Goal: Task Accomplishment & Management: Manage account settings

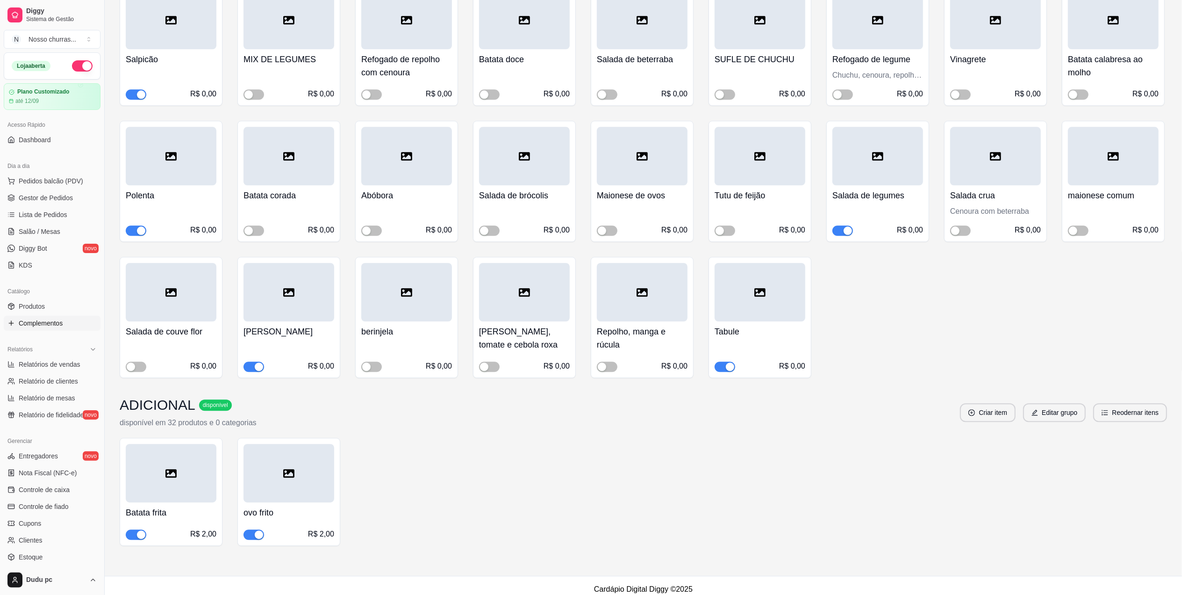
scroll to position [79, 0]
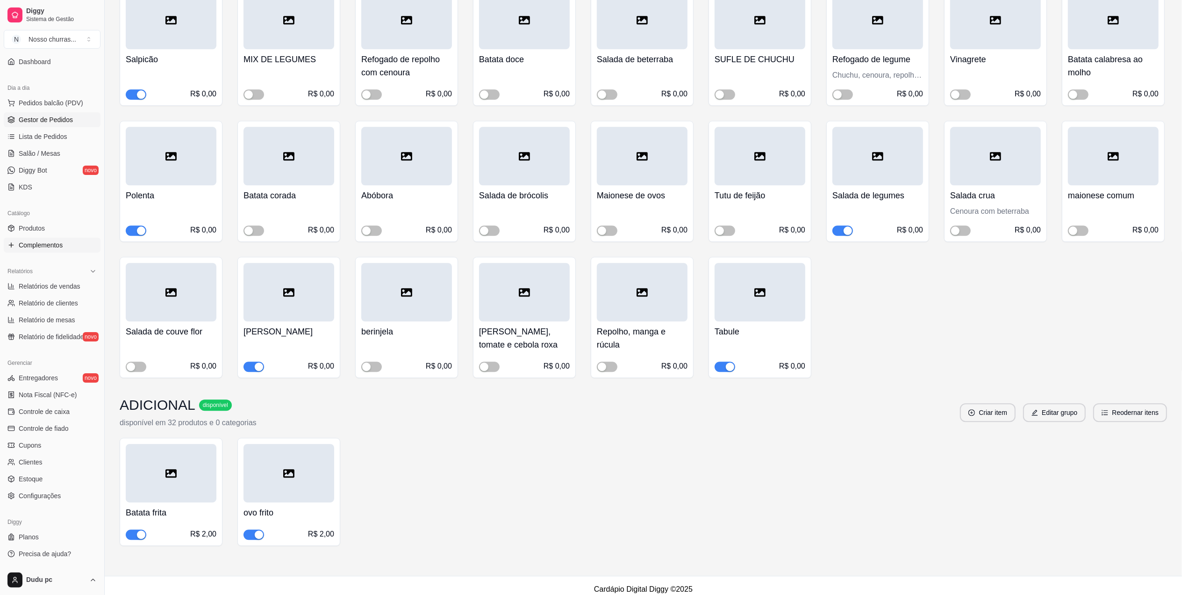
click at [58, 126] on link "Gestor de Pedidos" at bounding box center [52, 119] width 97 height 15
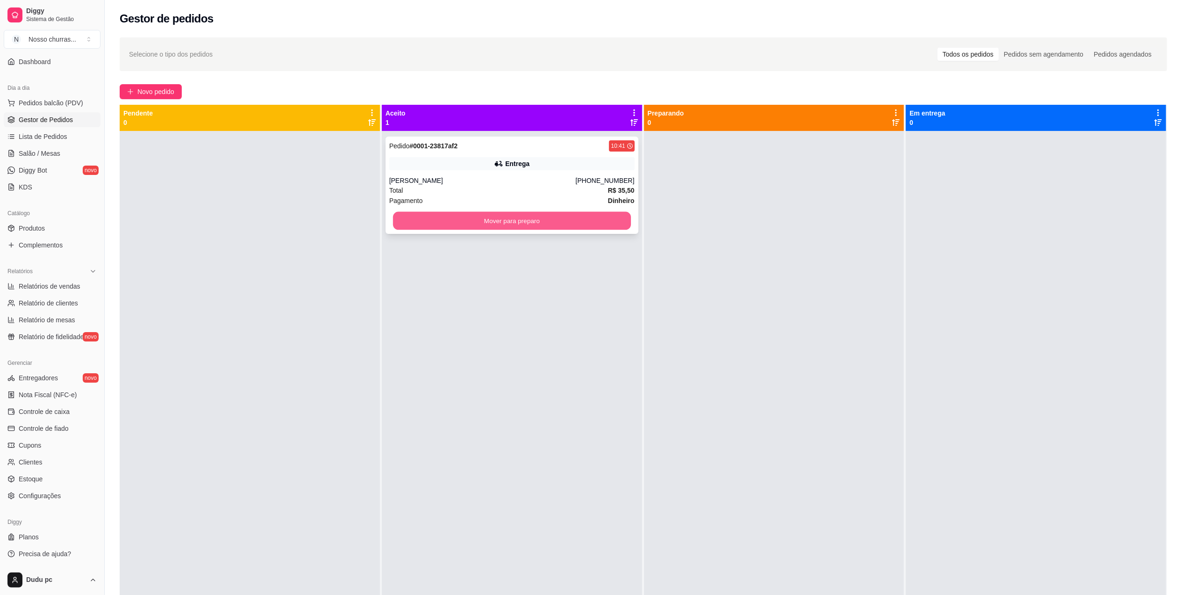
click at [509, 229] on button "Mover para preparo" at bounding box center [512, 221] width 238 height 18
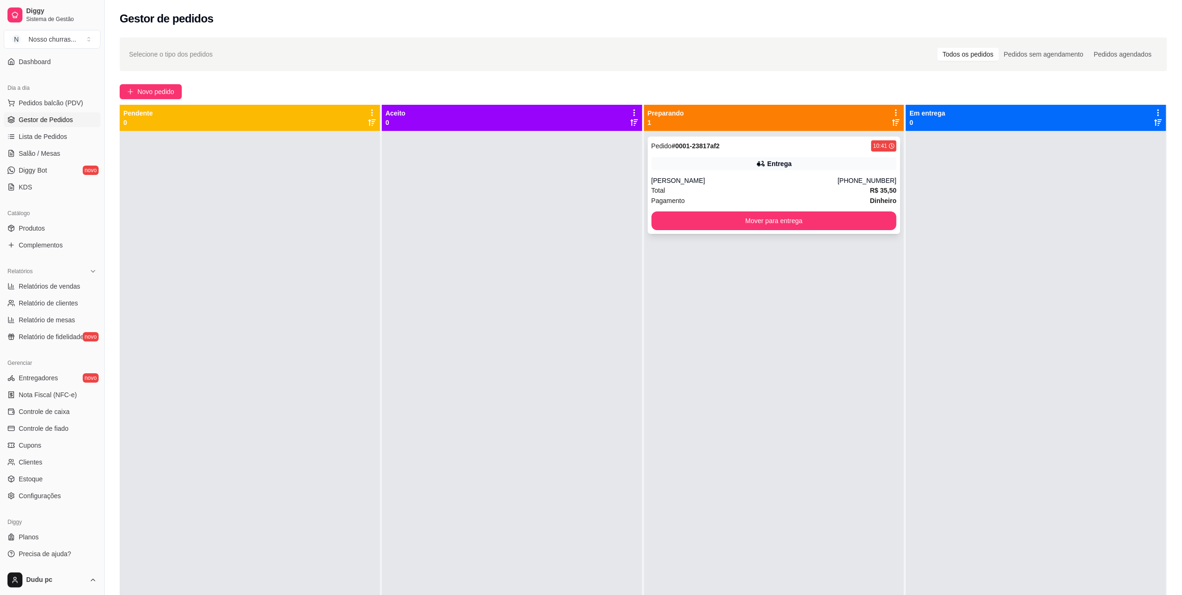
click at [758, 151] on div "Pedido # 0001-23817af2 10:41" at bounding box center [774, 145] width 245 height 11
click at [156, 86] on button "Novo pedido" at bounding box center [151, 91] width 62 height 15
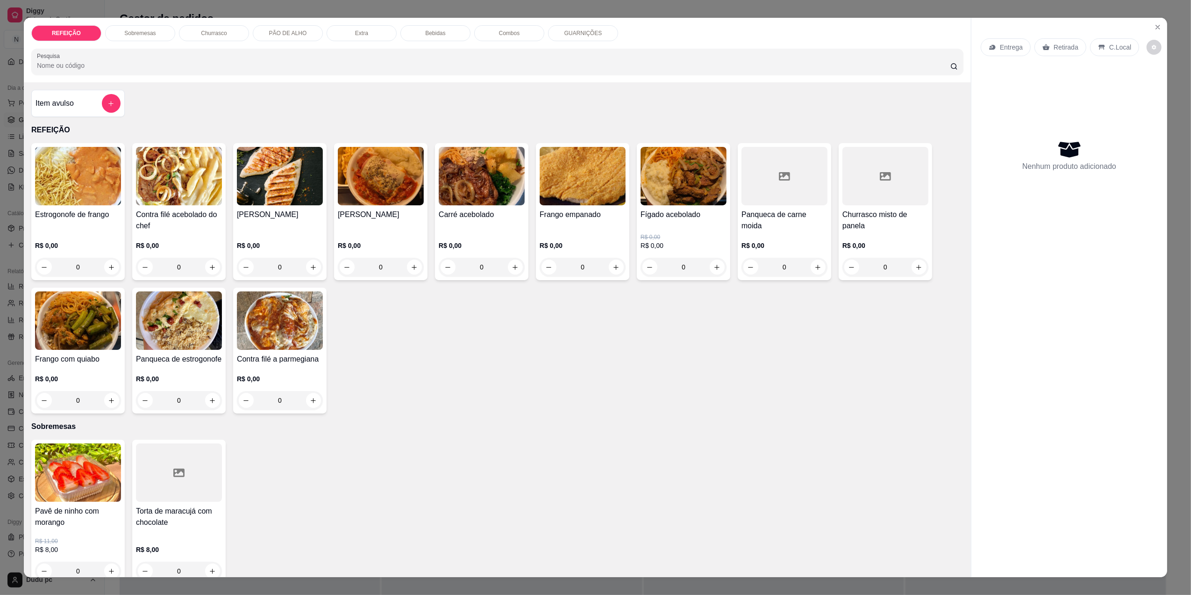
click at [413, 268] on div "0" at bounding box center [381, 267] width 86 height 19
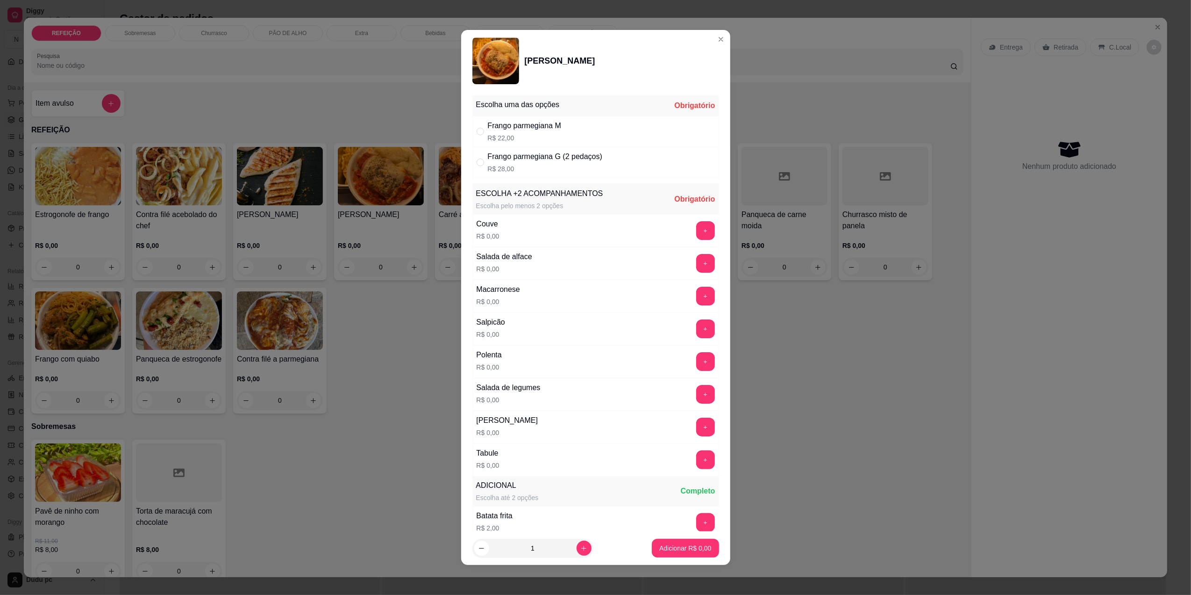
click at [537, 122] on div "Frango parmegiana M" at bounding box center [524, 125] width 73 height 11
radio input "true"
click at [696, 520] on button "+" at bounding box center [705, 522] width 18 height 18
click at [696, 265] on button "+" at bounding box center [705, 263] width 18 height 18
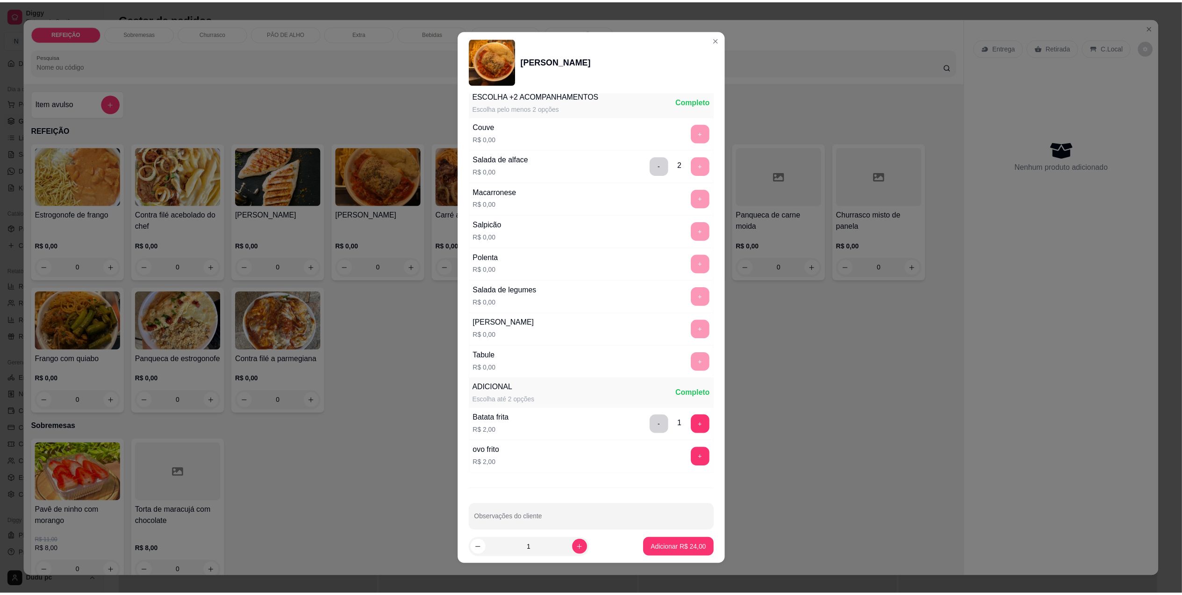
scroll to position [114, 0]
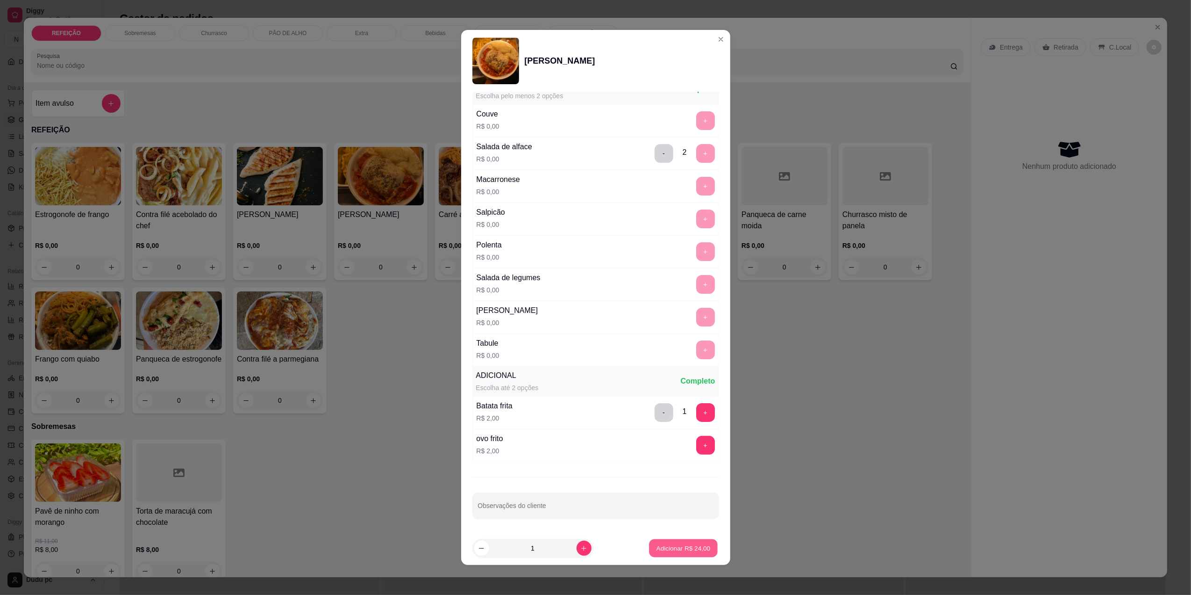
click at [681, 552] on button "Adicionar R$ 24,00" at bounding box center [684, 548] width 69 height 18
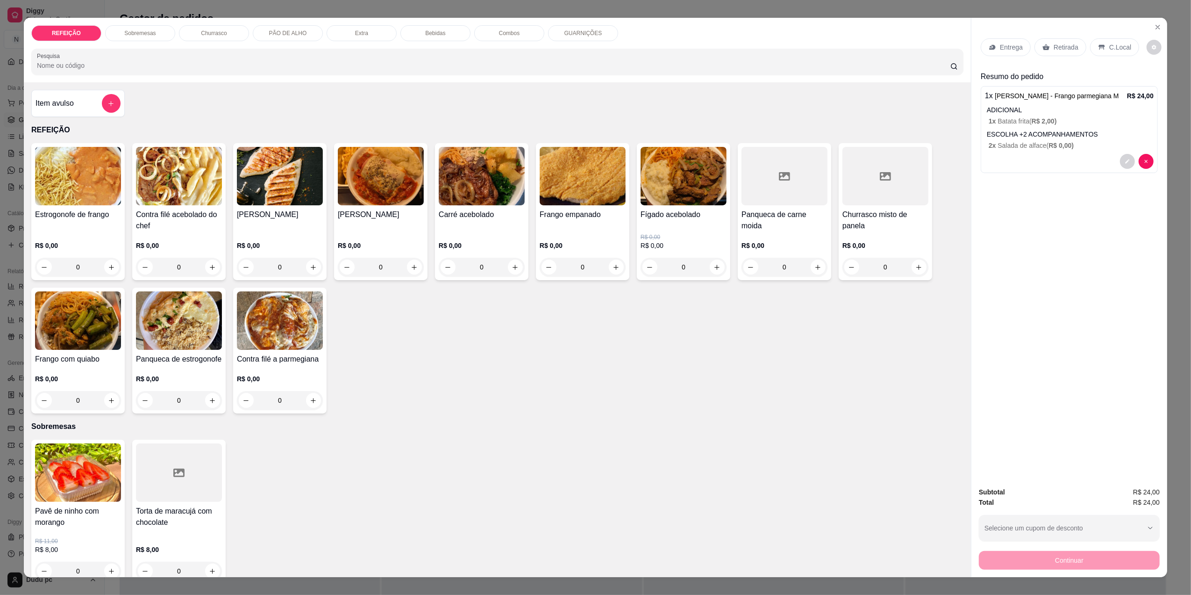
click at [1013, 51] on p "Entrega" at bounding box center [1011, 47] width 23 height 9
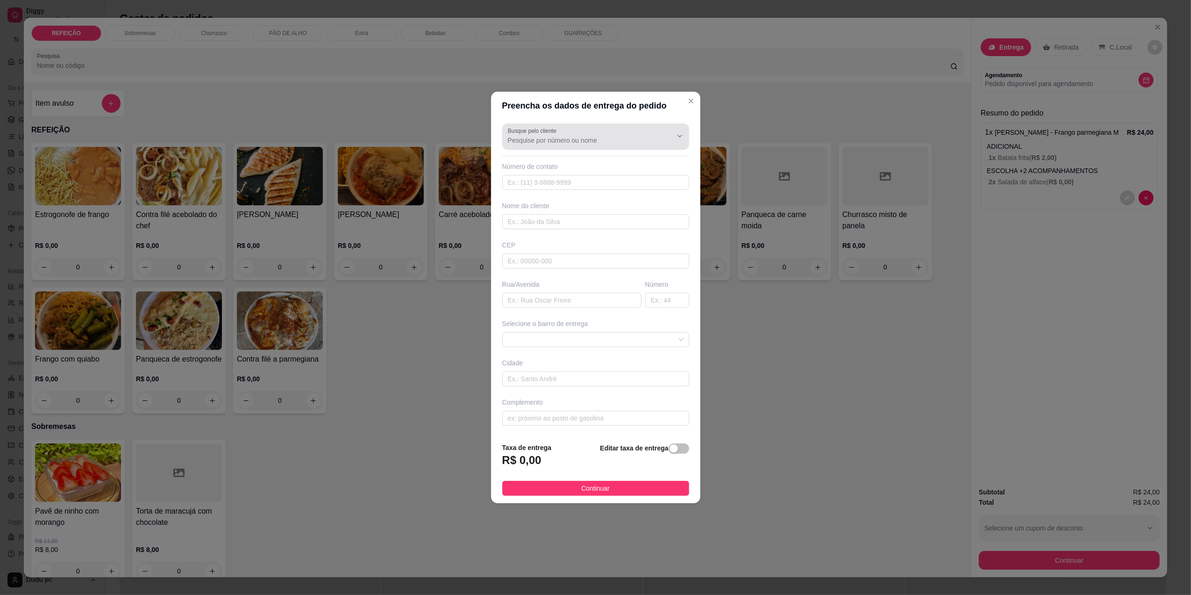
click at [582, 139] on input "Busque pelo cliente" at bounding box center [583, 140] width 150 height 9
type input "21"
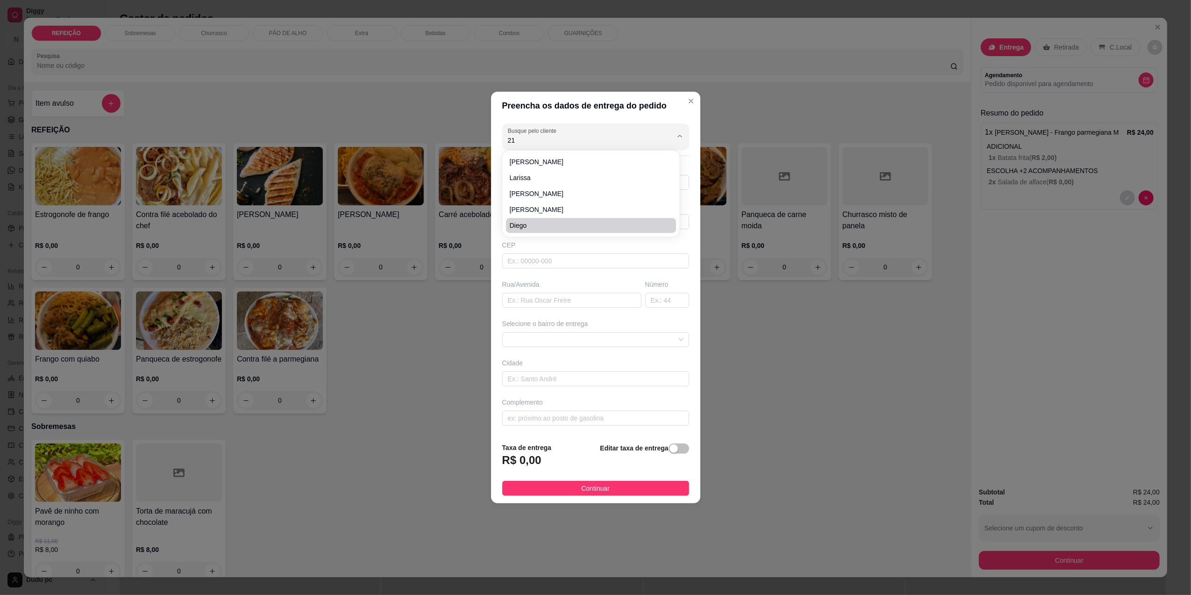
click at [604, 247] on div "CEP" at bounding box center [595, 244] width 187 height 9
click at [603, 186] on input "text" at bounding box center [595, 182] width 187 height 15
type input "[PHONE_NUMBER]"
click at [589, 223] on input "text" at bounding box center [595, 221] width 187 height 15
type input "palo"
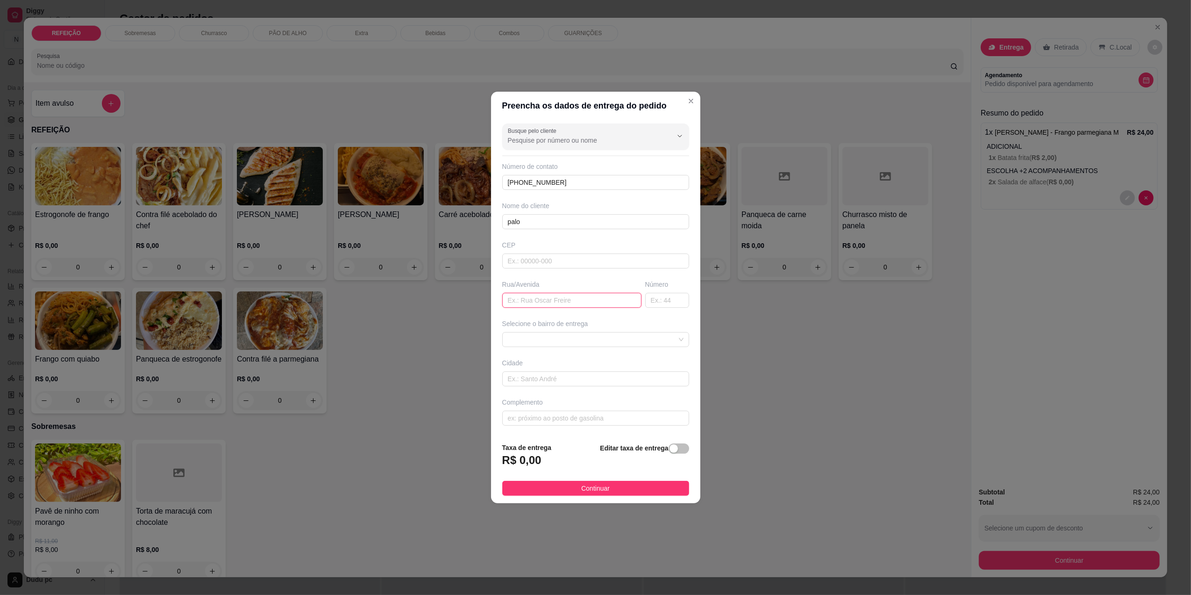
click at [589, 300] on input "text" at bounding box center [571, 300] width 139 height 15
type input "ermelinda caldeira"
click at [665, 301] on input "text" at bounding box center [667, 300] width 44 height 15
click at [669, 335] on span at bounding box center [596, 339] width 176 height 14
type input "257"
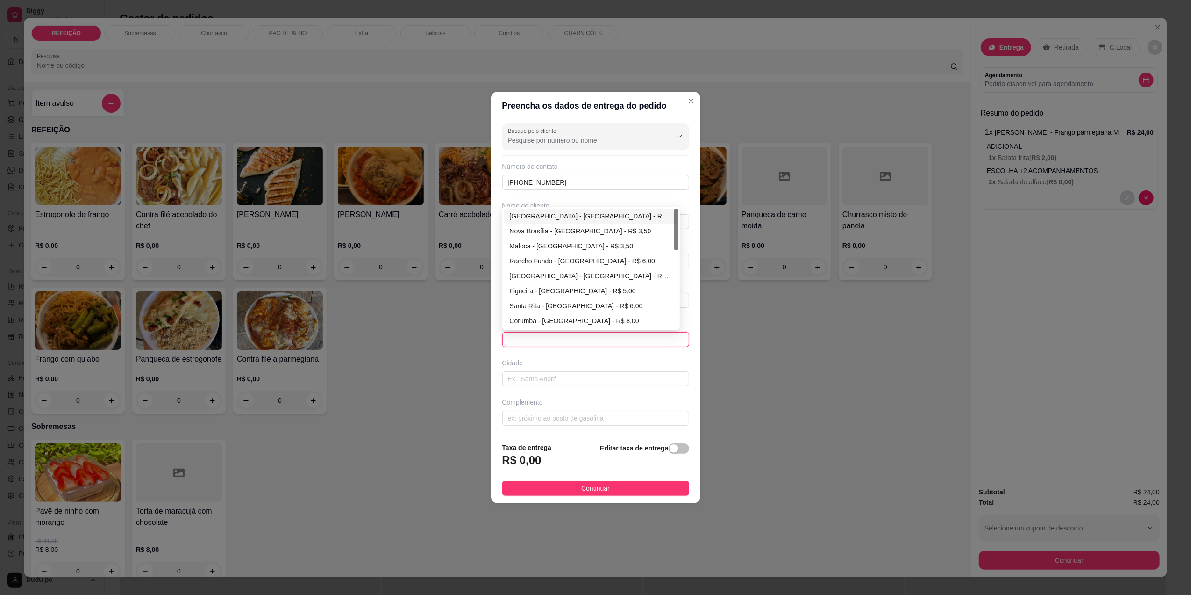
click at [588, 215] on div "[GEOGRAPHIC_DATA] - [GEOGRAPHIC_DATA] - R$ 3,00" at bounding box center [591, 216] width 163 height 10
type input "[GEOGRAPHIC_DATA]"
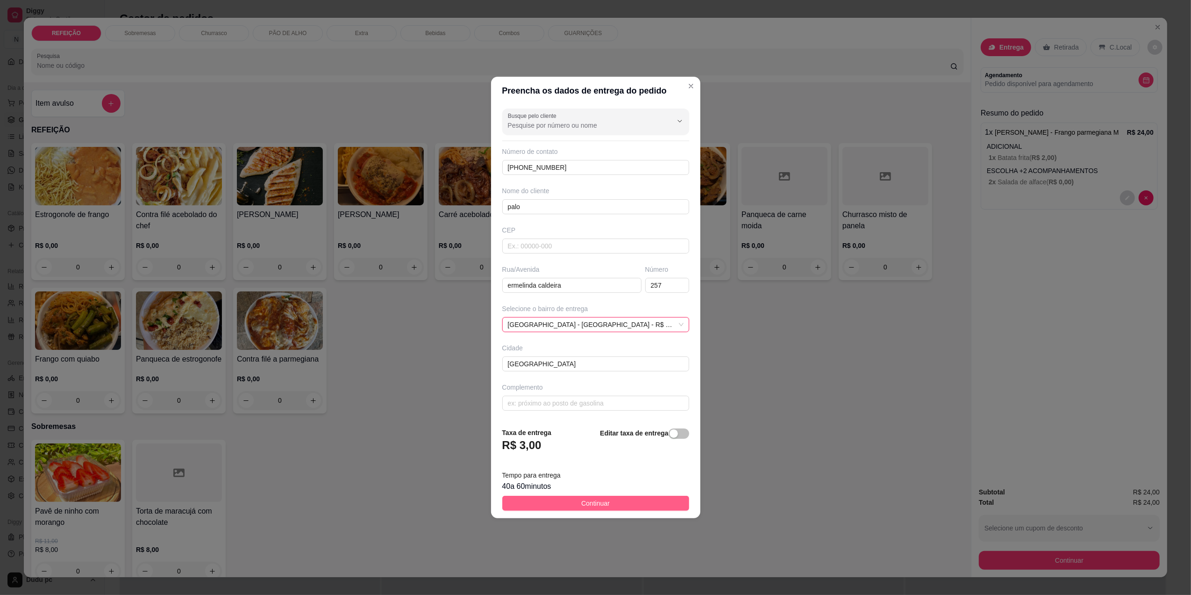
click at [583, 502] on span "Continuar" at bounding box center [595, 503] width 29 height 10
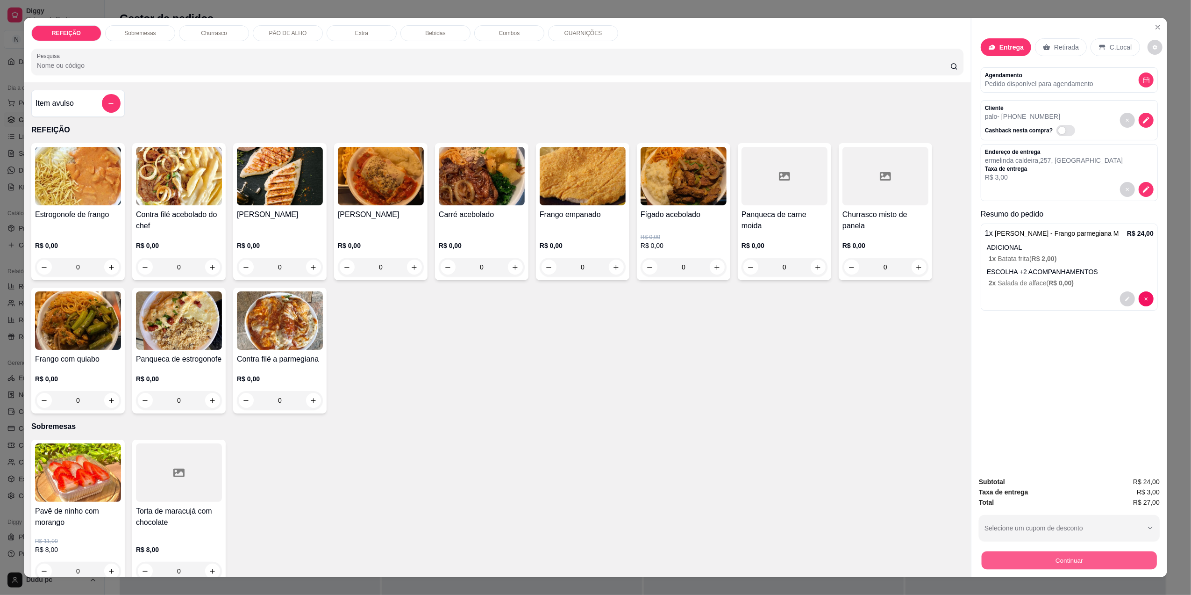
click at [1031, 563] on button "Continuar" at bounding box center [1069, 560] width 175 height 18
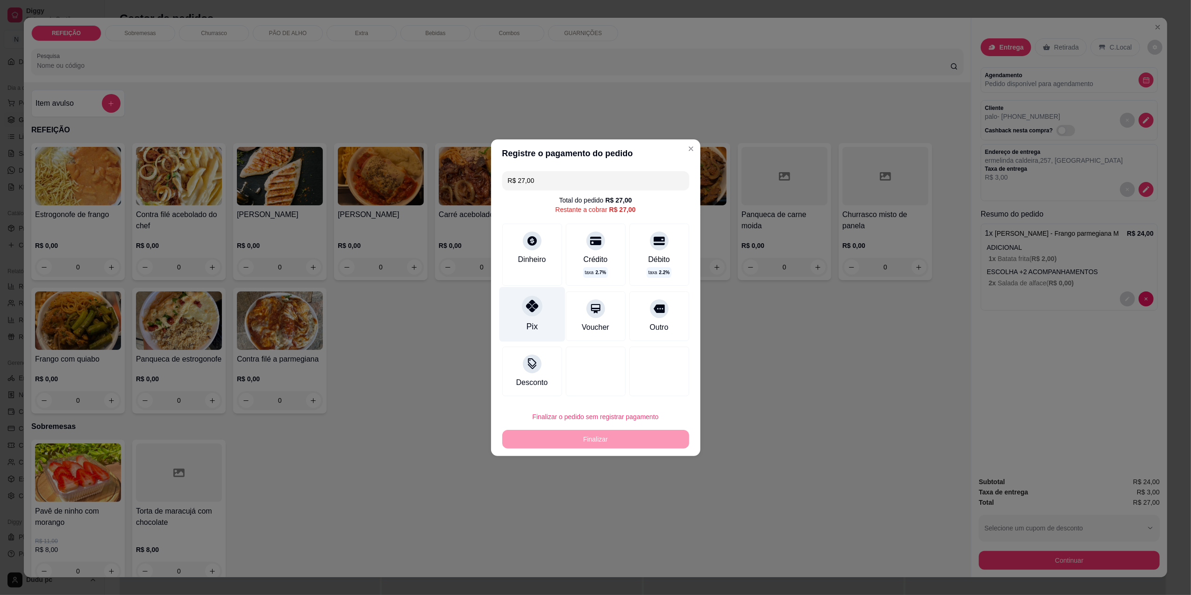
click at [530, 332] on div "Pix" at bounding box center [531, 326] width 11 height 12
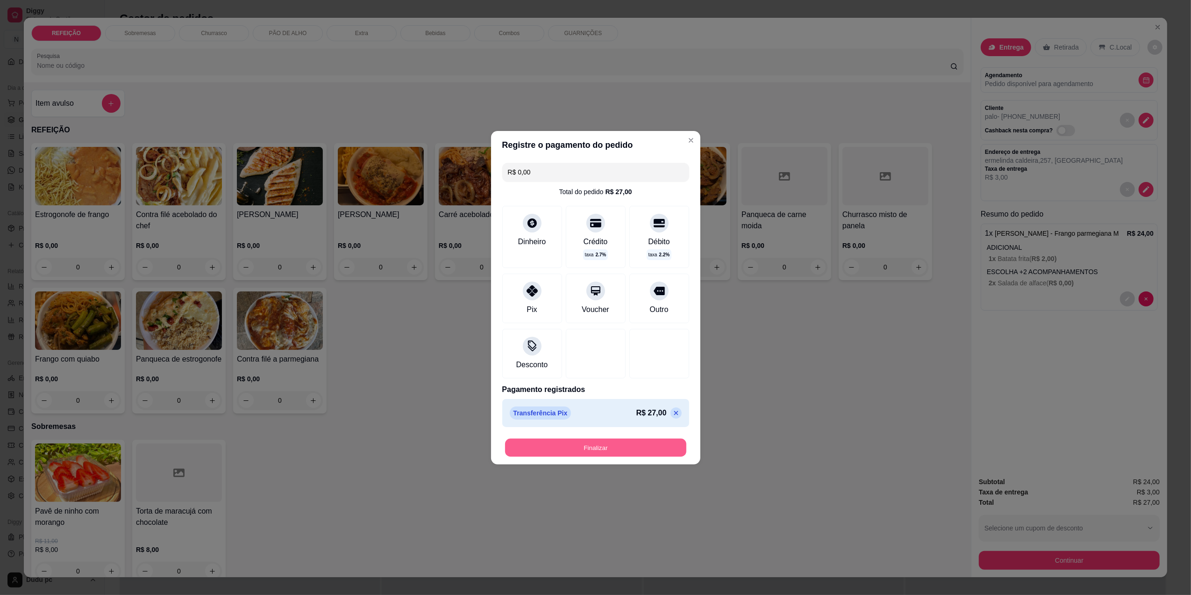
click at [565, 451] on button "Finalizar" at bounding box center [595, 447] width 181 height 18
type input "-R$ 27,00"
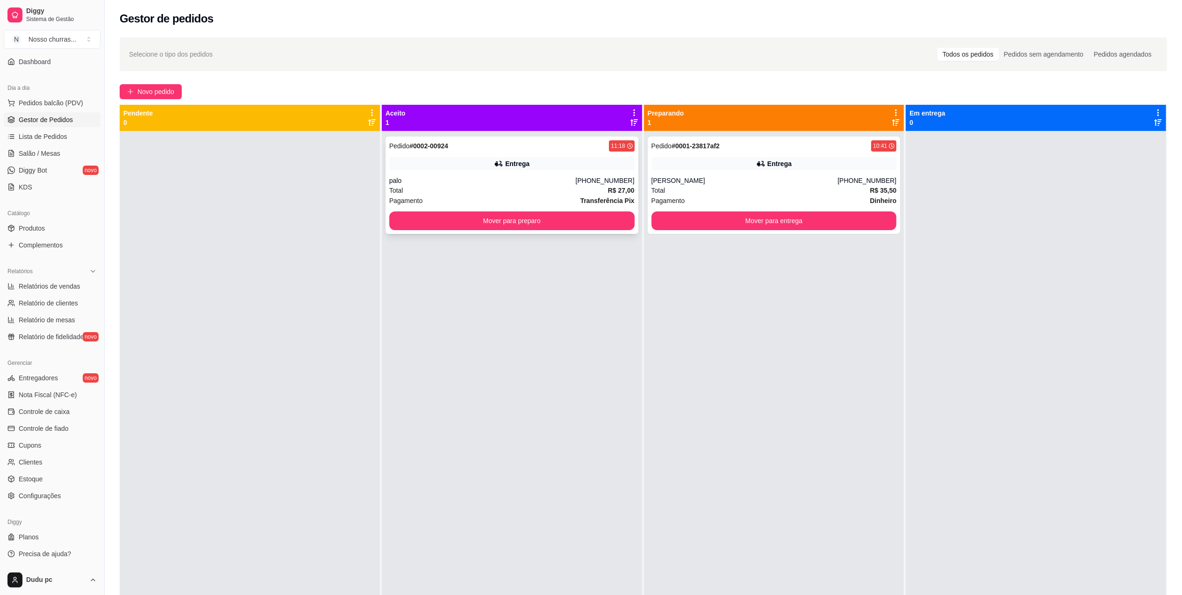
click at [554, 159] on div "Entrega" at bounding box center [511, 163] width 245 height 13
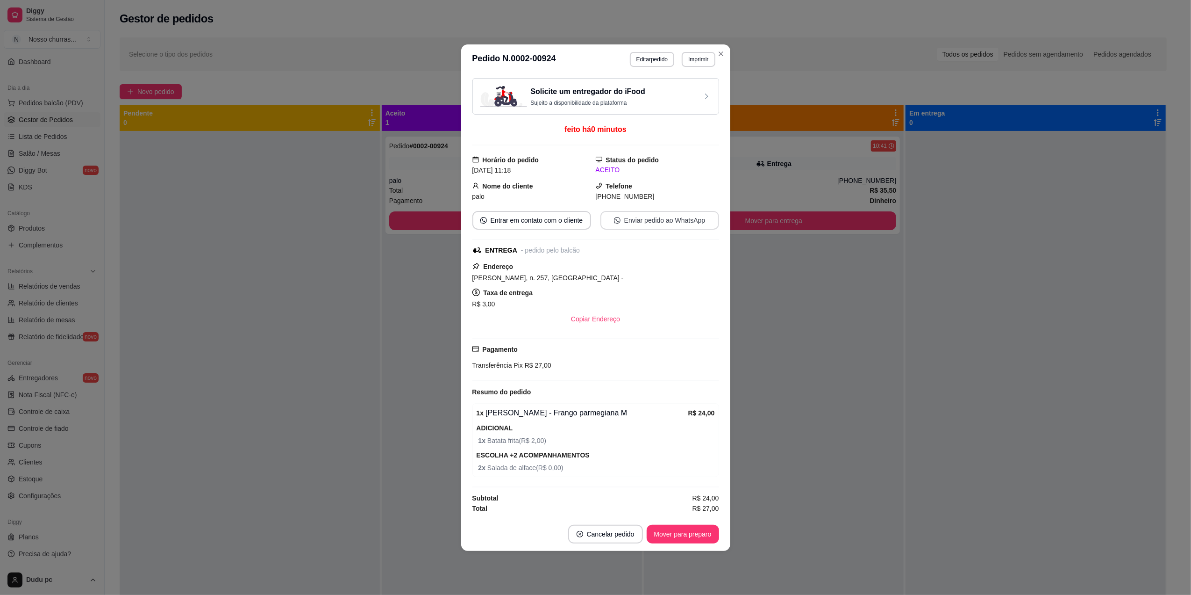
click at [624, 217] on button "Enviar pedido ao WhatsApp" at bounding box center [660, 220] width 119 height 19
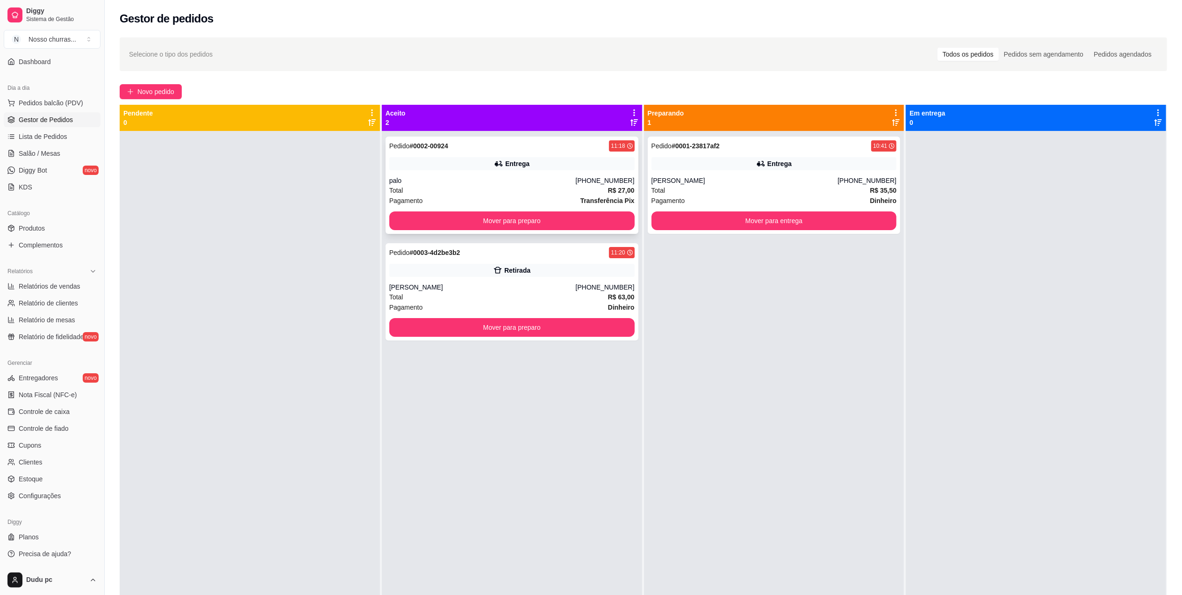
click at [509, 180] on div "palo" at bounding box center [482, 180] width 186 height 9
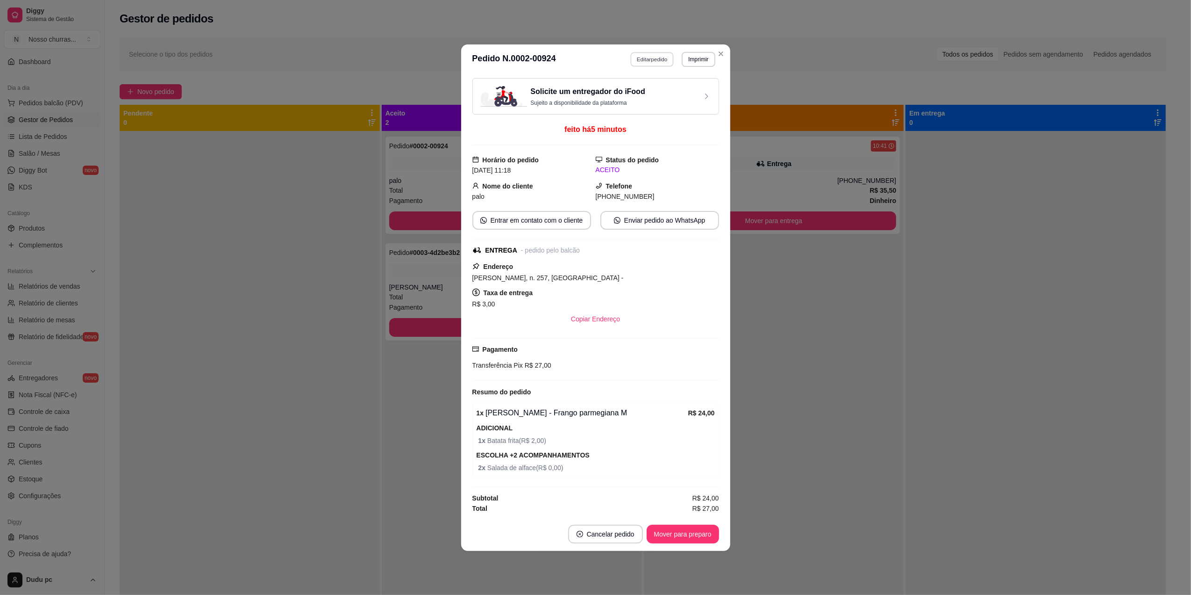
click at [651, 53] on button "Editar pedido" at bounding box center [651, 59] width 43 height 14
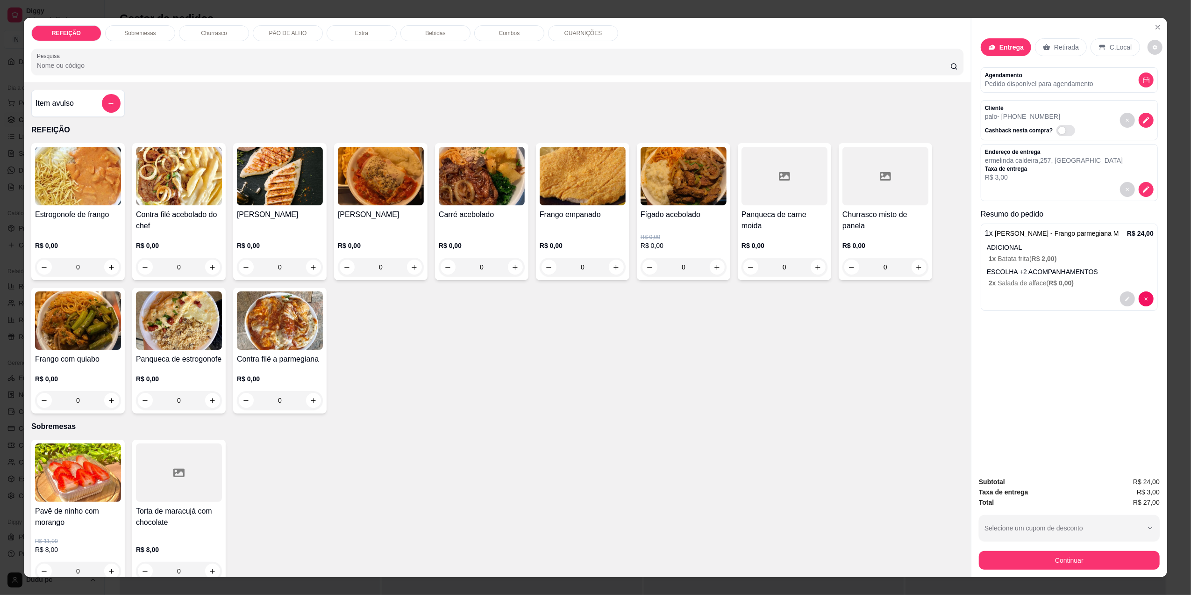
click at [107, 268] on div "0" at bounding box center [78, 267] width 86 height 19
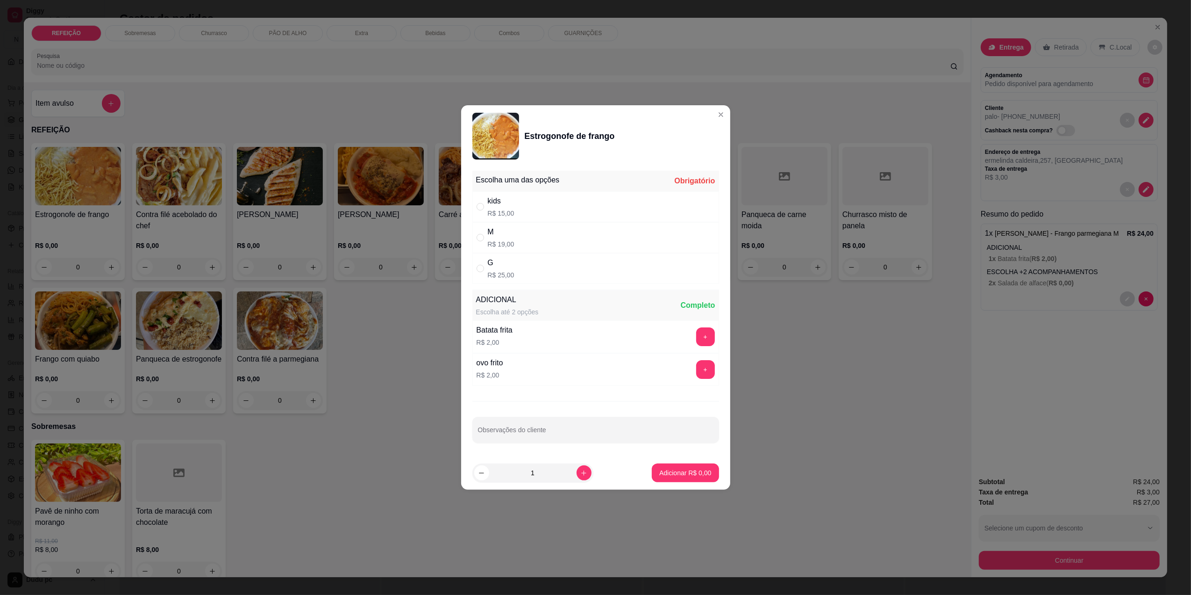
click at [504, 238] on div "M R$ 19,00" at bounding box center [501, 237] width 27 height 22
radio input "true"
click at [656, 470] on p "Adicionar R$ 19,00" at bounding box center [684, 472] width 56 height 9
type input "1"
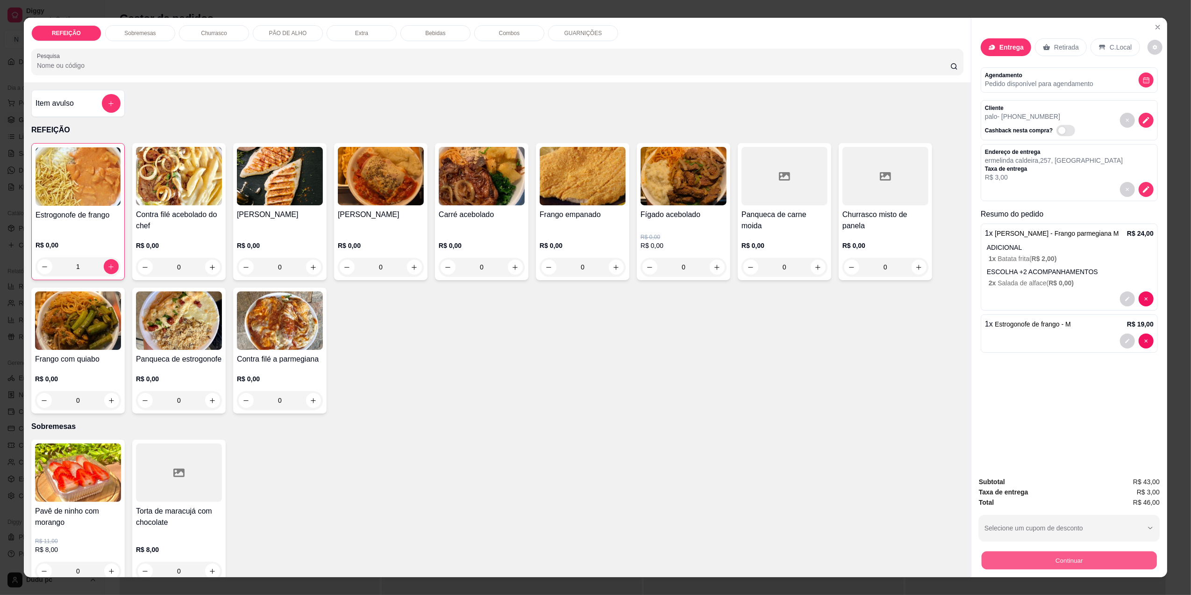
click at [1102, 552] on button "Continuar" at bounding box center [1069, 560] width 175 height 18
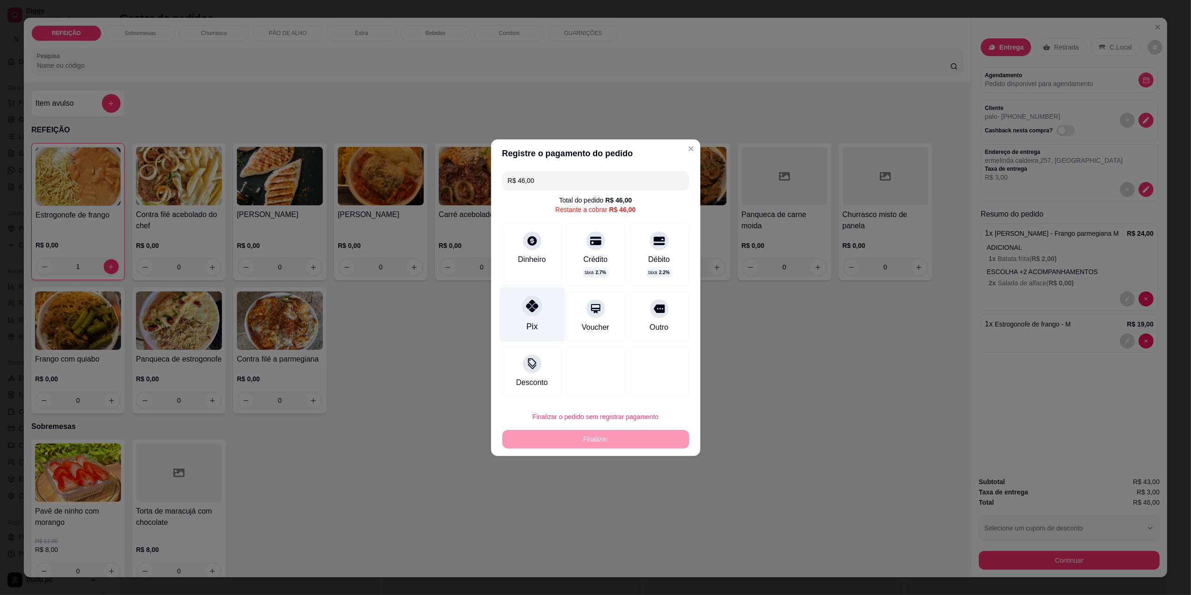
click at [539, 313] on div "Pix" at bounding box center [532, 314] width 66 height 55
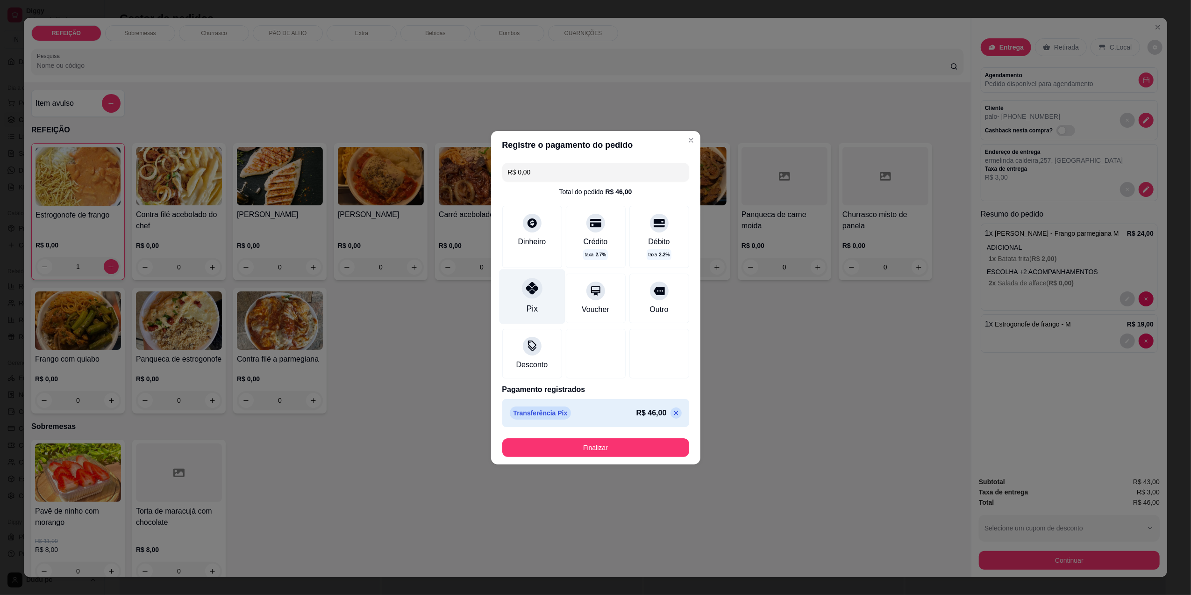
type input "R$ 0,00"
click at [584, 451] on button "Finalizar" at bounding box center [595, 447] width 187 height 19
type input "0"
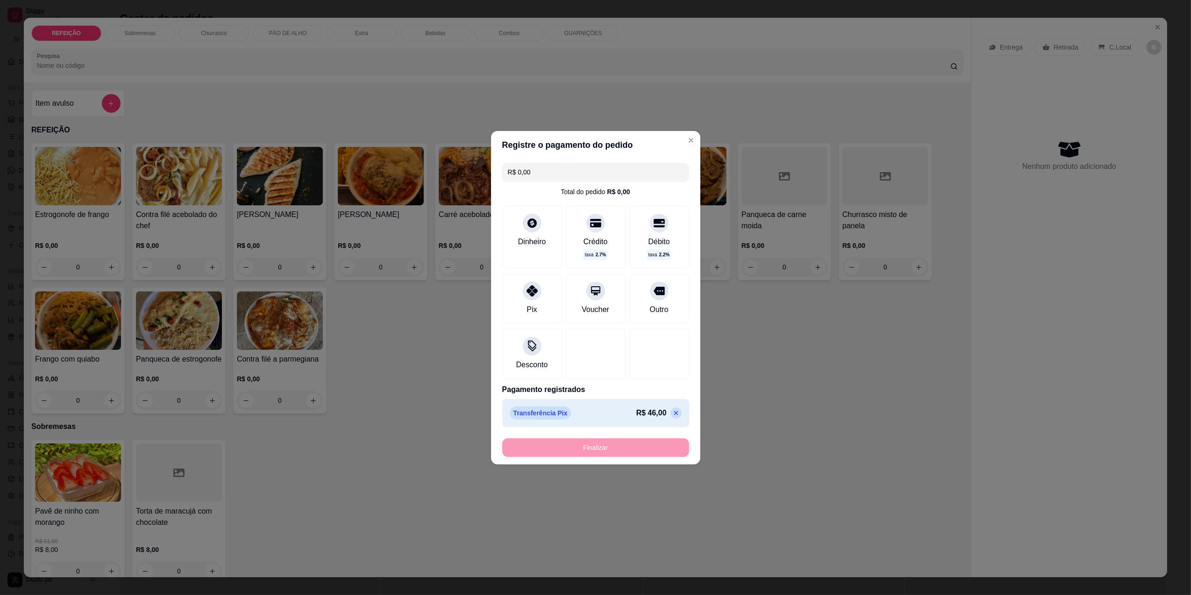
type input "-R$ 46,00"
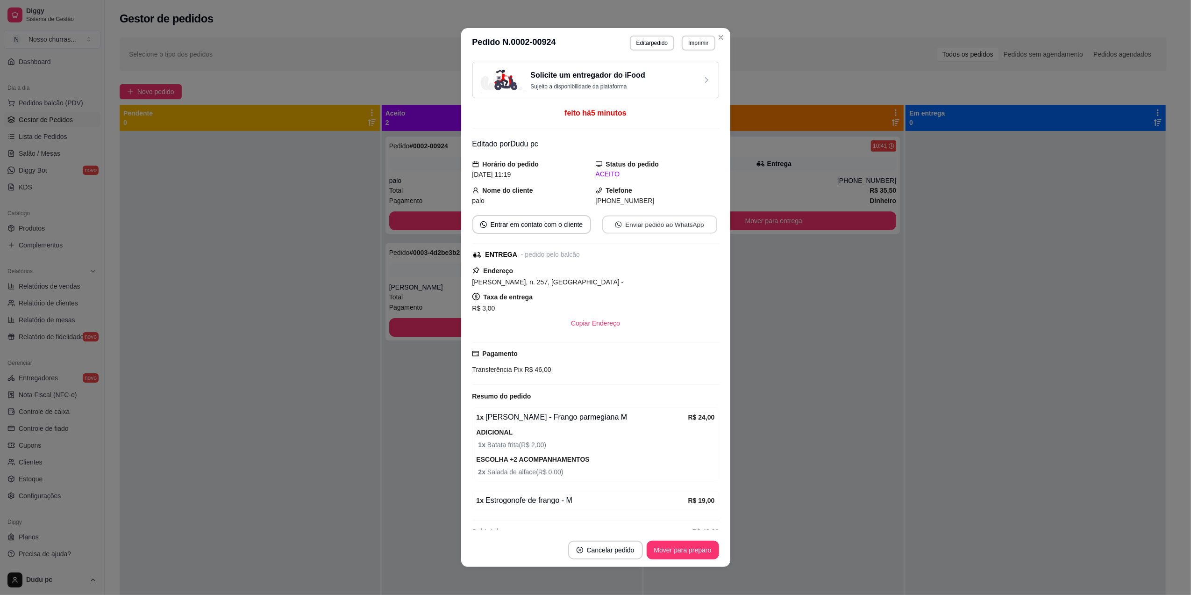
click at [647, 221] on button "Enviar pedido ao WhatsApp" at bounding box center [659, 224] width 115 height 18
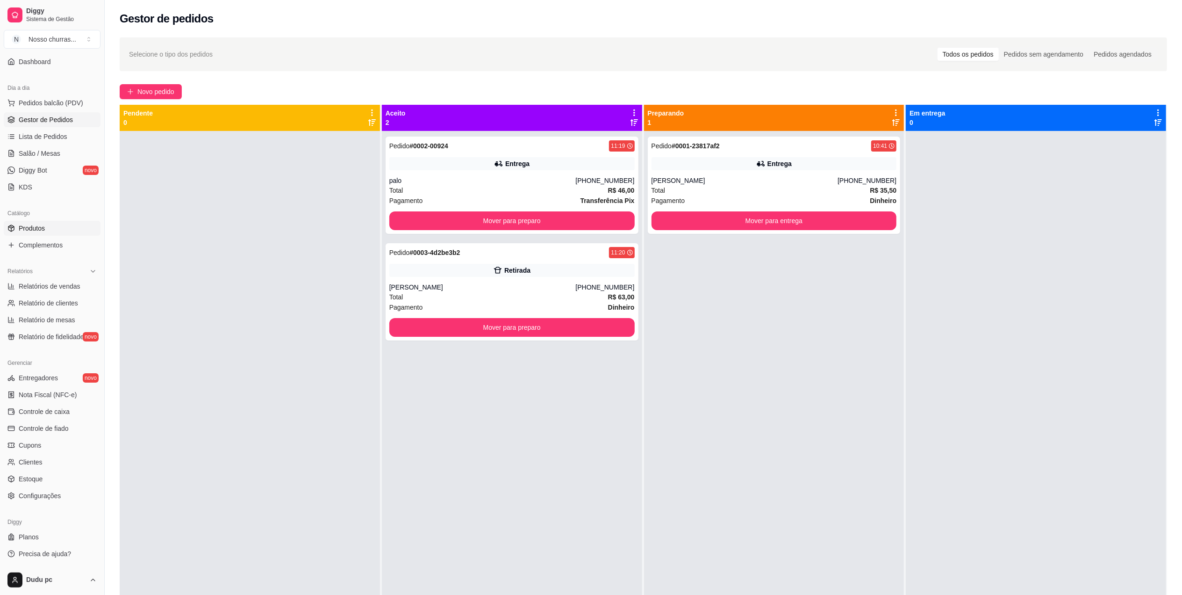
click at [51, 223] on link "Produtos" at bounding box center [52, 228] width 97 height 15
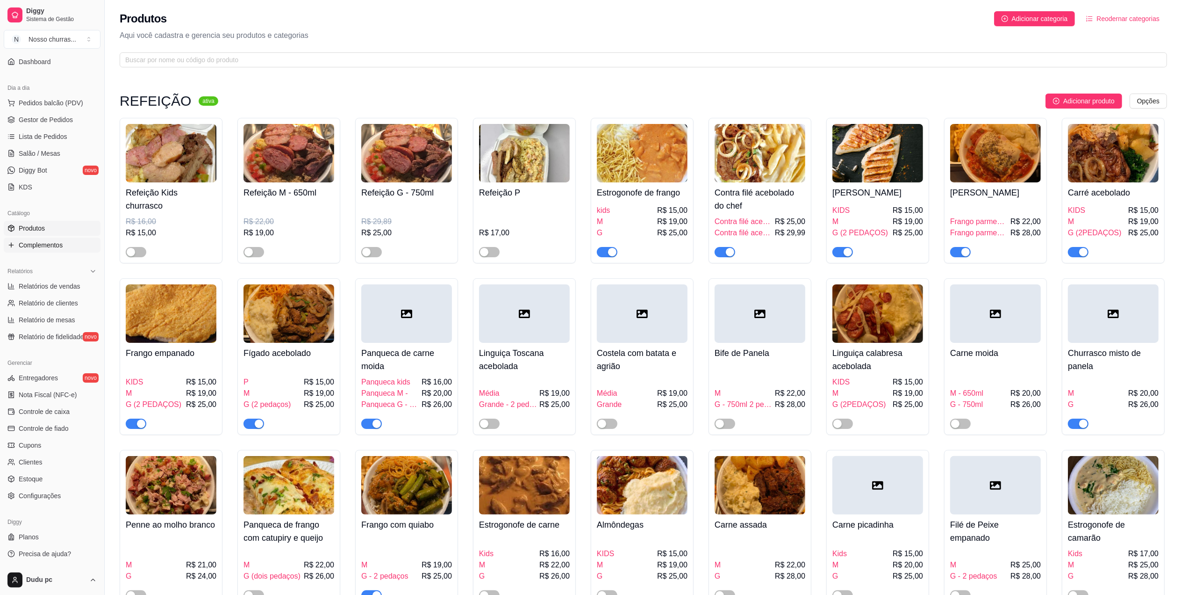
click at [55, 247] on span "Complementos" at bounding box center [41, 244] width 44 height 9
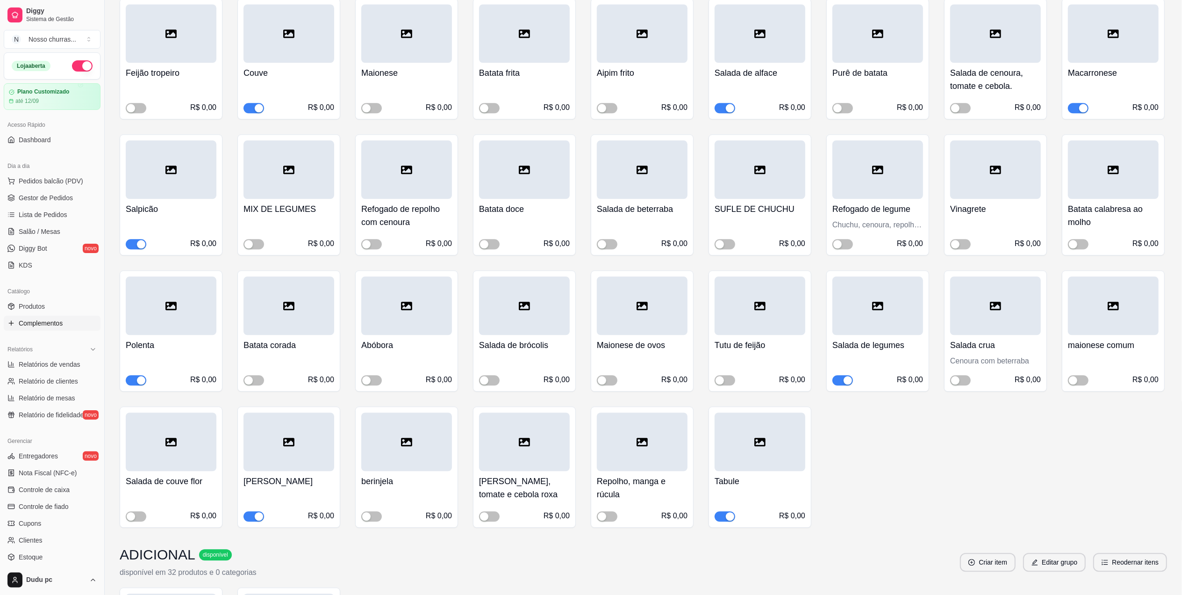
scroll to position [2186, 0]
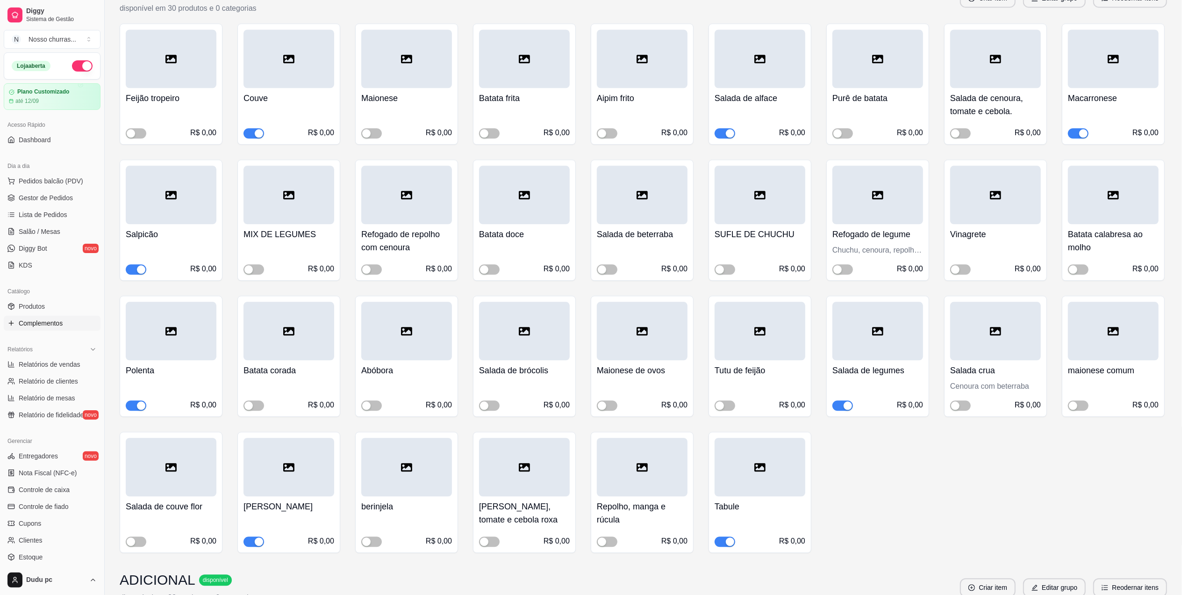
click at [722, 128] on span "button" at bounding box center [725, 133] width 21 height 10
click at [22, 200] on span "Gestor de Pedidos" at bounding box center [46, 197] width 54 height 9
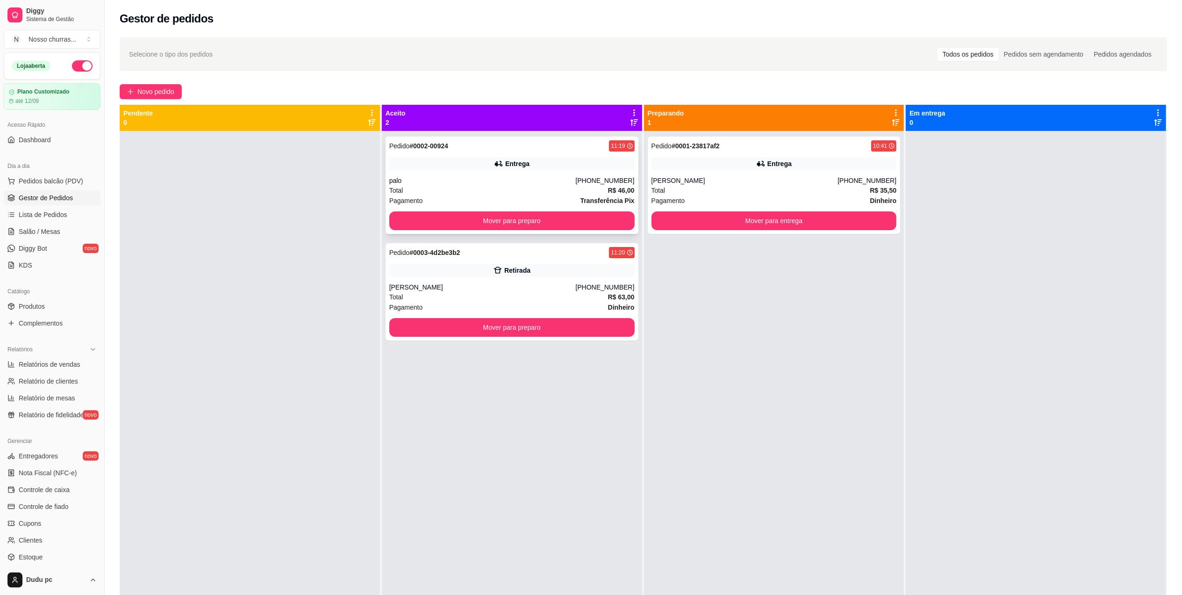
click at [520, 179] on div "palo" at bounding box center [482, 180] width 186 height 9
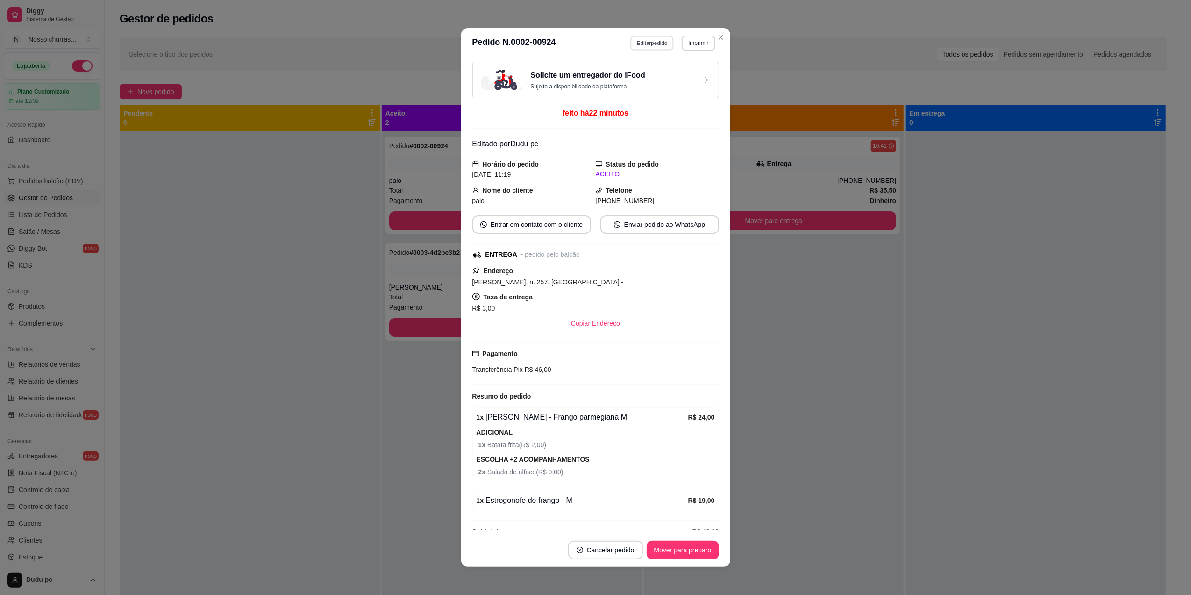
click at [640, 46] on button "Editar pedido" at bounding box center [651, 43] width 43 height 14
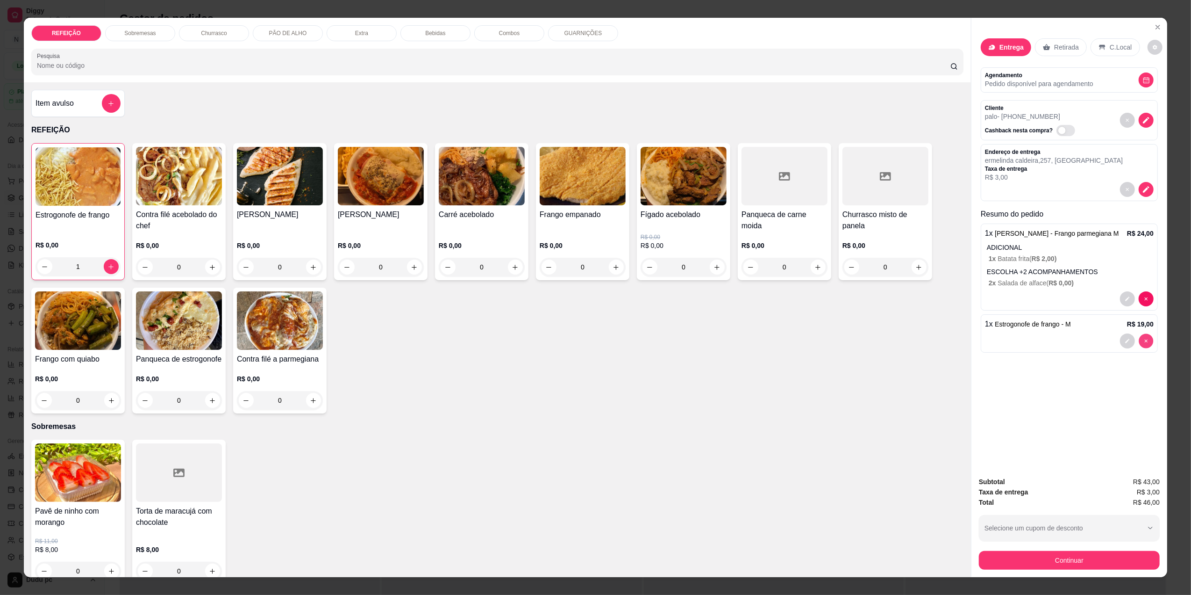
type input "0"
click at [1059, 559] on button "Continuar" at bounding box center [1069, 560] width 175 height 18
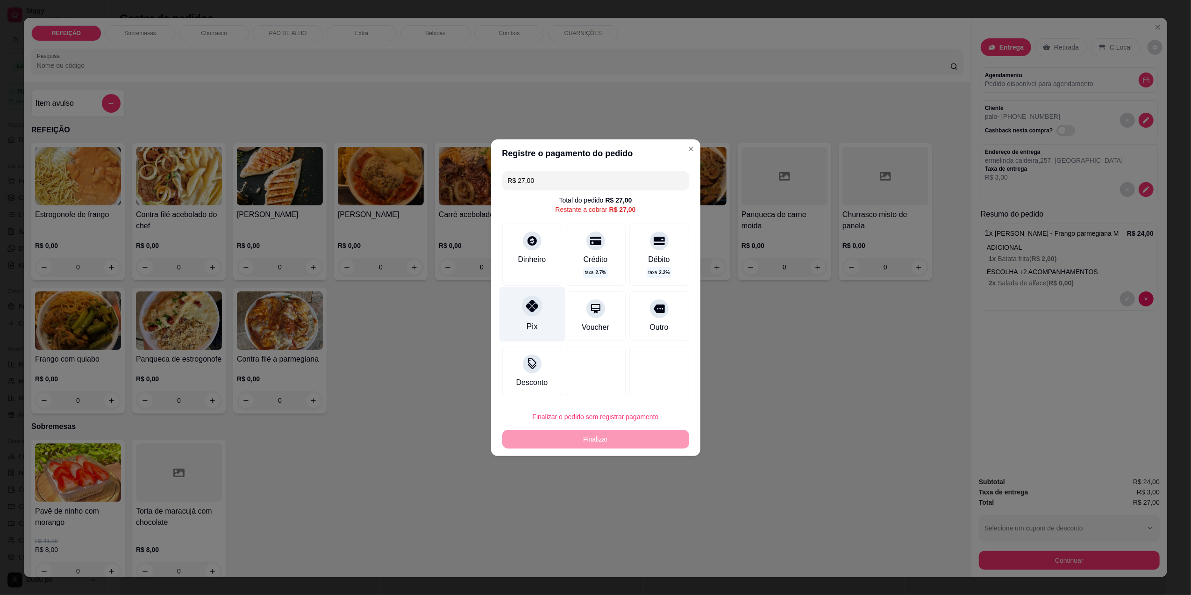
click at [537, 305] on div at bounding box center [532, 305] width 21 height 21
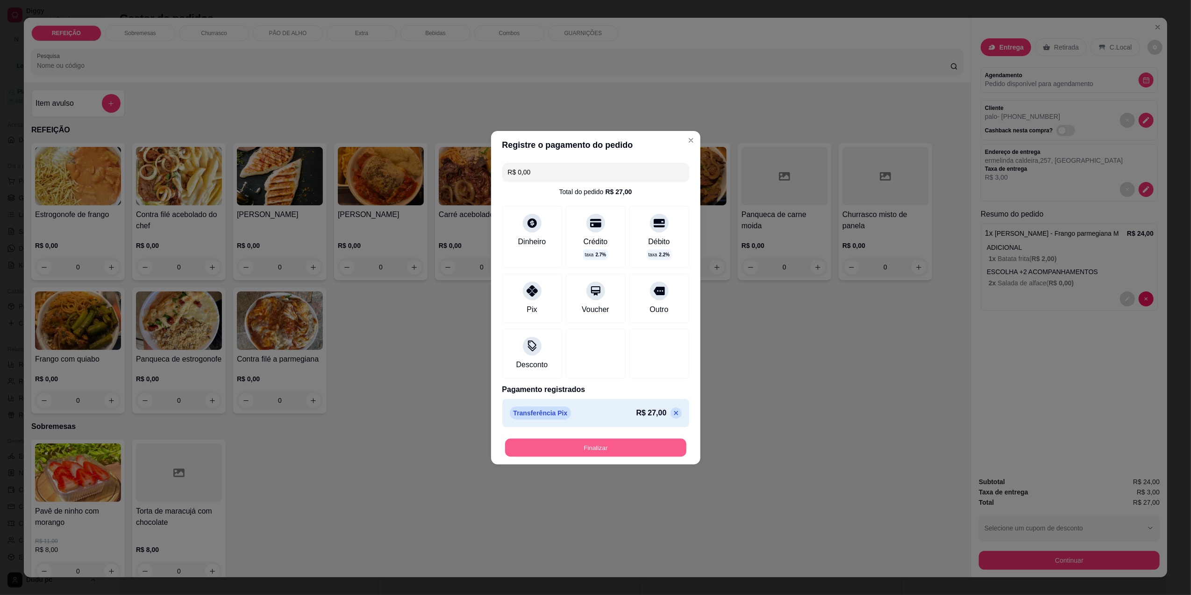
click at [577, 453] on button "Finalizar" at bounding box center [595, 447] width 181 height 18
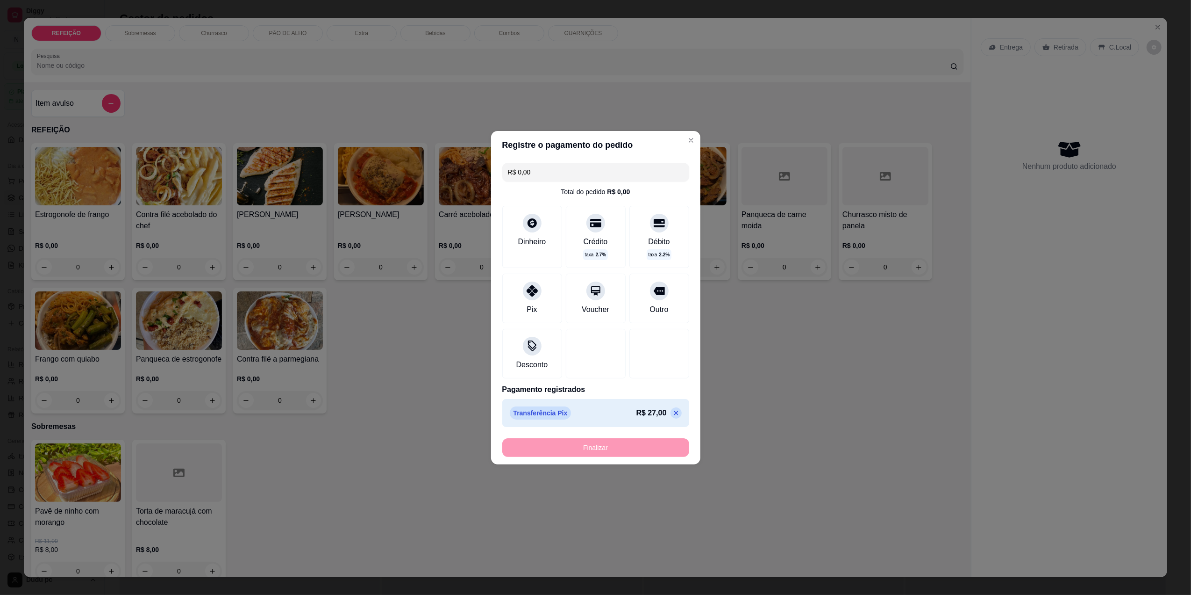
type input "-R$ 27,00"
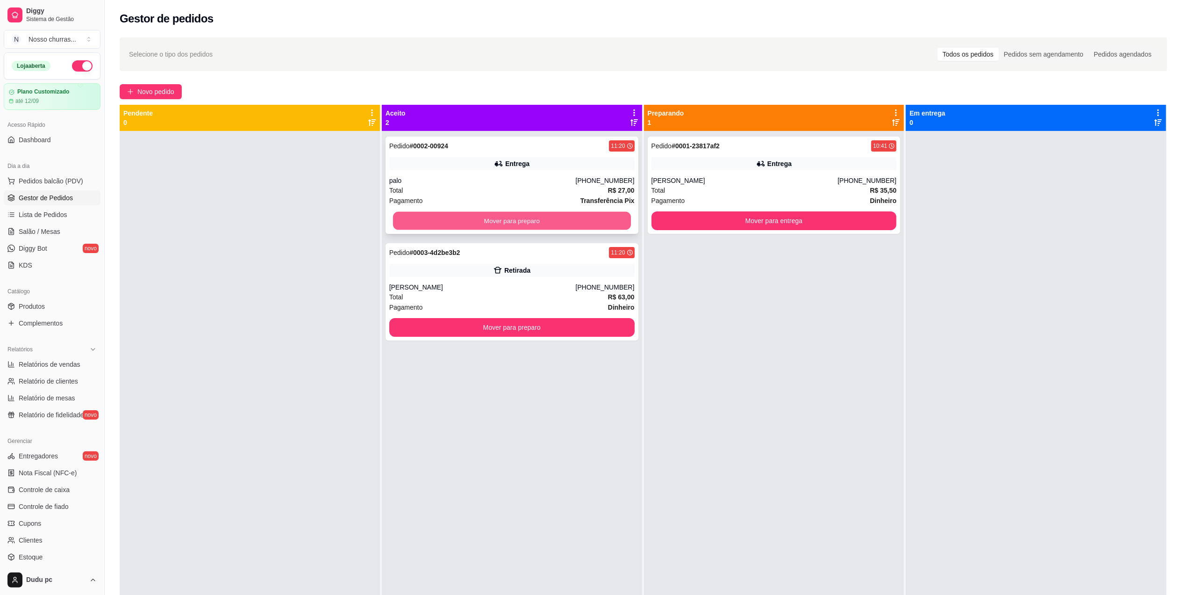
click at [414, 223] on button "Mover para preparo" at bounding box center [512, 221] width 238 height 18
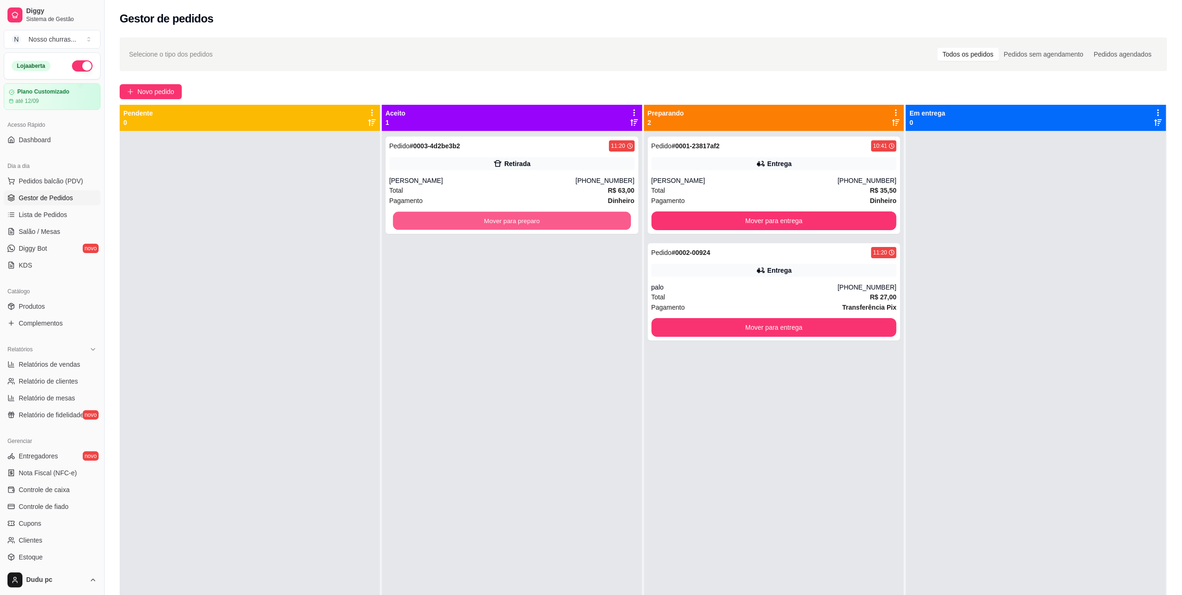
click at [414, 223] on button "Mover para preparo" at bounding box center [512, 221] width 238 height 18
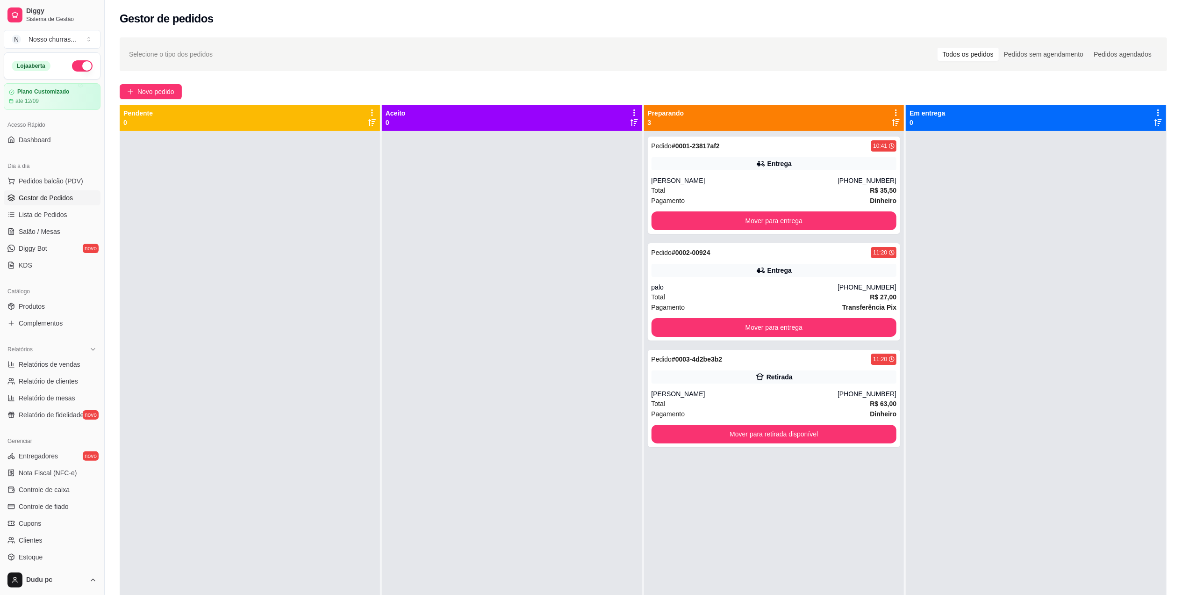
click at [50, 204] on link "Gestor de Pedidos" at bounding box center [52, 197] width 97 height 15
click at [702, 298] on div "Total R$ 27,00" at bounding box center [774, 297] width 245 height 10
click at [172, 88] on span "Novo pedido" at bounding box center [155, 91] width 37 height 10
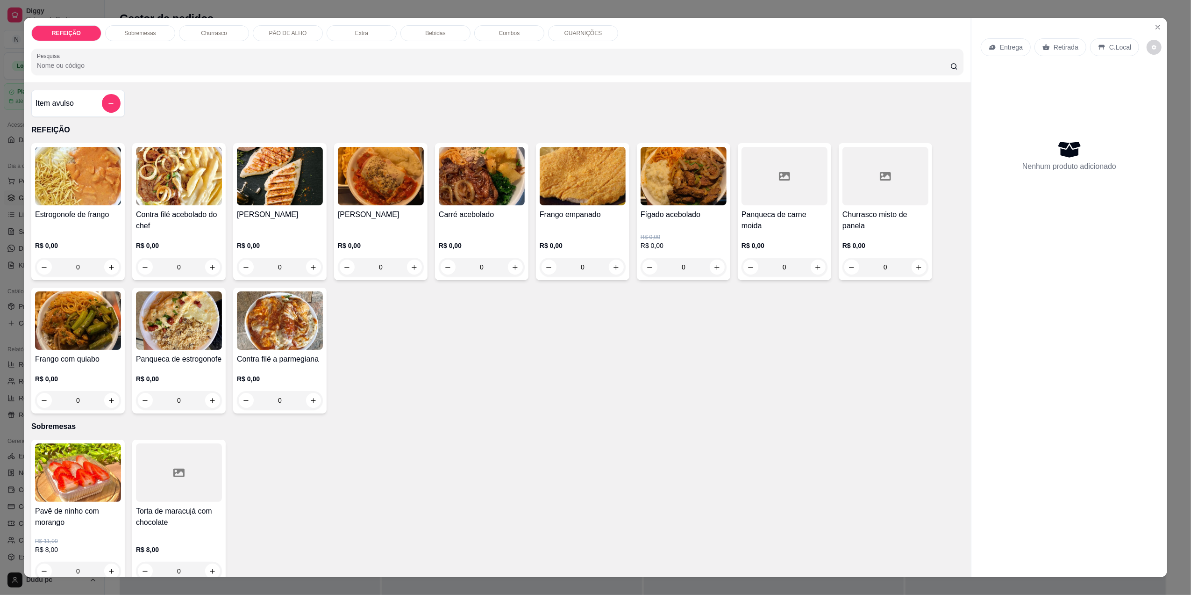
click at [416, 267] on div "0" at bounding box center [381, 267] width 86 height 19
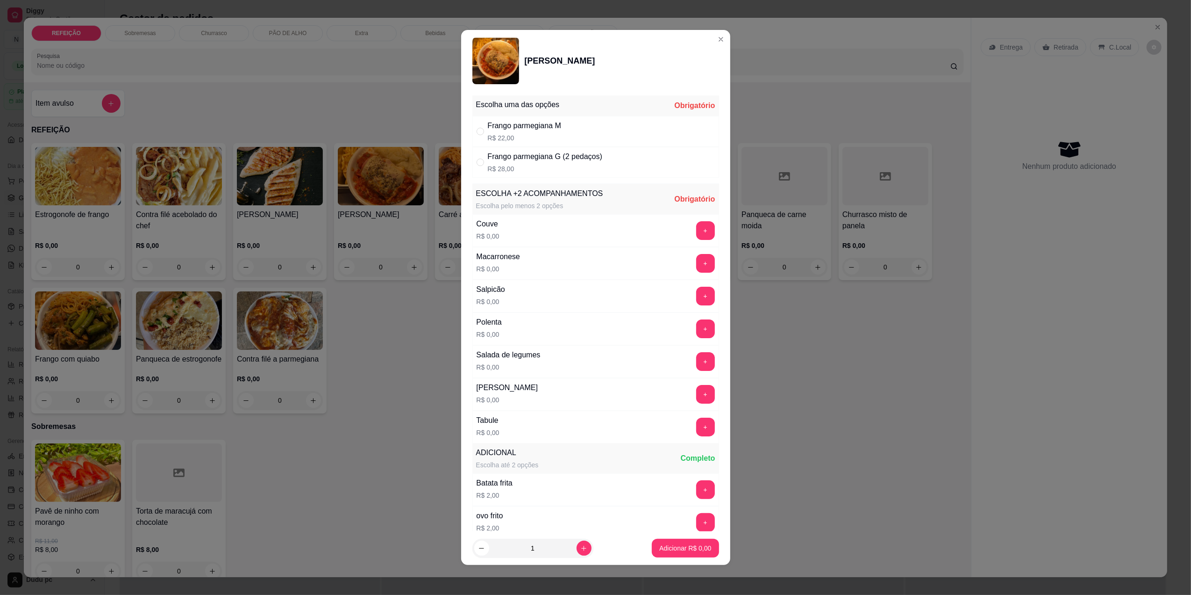
click at [585, 136] on div "Frango parmegiana M R$ 22,00" at bounding box center [596, 131] width 247 height 31
radio input "true"
click at [696, 295] on button "+" at bounding box center [705, 296] width 18 height 18
click at [696, 298] on button "+" at bounding box center [705, 296] width 18 height 18
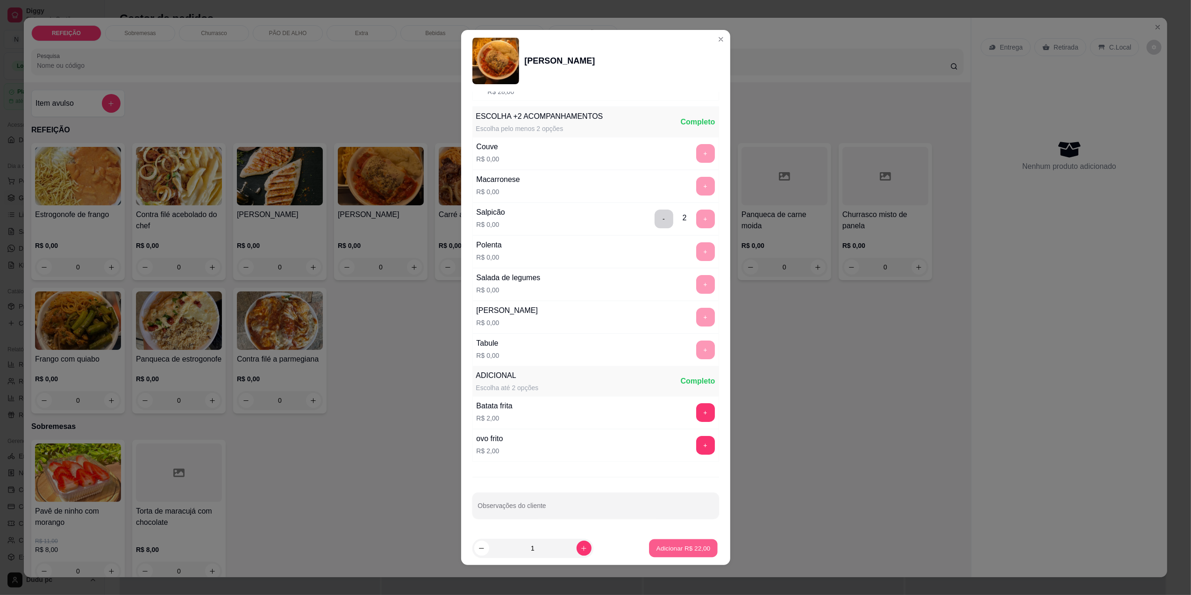
click at [683, 544] on p "Adicionar R$ 22,00" at bounding box center [684, 548] width 54 height 9
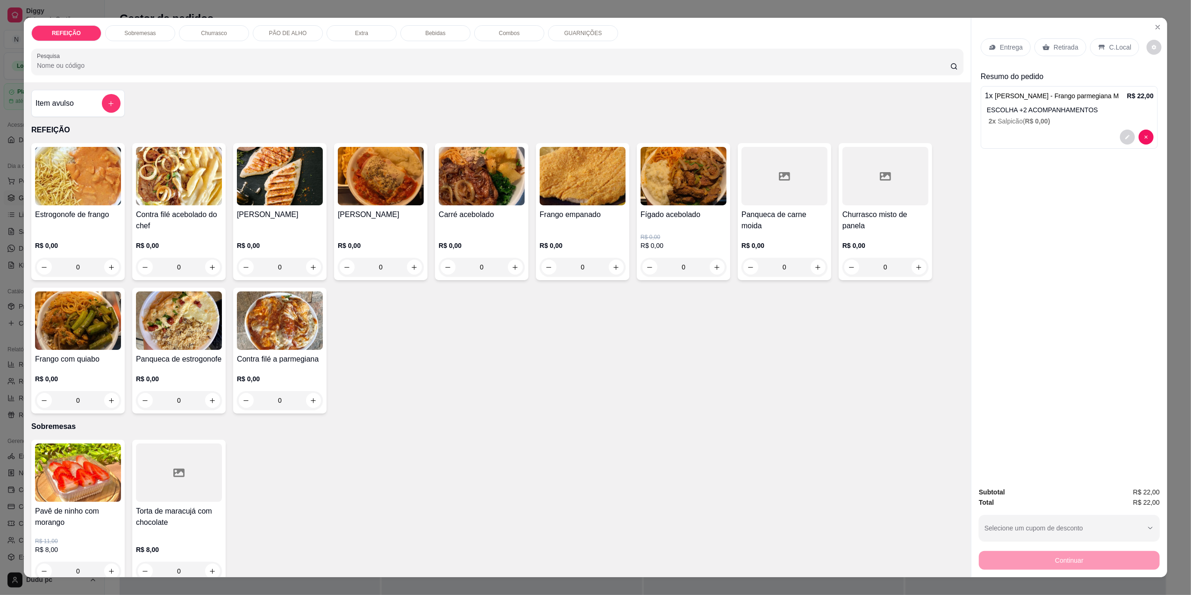
click at [1009, 49] on p "Entrega" at bounding box center [1011, 47] width 23 height 9
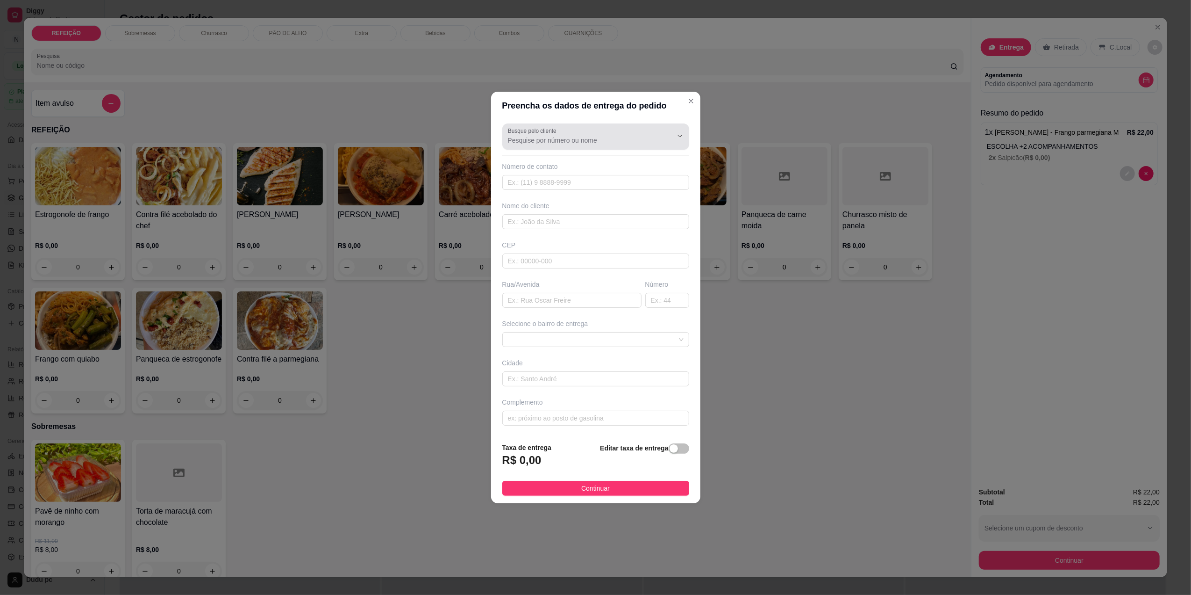
click at [619, 130] on div at bounding box center [596, 136] width 176 height 19
type input "21999142109"
click at [623, 187] on input "text" at bounding box center [595, 182] width 187 height 15
click at [623, 187] on body "2 options available. 0 options available. 0 options available. Diggy Sistema de…" at bounding box center [591, 297] width 1182 height 595
type input "Larissa"
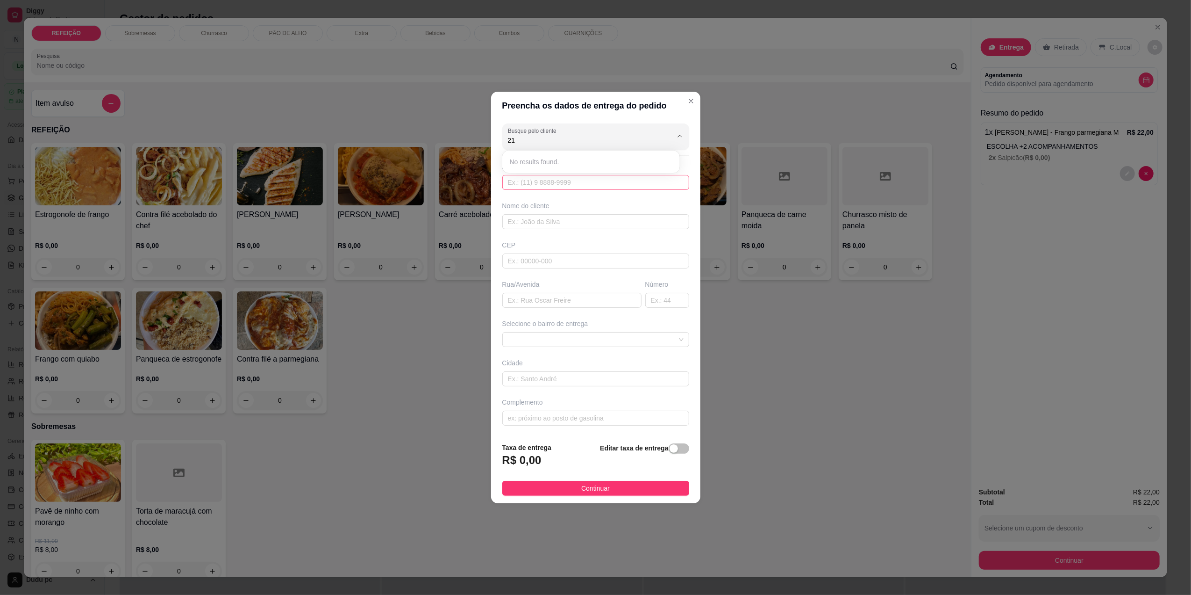
type input "21986216215"
type input "Larissa"
type input "26051710"
type input "[GEOGRAPHIC_DATA]"
type input "235"
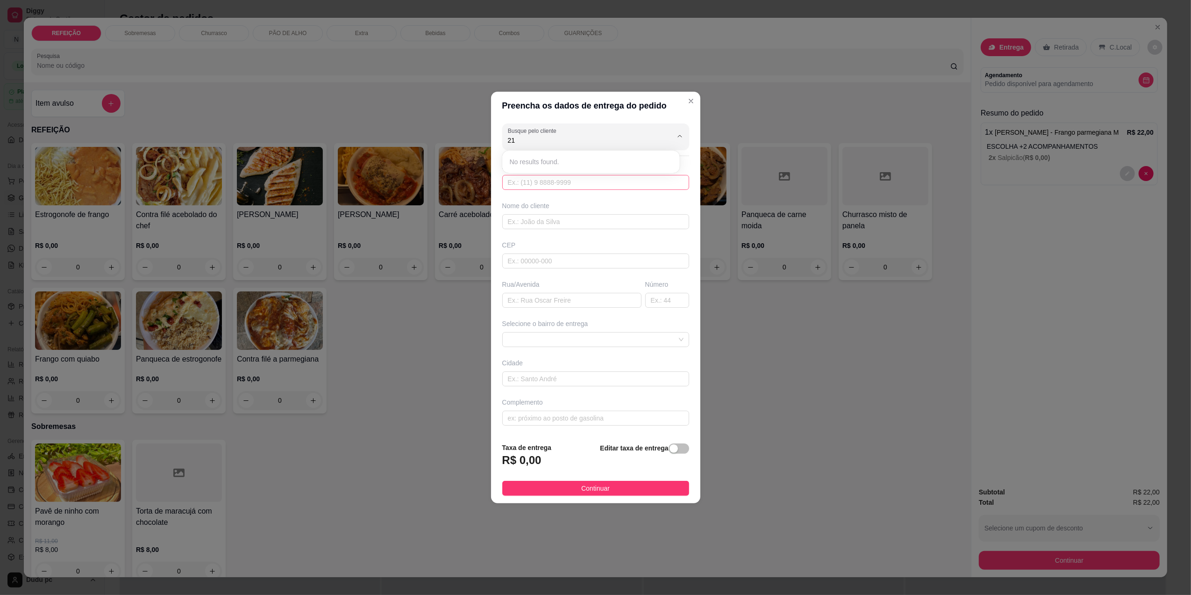
type input "[GEOGRAPHIC_DATA]"
type input "casa"
type input "Larissa"
click at [623, 187] on input "21986216215" at bounding box center [595, 182] width 187 height 15
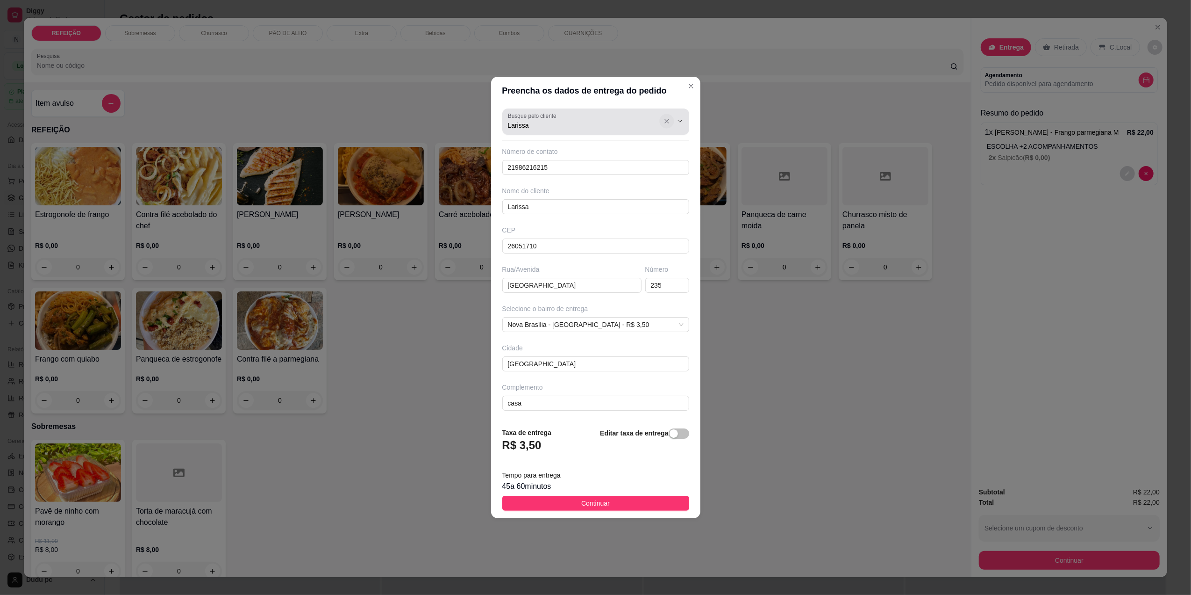
click at [659, 123] on button "Show suggestions" at bounding box center [666, 121] width 14 height 14
click at [688, 82] on icon "Close" at bounding box center [691, 85] width 7 height 7
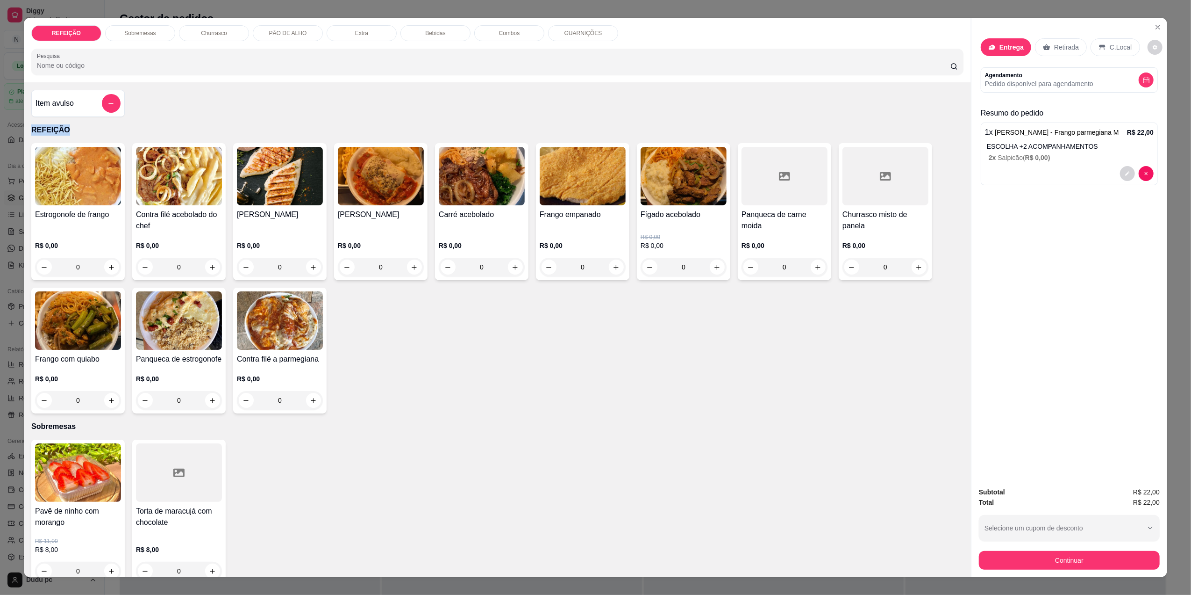
click at [681, 82] on div "Item avulso REFEIÇÃO Estrogonofe de frango R$ 0,00 0 Contra filé acebolado do c…" at bounding box center [497, 329] width 947 height 494
click at [1008, 48] on p "Entrega" at bounding box center [1012, 47] width 24 height 9
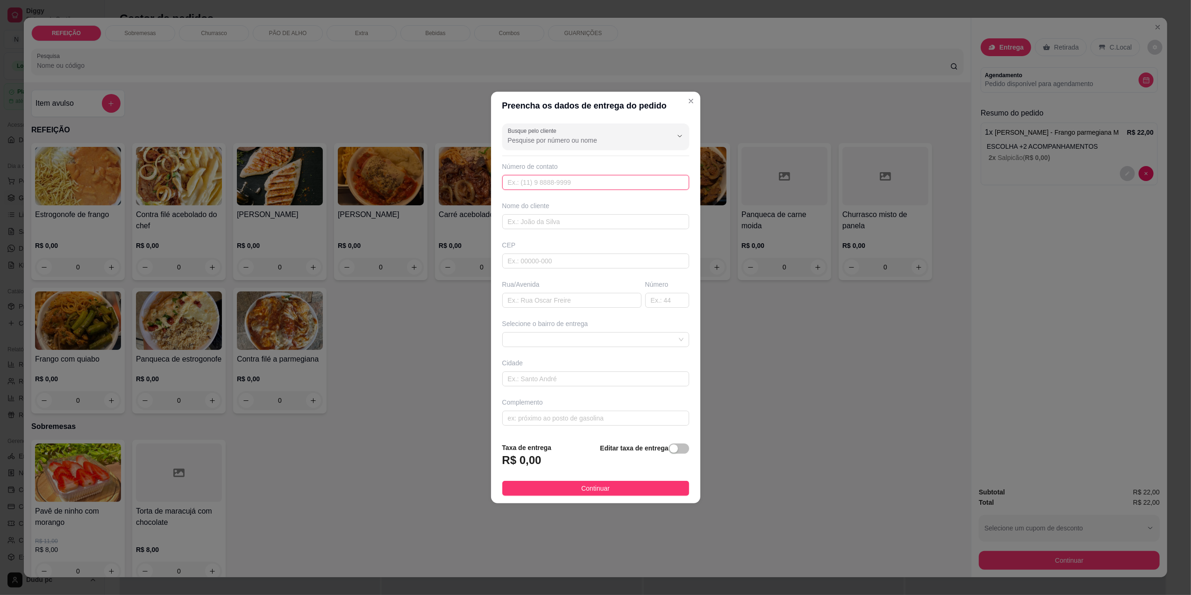
click at [642, 177] on input "text" at bounding box center [595, 182] width 187 height 15
type input "[PHONE_NUMBER]"
click at [651, 214] on input "text" at bounding box center [595, 221] width 187 height 15
type input "dino"
click at [595, 301] on input "text" at bounding box center [571, 300] width 139 height 15
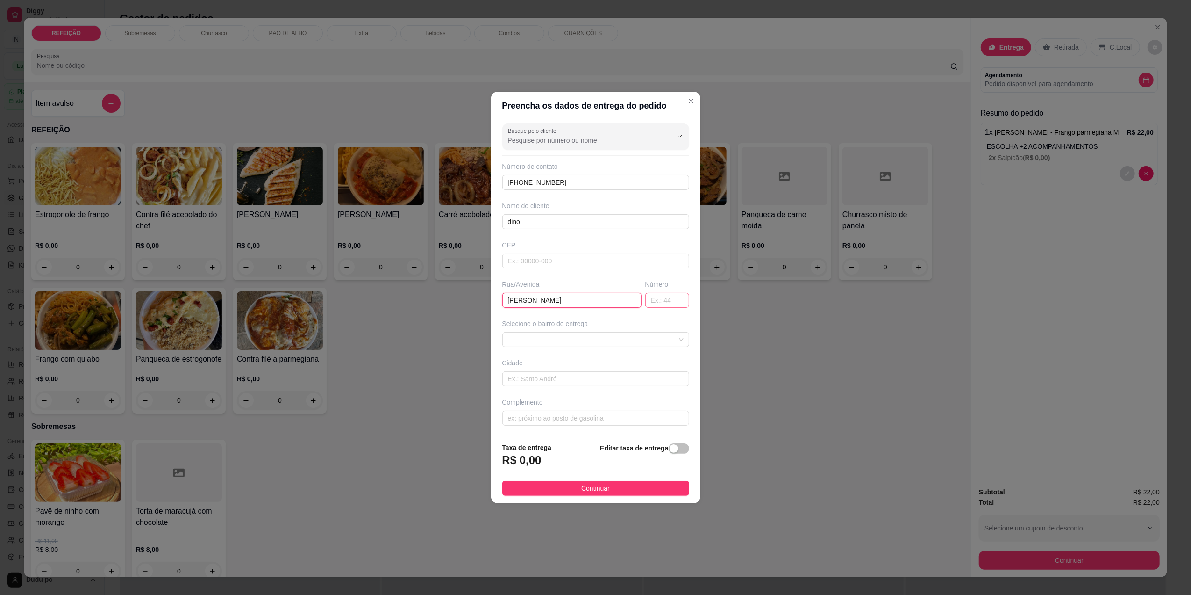
type input "[PERSON_NAME]"
click at [653, 301] on input "text" at bounding box center [667, 300] width 44 height 15
type input "2"
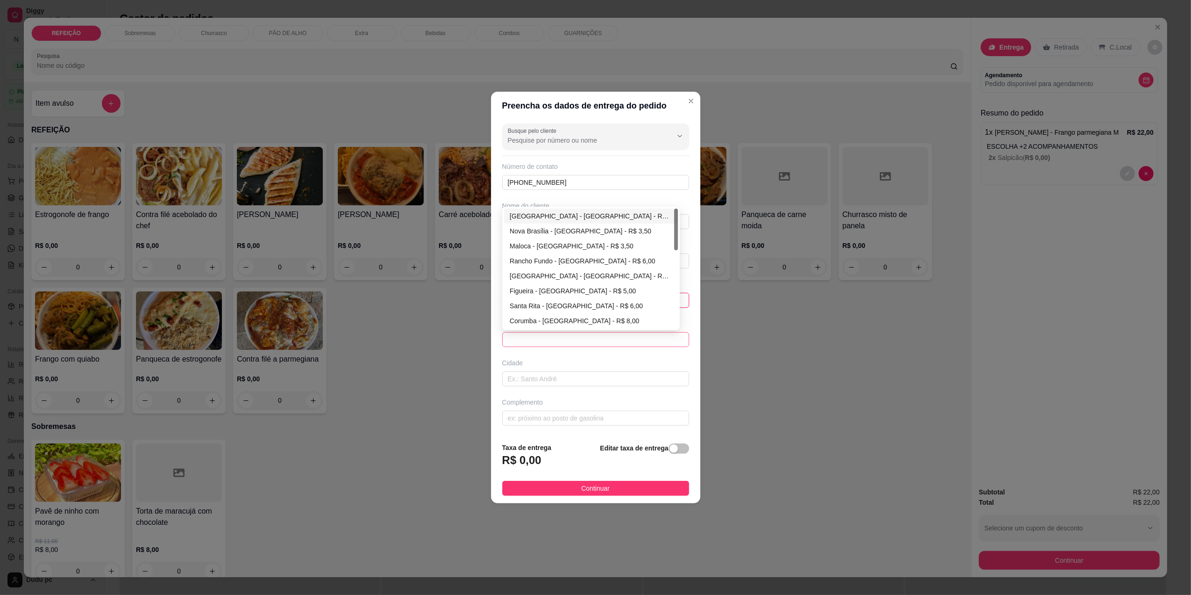
click at [651, 338] on span at bounding box center [596, 339] width 176 height 14
type input "94"
click at [588, 216] on div "[GEOGRAPHIC_DATA] - [GEOGRAPHIC_DATA] - R$ 3,00" at bounding box center [591, 216] width 163 height 10
type input "[GEOGRAPHIC_DATA]"
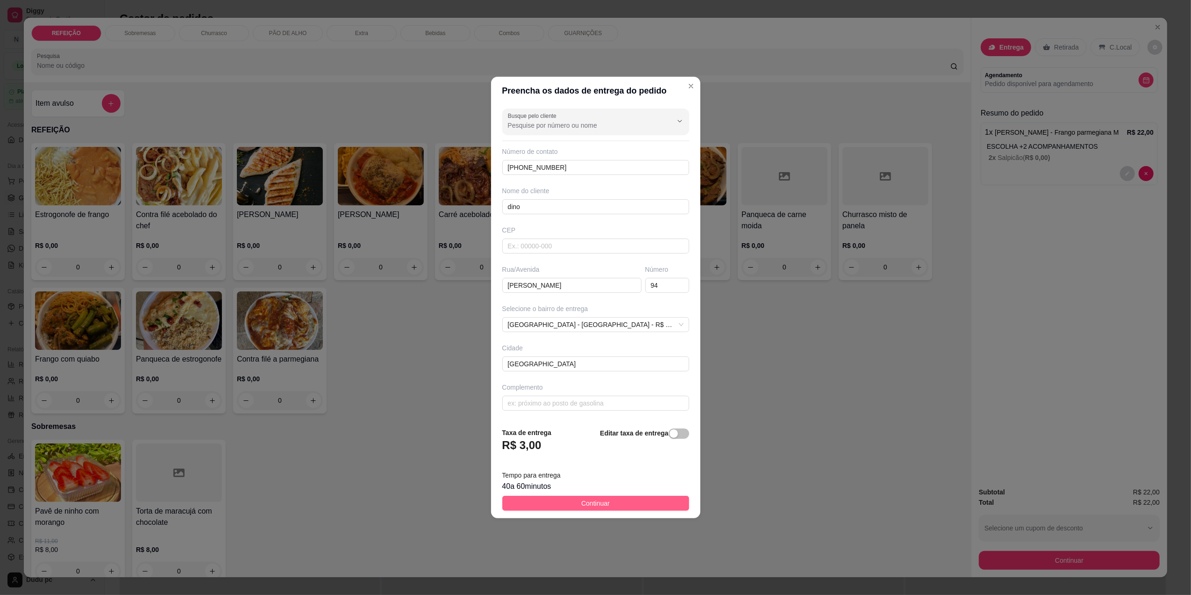
click at [581, 502] on span "Continuar" at bounding box center [595, 503] width 29 height 10
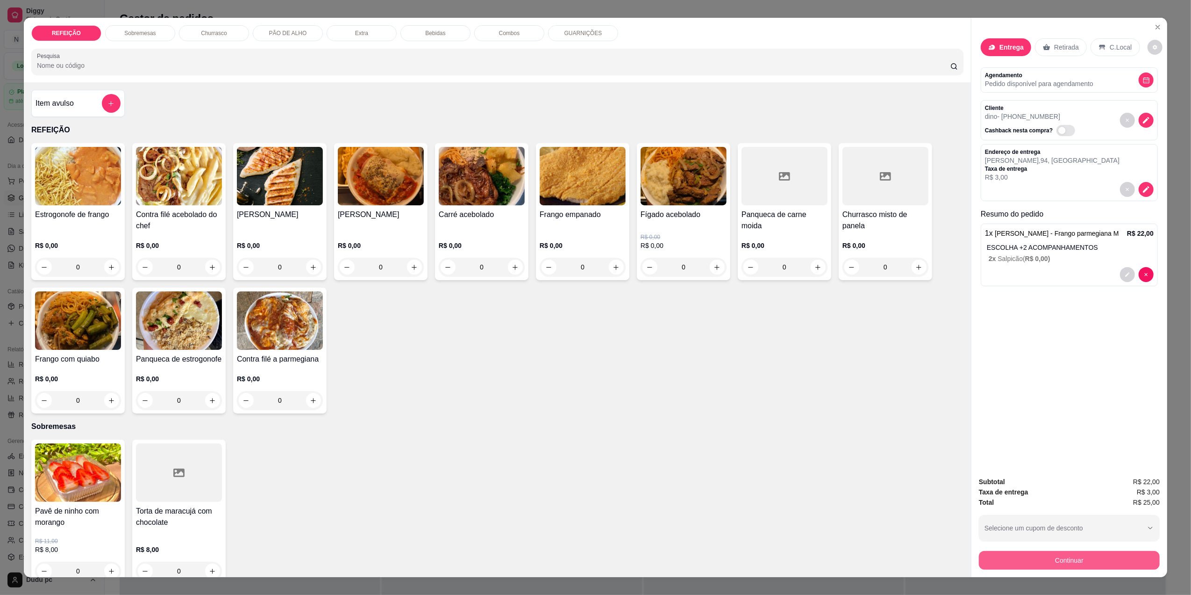
click at [1031, 564] on button "Continuar" at bounding box center [1069, 560] width 181 height 19
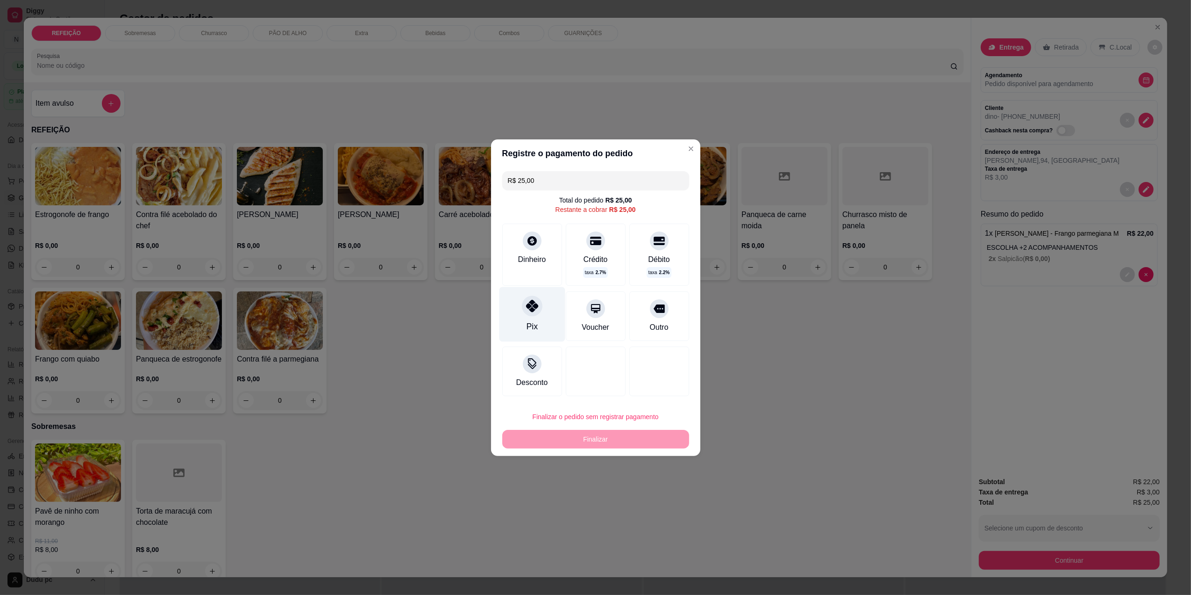
click at [520, 313] on div "Pix" at bounding box center [532, 314] width 66 height 55
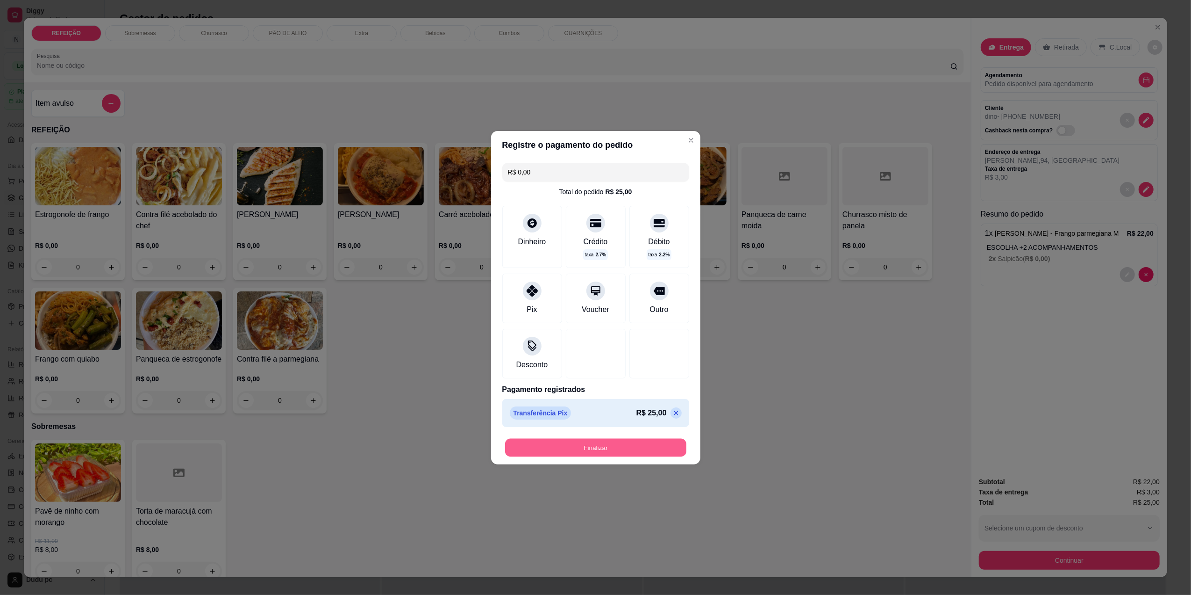
click at [561, 447] on button "Finalizar" at bounding box center [595, 447] width 181 height 18
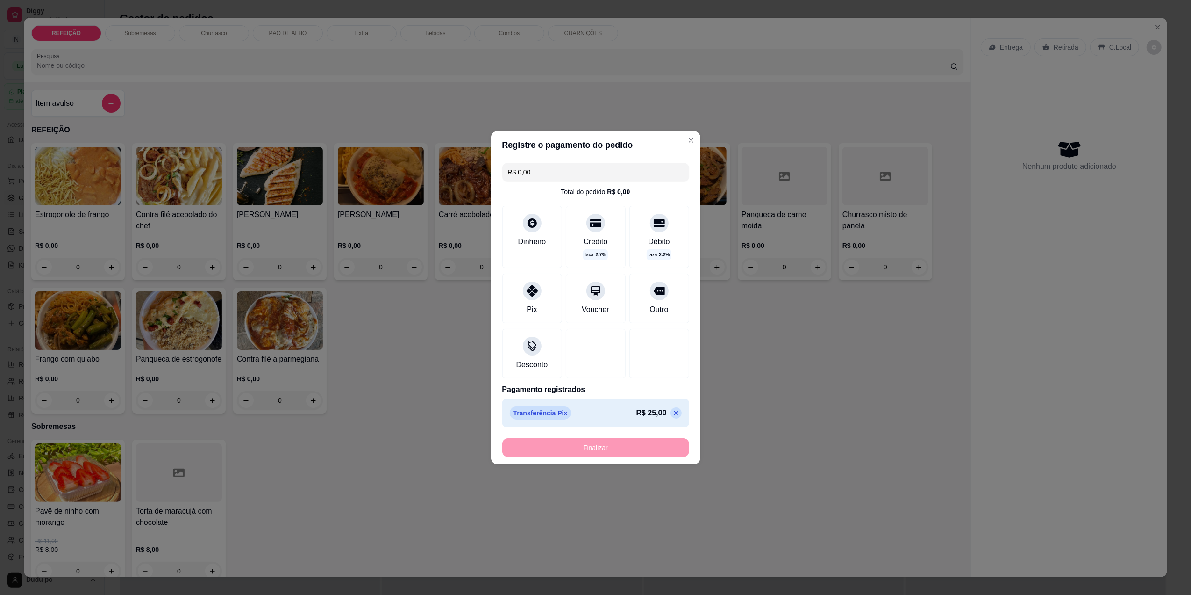
type input "-R$ 25,00"
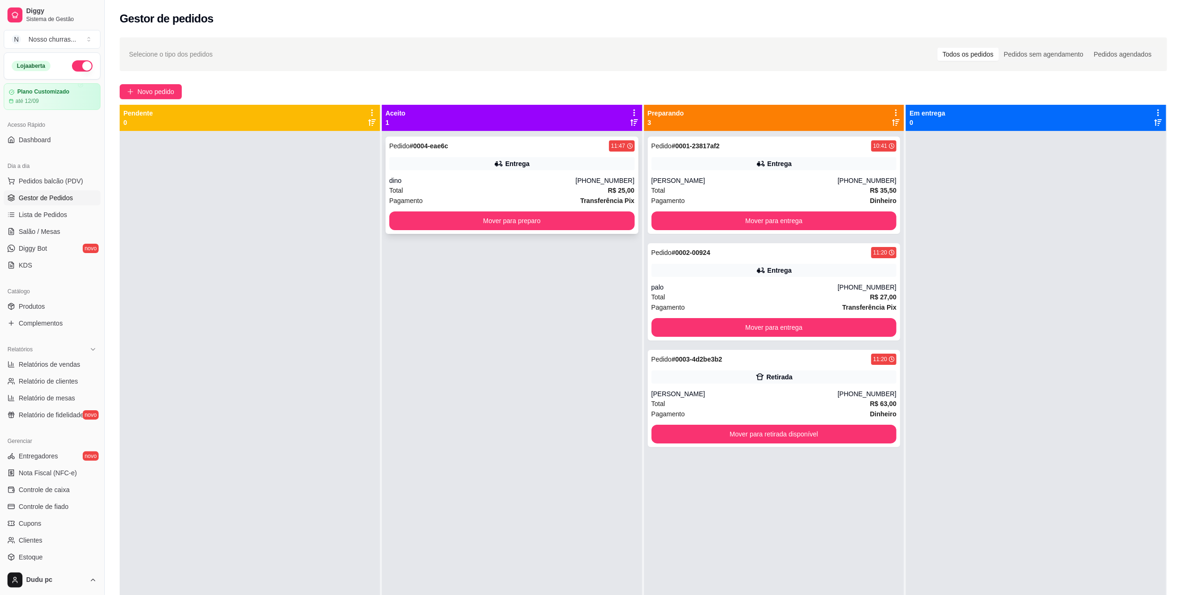
click at [570, 173] on div "Pedido # 0004-eae6c 11:47 Entrega dino [PHONE_NUMBER] Total R$ 25,00 Pagamento …" at bounding box center [512, 184] width 253 height 97
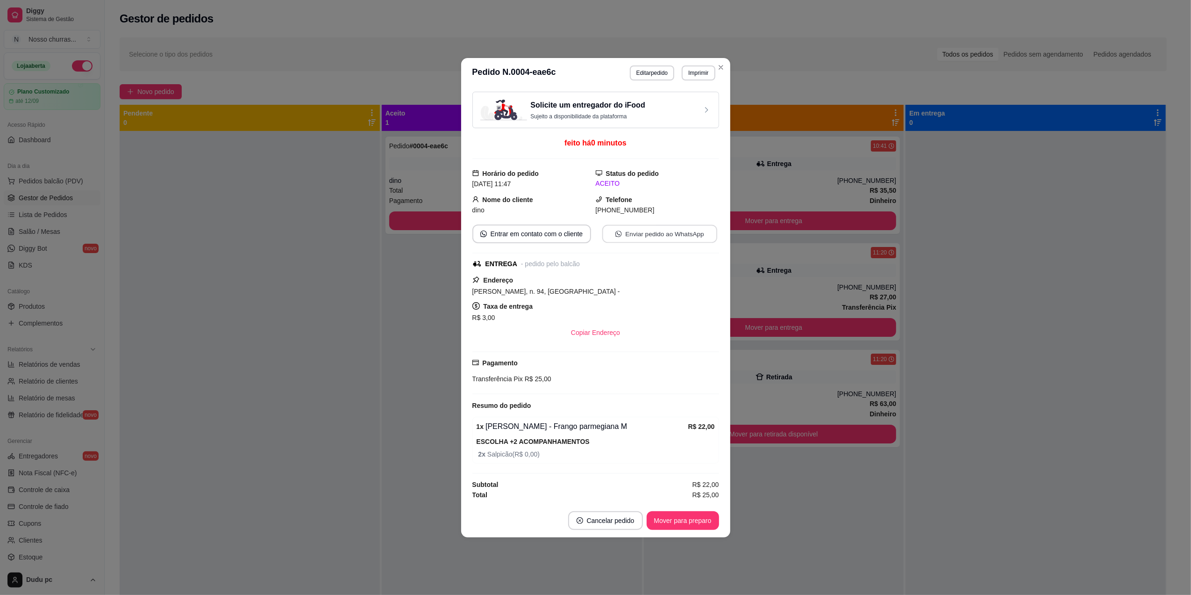
click at [639, 233] on button "Enviar pedido ao WhatsApp" at bounding box center [659, 233] width 115 height 18
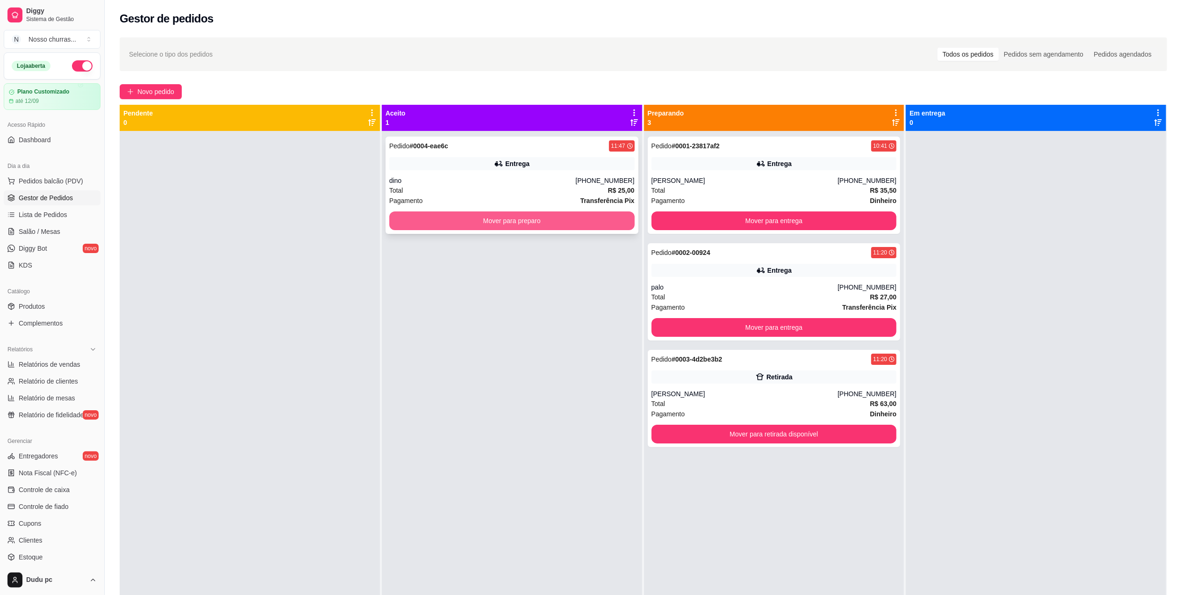
click at [471, 227] on button "Mover para preparo" at bounding box center [511, 220] width 245 height 19
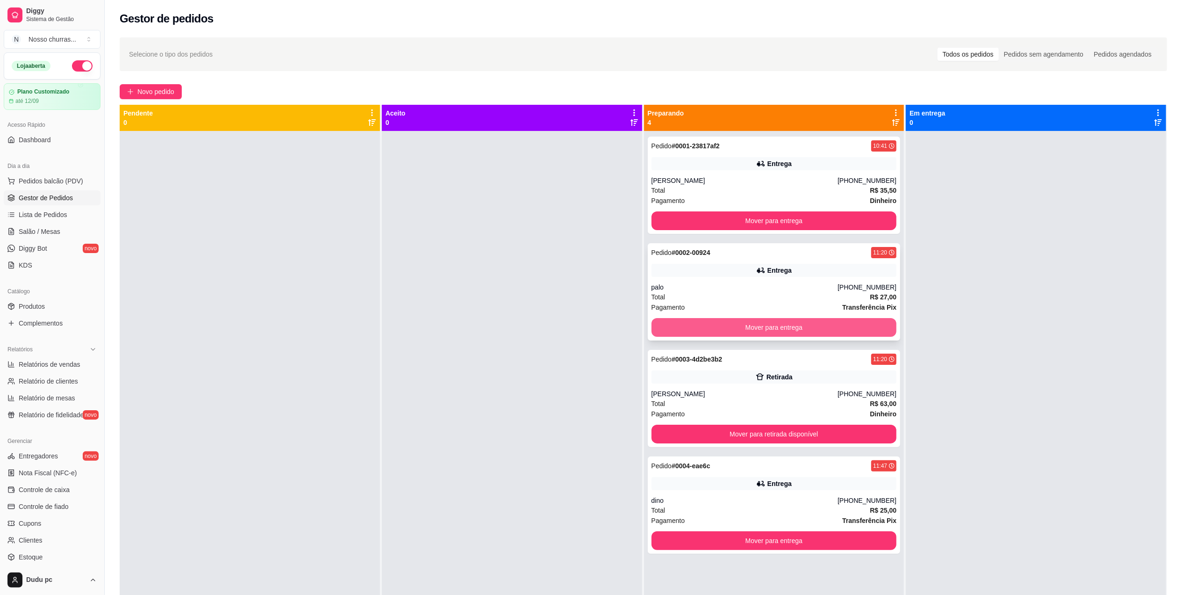
click at [713, 328] on button "Mover para entrega" at bounding box center [774, 327] width 245 height 19
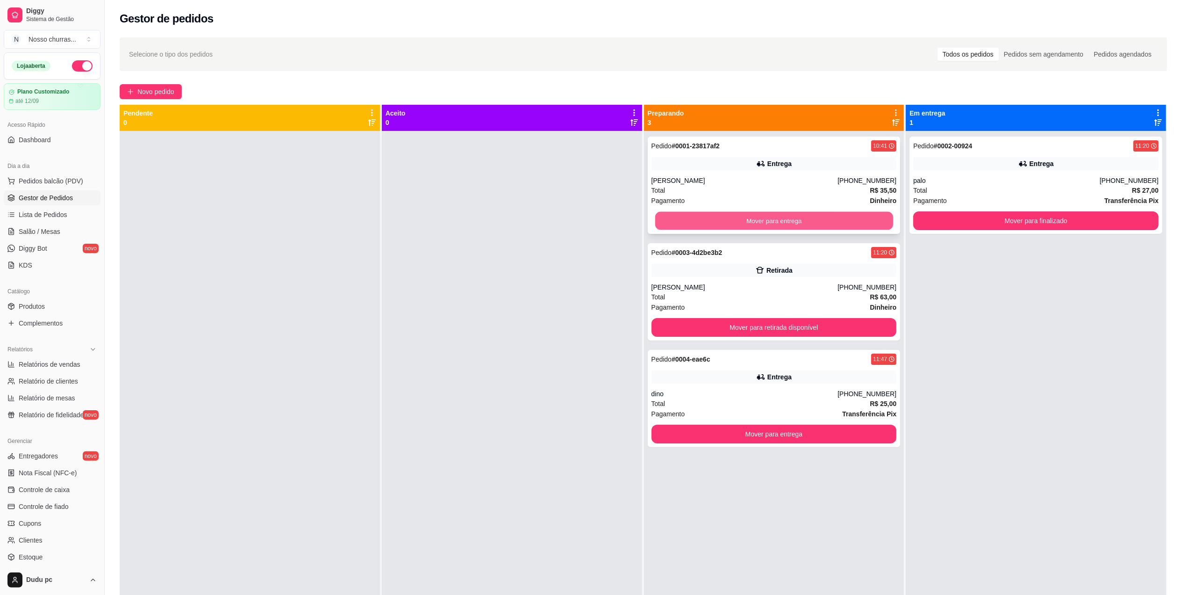
click at [724, 220] on button "Mover para entrega" at bounding box center [774, 221] width 238 height 18
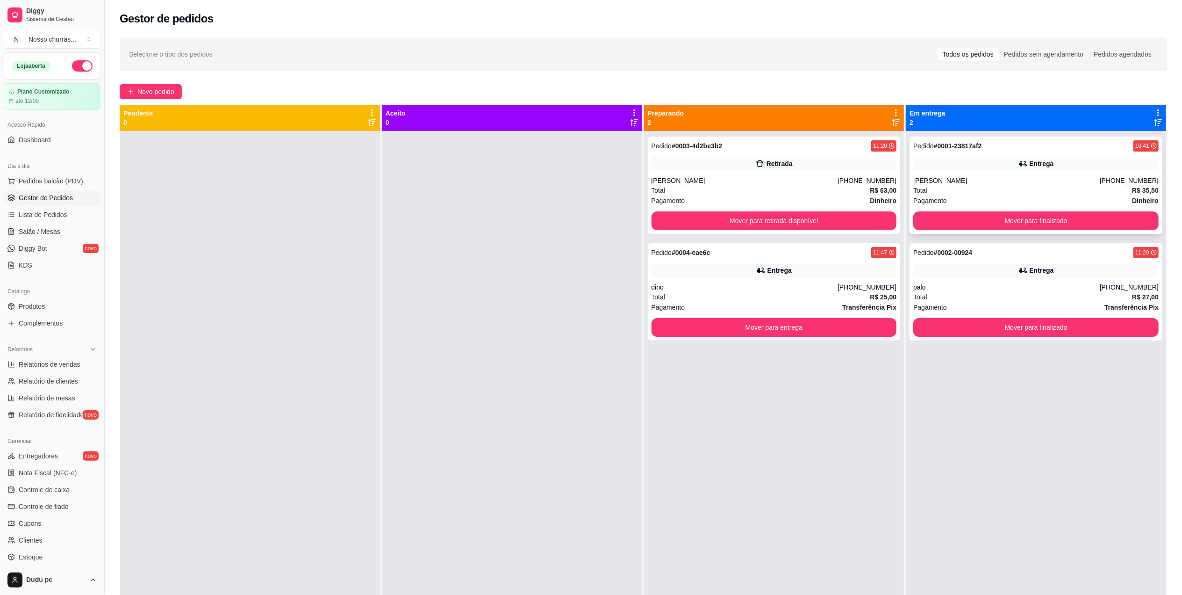
click at [948, 150] on strong "# 0001-23817af2" at bounding box center [958, 145] width 48 height 7
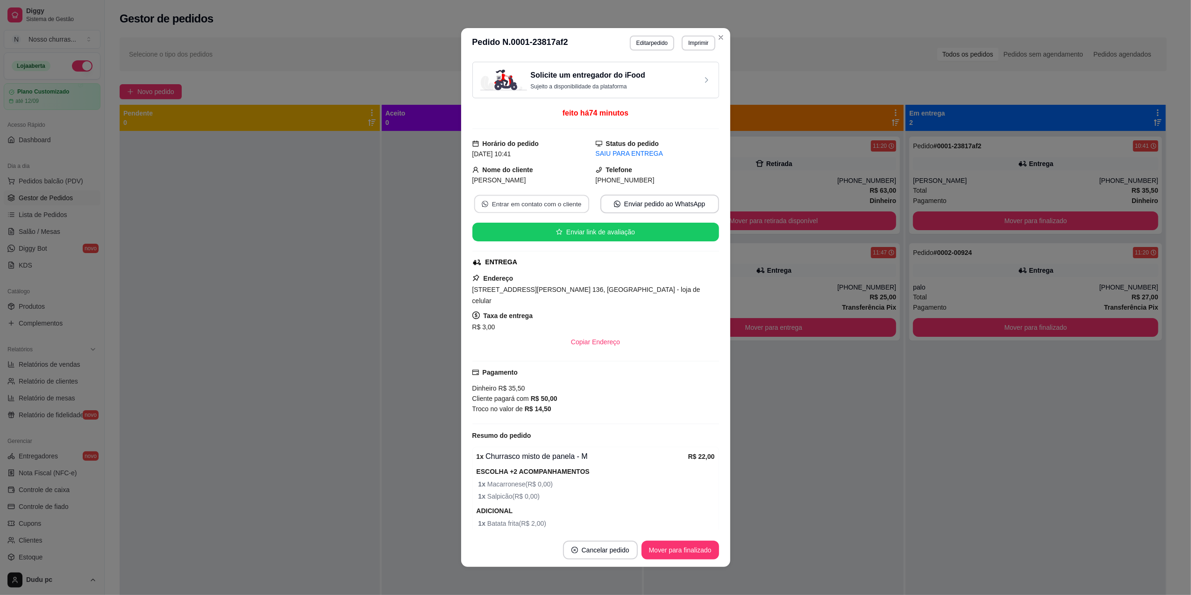
click at [559, 200] on button "Entrar em contato com o cliente" at bounding box center [531, 204] width 115 height 18
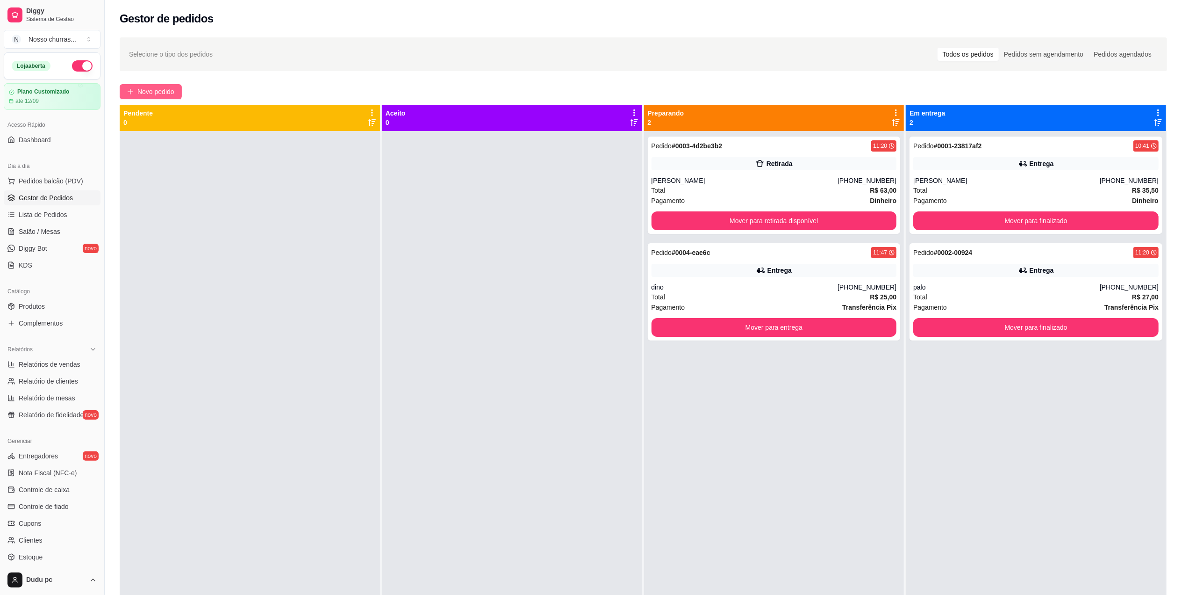
click at [163, 93] on span "Novo pedido" at bounding box center [155, 91] width 37 height 10
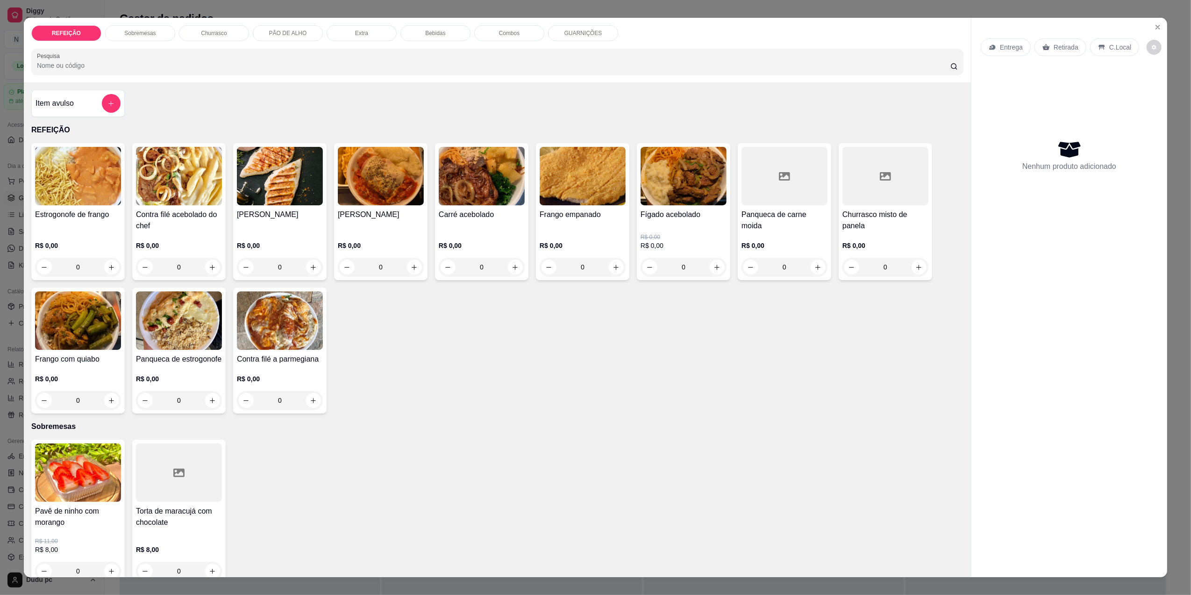
click at [427, 41] on div "Bebidas" at bounding box center [436, 33] width 70 height 16
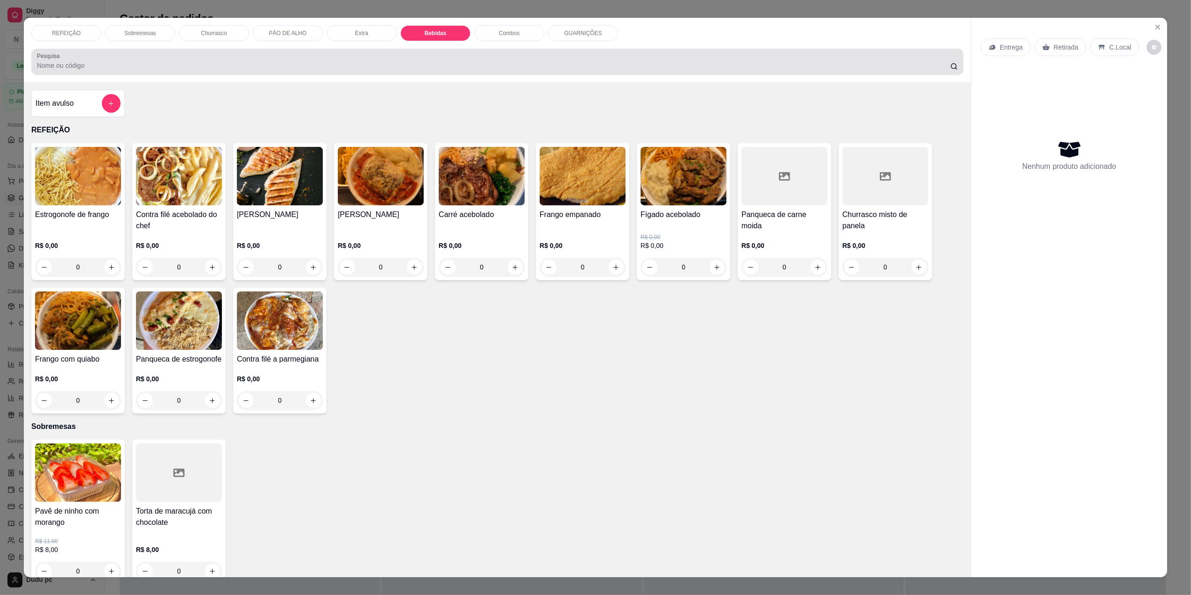
scroll to position [12, 0]
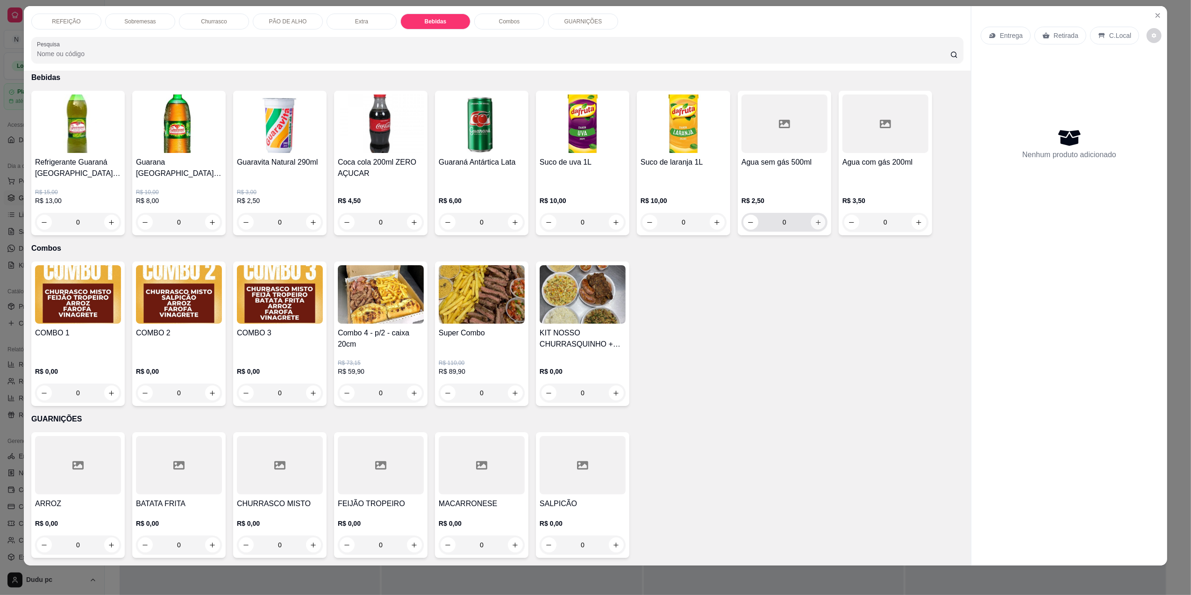
click at [811, 223] on button "increase-product-quantity" at bounding box center [818, 222] width 14 height 14
type input "1"
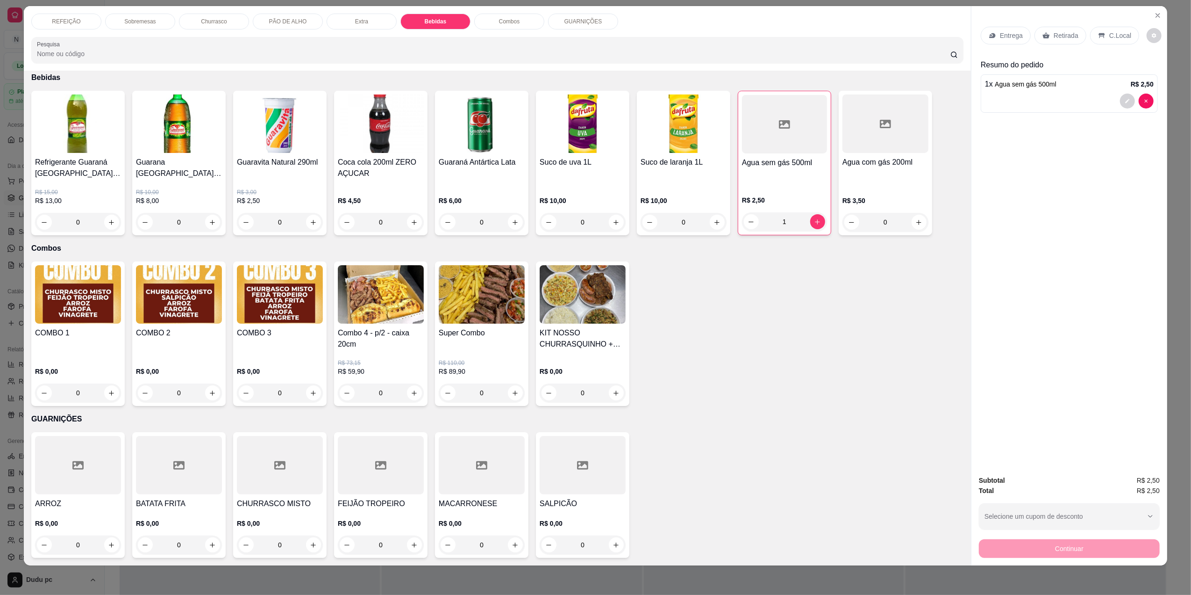
click at [78, 21] on div "REFEIÇÃO" at bounding box center [66, 22] width 70 height 16
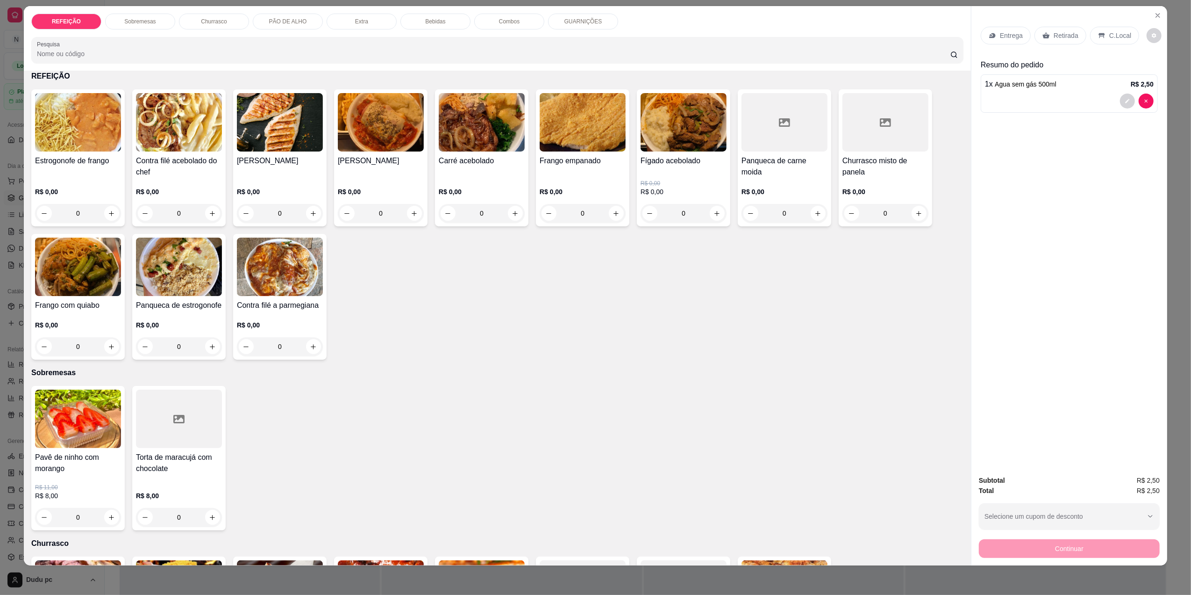
click at [208, 210] on div "0" at bounding box center [179, 213] width 86 height 19
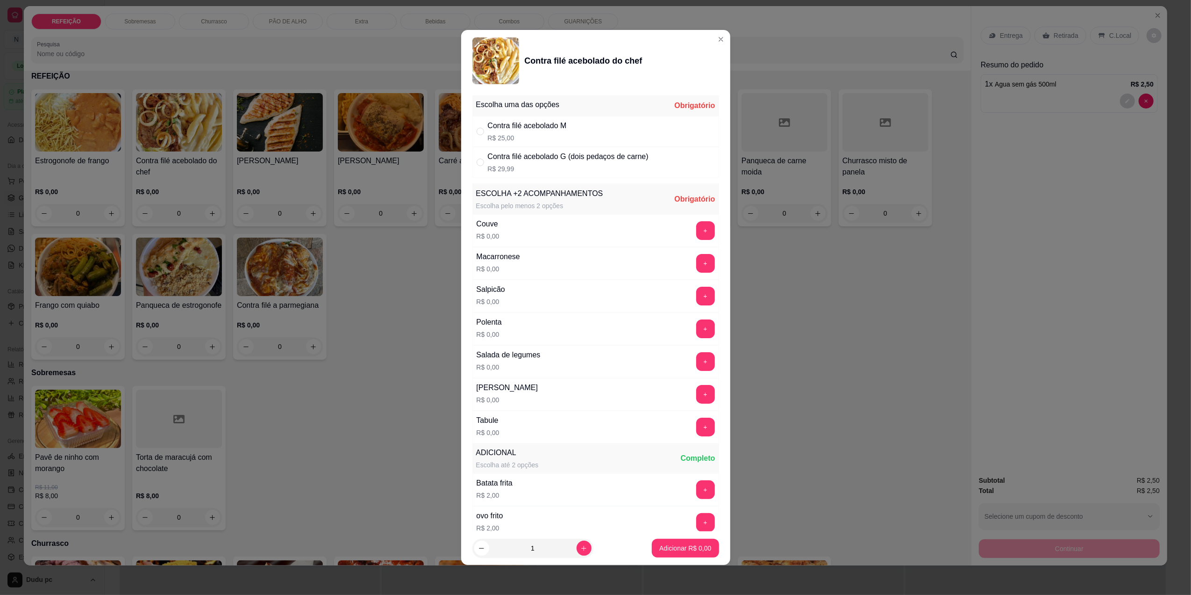
click at [507, 174] on div "Contra filé acebolado G (dois pedaços de carne) R$ 29,99" at bounding box center [596, 162] width 247 height 31
radio input "true"
click at [696, 234] on button "+" at bounding box center [705, 230] width 18 height 18
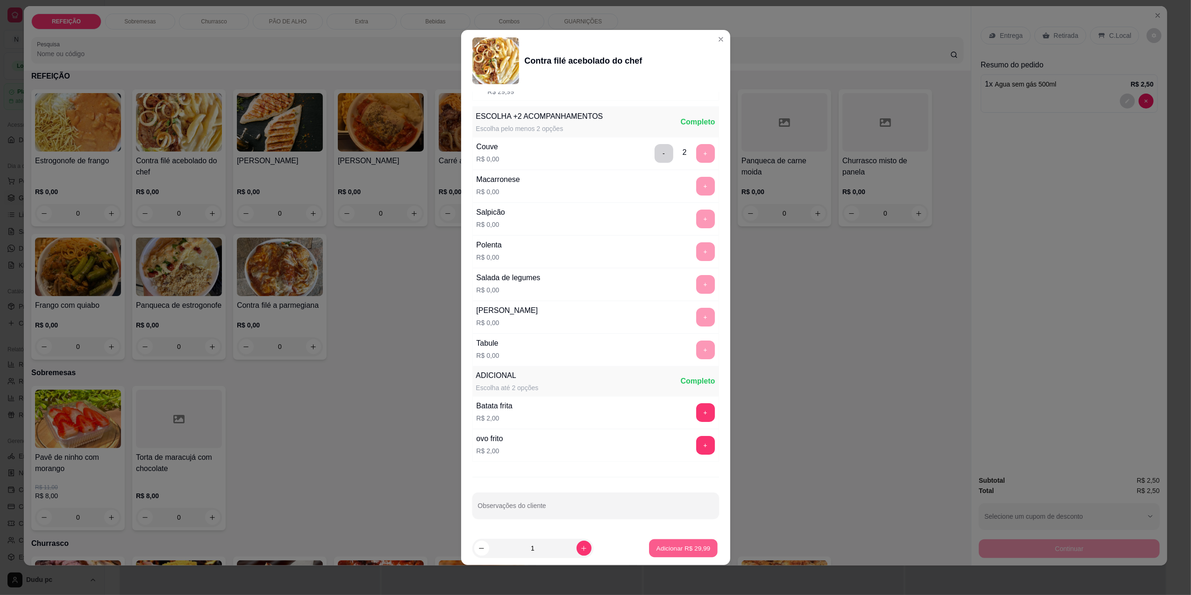
click at [680, 552] on p "Adicionar R$ 29,99" at bounding box center [684, 548] width 54 height 9
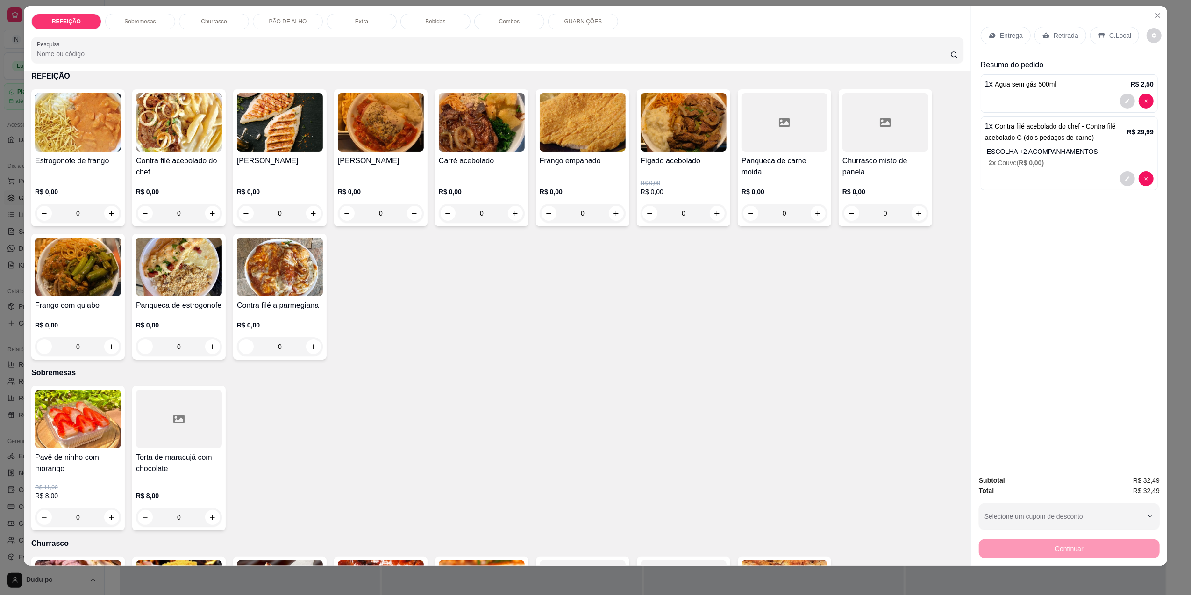
click at [1102, 36] on div "C.Local" at bounding box center [1114, 36] width 49 height 18
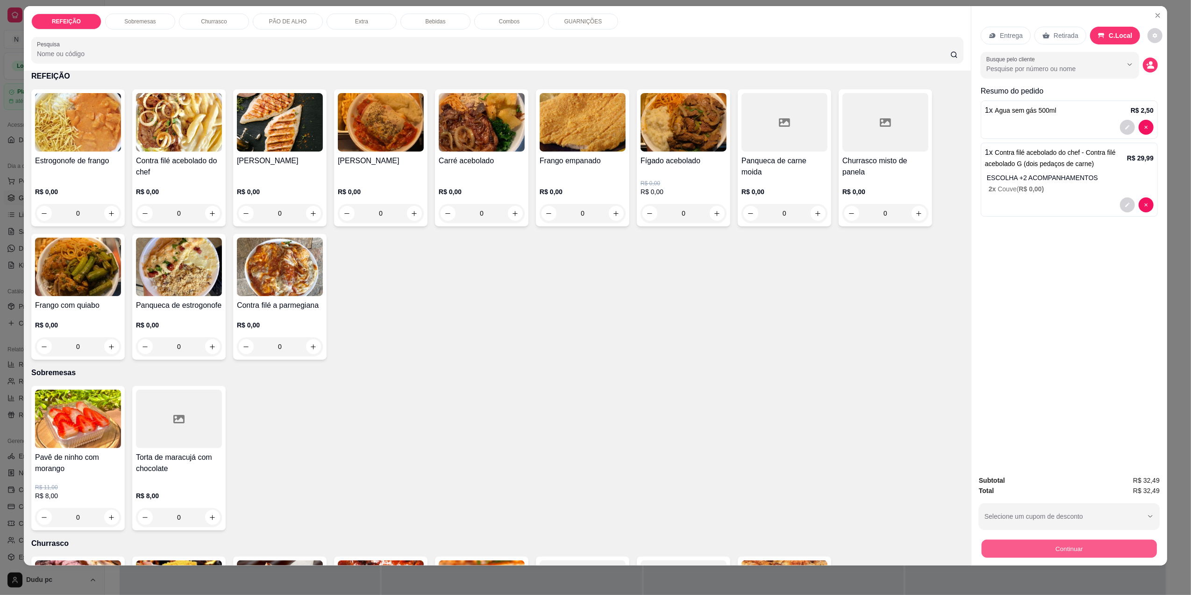
click at [1085, 544] on button "Continuar" at bounding box center [1069, 548] width 175 height 18
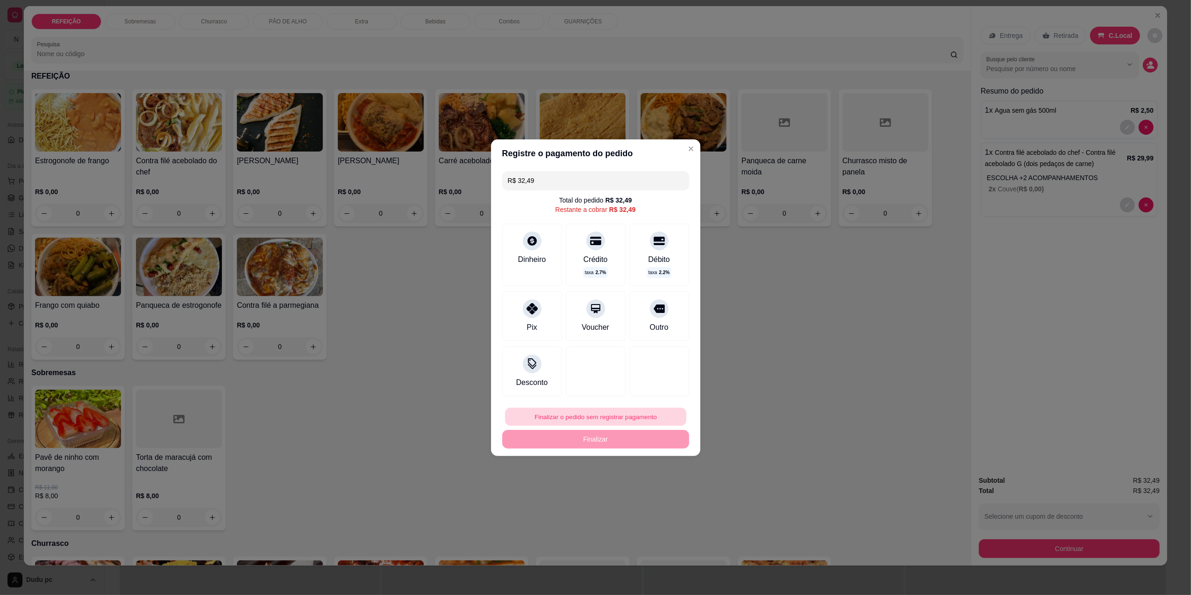
click at [644, 416] on button "Finalizar o pedido sem registrar pagamento" at bounding box center [595, 416] width 181 height 18
click at [653, 497] on button "Confirmar" at bounding box center [652, 493] width 33 height 14
type input "0"
type input "R$ 0,00"
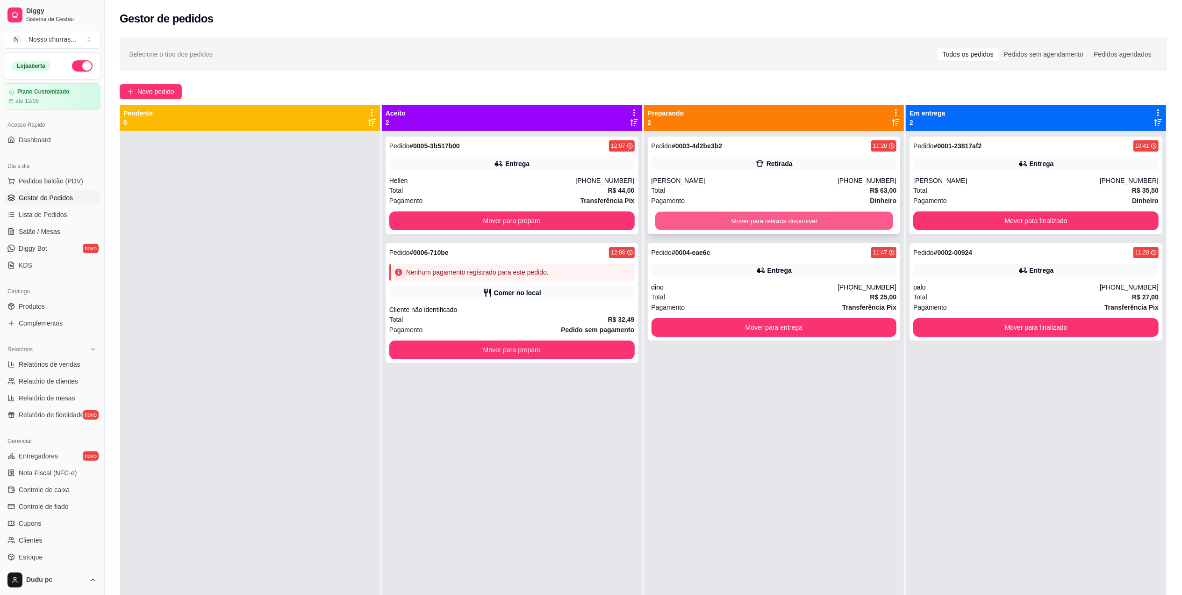
click at [722, 223] on button "Mover para retirada disponível" at bounding box center [774, 221] width 238 height 18
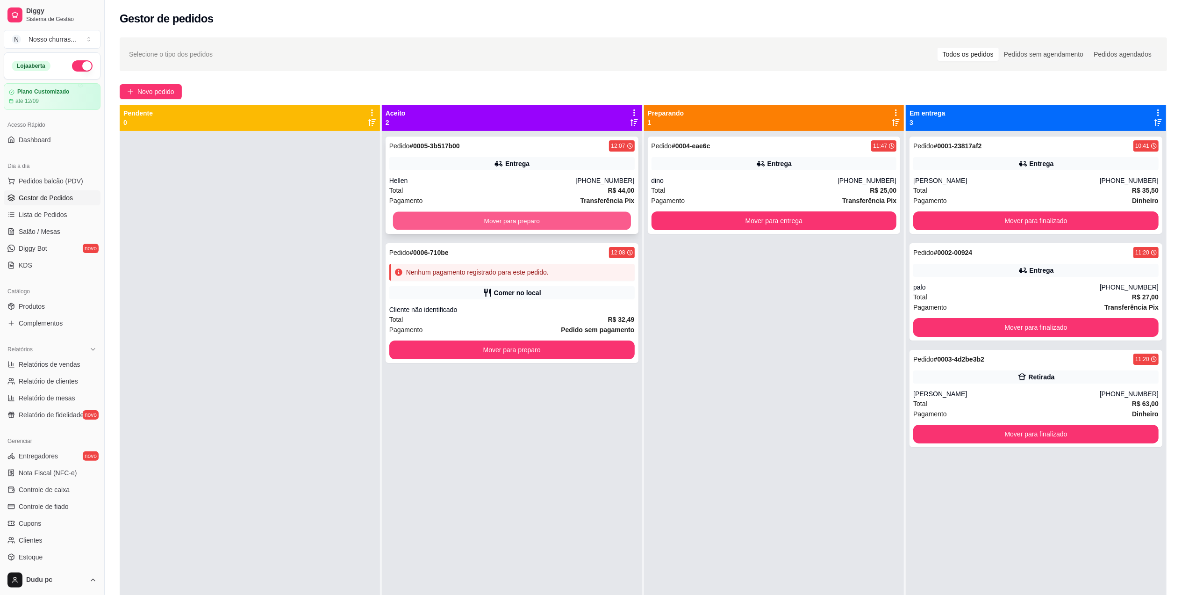
click at [605, 219] on button "Mover para preparo" at bounding box center [512, 221] width 238 height 18
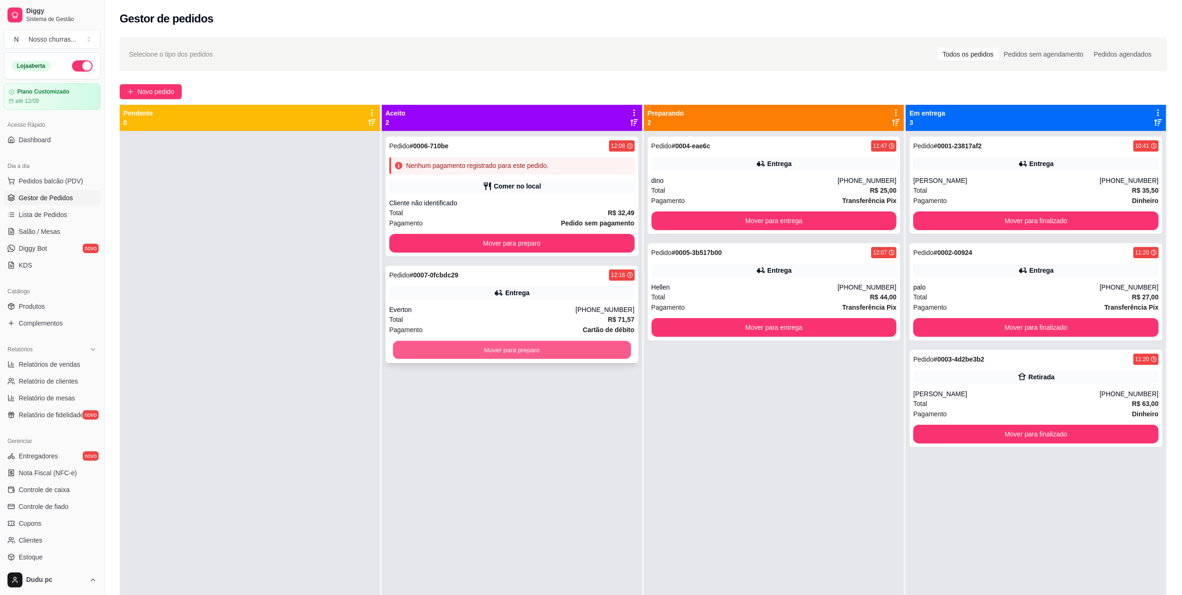
click at [540, 359] on button "Mover para preparo" at bounding box center [512, 350] width 238 height 18
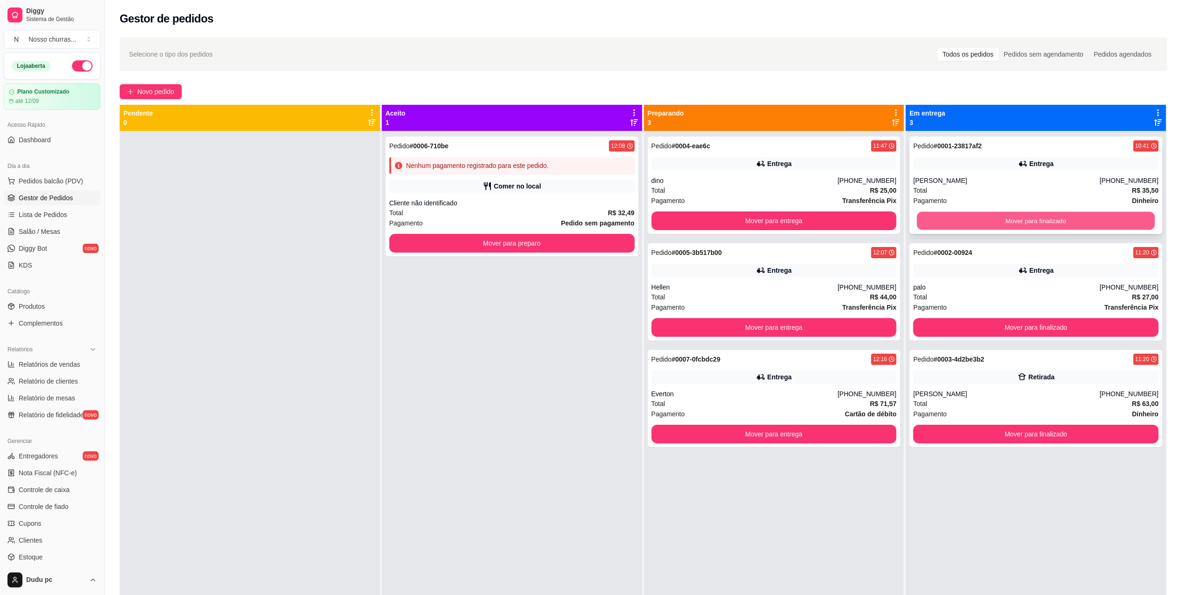
click at [933, 224] on button "Mover para finalizado" at bounding box center [1036, 221] width 238 height 18
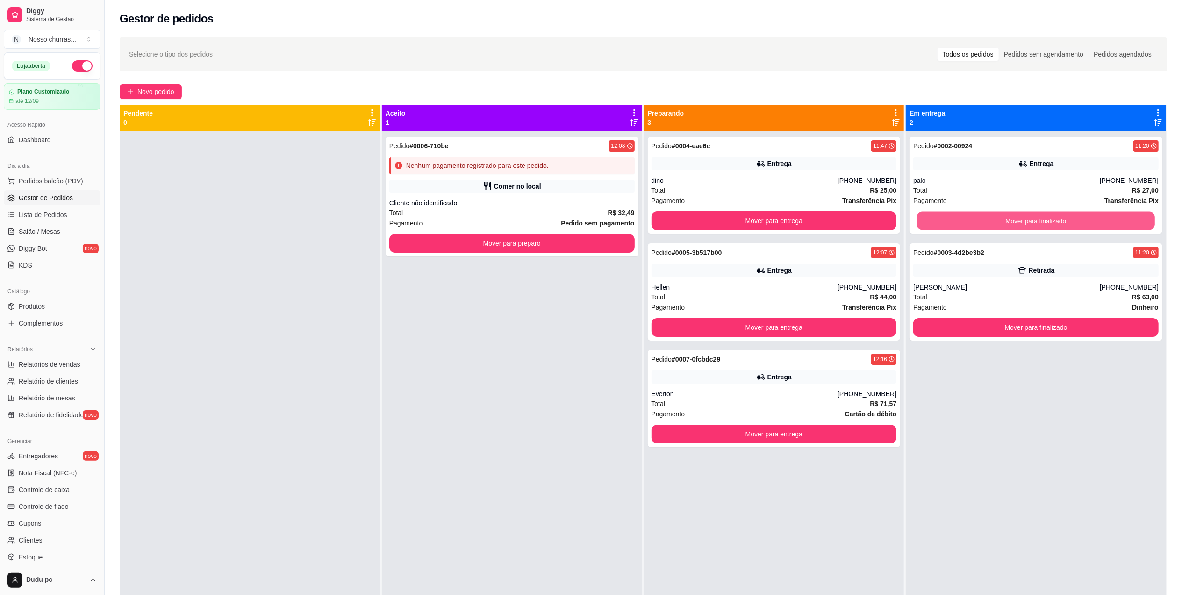
click at [933, 224] on button "Mover para finalizado" at bounding box center [1036, 221] width 238 height 18
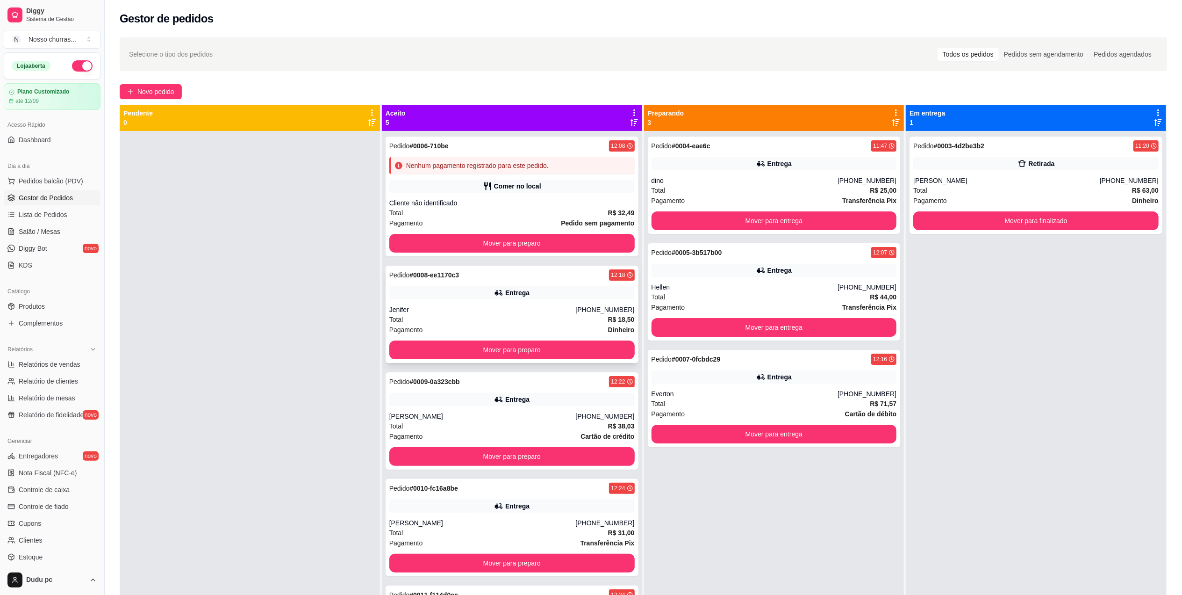
click at [521, 309] on div "Jenifer" at bounding box center [482, 309] width 186 height 9
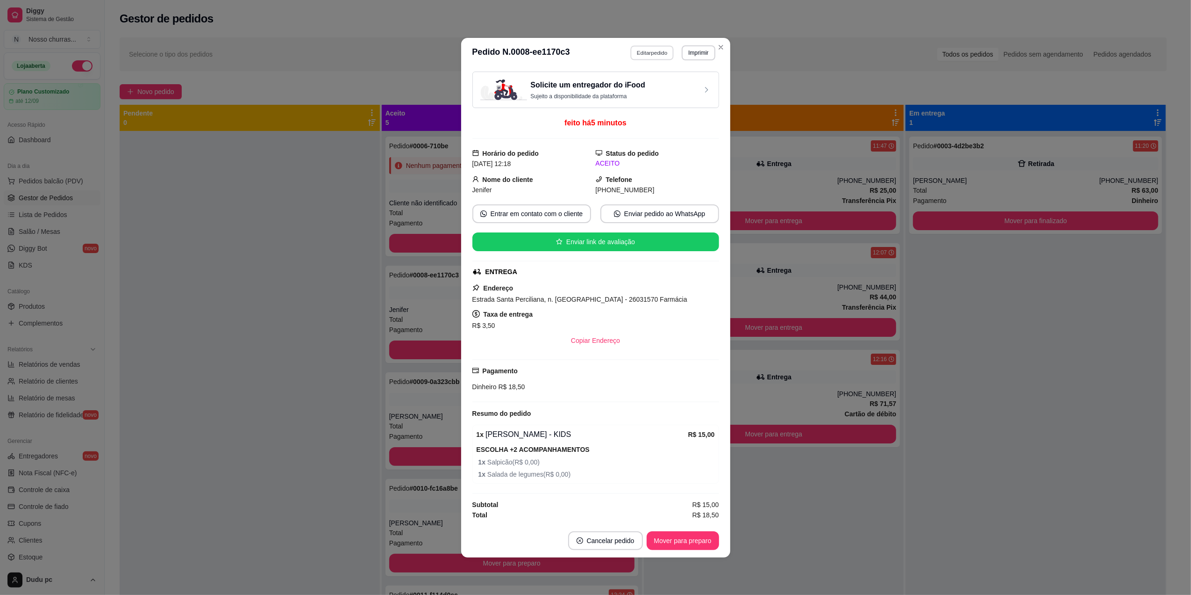
click at [640, 51] on button "Editar pedido" at bounding box center [651, 52] width 43 height 14
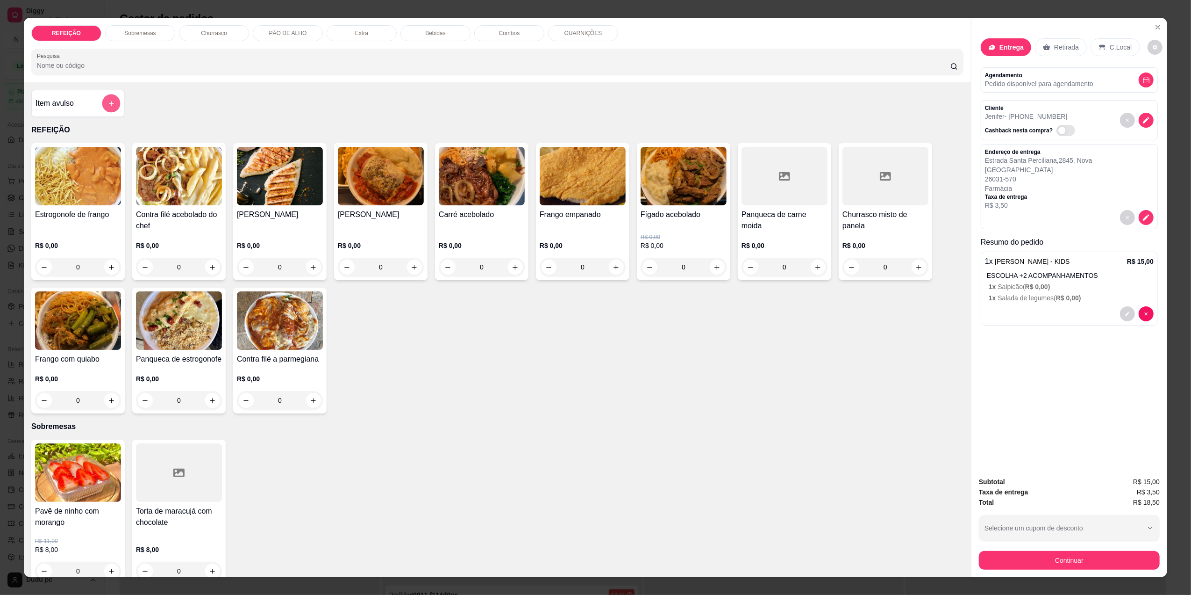
click at [108, 100] on icon "add-separate-item" at bounding box center [111, 103] width 7 height 7
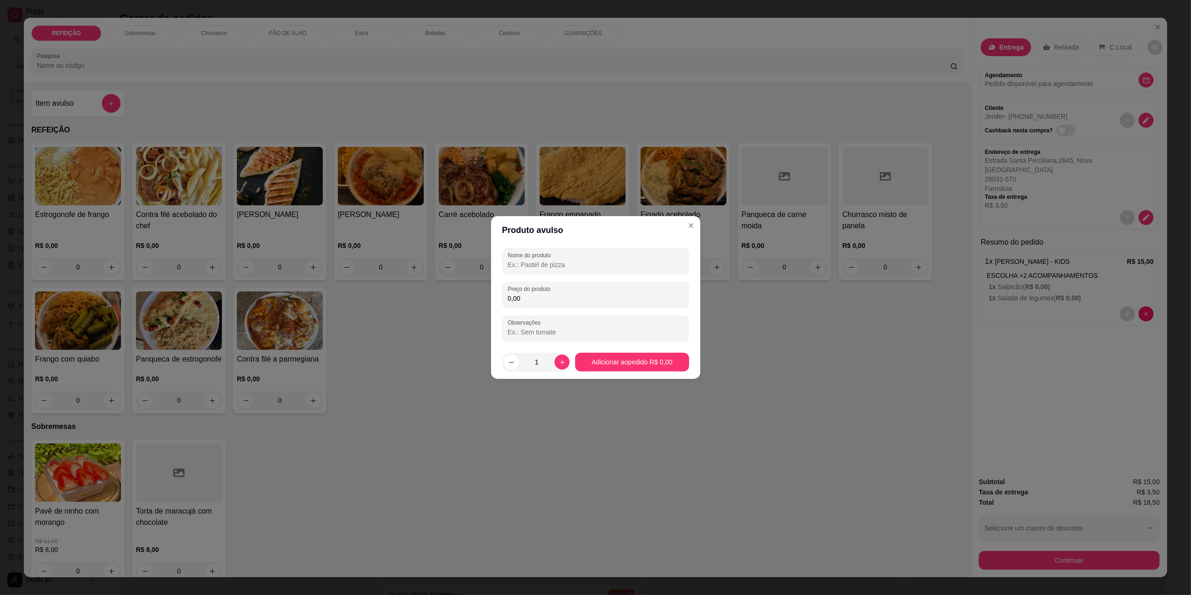
click at [583, 266] on input "Nome do produto" at bounding box center [596, 264] width 176 height 9
type input "batata"
click at [580, 304] on div "Preço do produto 0,00" at bounding box center [595, 294] width 187 height 26
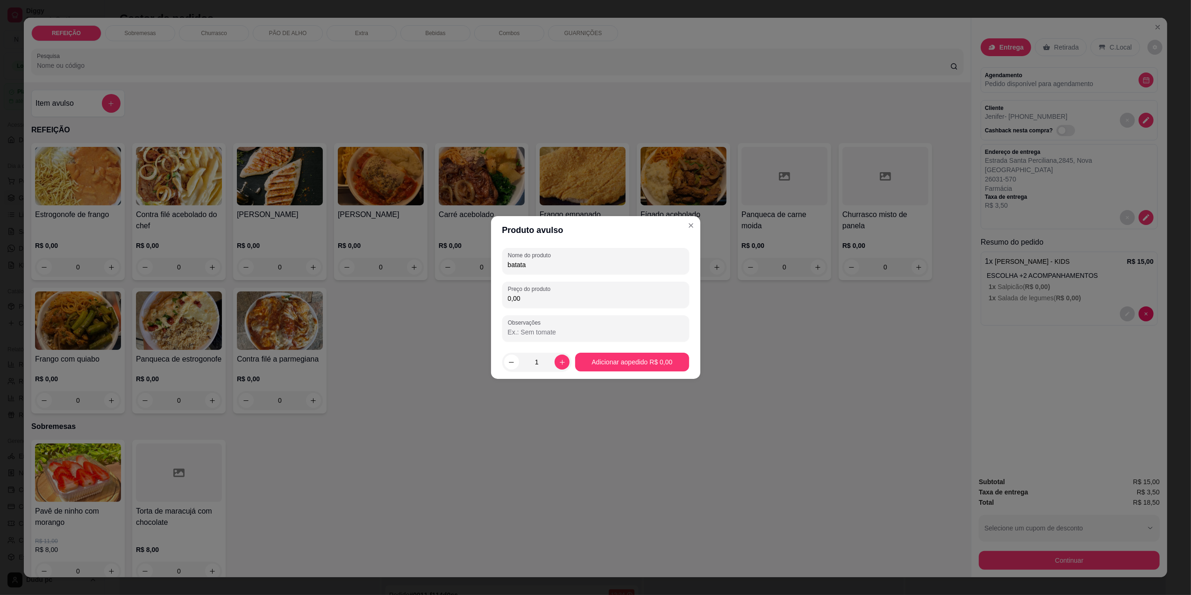
type input "0,00"
click at [580, 259] on div "batata" at bounding box center [596, 260] width 176 height 19
type input "batata kids"
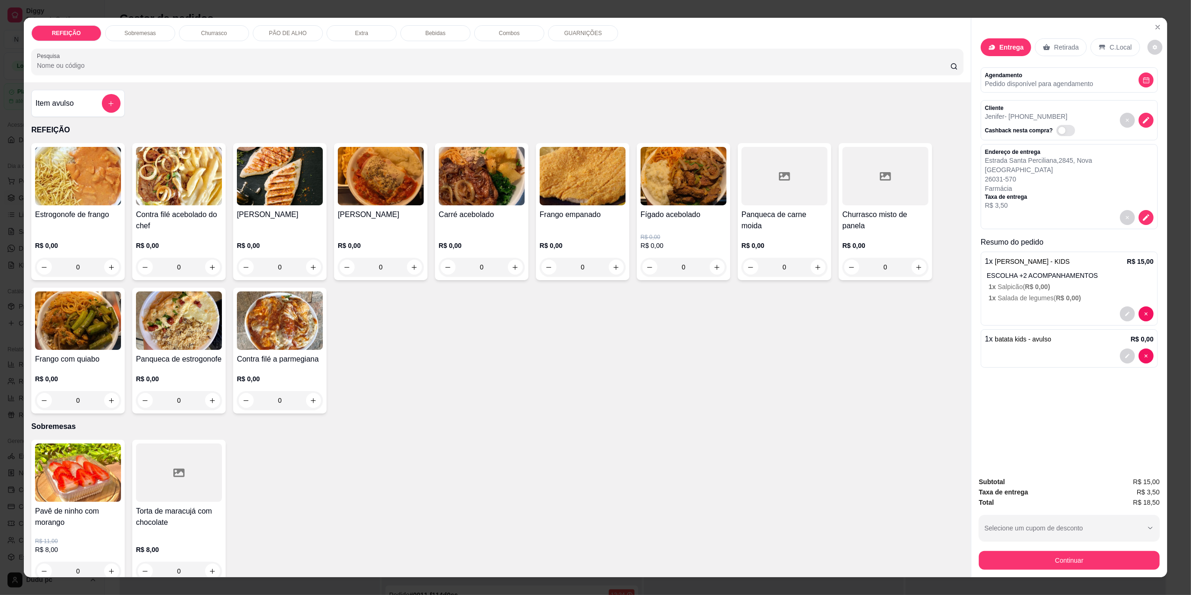
click at [507, 268] on div "0" at bounding box center [482, 267] width 86 height 19
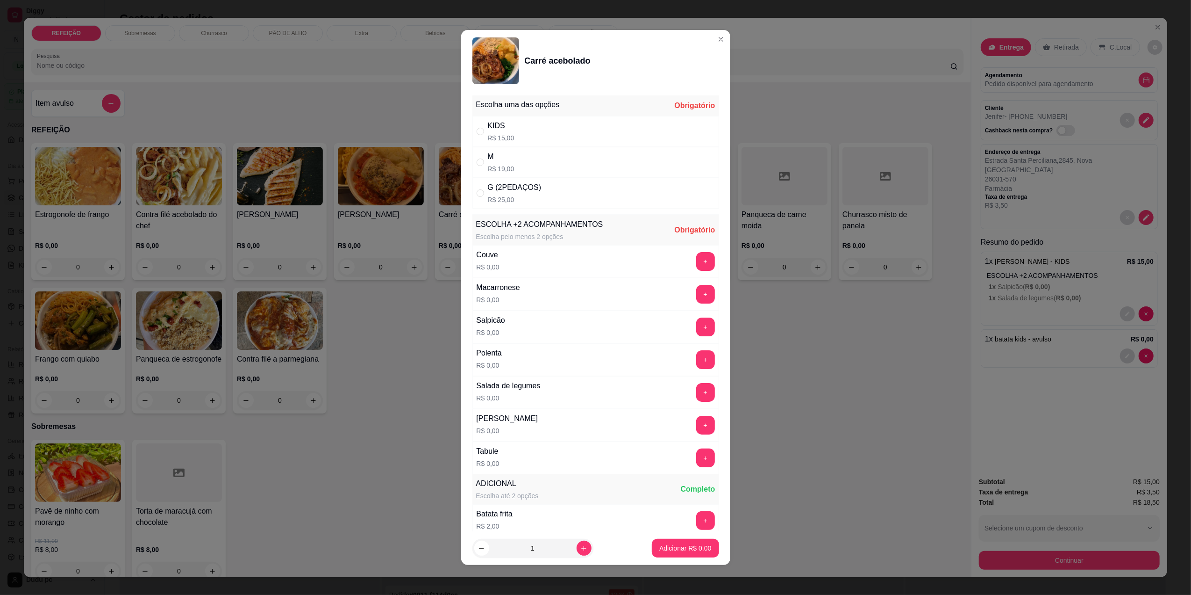
click at [549, 137] on div "KIDS R$ 15,00" at bounding box center [596, 131] width 247 height 31
radio input "true"
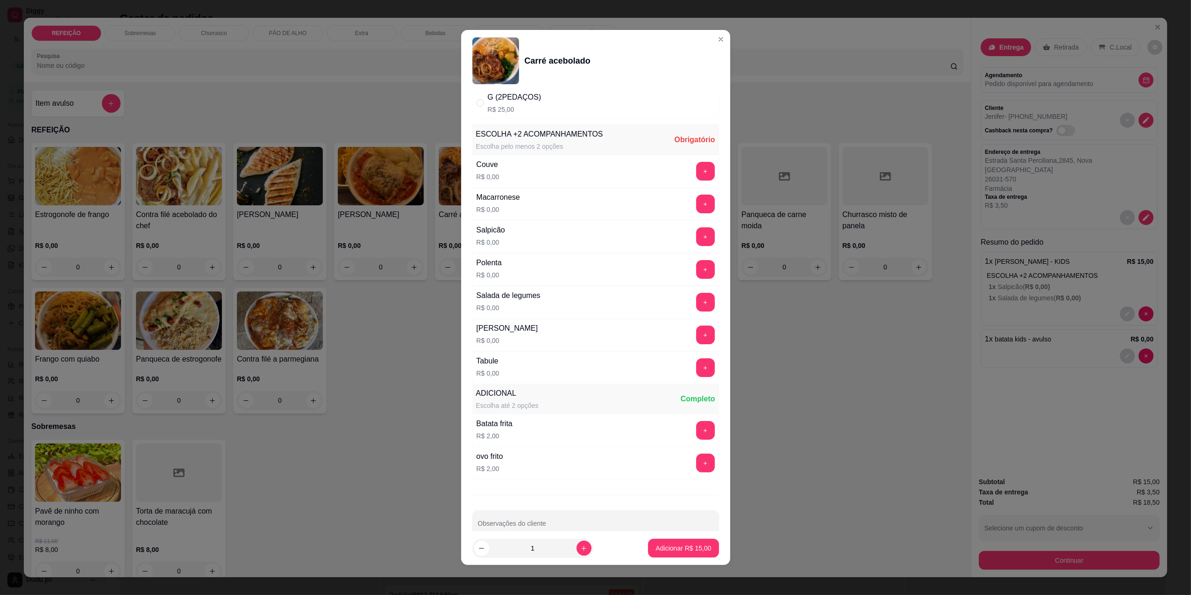
scroll to position [112, 0]
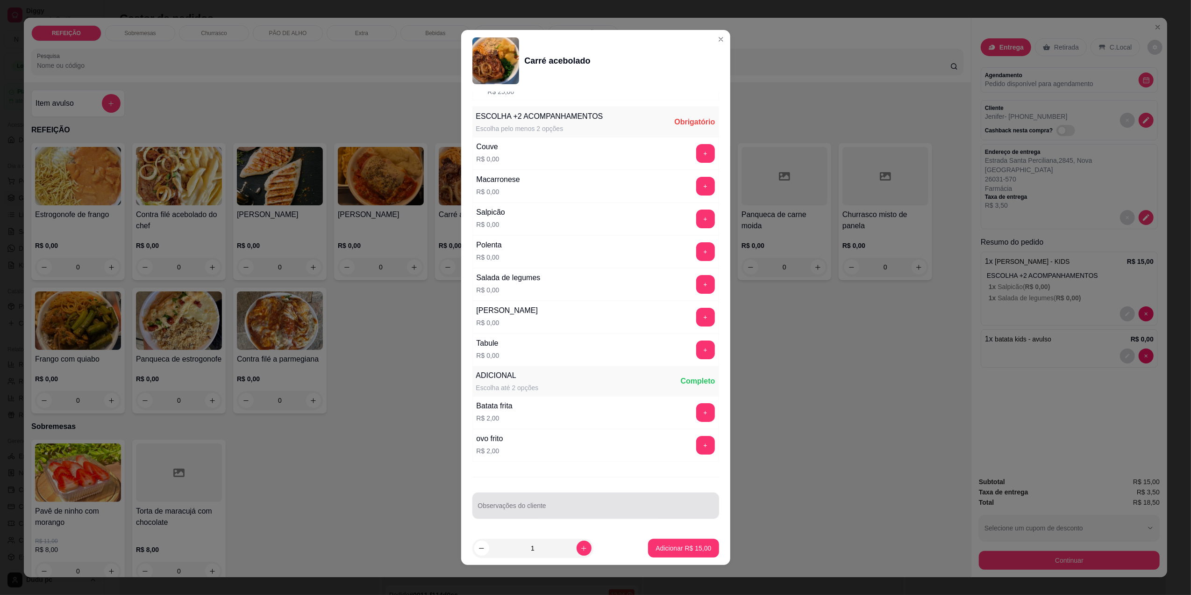
click at [670, 516] on div "Observações do cliente" at bounding box center [596, 505] width 247 height 26
type input "sem nenhum acompanhamentos"
click at [696, 348] on button "+" at bounding box center [705, 349] width 18 height 18
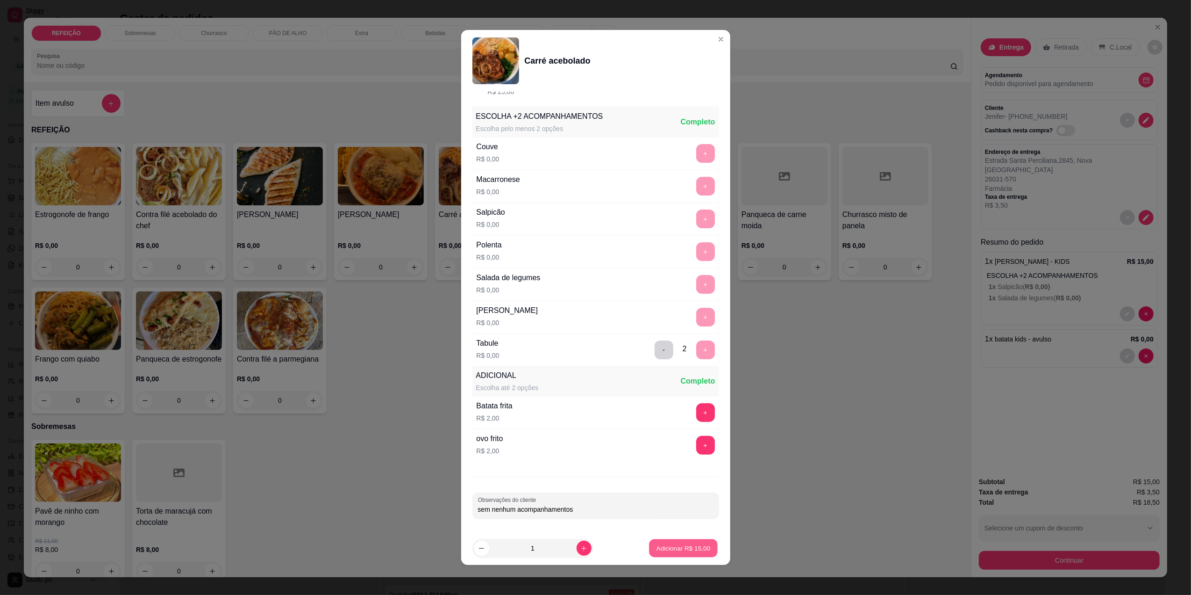
click at [685, 550] on p "Adicionar R$ 15,00" at bounding box center [684, 548] width 54 height 9
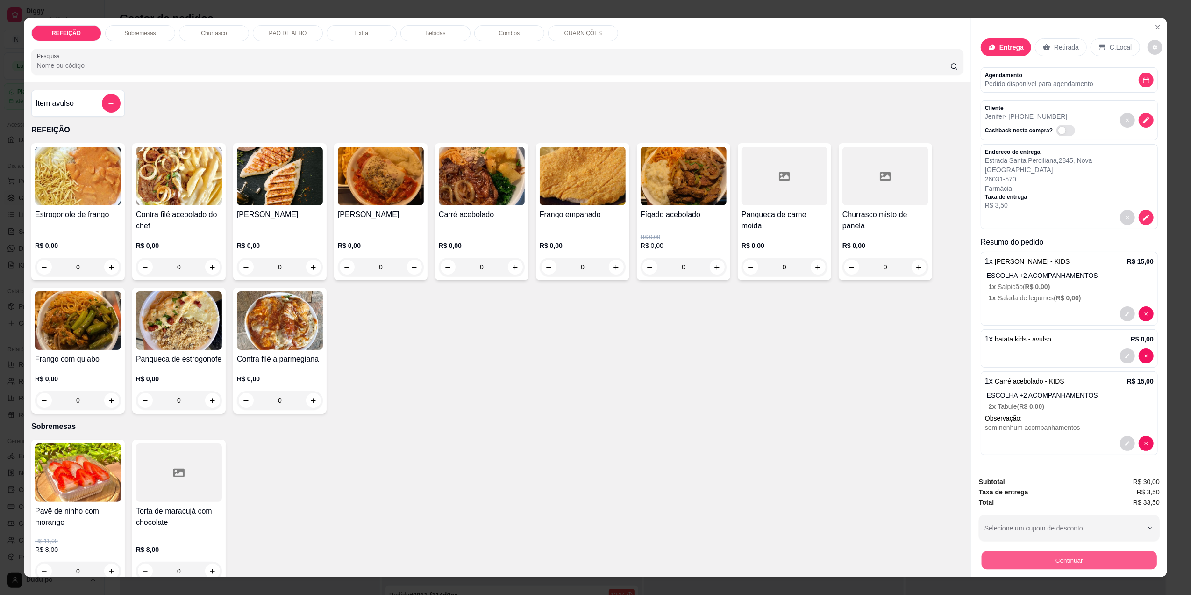
click at [984, 556] on button "Continuar" at bounding box center [1069, 560] width 175 height 18
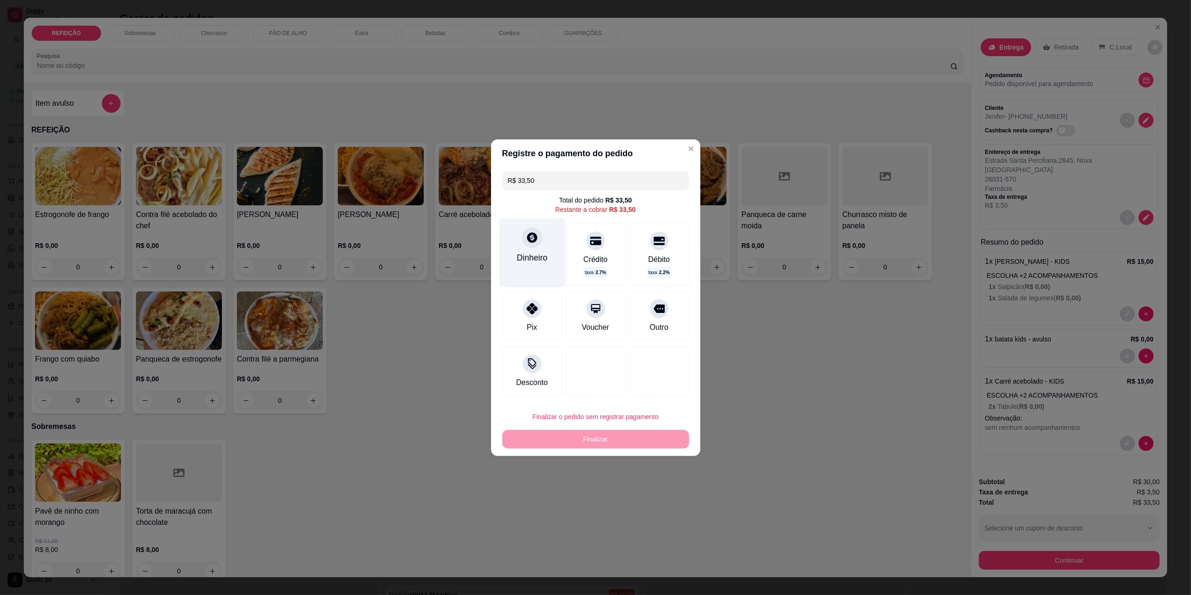
click at [547, 248] on div "Dinheiro" at bounding box center [532, 252] width 66 height 68
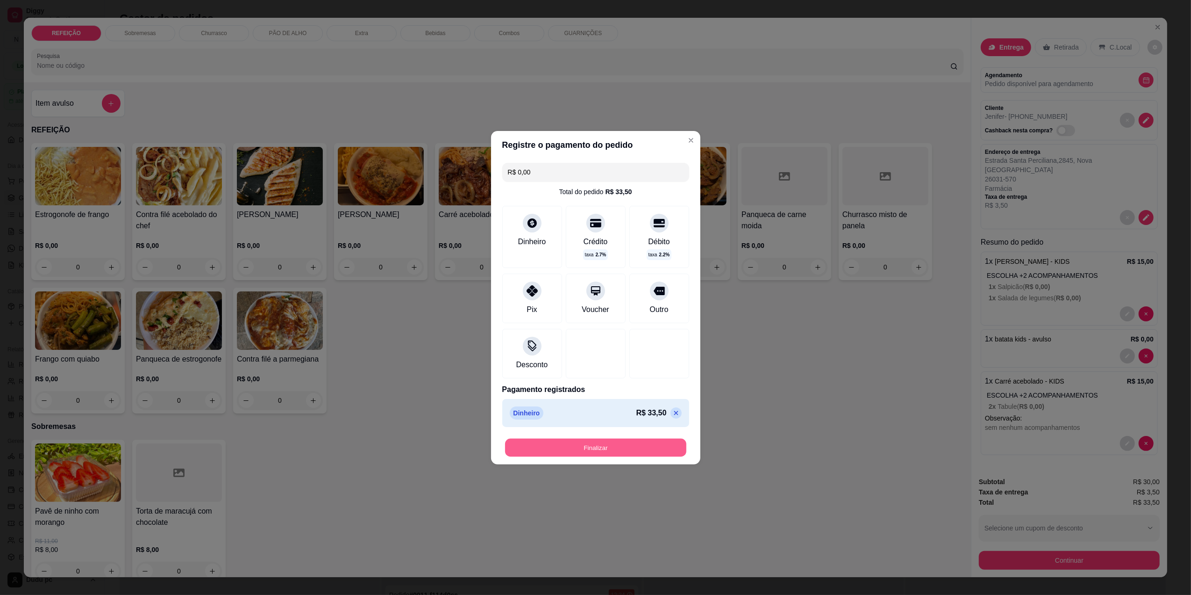
click at [578, 451] on button "Finalizar" at bounding box center [595, 447] width 181 height 18
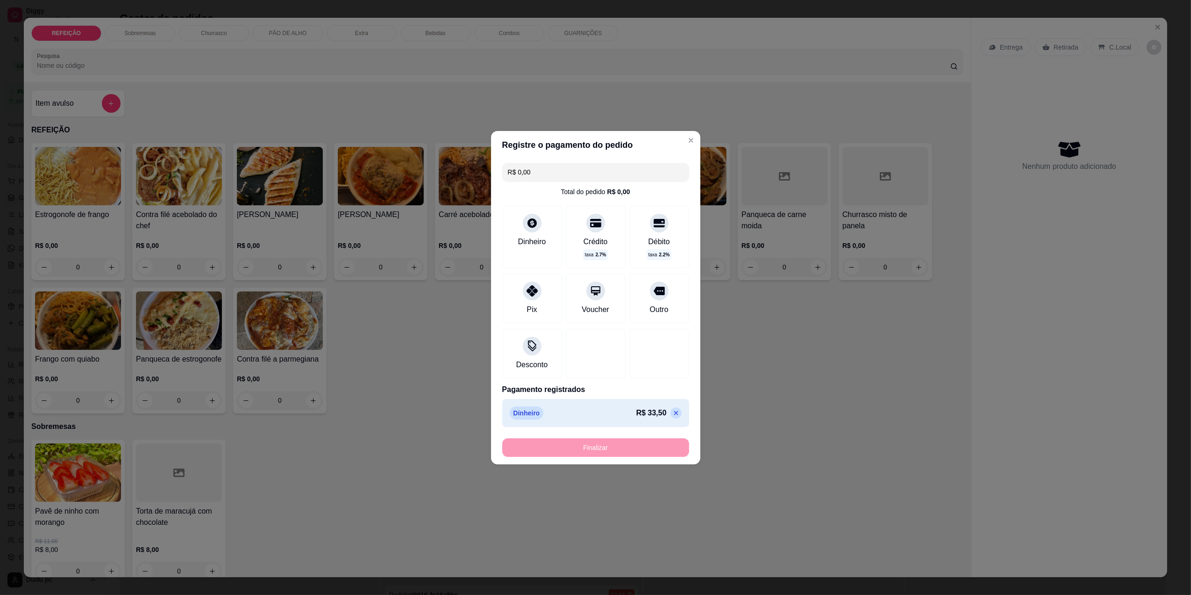
type input "-R$ 33,50"
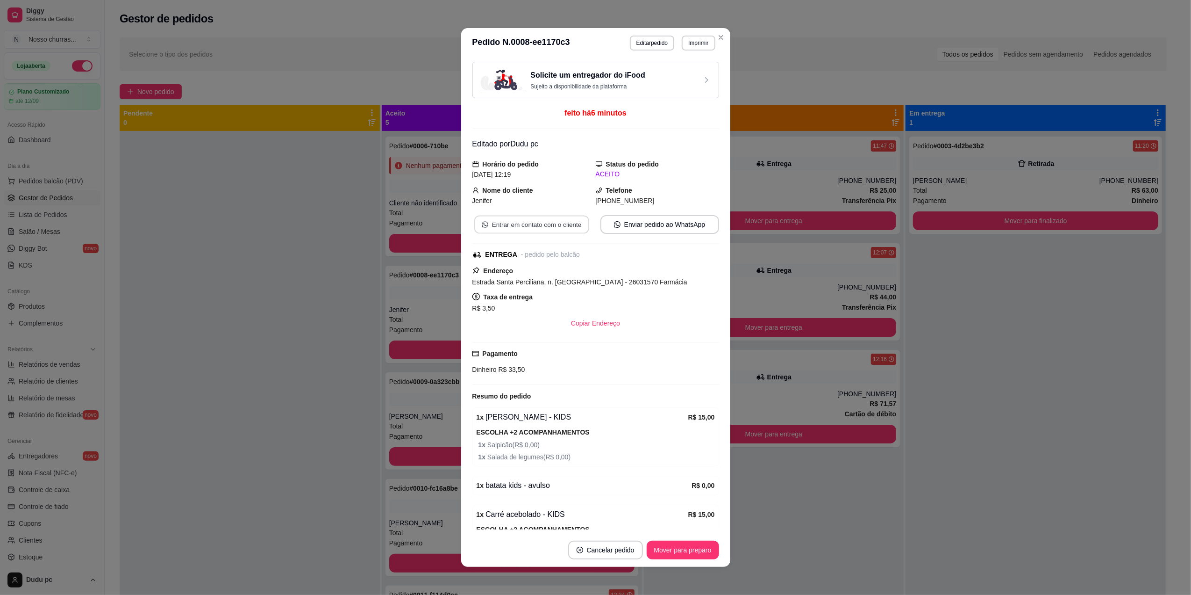
click at [567, 222] on button "Entrar em contato com o cliente" at bounding box center [531, 224] width 115 height 18
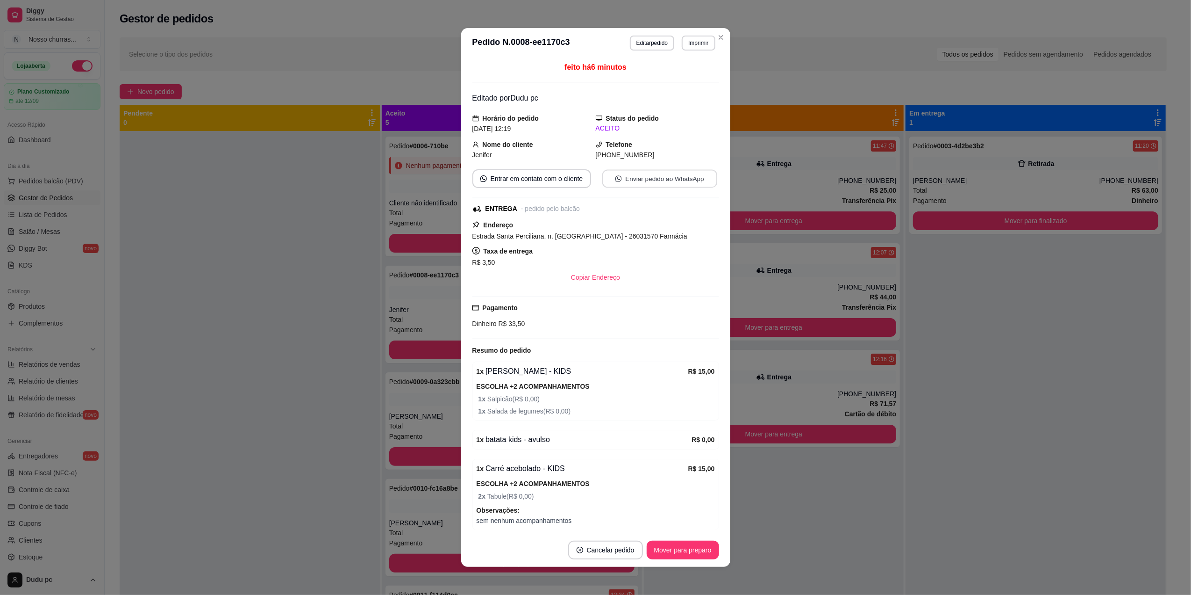
click at [629, 179] on button "Enviar pedido ao WhatsApp" at bounding box center [659, 179] width 115 height 18
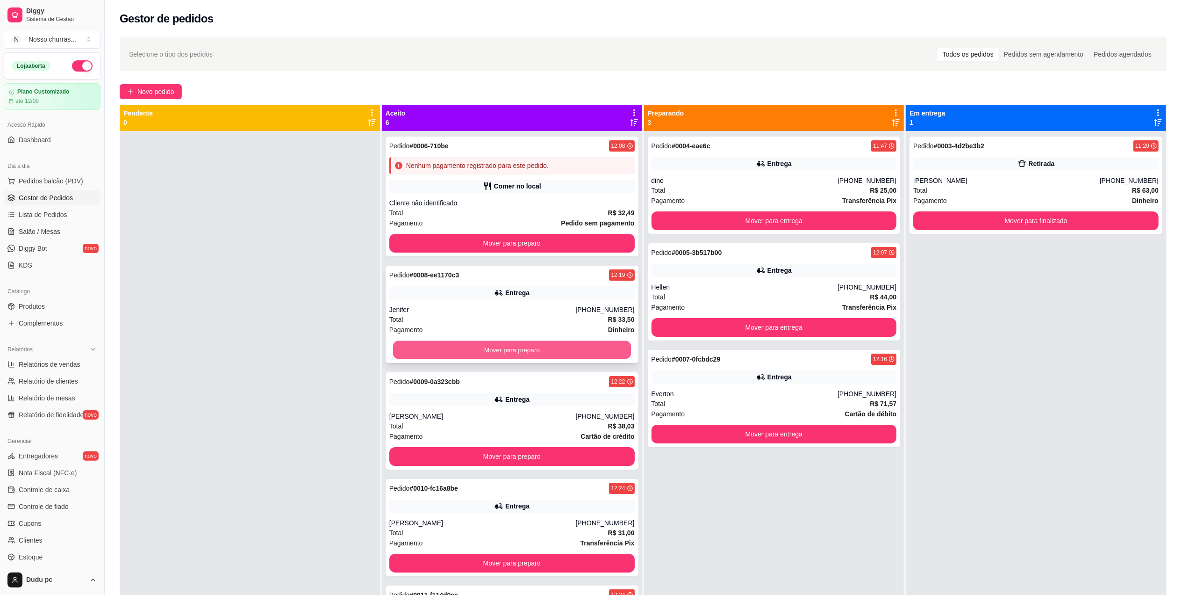
click at [432, 351] on button "Mover para preparo" at bounding box center [512, 350] width 238 height 18
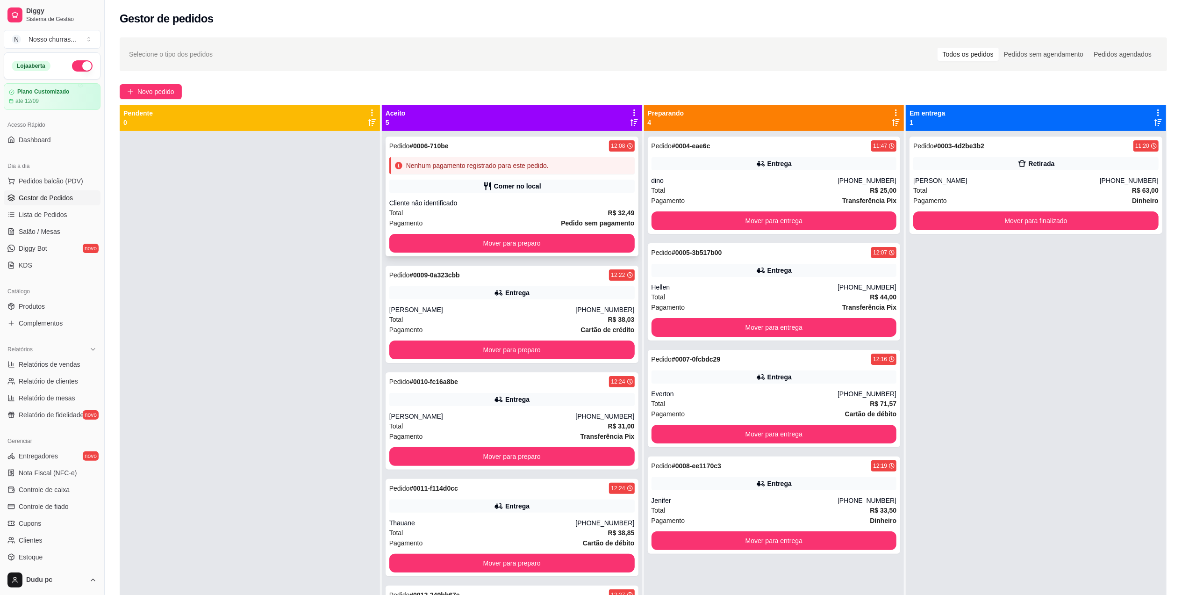
click at [465, 165] on div "Nenhum pagamento registrado para este pedido." at bounding box center [477, 165] width 143 height 9
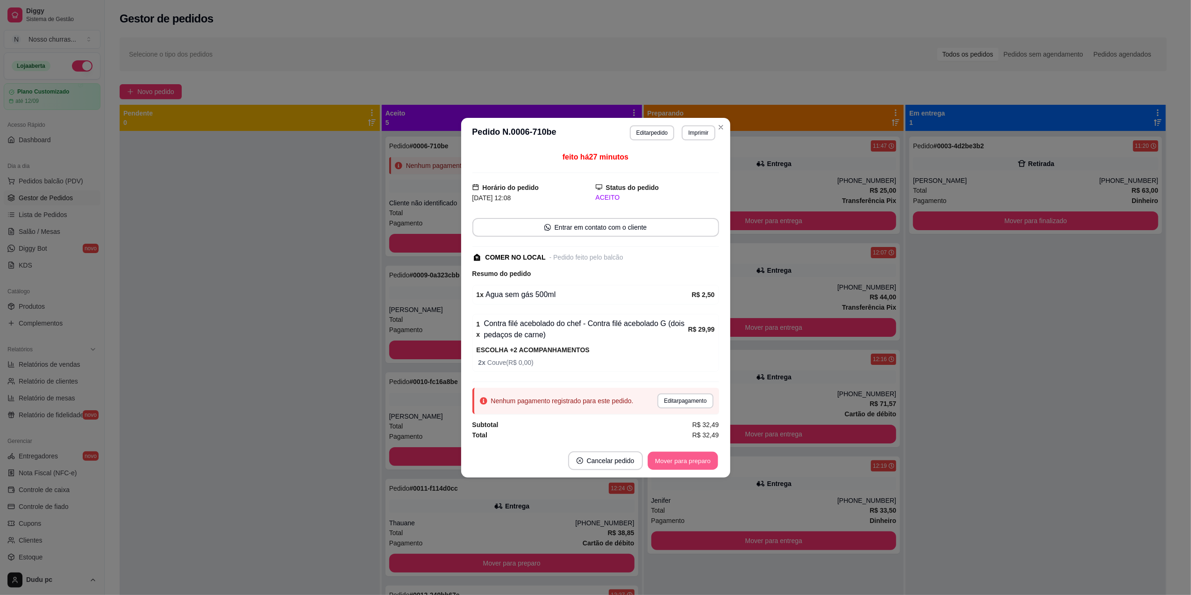
click at [661, 466] on button "Mover para preparo" at bounding box center [683, 460] width 70 height 18
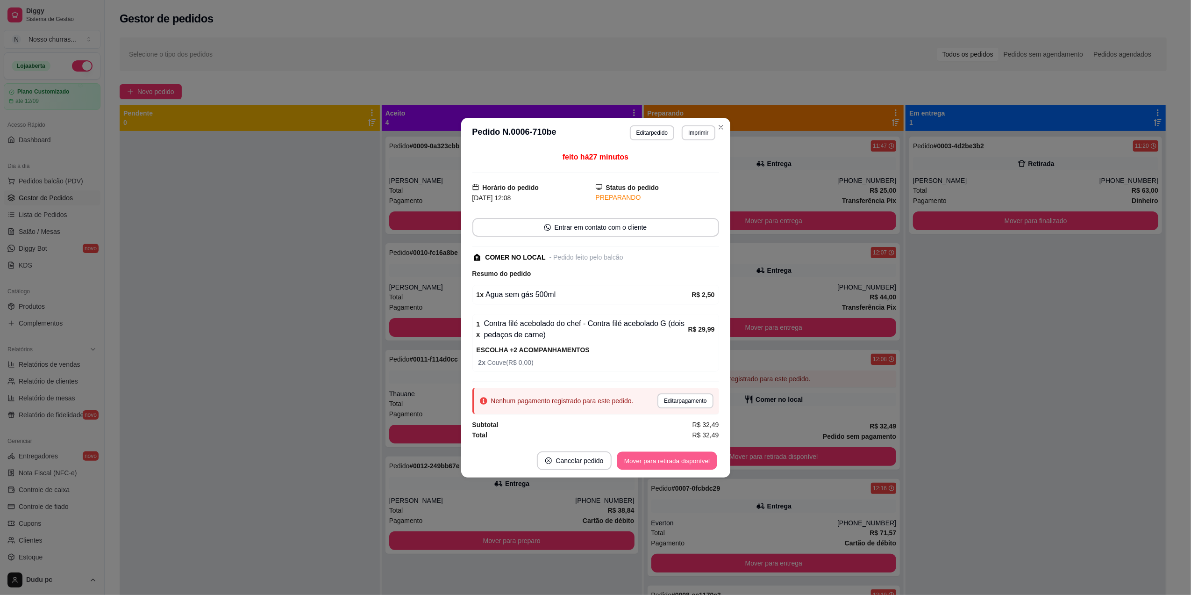
click at [661, 466] on button "Mover para retirada disponível" at bounding box center [667, 460] width 100 height 18
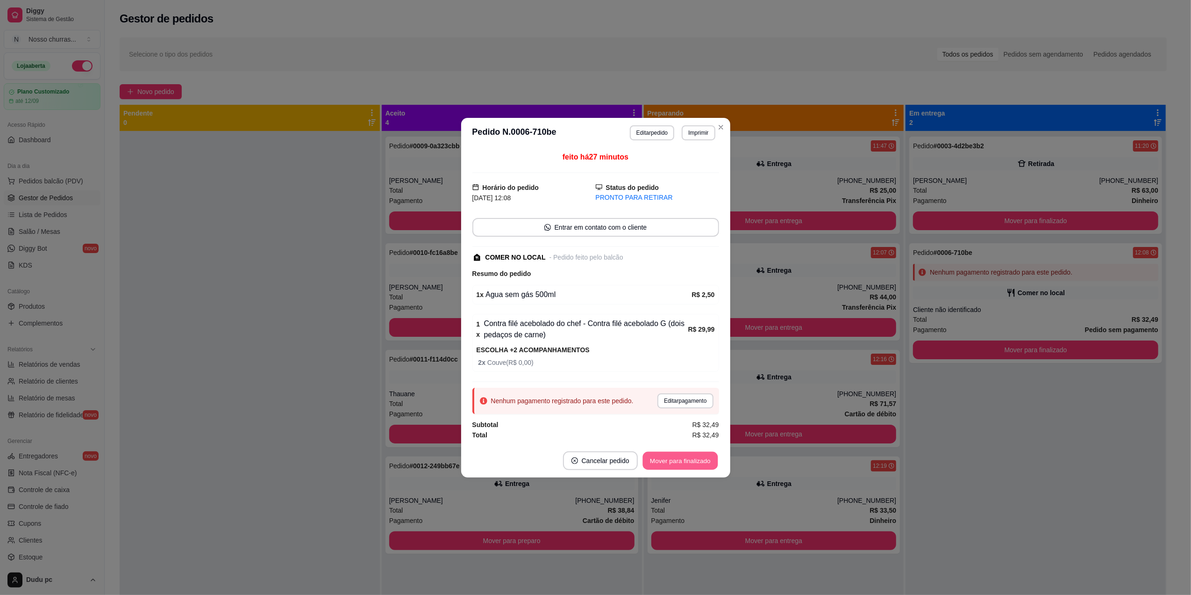
click at [661, 466] on button "Mover para finalizado" at bounding box center [680, 460] width 75 height 18
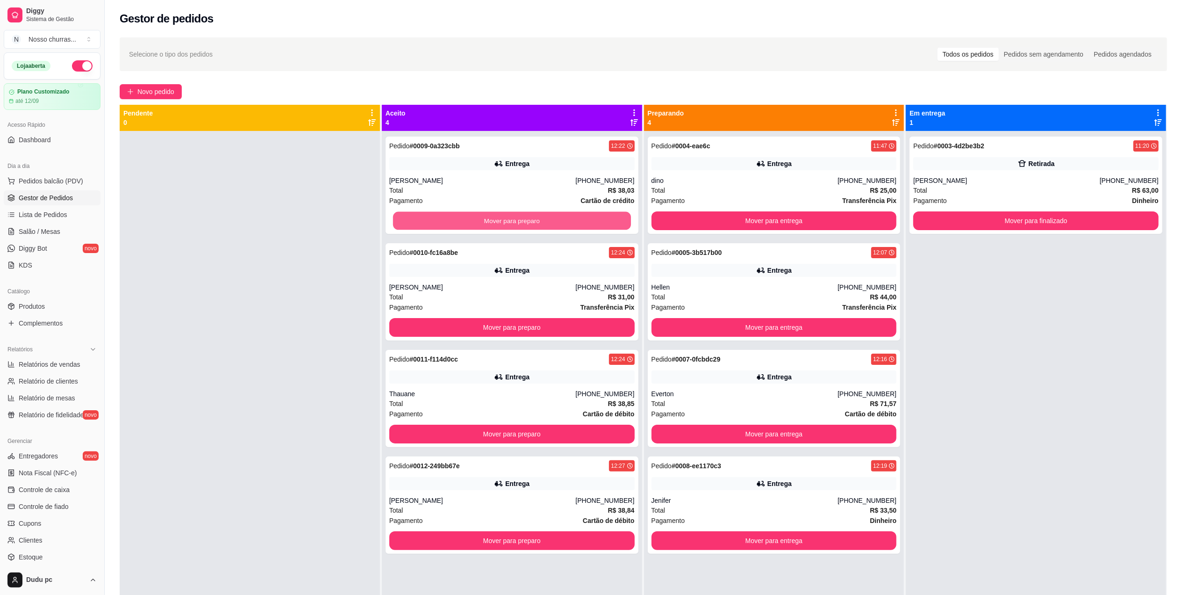
click at [405, 223] on button "Mover para preparo" at bounding box center [512, 221] width 238 height 18
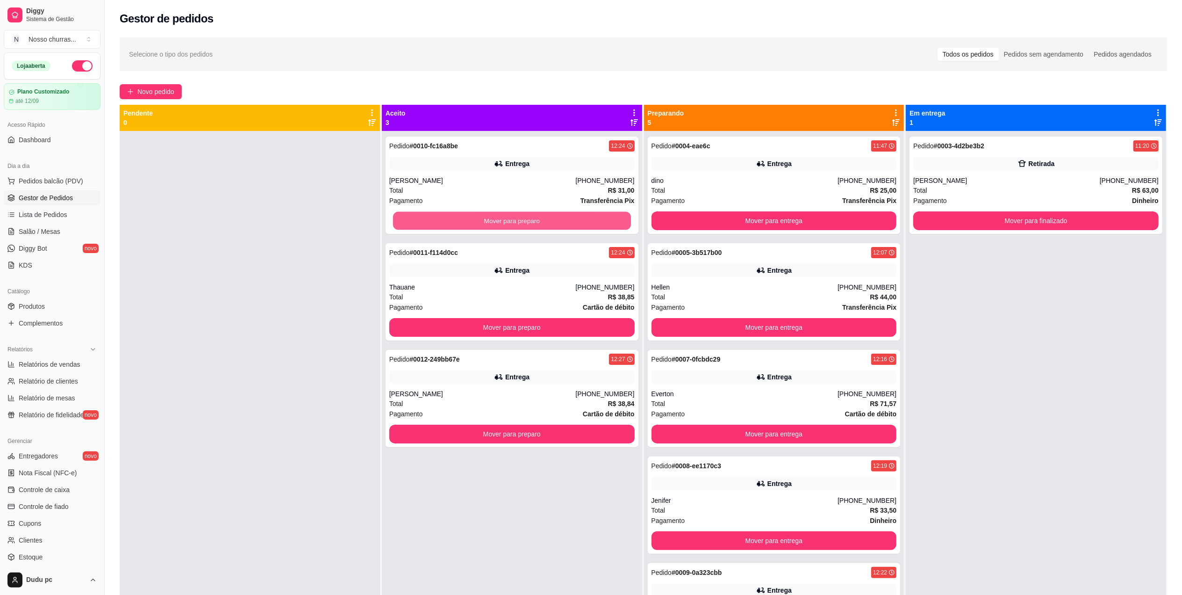
click at [405, 223] on button "Mover para preparo" at bounding box center [512, 221] width 238 height 18
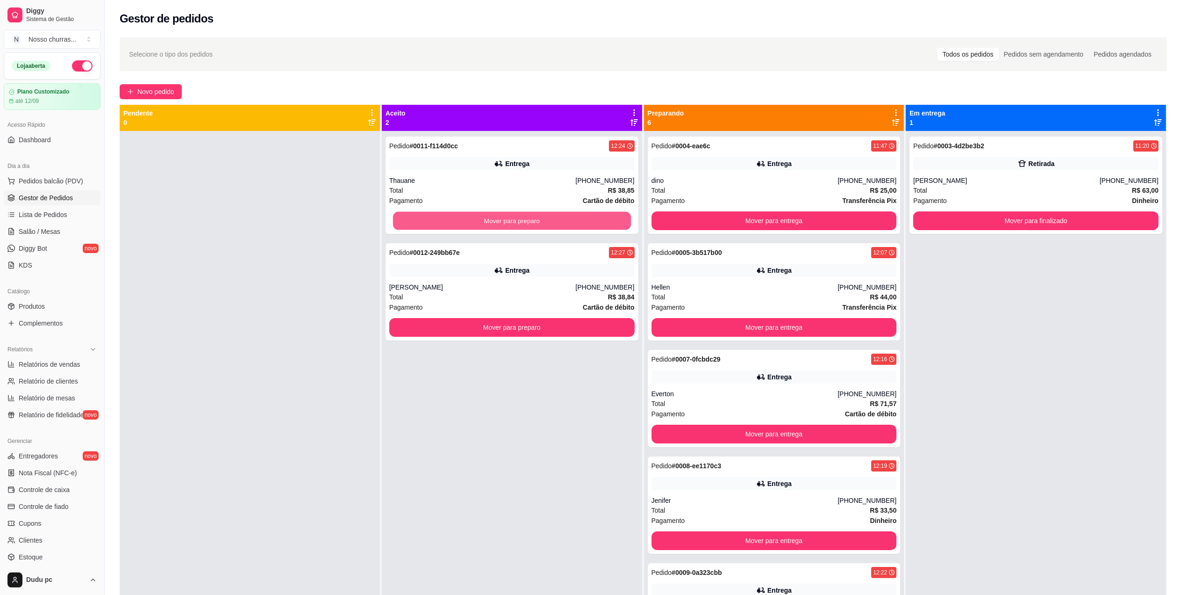
click at [405, 223] on button "Mover para preparo" at bounding box center [512, 221] width 238 height 18
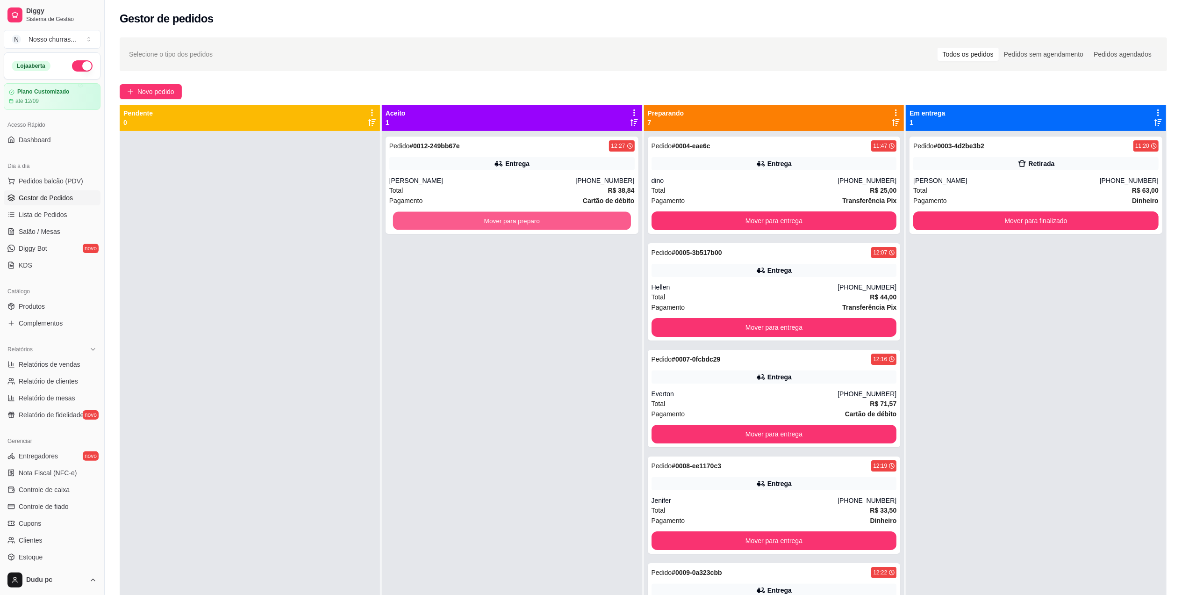
click at [405, 223] on button "Mover para preparo" at bounding box center [512, 221] width 238 height 18
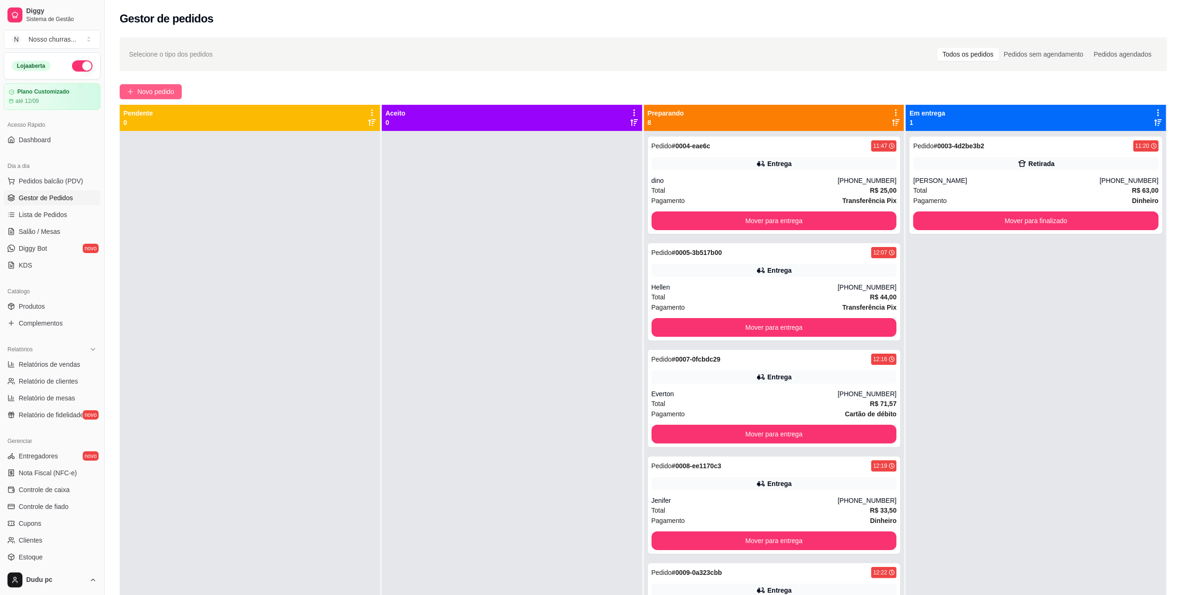
click at [143, 93] on span "Novo pedido" at bounding box center [155, 91] width 37 height 10
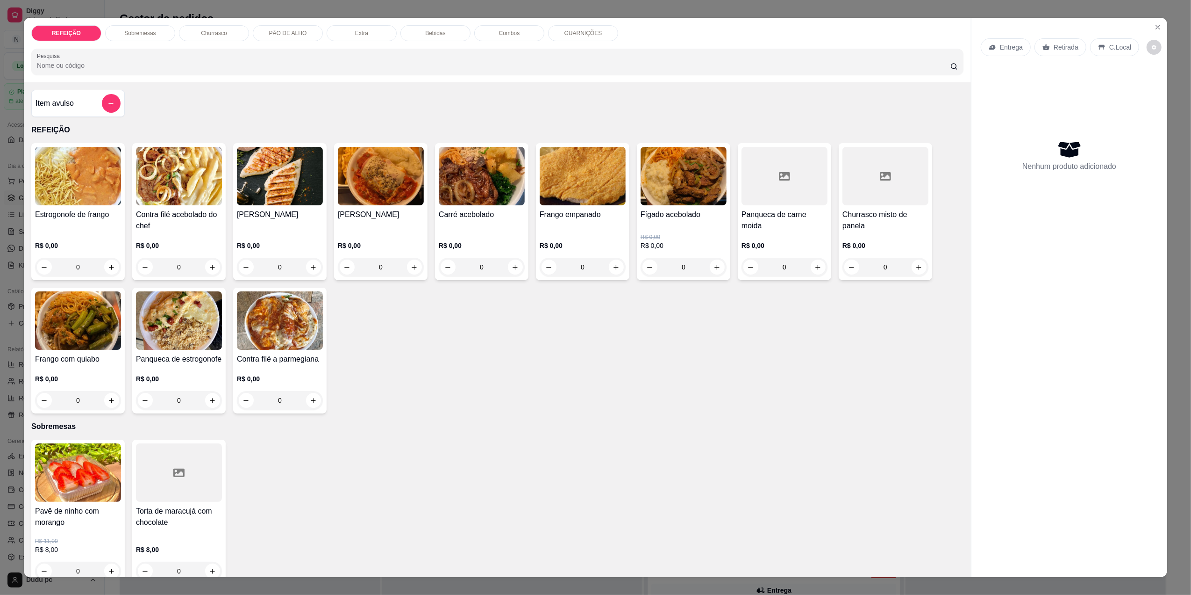
click at [104, 403] on div "0" at bounding box center [78, 400] width 86 height 19
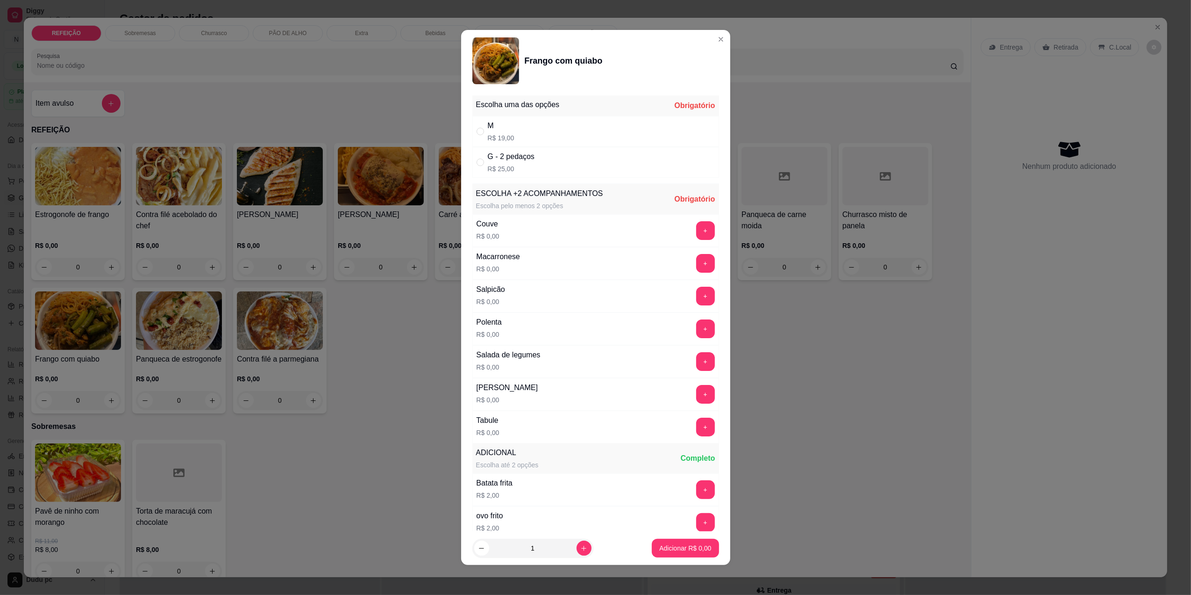
click at [537, 139] on div "M R$ 19,00" at bounding box center [596, 131] width 247 height 31
radio input "true"
click at [696, 328] on button "+" at bounding box center [705, 328] width 18 height 18
click at [696, 234] on button "+" at bounding box center [705, 230] width 18 height 18
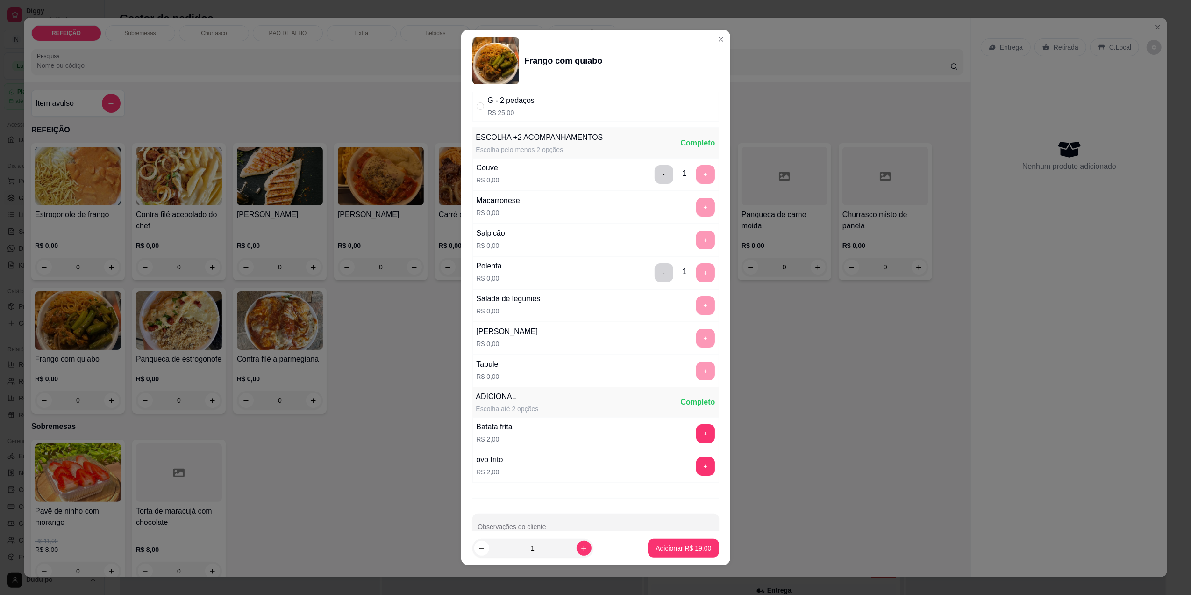
scroll to position [81, 0]
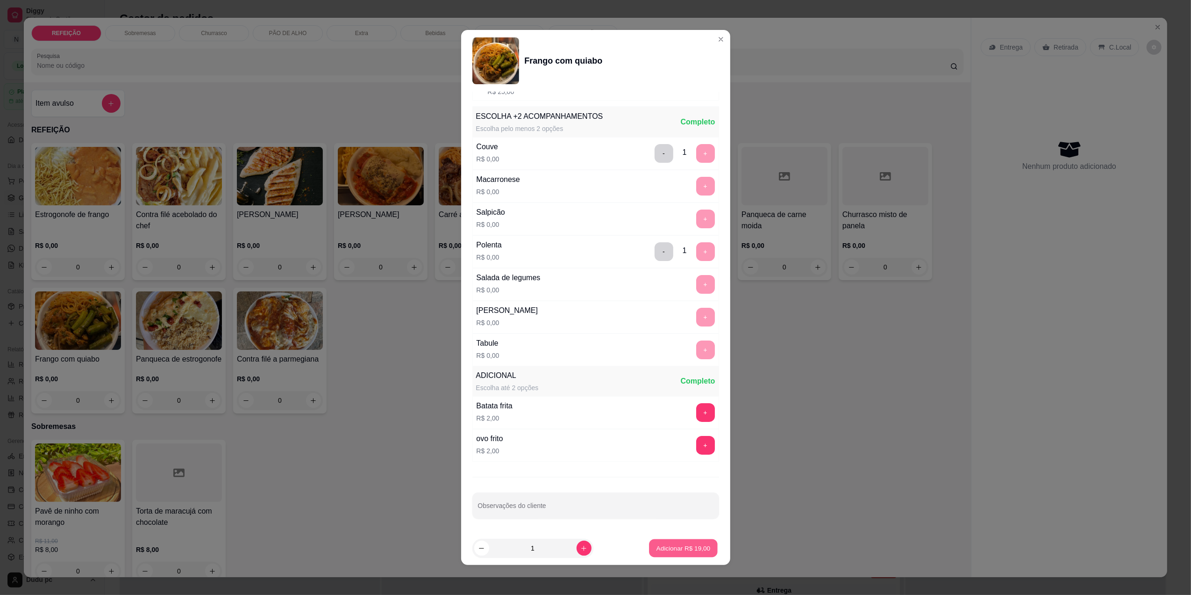
click at [670, 544] on p "Adicionar R$ 19,00" at bounding box center [684, 548] width 54 height 9
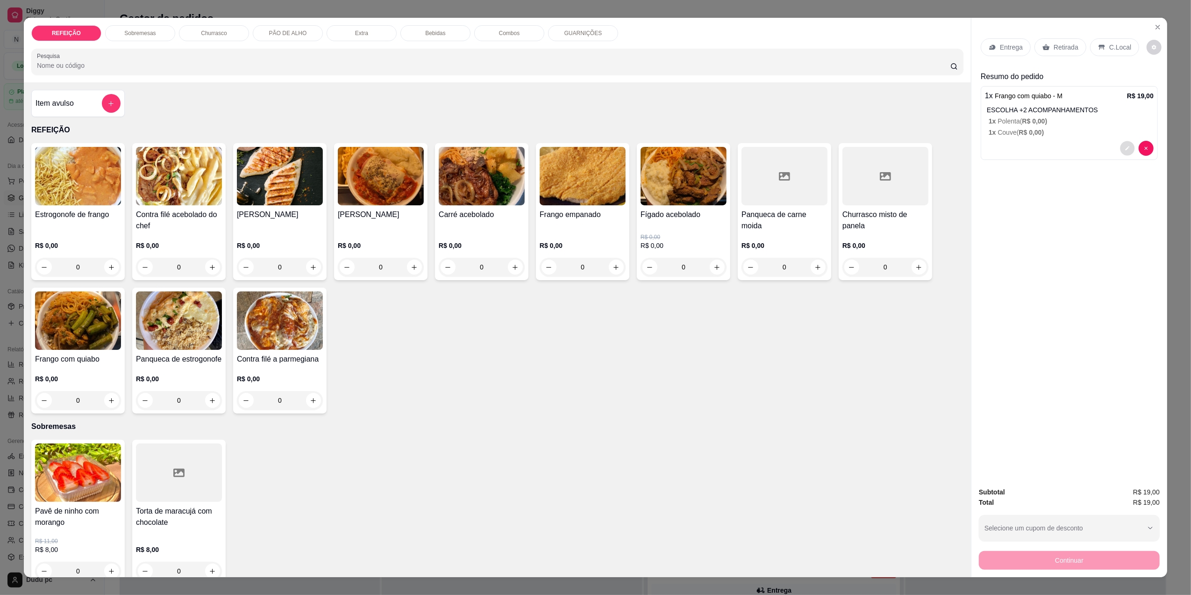
click at [1125, 148] on icon "decrease-product-quantity" at bounding box center [1128, 148] width 6 height 6
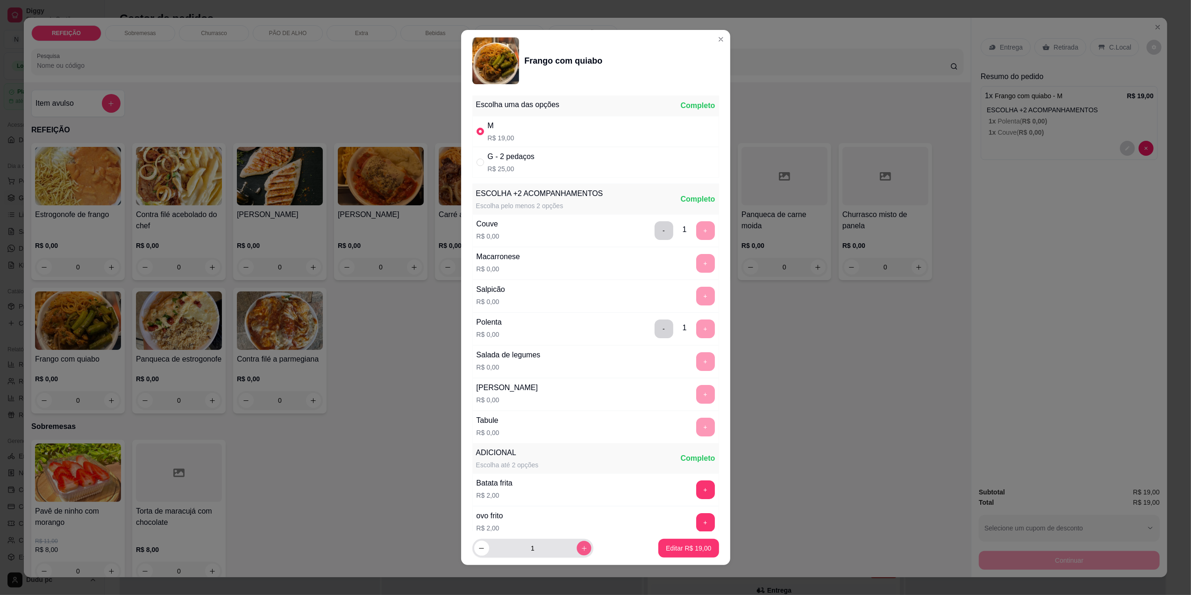
click at [577, 548] on button "increase-product-quantity" at bounding box center [584, 548] width 14 height 14
type input "3"
click at [669, 550] on p "Editar R$ 57,00" at bounding box center [689, 548] width 44 height 9
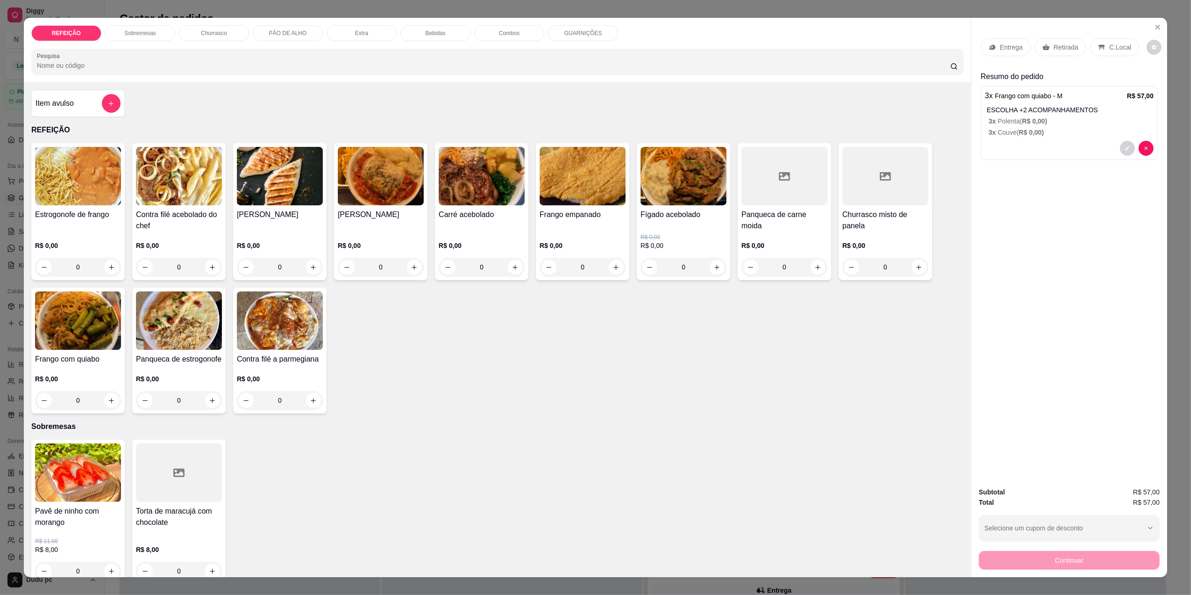
click at [1064, 44] on p "Retirada" at bounding box center [1066, 47] width 25 height 9
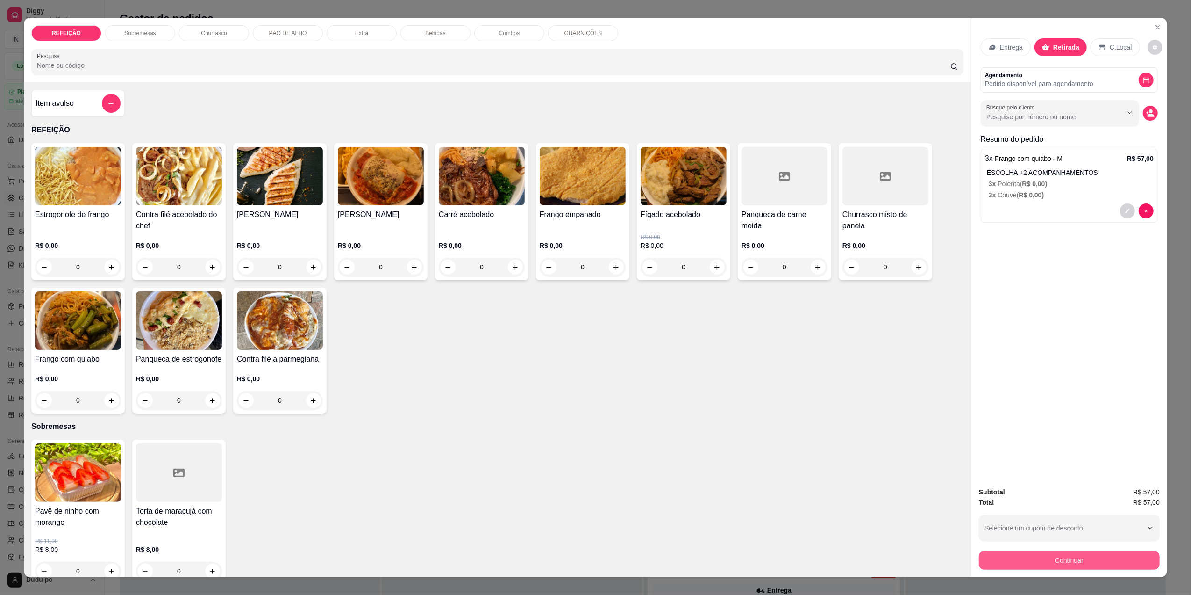
click at [1022, 556] on button "Continuar" at bounding box center [1069, 560] width 181 height 19
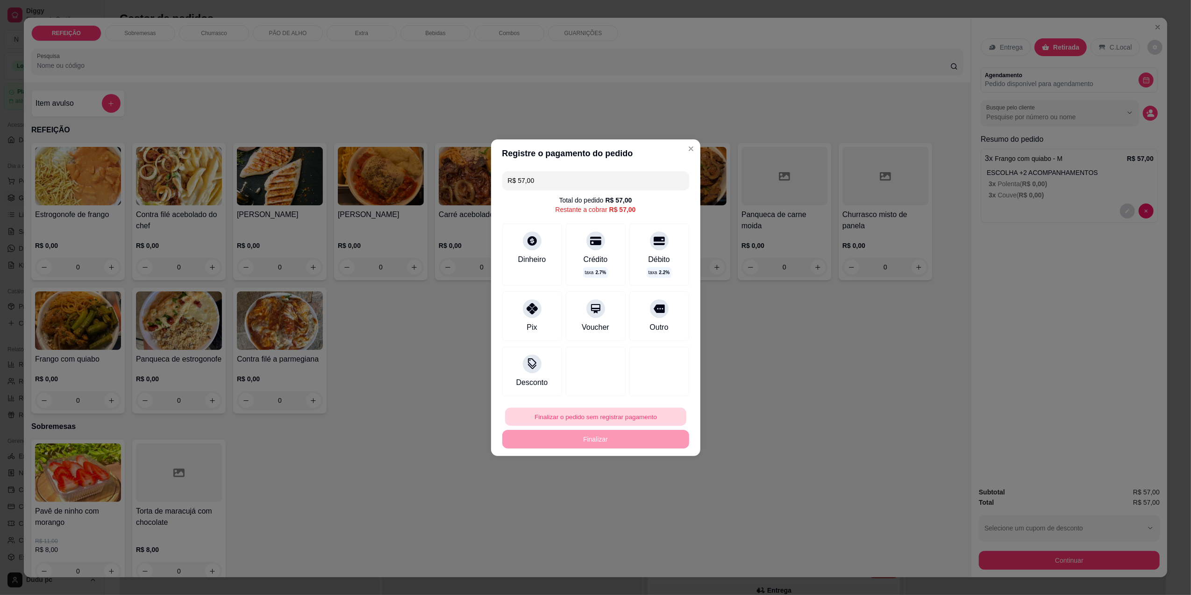
click at [564, 416] on button "Finalizar o pedido sem registrar pagamento" at bounding box center [595, 416] width 181 height 18
click at [644, 500] on button "Confirmar" at bounding box center [652, 493] width 33 height 14
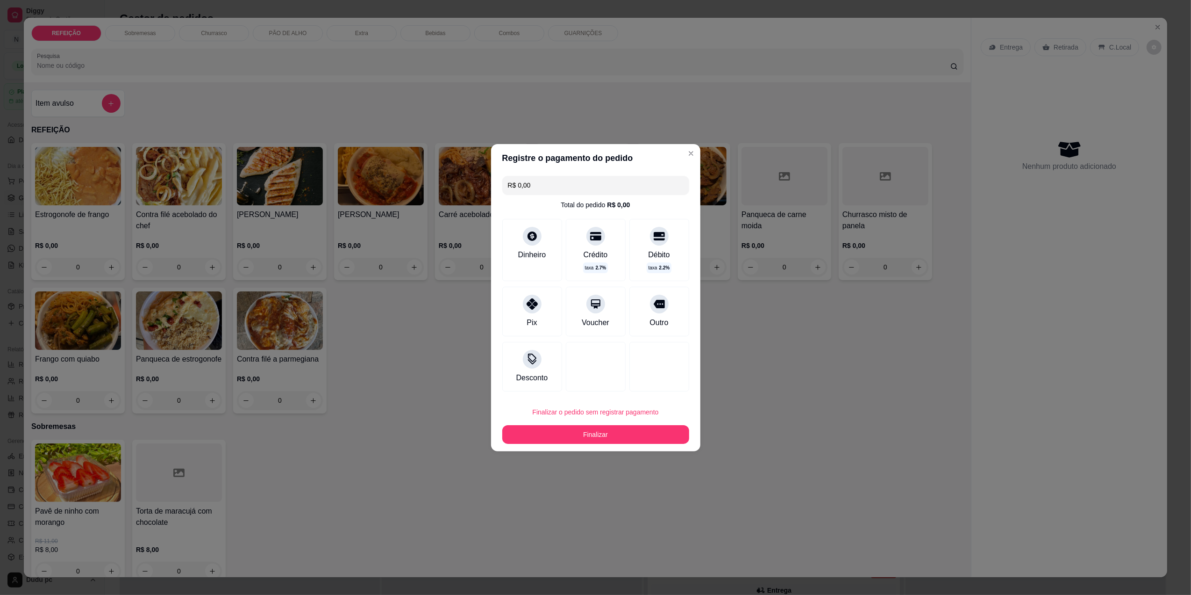
type input "R$ 0,00"
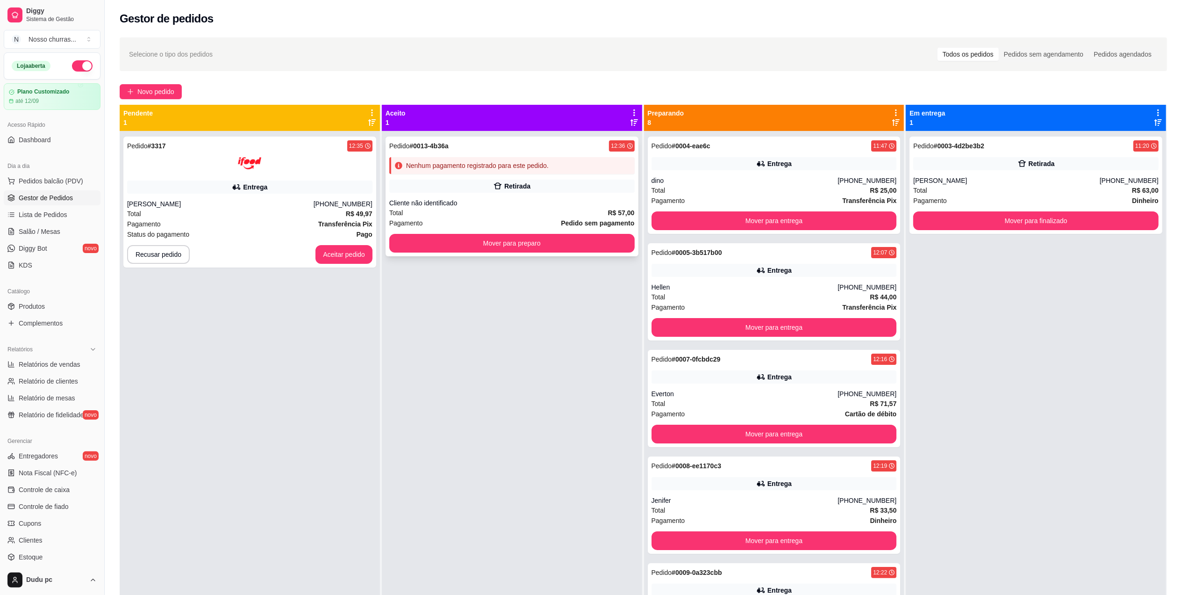
click at [450, 253] on div "Pedido # 0013-4b36a 12:36 Nenhum pagamento registrado para este pedido. Retirad…" at bounding box center [512, 196] width 253 height 120
click at [404, 239] on button "Mover para preparo" at bounding box center [512, 243] width 238 height 18
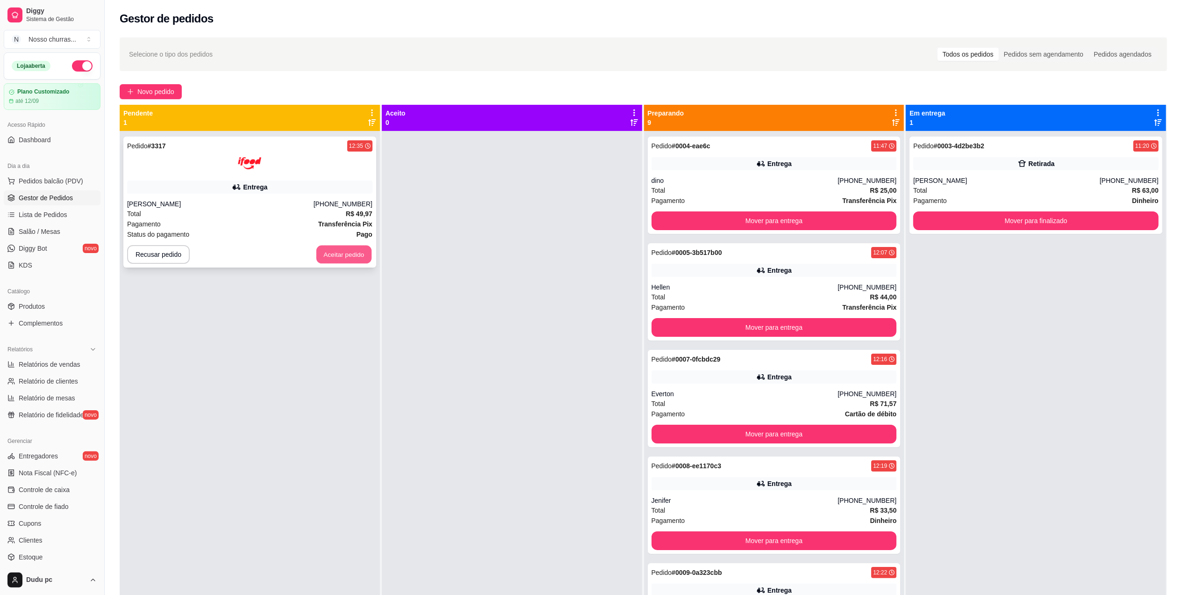
click at [341, 258] on button "Aceitar pedido" at bounding box center [343, 254] width 55 height 18
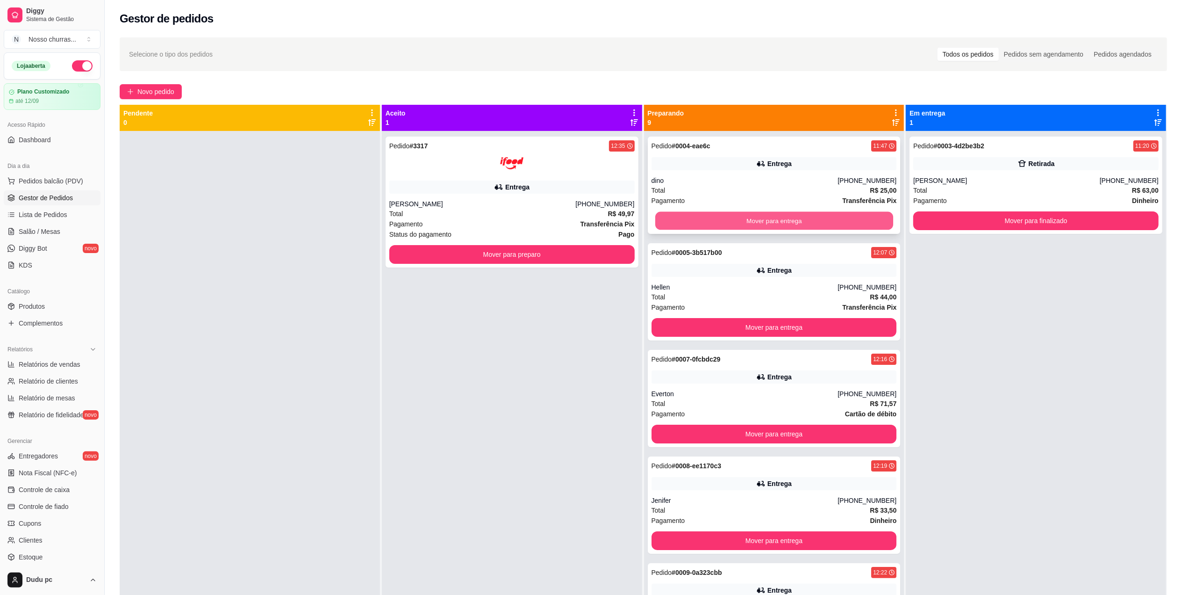
click at [728, 215] on button "Mover para entrega" at bounding box center [774, 221] width 238 height 18
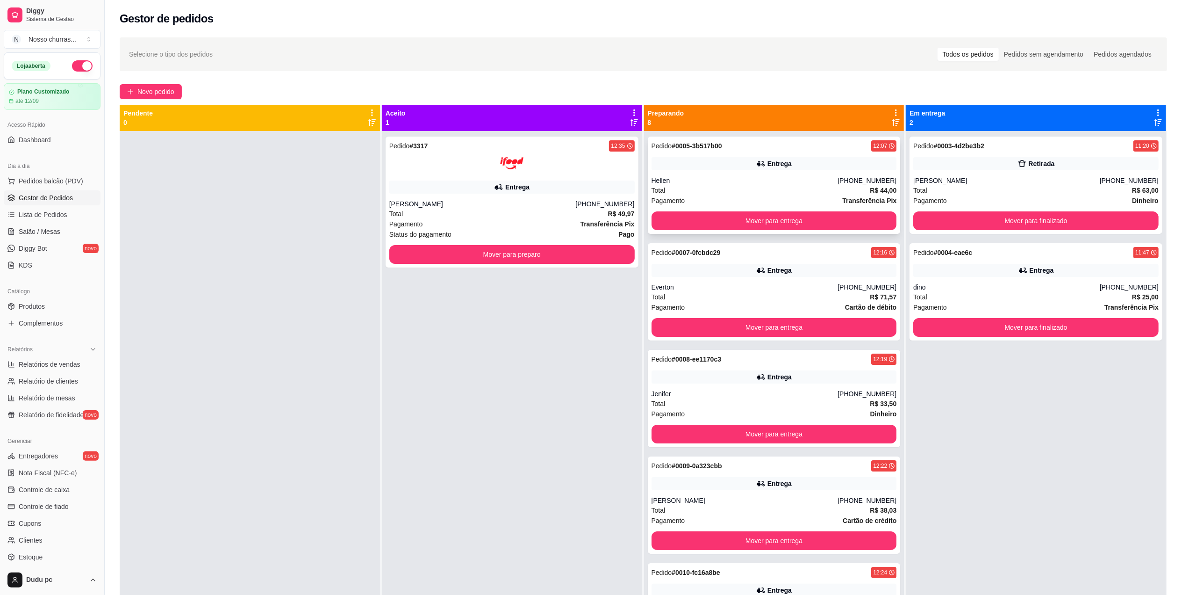
click at [733, 190] on div "Total R$ 44,00" at bounding box center [774, 190] width 245 height 10
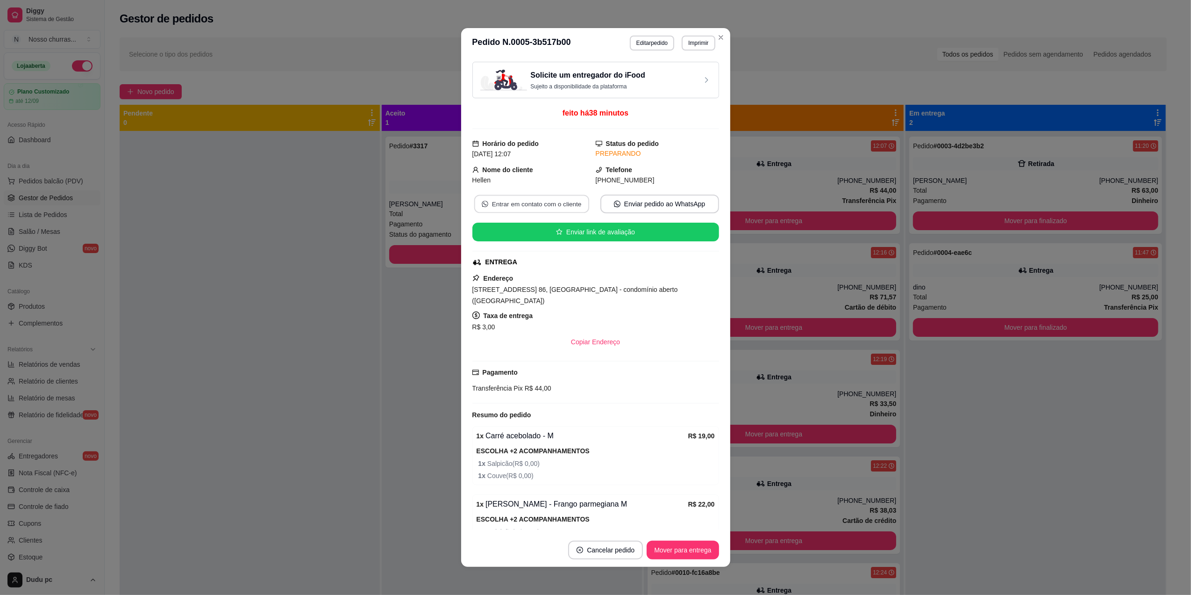
click at [548, 203] on button "Entrar em contato com o cliente" at bounding box center [531, 204] width 115 height 18
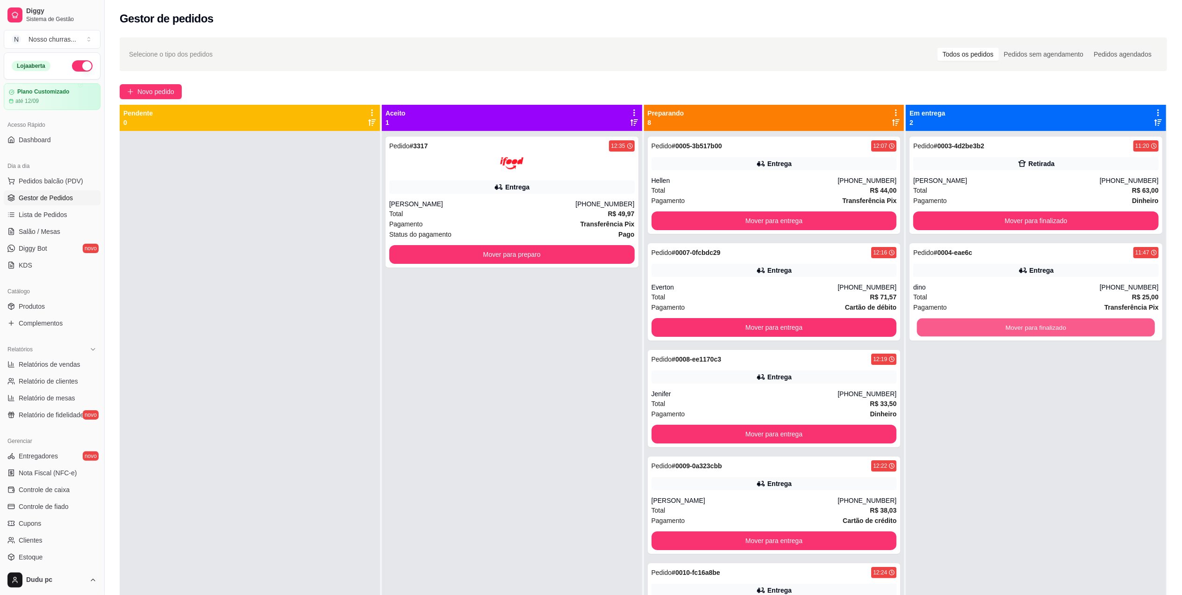
click at [936, 330] on button "Mover para finalizado" at bounding box center [1036, 327] width 238 height 18
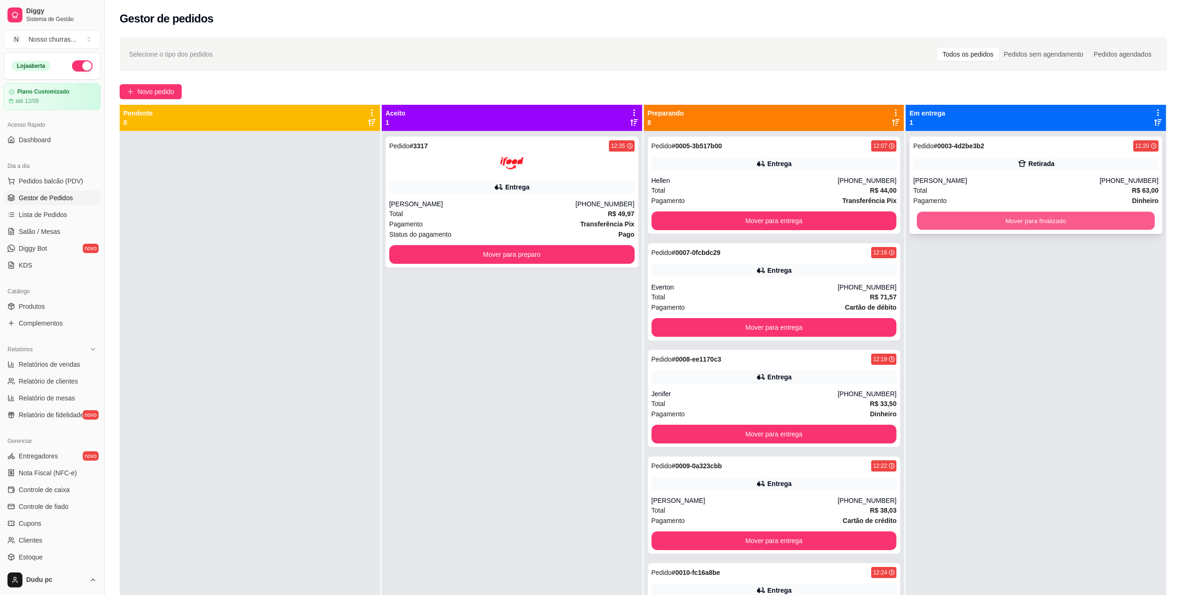
click at [935, 223] on button "Mover para finalizado" at bounding box center [1036, 221] width 238 height 18
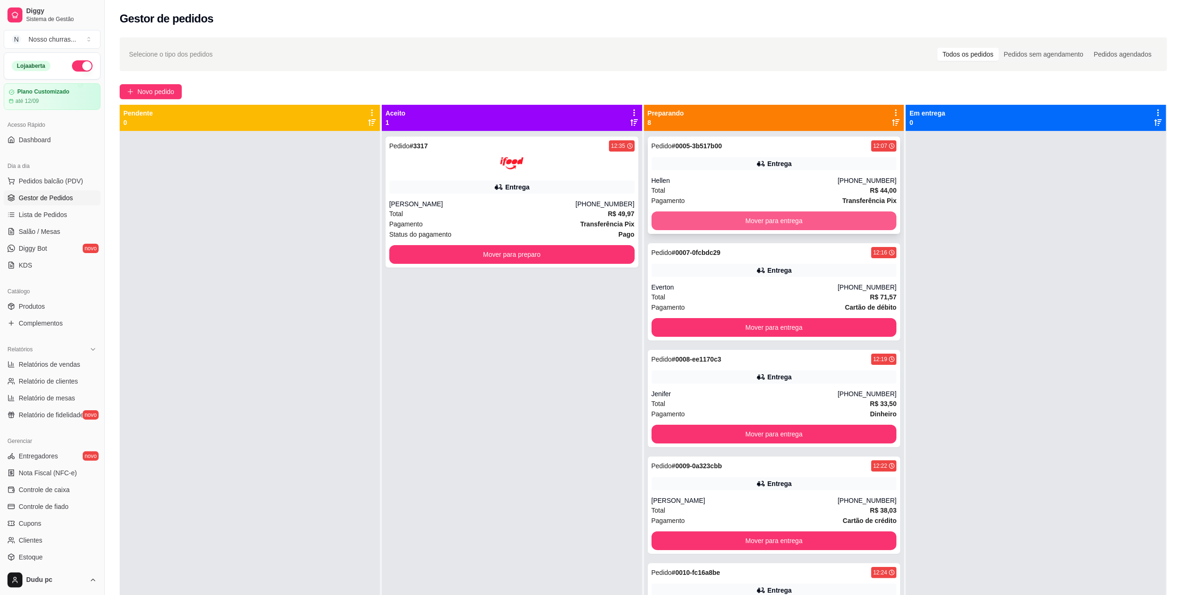
click at [840, 219] on button "Mover para entrega" at bounding box center [774, 220] width 245 height 19
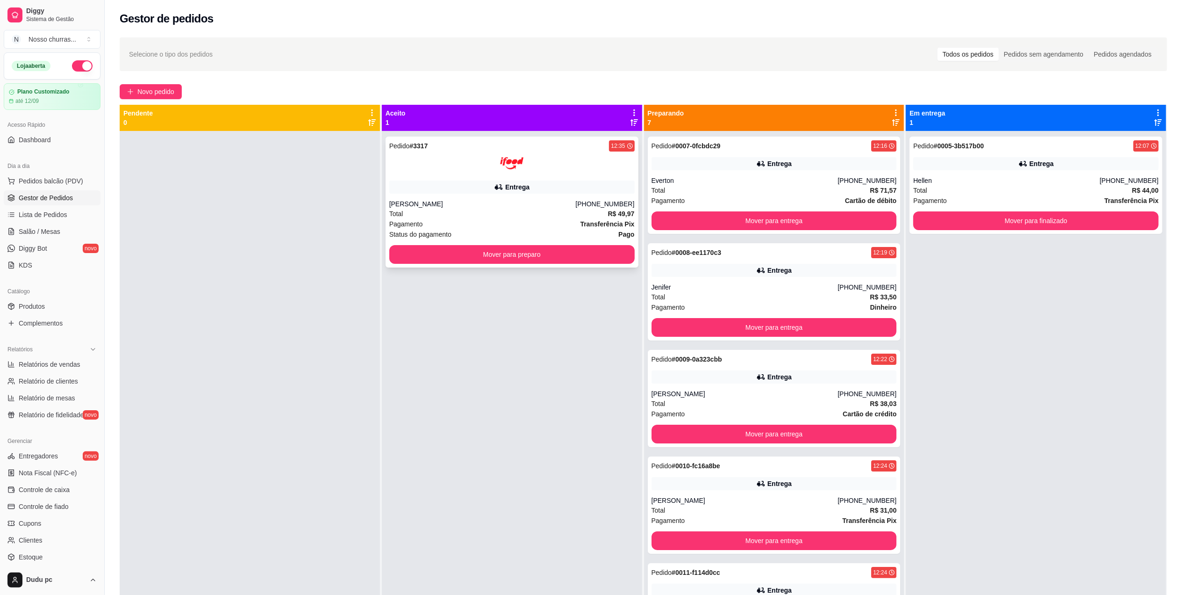
click at [627, 215] on strong "R$ 49,97" at bounding box center [621, 213] width 27 height 7
click at [407, 251] on button "Mover para preparo" at bounding box center [512, 254] width 238 height 18
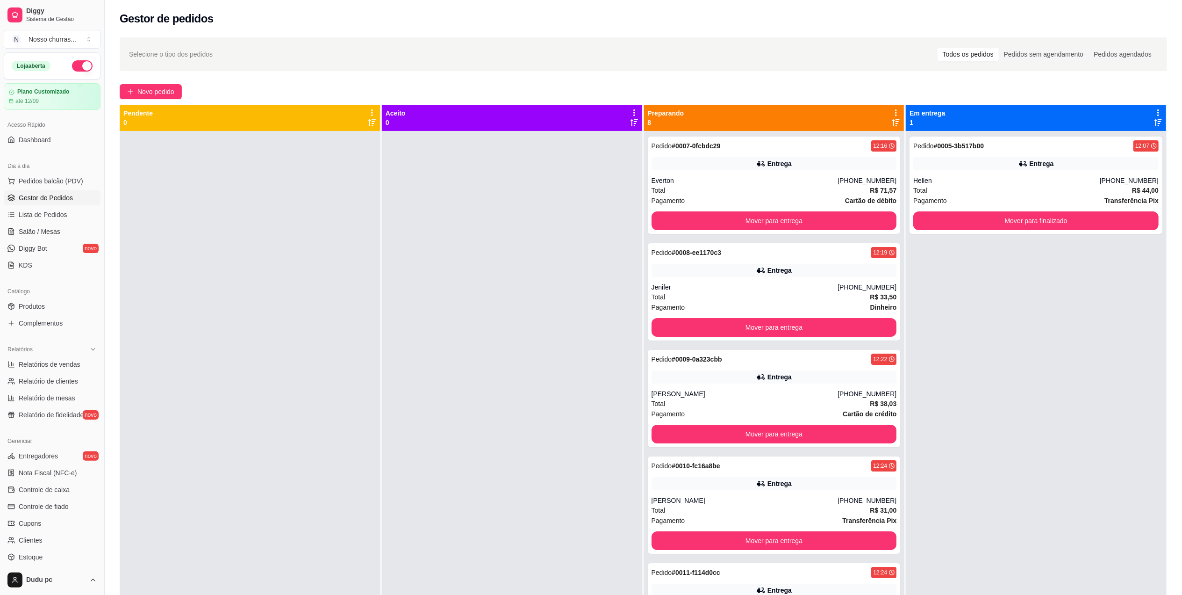
click at [451, 255] on div at bounding box center [512, 428] width 260 height 595
click at [138, 91] on span "Novo pedido" at bounding box center [155, 91] width 37 height 10
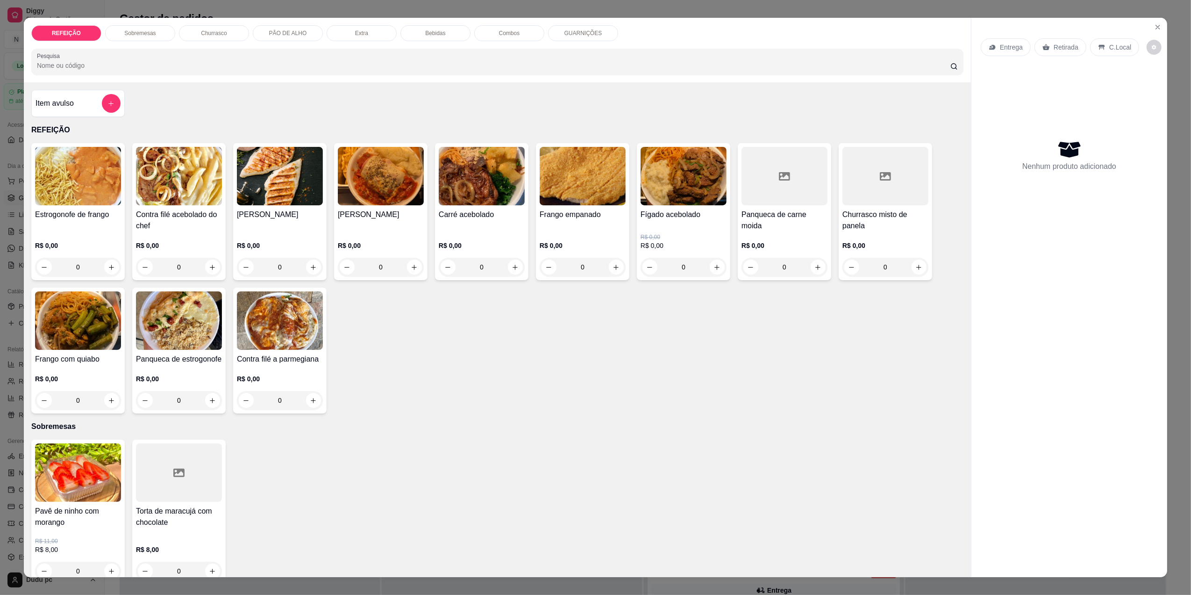
click at [116, 100] on div "Item avulso" at bounding box center [77, 103] width 93 height 27
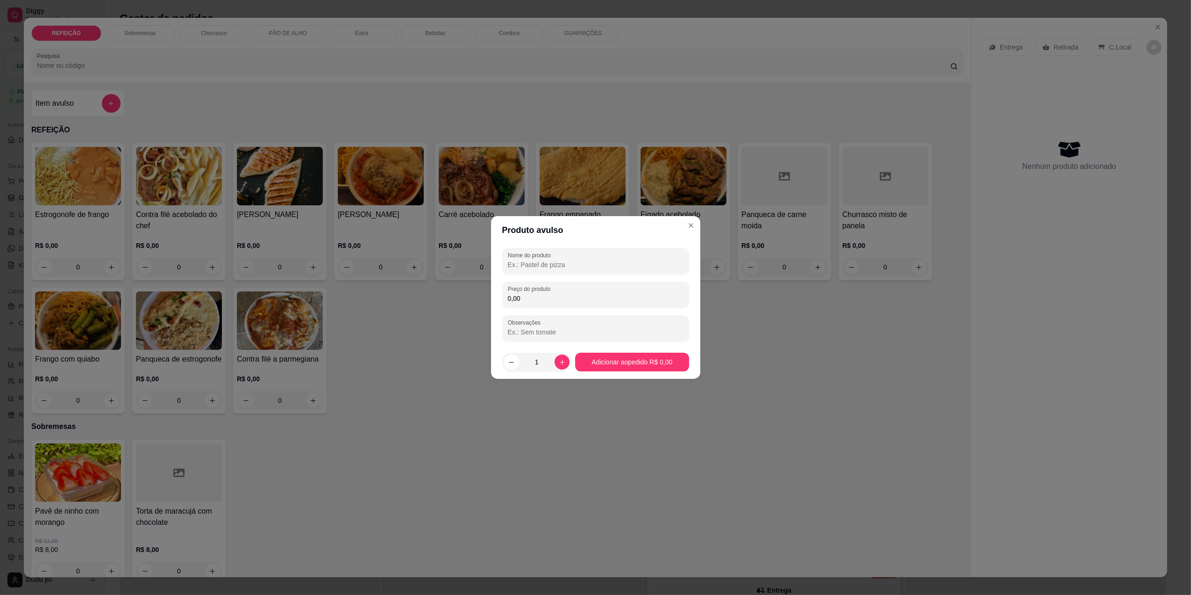
click at [530, 266] on input "Nome do produto" at bounding box center [596, 264] width 176 height 9
type input "380"
click at [546, 304] on div "Preço do produto 0,00" at bounding box center [595, 294] width 187 height 26
type input "38,00"
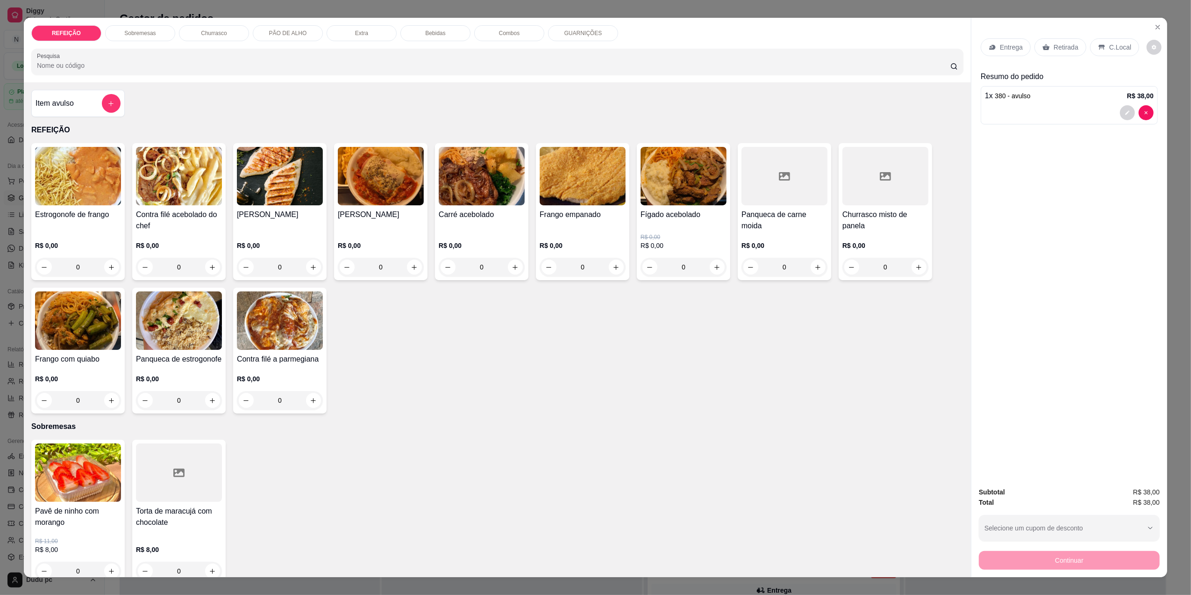
click at [307, 270] on div "0" at bounding box center [280, 267] width 86 height 19
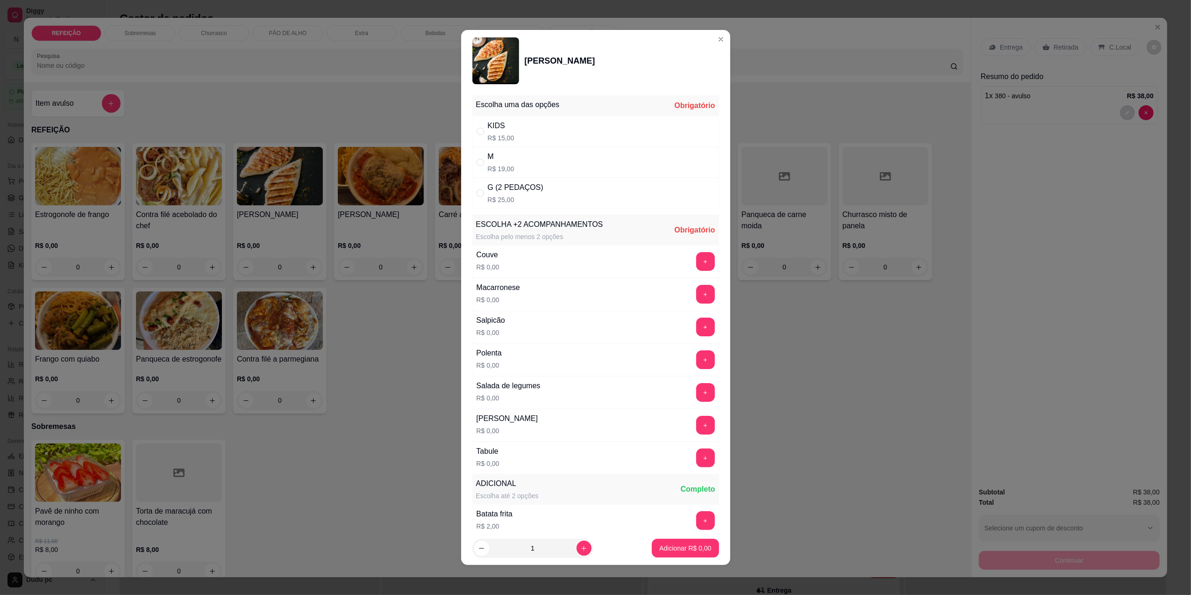
click at [546, 152] on div "M R$ 19,00" at bounding box center [596, 162] width 247 height 31
radio input "true"
click at [580, 546] on icon "increase-product-quantity" at bounding box center [583, 548] width 7 height 7
type input "2"
click at [696, 466] on button "+" at bounding box center [705, 457] width 18 height 18
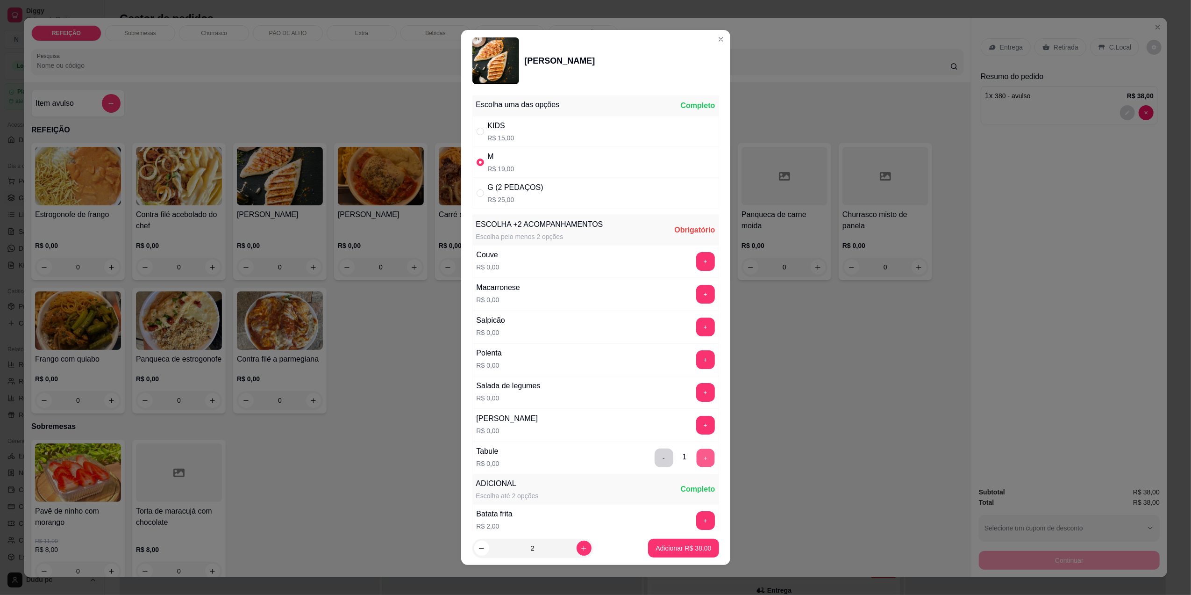
click at [696, 466] on button "+" at bounding box center [705, 457] width 18 height 18
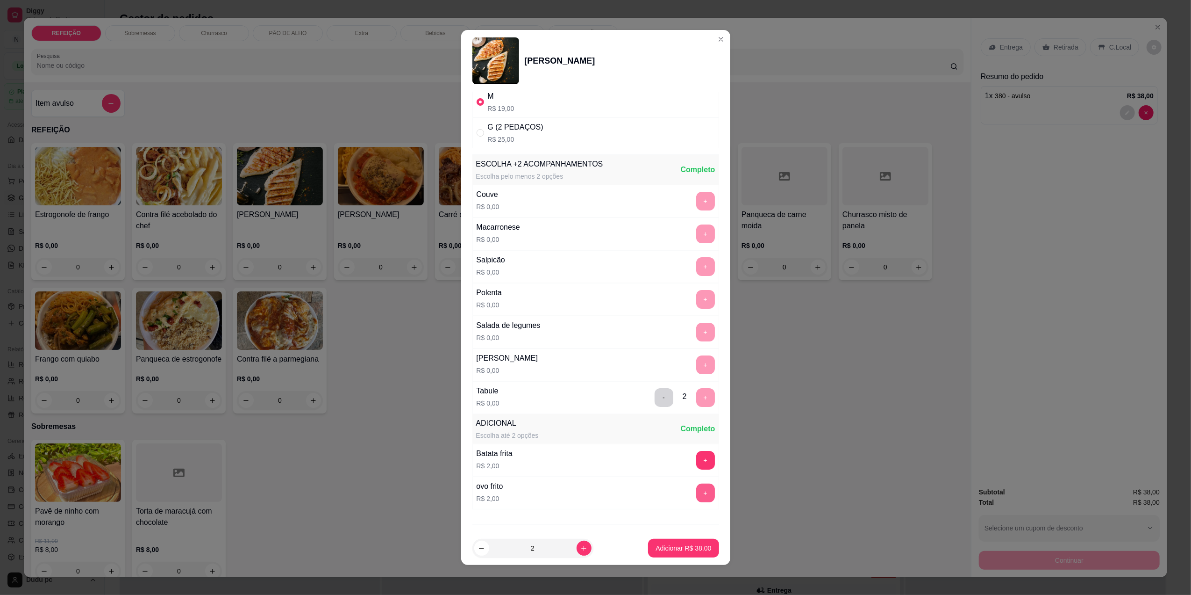
scroll to position [112, 0]
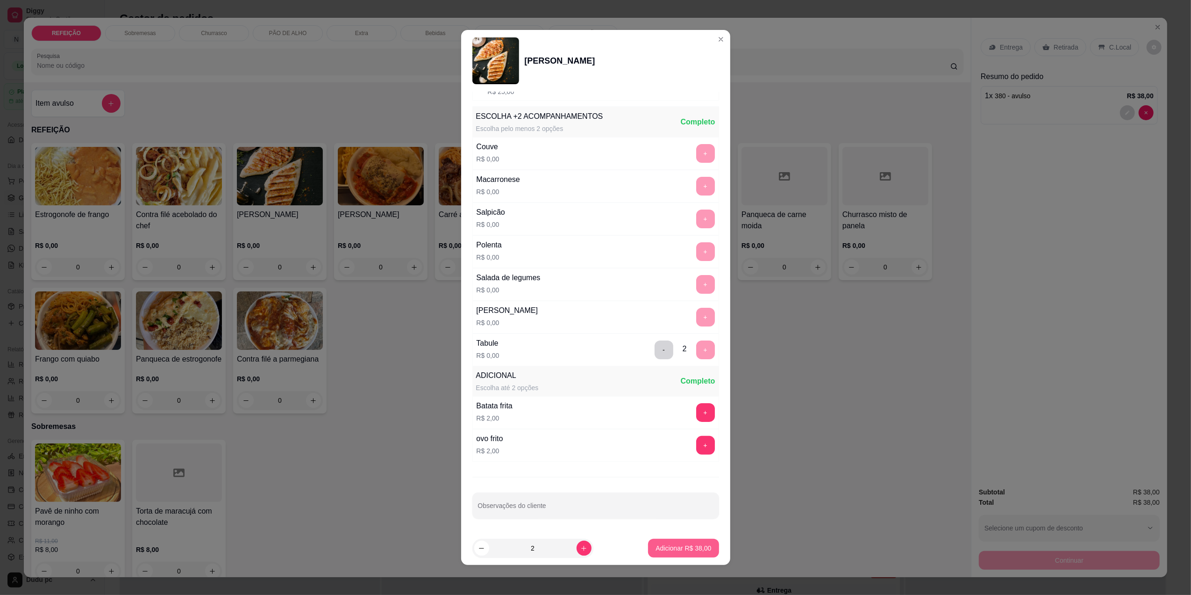
click at [673, 550] on p "Adicionar R$ 38,00" at bounding box center [684, 547] width 56 height 9
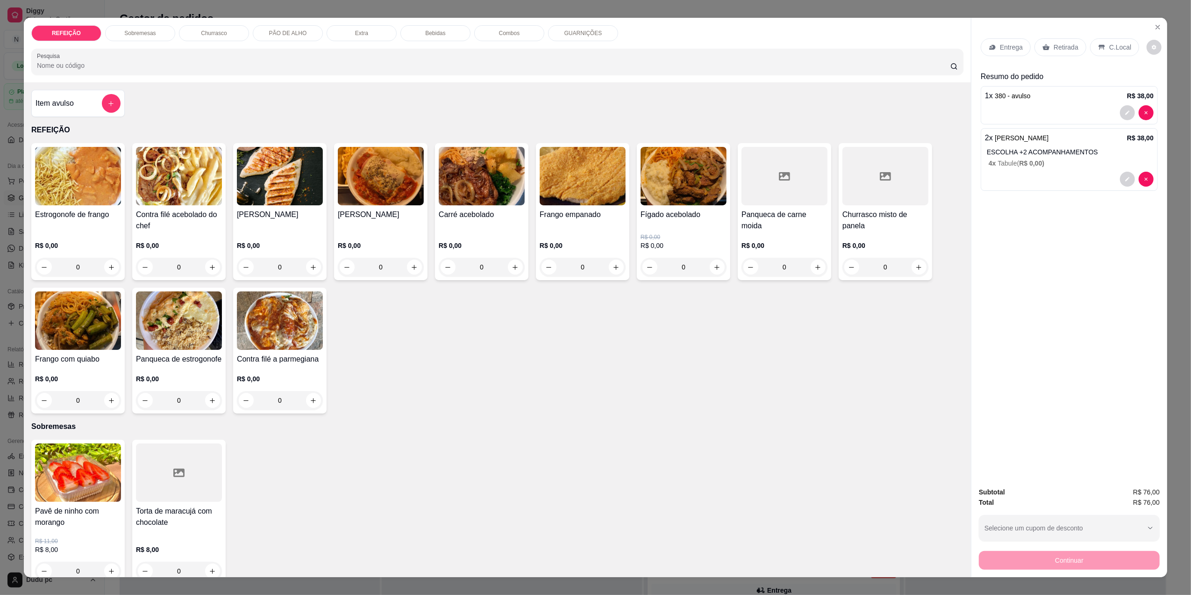
click at [423, 42] on div "REFEIÇÃO Sobremesas Churrasco PÃO DE ALHO Extra Bebidas Combos GUARNIÇÕES Pesqu…" at bounding box center [497, 50] width 947 height 64
click at [430, 34] on p "Bebidas" at bounding box center [435, 32] width 20 height 7
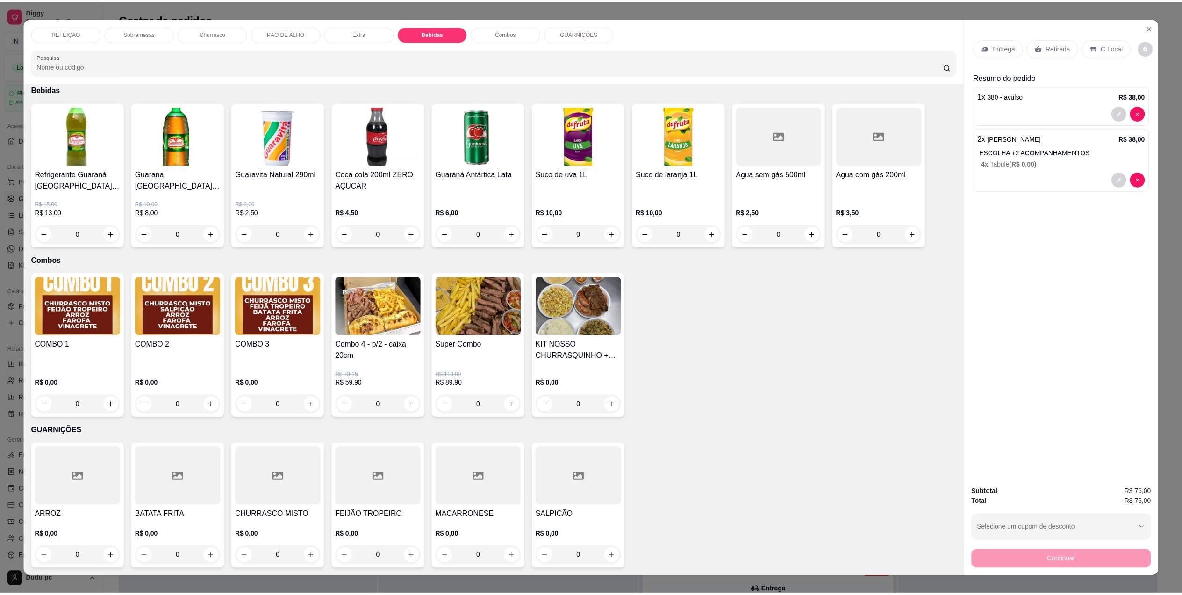
scroll to position [12, 0]
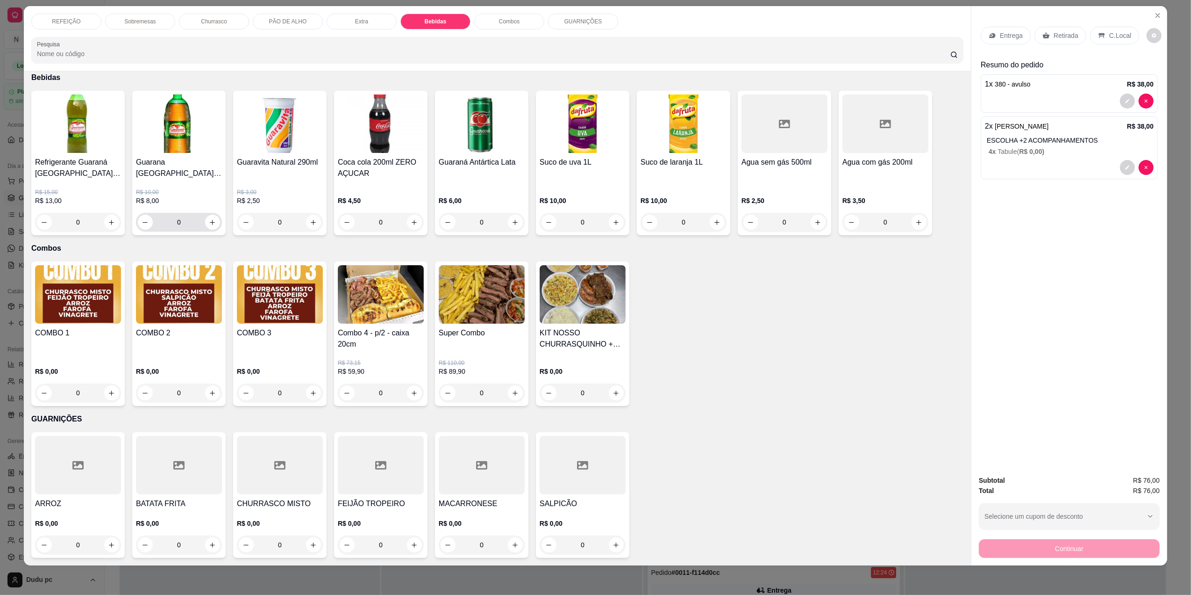
click at [209, 219] on icon "increase-product-quantity" at bounding box center [212, 222] width 7 height 7
type input "1"
click at [1038, 548] on div "Continuar" at bounding box center [1069, 547] width 181 height 21
click at [1103, 41] on div "C.Local" at bounding box center [1114, 36] width 49 height 18
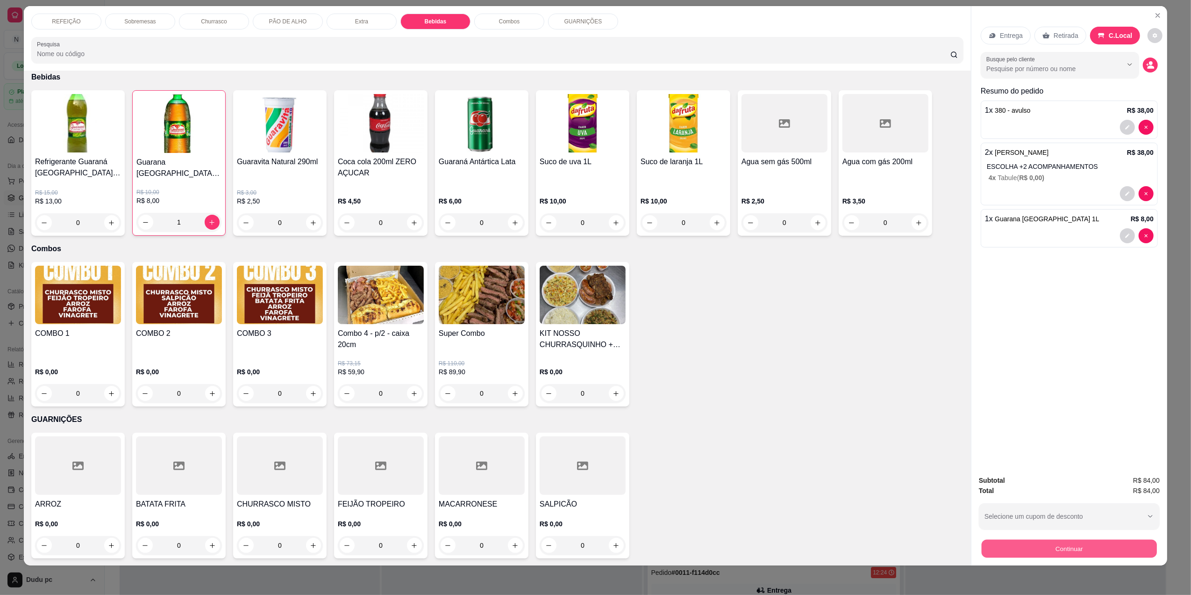
click at [1057, 548] on button "Continuar" at bounding box center [1069, 548] width 175 height 18
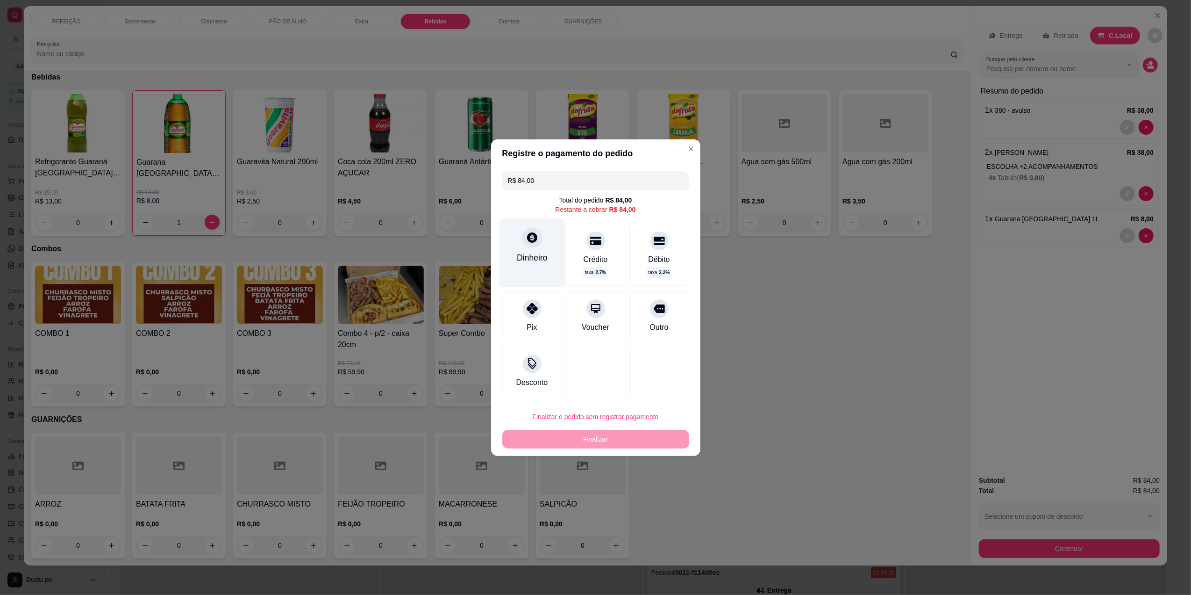
click at [537, 254] on div "Dinheiro" at bounding box center [532, 257] width 31 height 12
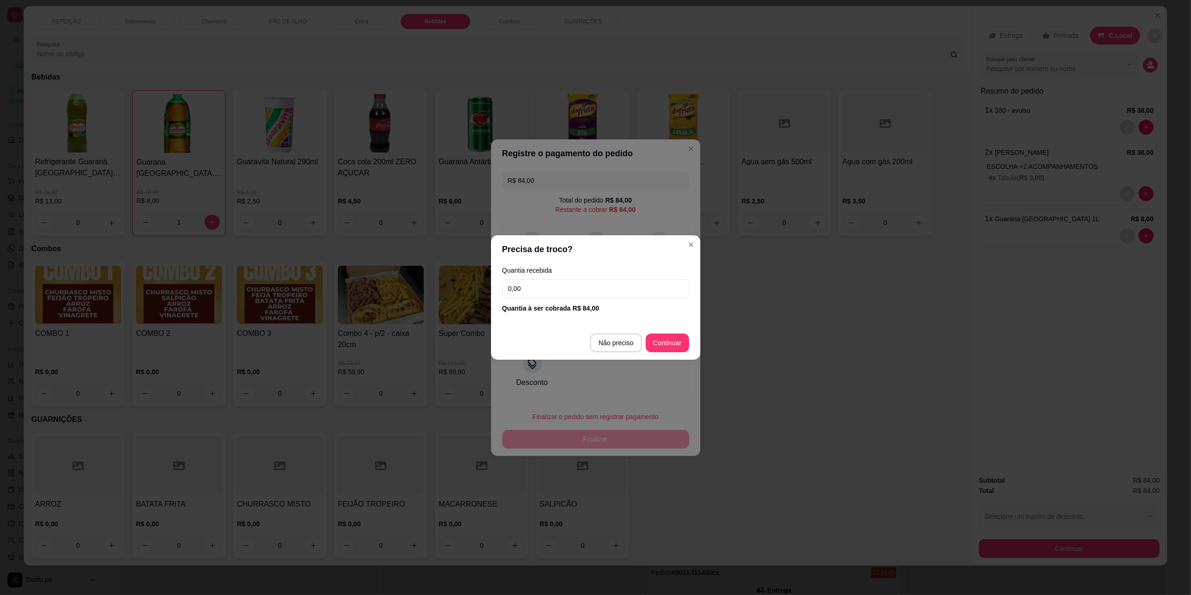
click at [563, 291] on input "0,00" at bounding box center [595, 288] width 187 height 19
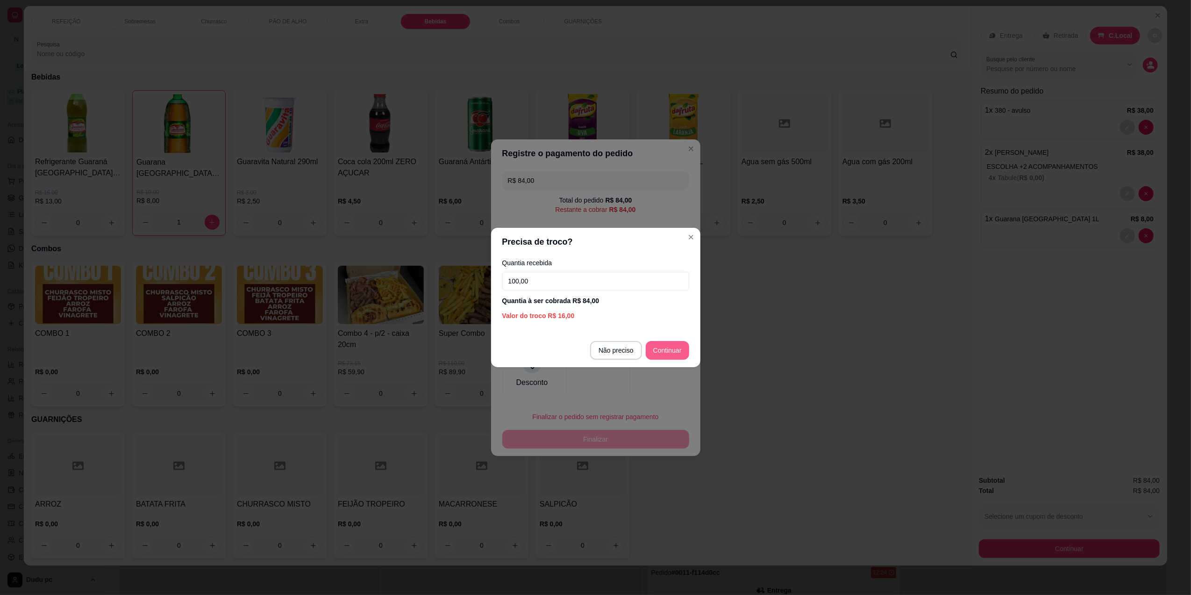
type input "100,00"
type input "R$ 0,00"
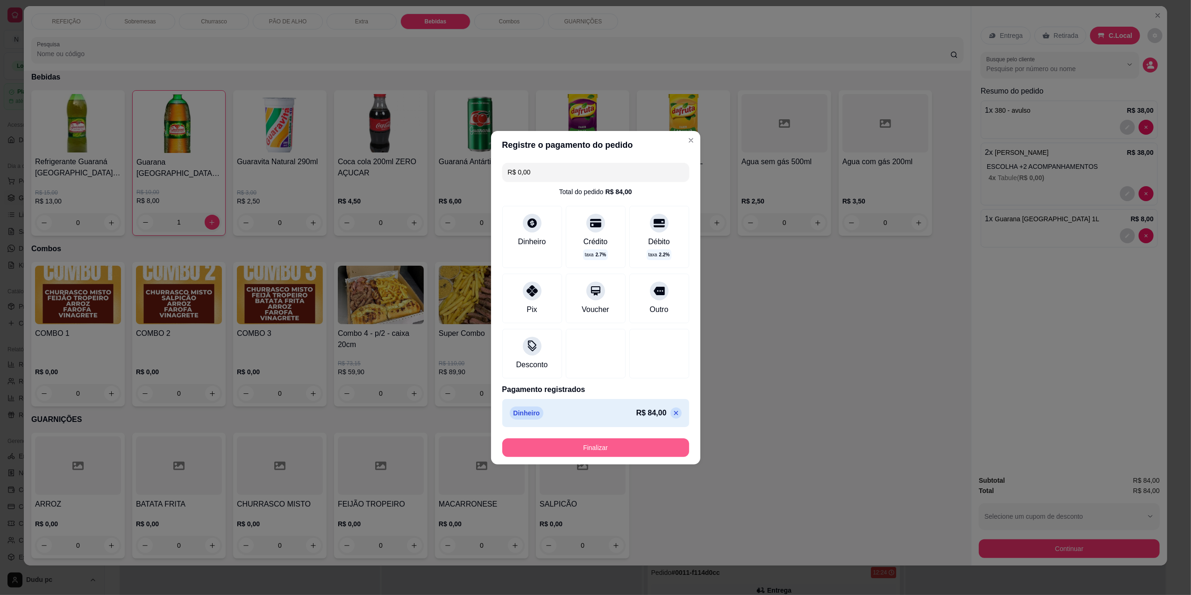
click at [640, 457] on div "Finalizar" at bounding box center [595, 447] width 187 height 19
type input "0"
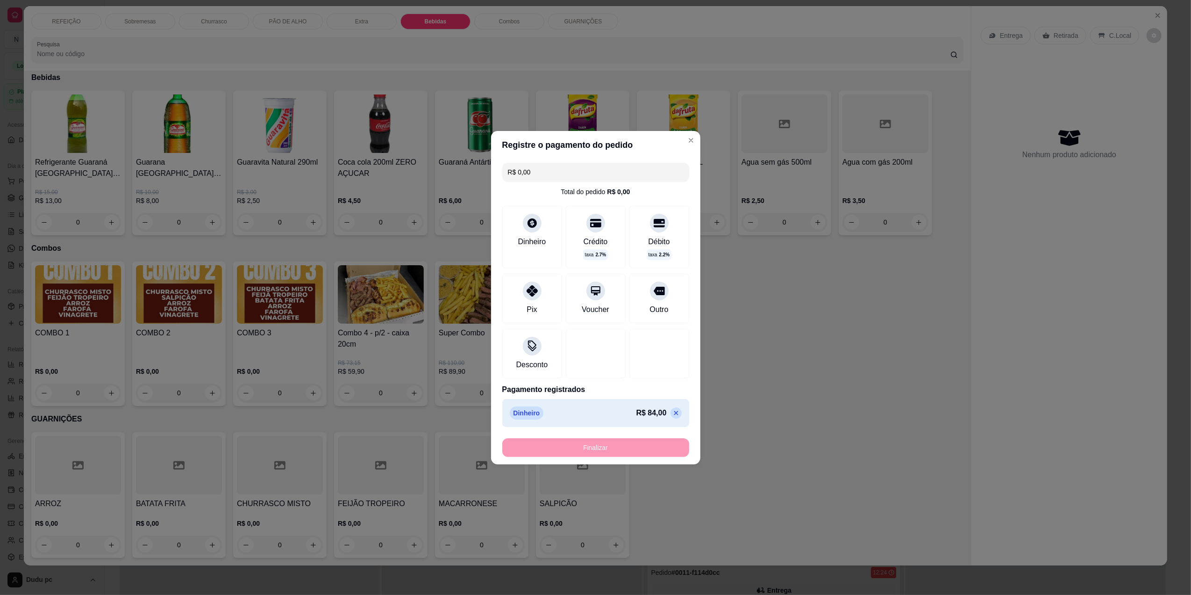
type input "-R$ 84,00"
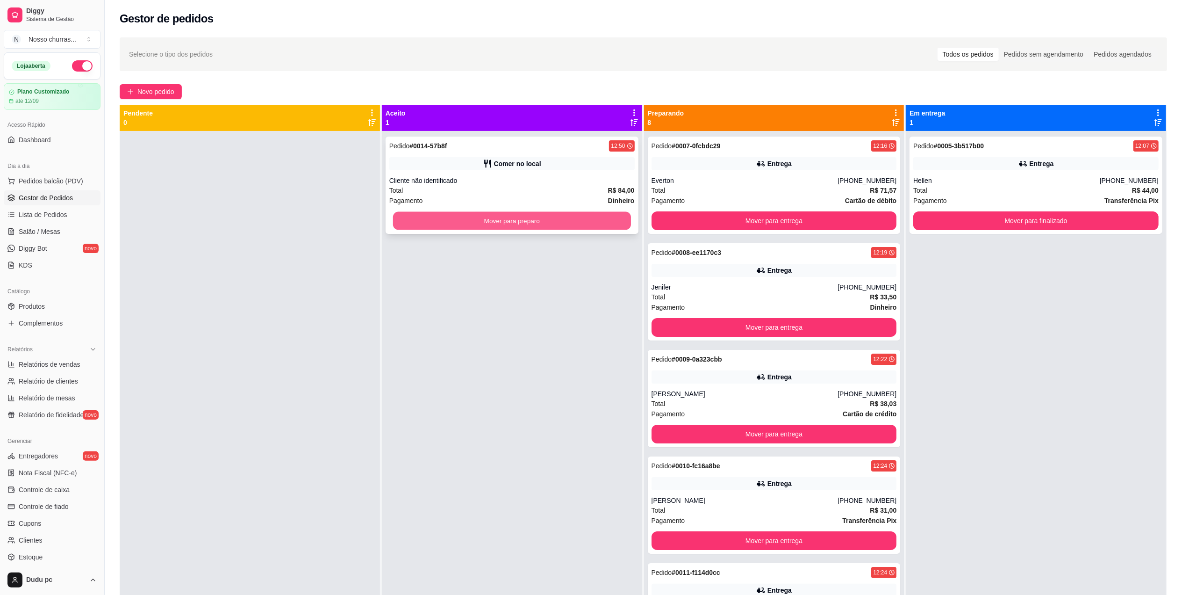
click at [571, 227] on button "Mover para preparo" at bounding box center [512, 221] width 238 height 18
click at [571, 227] on button "Mover para preparo" at bounding box center [511, 220] width 245 height 19
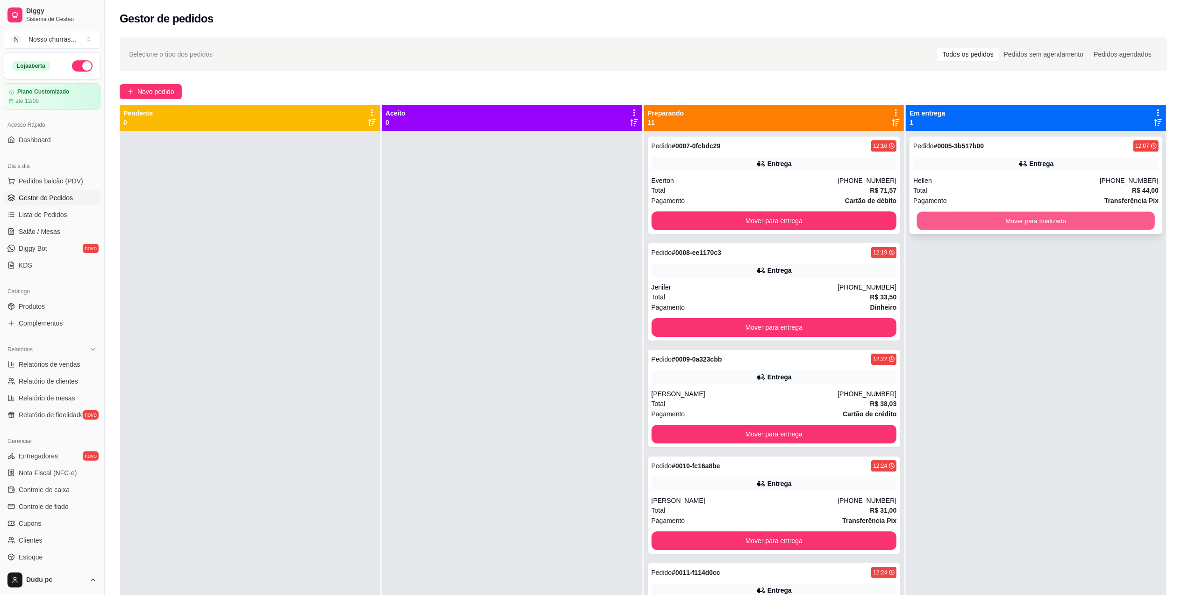
click at [935, 225] on button "Mover para finalizado" at bounding box center [1036, 221] width 238 height 18
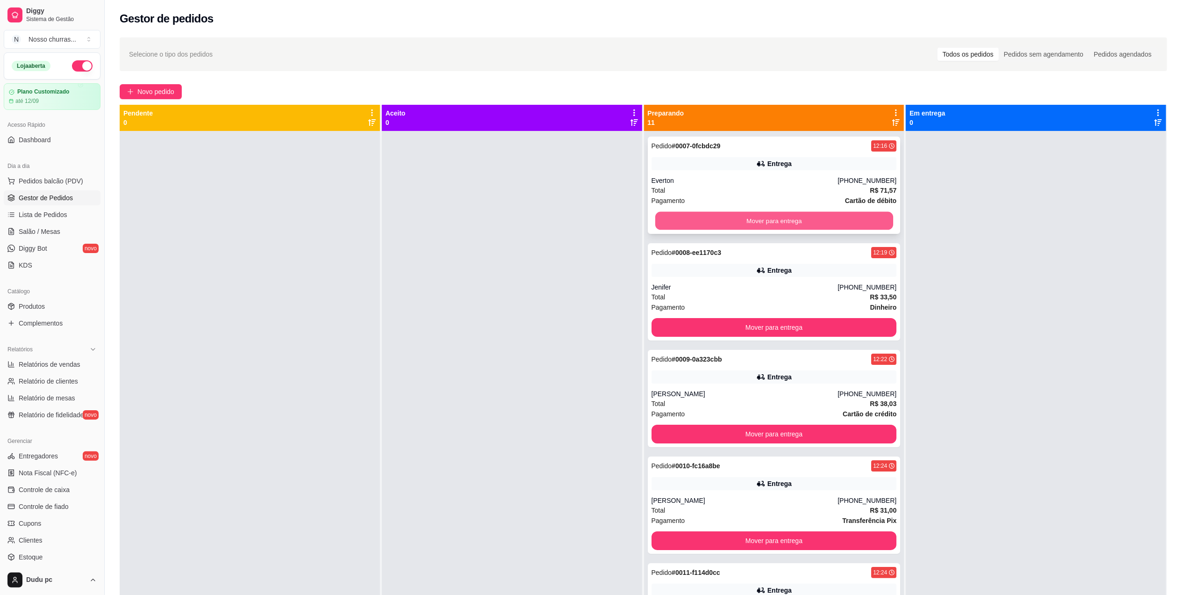
click at [851, 221] on button "Mover para entrega" at bounding box center [774, 221] width 238 height 18
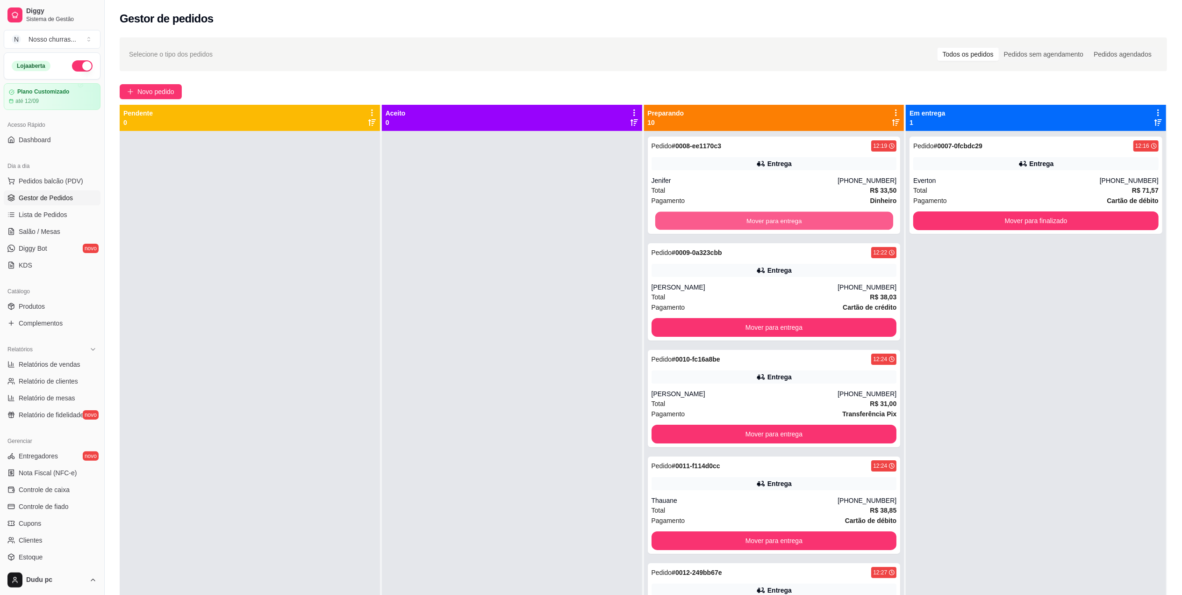
click at [851, 221] on button "Mover para entrega" at bounding box center [774, 221] width 238 height 18
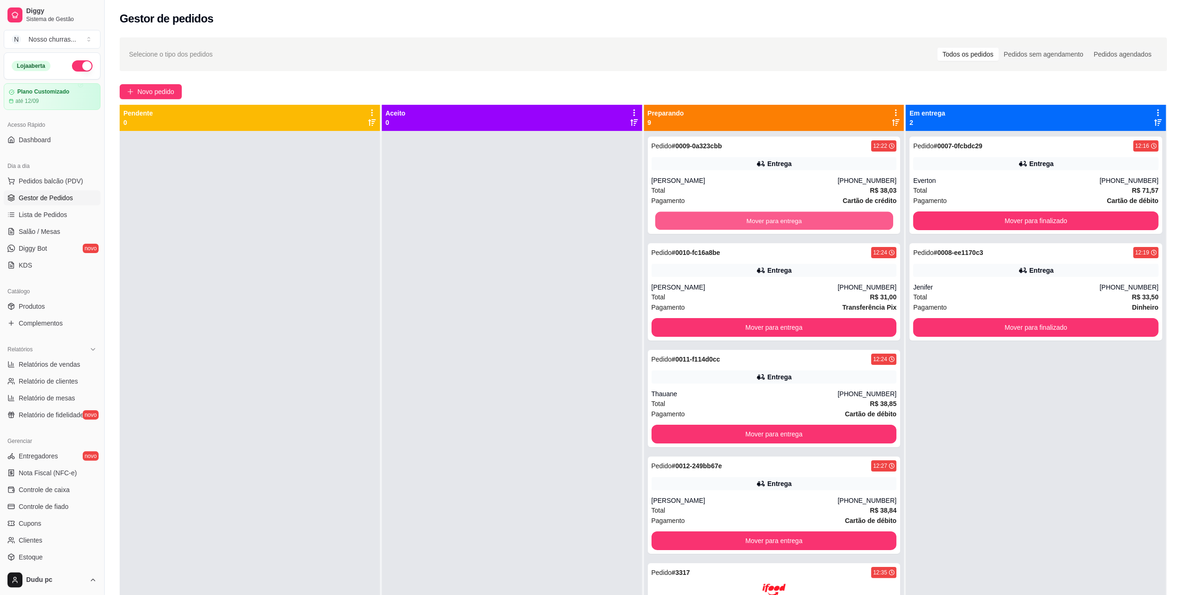
click at [851, 221] on button "Mover para entrega" at bounding box center [774, 221] width 238 height 18
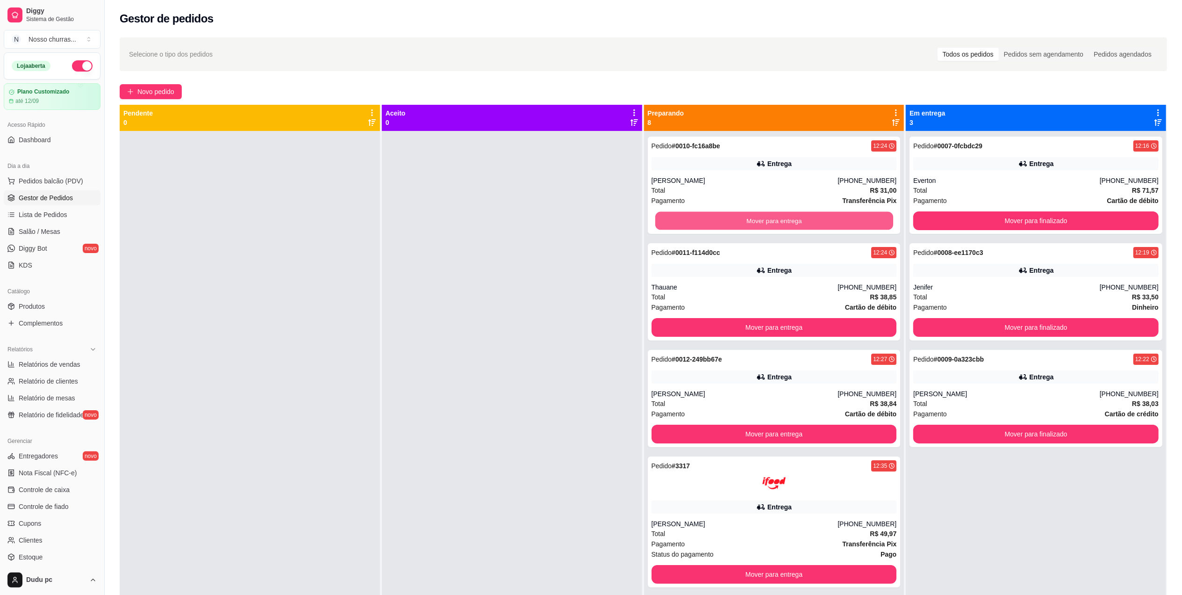
click at [851, 221] on button "Mover para entrega" at bounding box center [774, 221] width 238 height 18
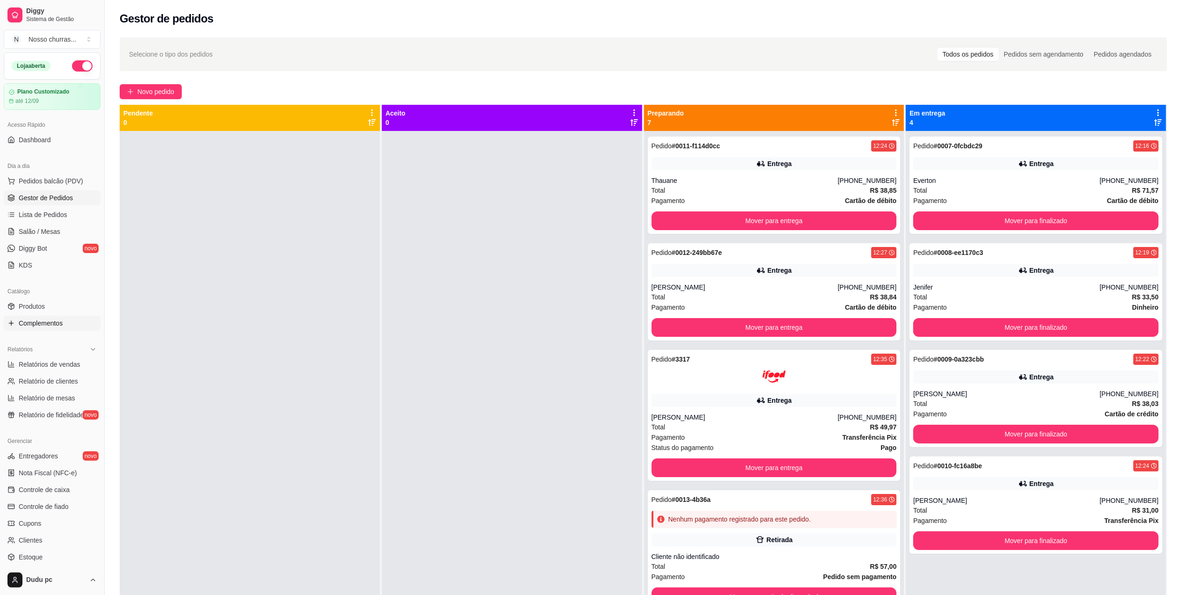
click at [72, 326] on link "Complementos" at bounding box center [52, 322] width 97 height 15
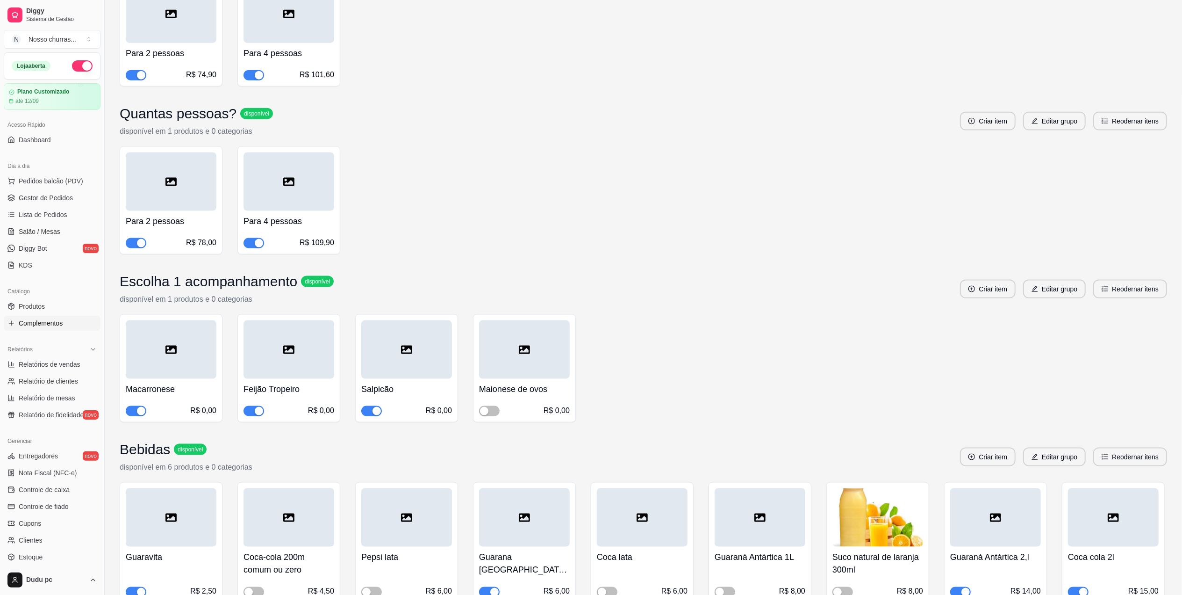
scroll to position [1731, 0]
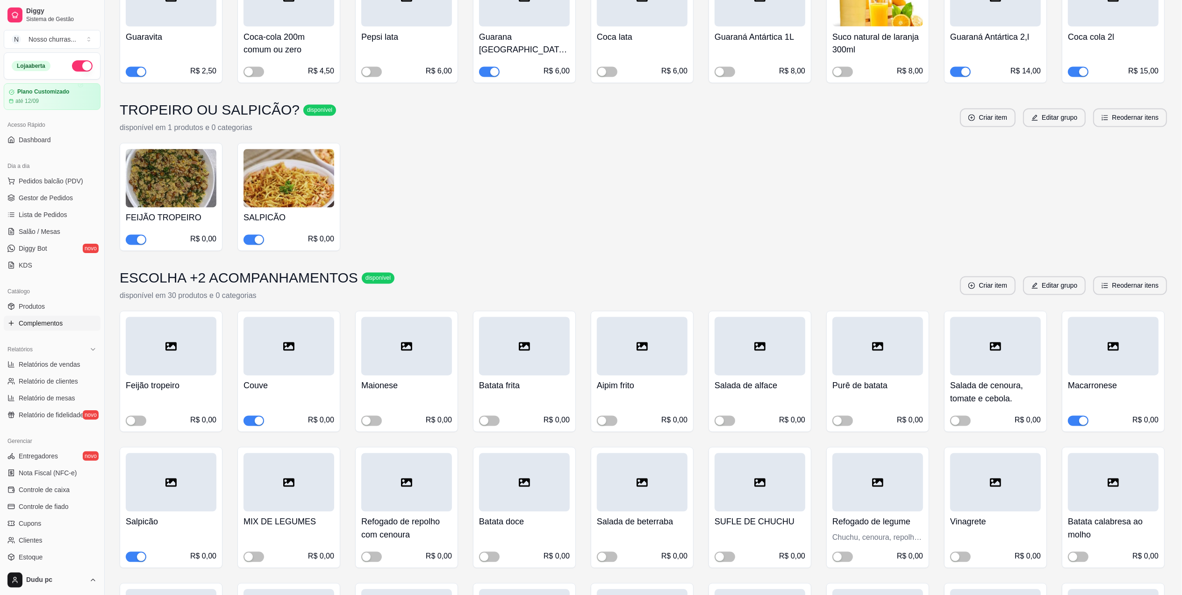
click at [136, 552] on button "button" at bounding box center [136, 557] width 21 height 10
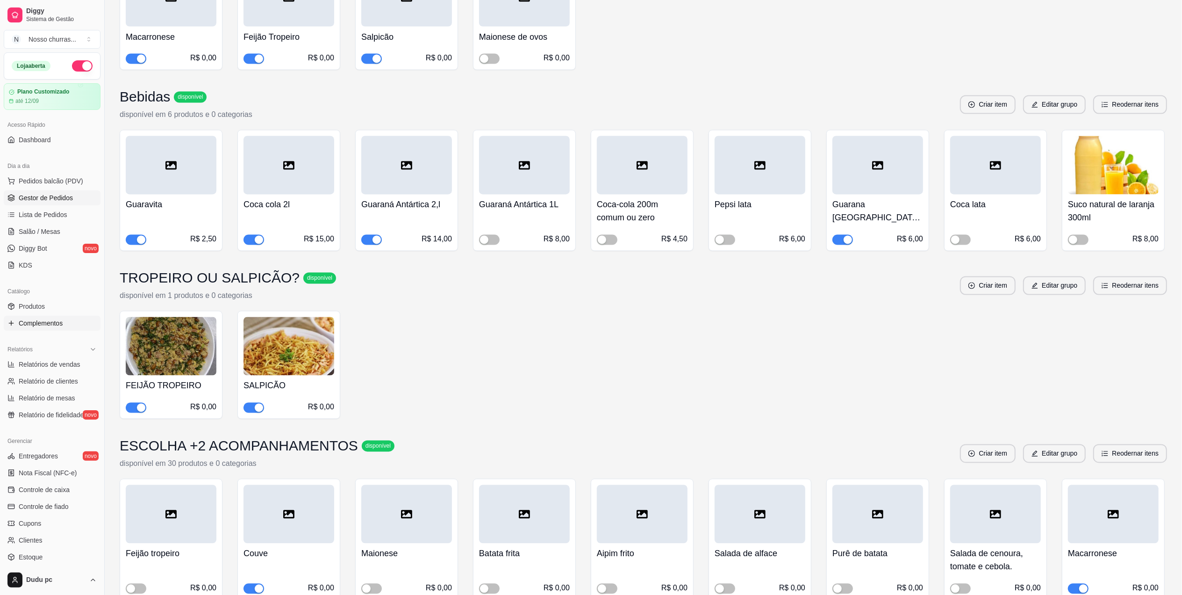
click at [52, 193] on span "Gestor de Pedidos" at bounding box center [46, 197] width 54 height 9
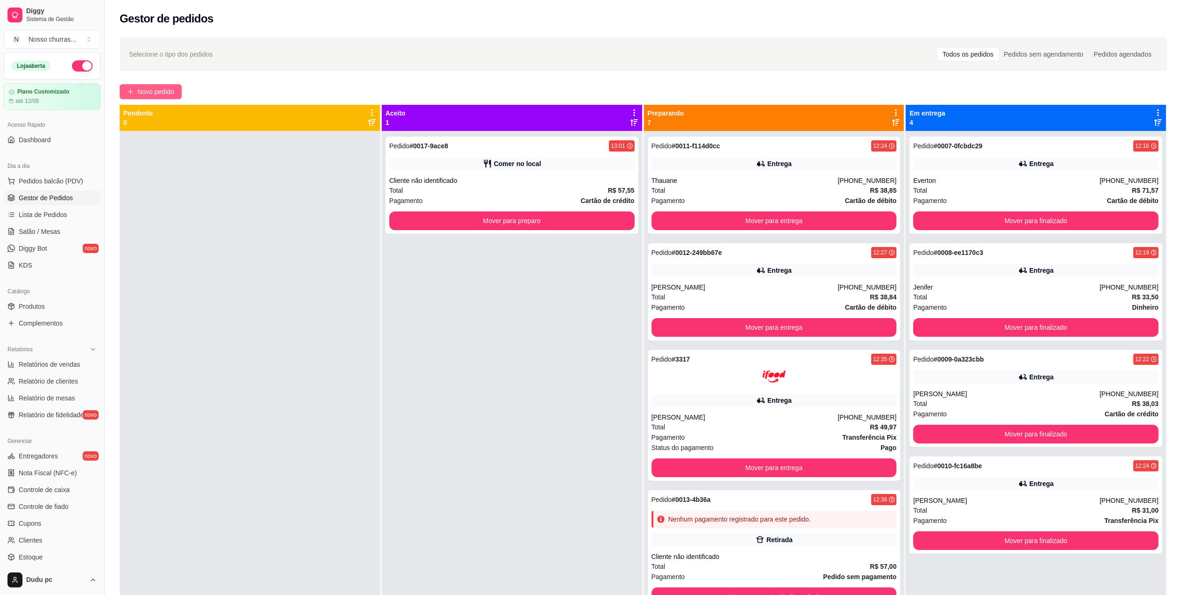
click at [167, 92] on span "Novo pedido" at bounding box center [155, 91] width 37 height 10
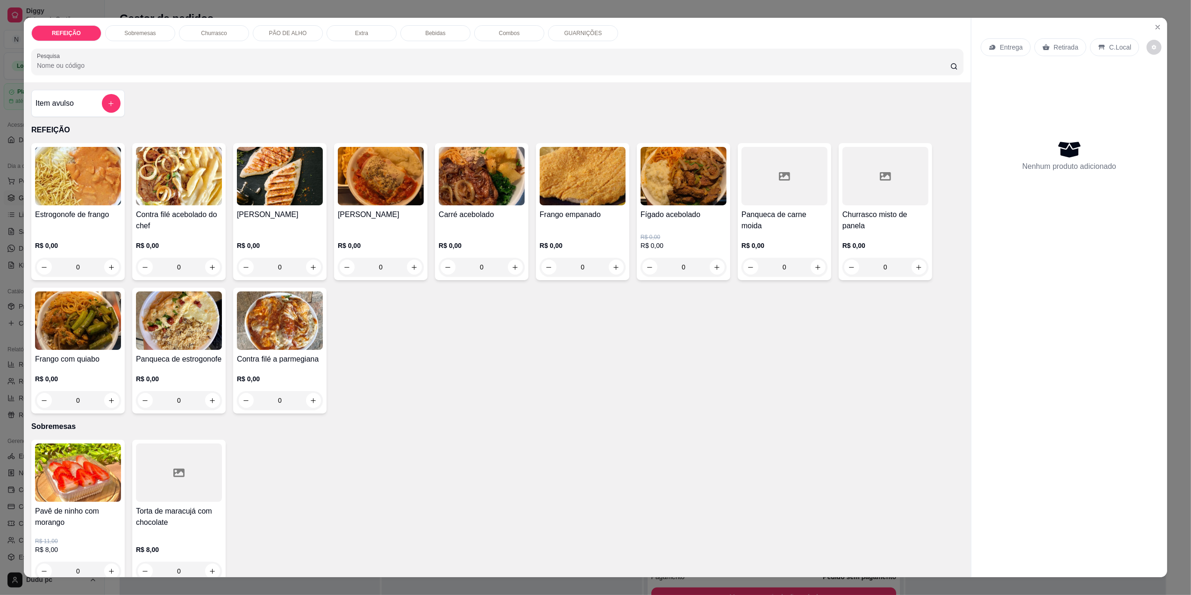
click at [410, 265] on div "0" at bounding box center [381, 267] width 86 height 19
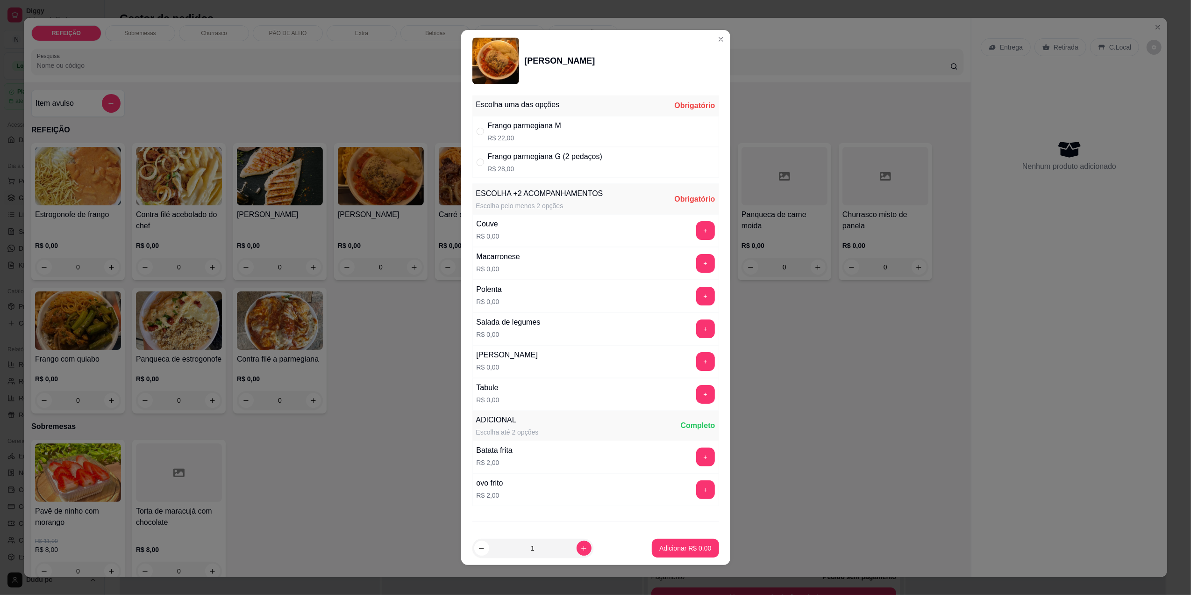
click at [539, 129] on div "Frango parmegiana M" at bounding box center [524, 125] width 73 height 11
radio input "true"
click at [696, 234] on button "+" at bounding box center [705, 230] width 18 height 18
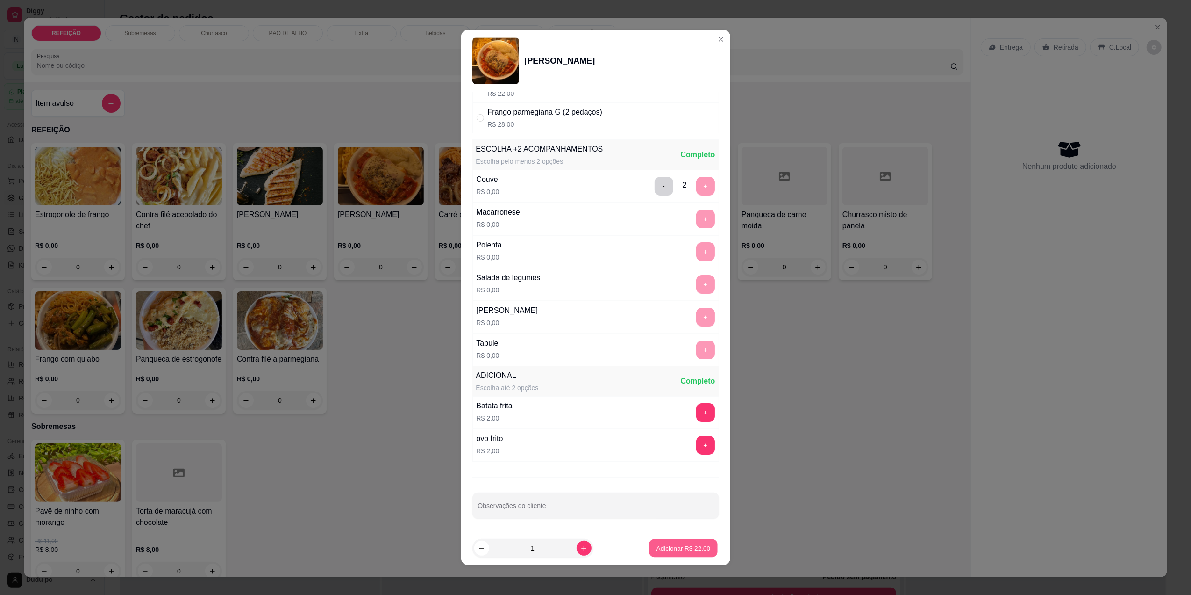
click at [681, 546] on p "Adicionar R$ 22,00" at bounding box center [684, 548] width 54 height 9
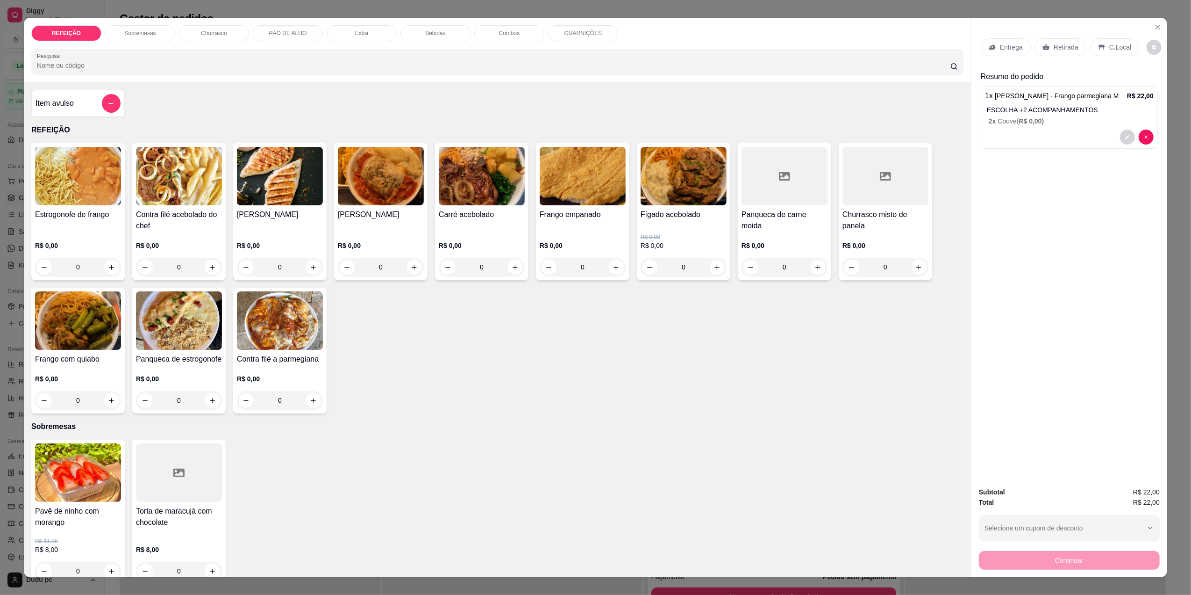
click at [591, 258] on div "0" at bounding box center [583, 267] width 86 height 19
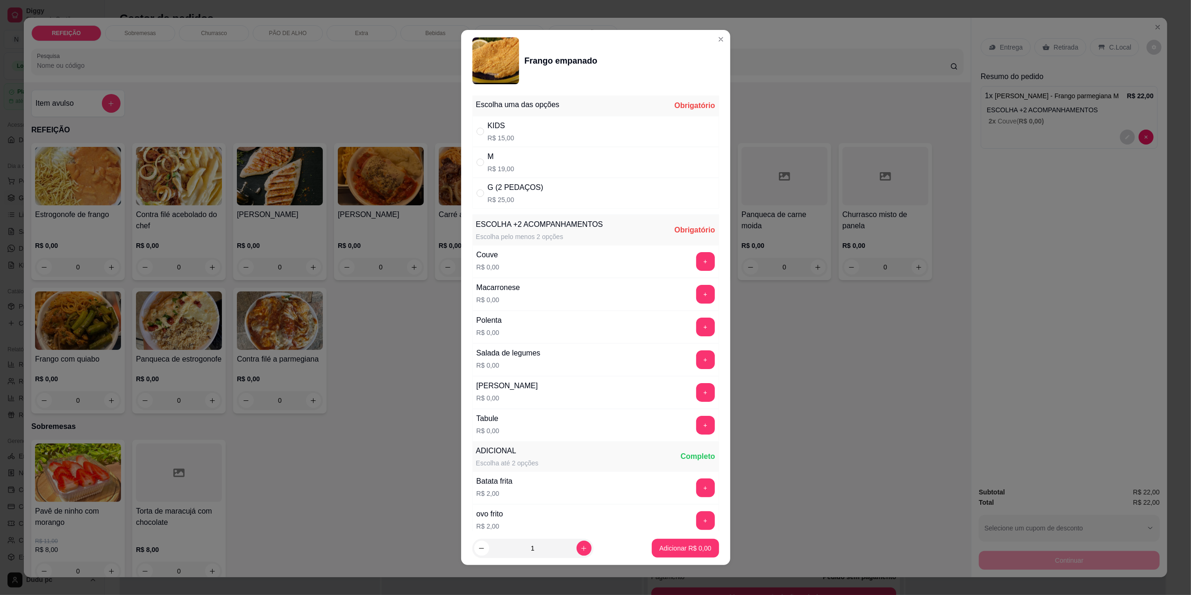
click at [592, 191] on div "G (2 PEDAÇOS) R$ 25,00" at bounding box center [596, 193] width 247 height 31
radio input "true"
click at [696, 262] on button "+" at bounding box center [705, 261] width 19 height 19
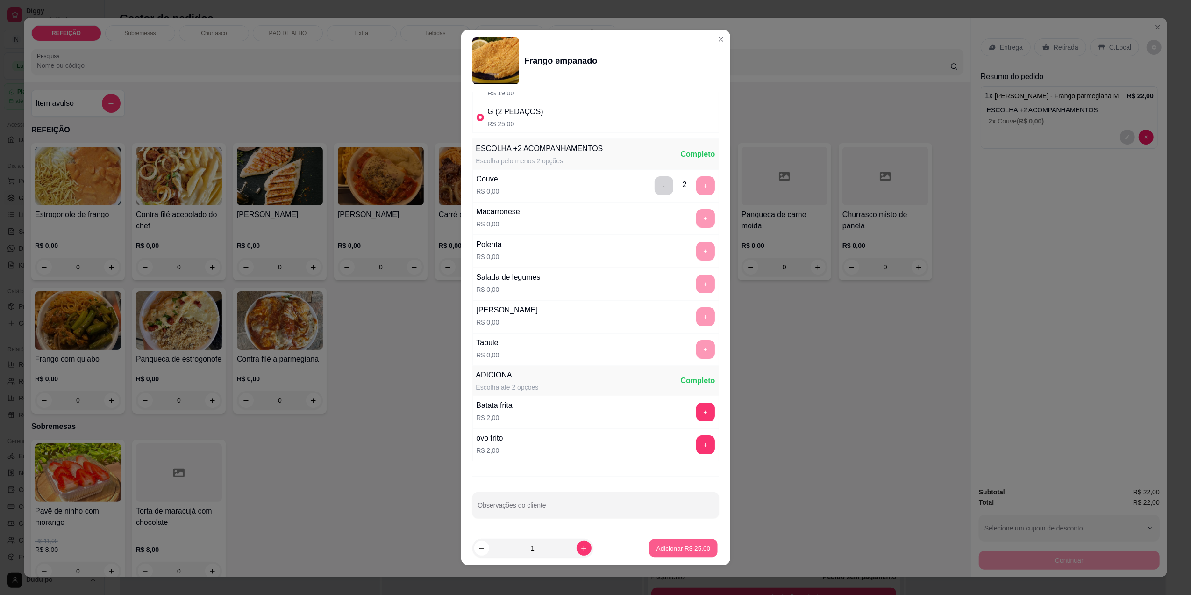
click at [690, 544] on p "Adicionar R$ 25,00" at bounding box center [684, 548] width 54 height 9
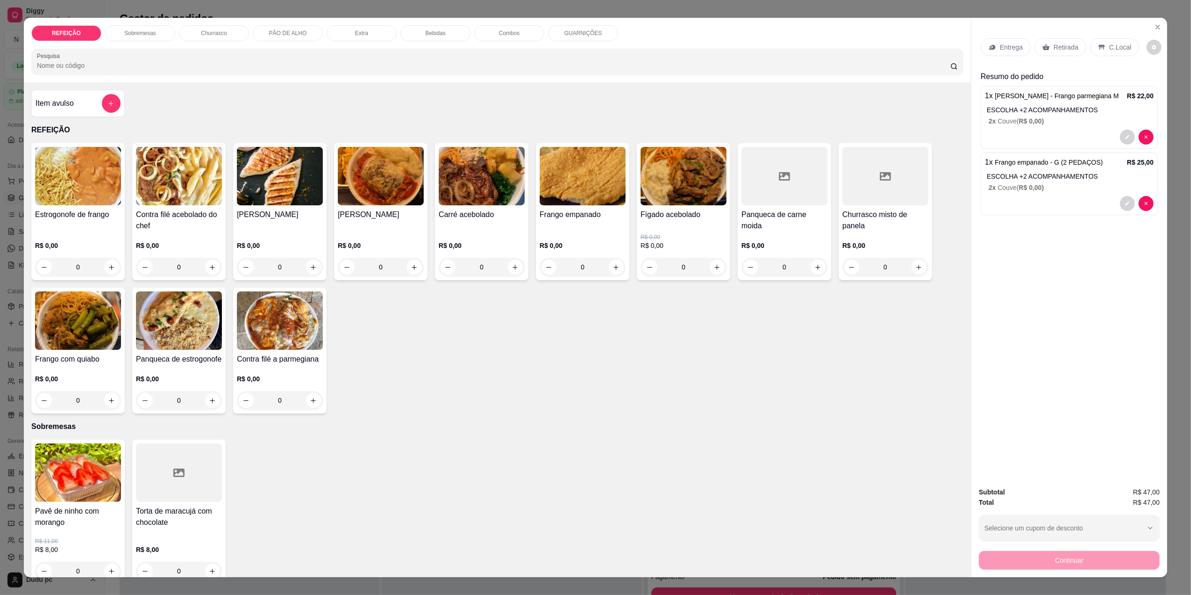
click at [429, 30] on p "Bebidas" at bounding box center [435, 32] width 20 height 7
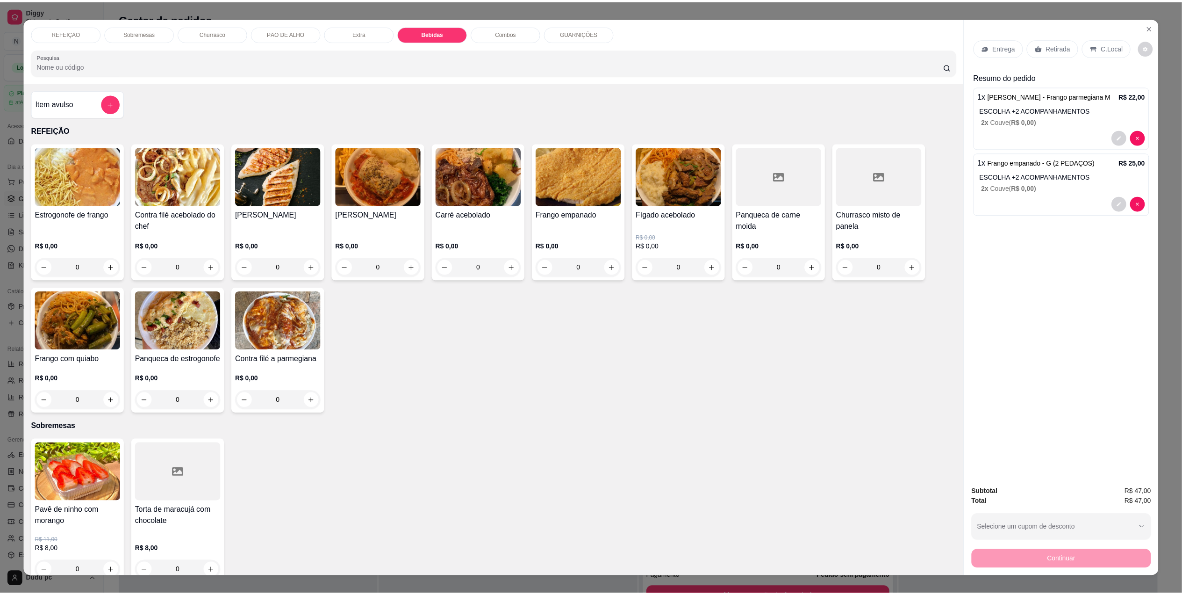
scroll to position [12, 0]
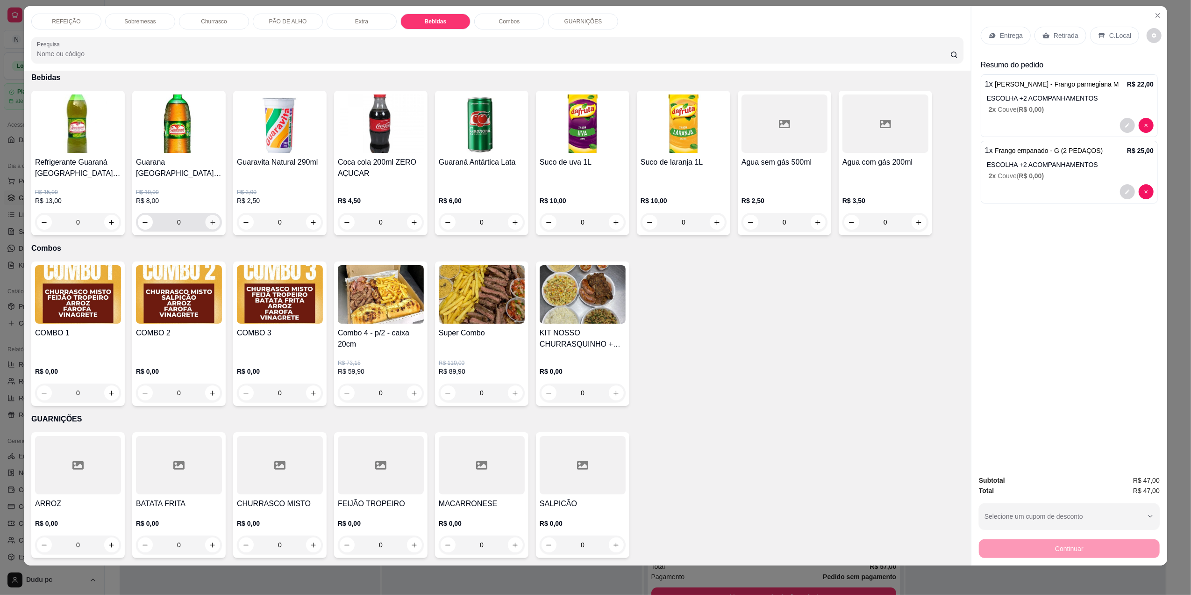
click at [210, 222] on icon "increase-product-quantity" at bounding box center [212, 222] width 5 height 5
drag, startPoint x: 1094, startPoint y: 37, endPoint x: 1042, endPoint y: 410, distance: 376.6
click at [1042, 410] on div "Entrega Retirada C.Local Resumo do pedido 1 x Frango Parmegiana - Frango parmeg…" at bounding box center [1070, 236] width 196 height 461
click at [1113, 40] on p "C.Local" at bounding box center [1121, 35] width 22 height 9
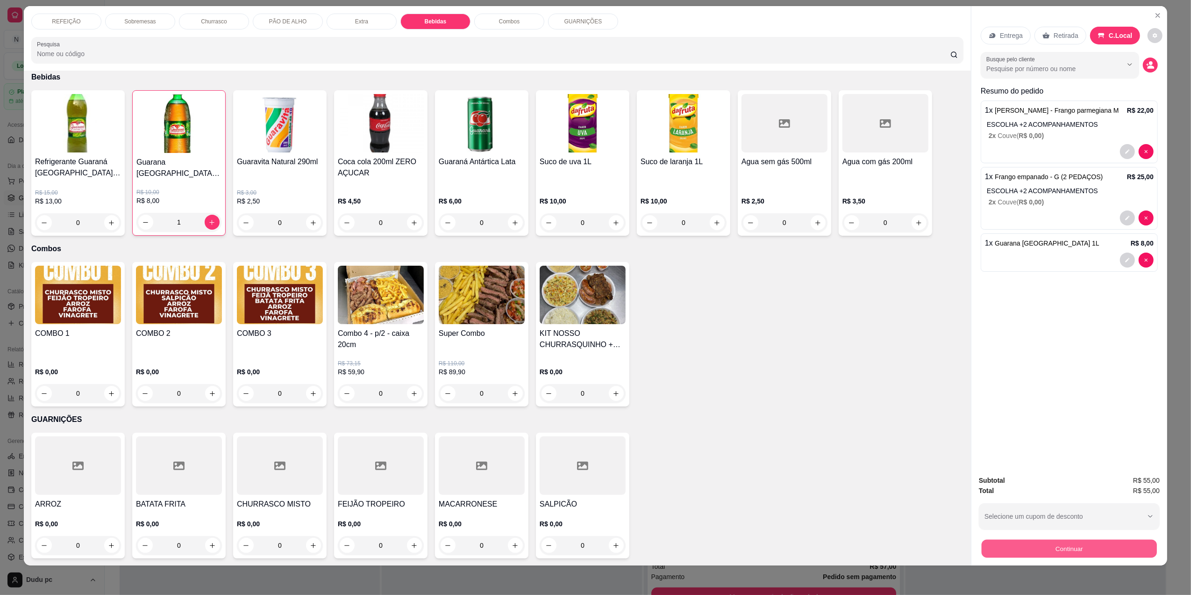
click at [1060, 552] on button "Continuar" at bounding box center [1069, 548] width 175 height 18
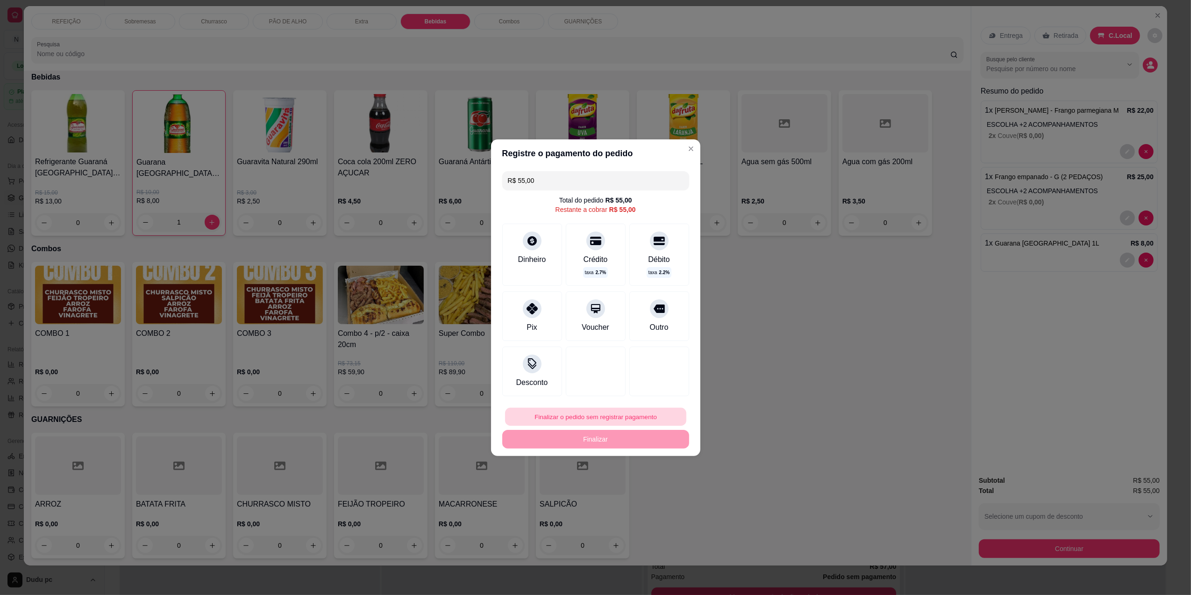
click at [565, 414] on button "Finalizar o pedido sem registrar pagamento" at bounding box center [595, 416] width 181 height 18
click at [649, 498] on button "Confirmar" at bounding box center [653, 494] width 33 height 14
type input "0"
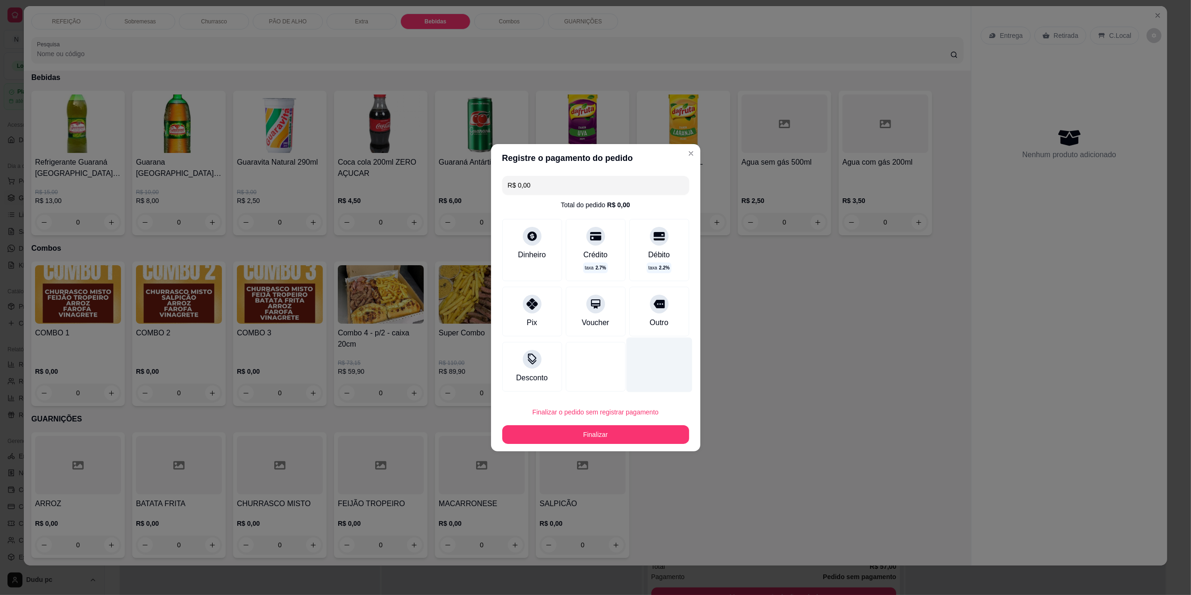
type input "R$ 0,00"
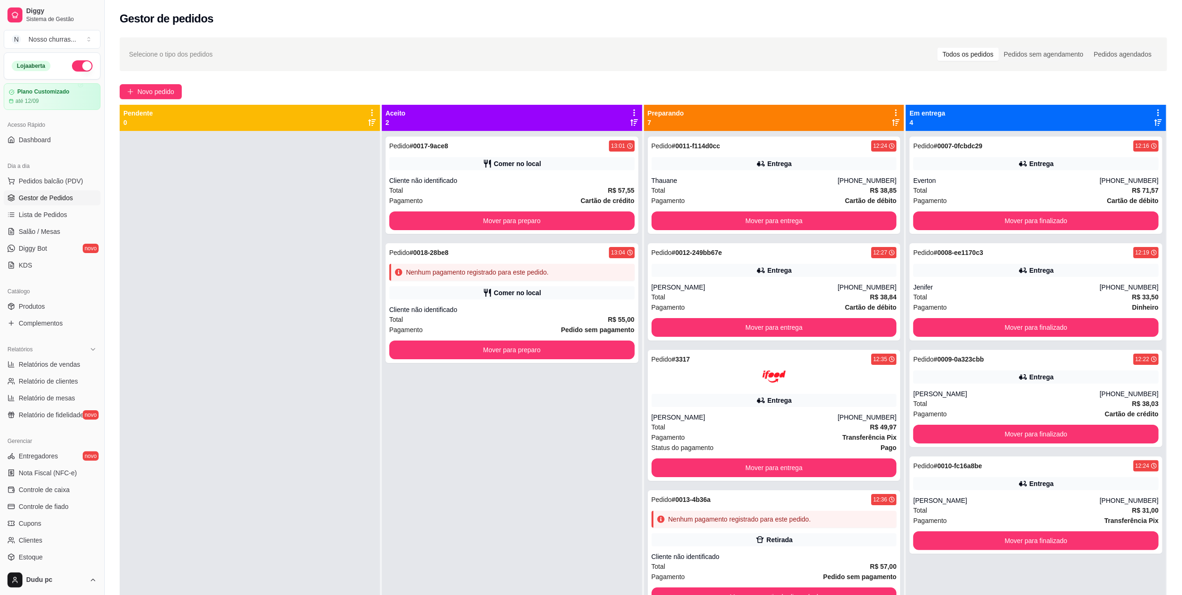
scroll to position [219, 0]
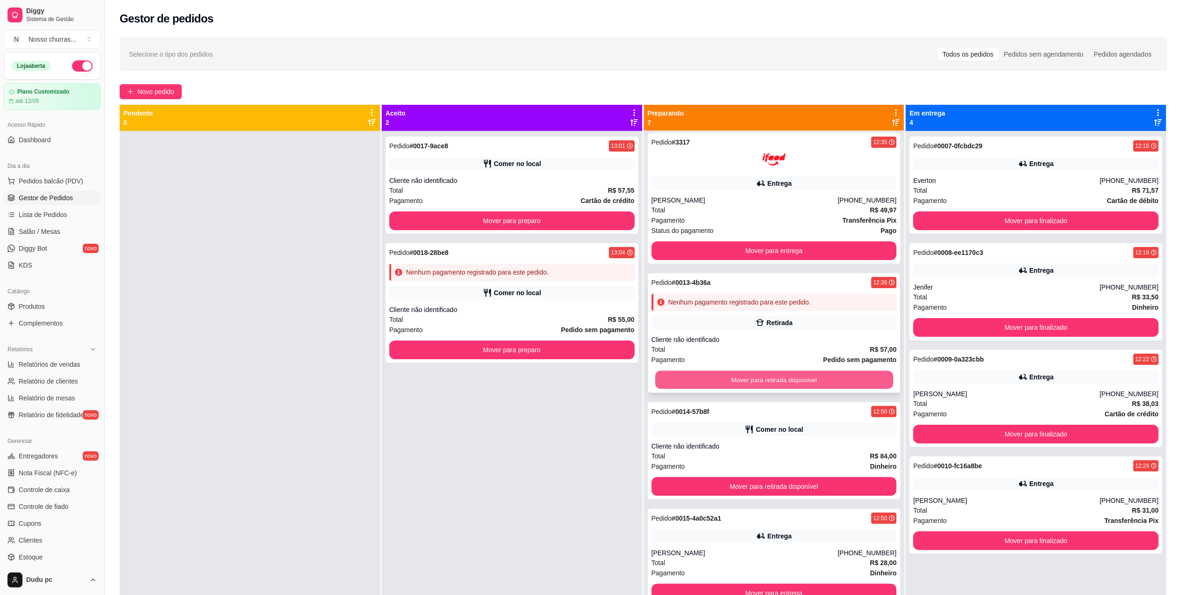
click at [765, 380] on button "Mover para retirada disponível" at bounding box center [774, 380] width 238 height 18
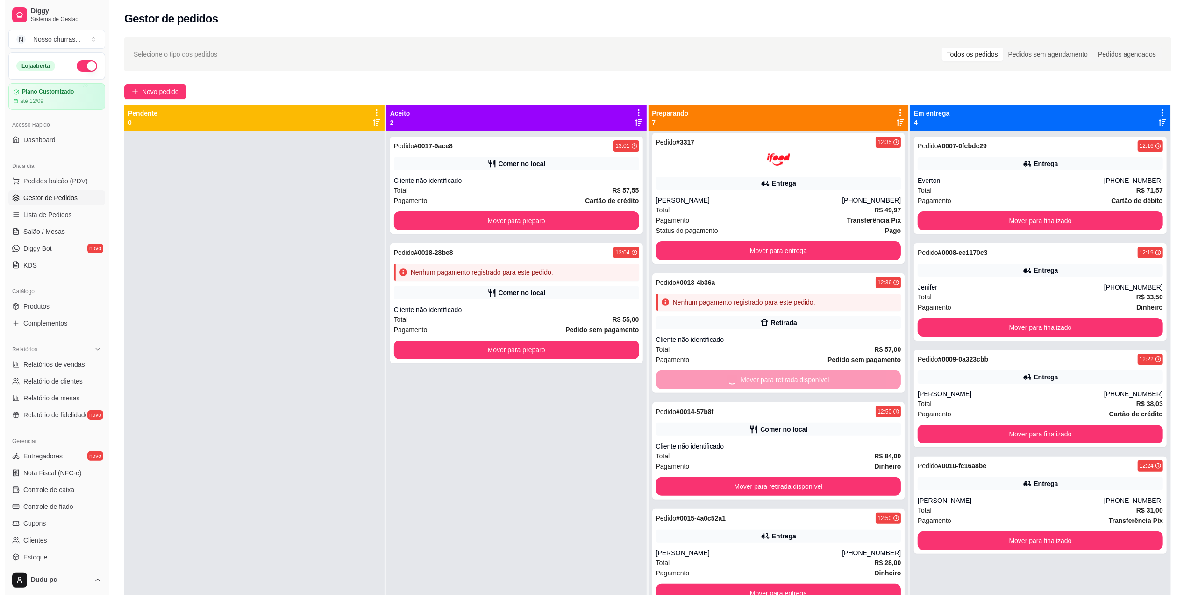
scroll to position [90, 0]
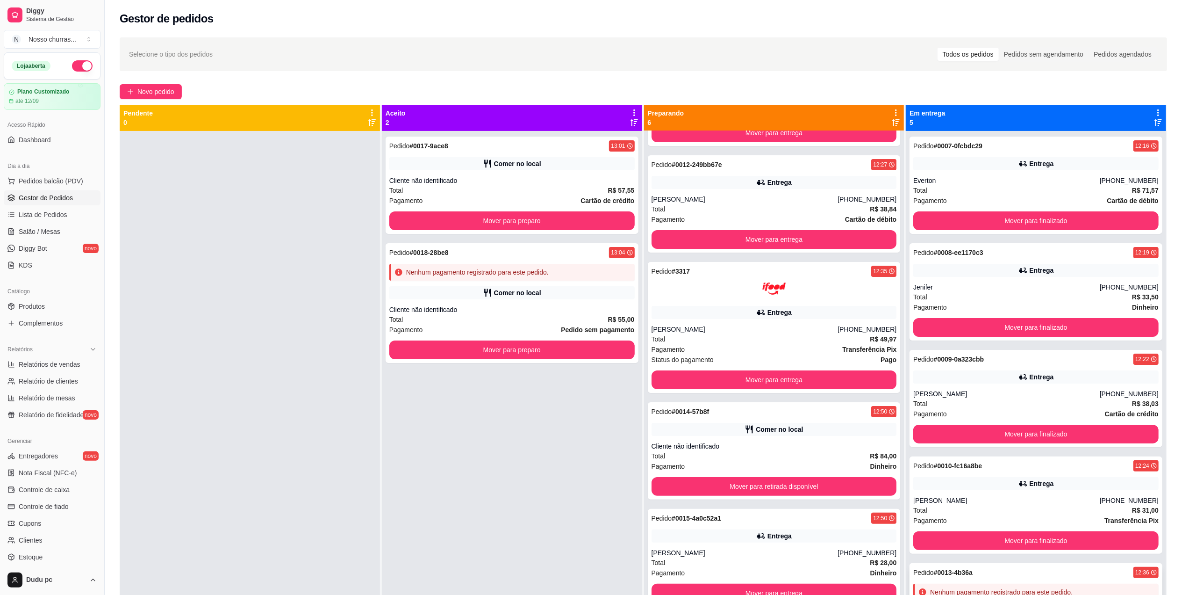
click at [922, 578] on div "Pedido # 0013-4b36a" at bounding box center [942, 571] width 59 height 11
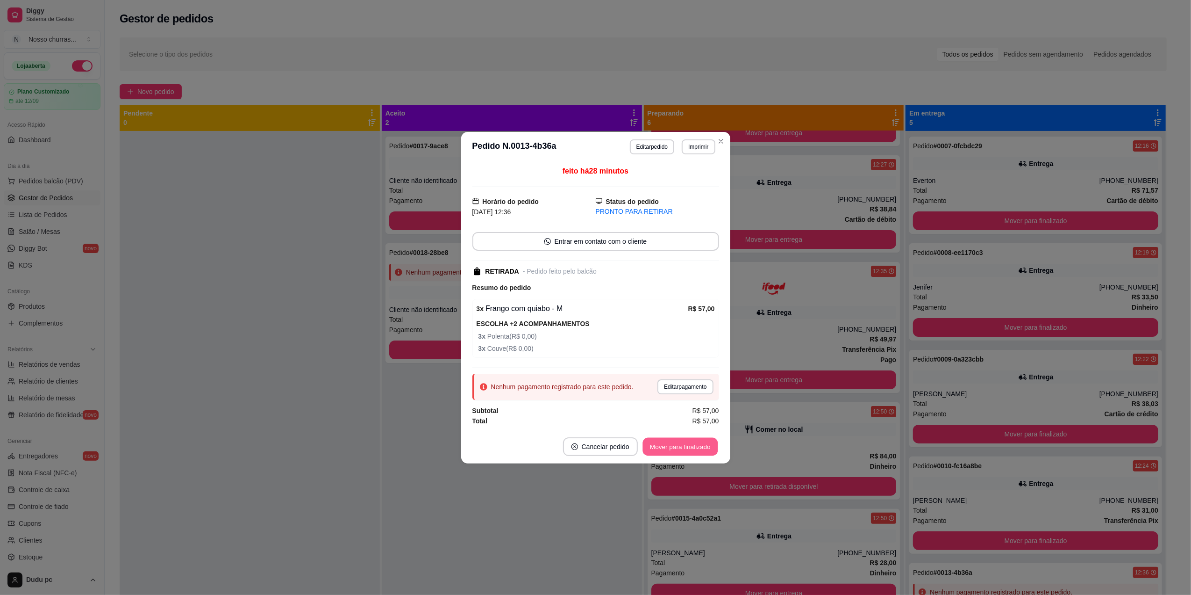
click at [696, 450] on button "Mover para finalizado" at bounding box center [680, 446] width 75 height 18
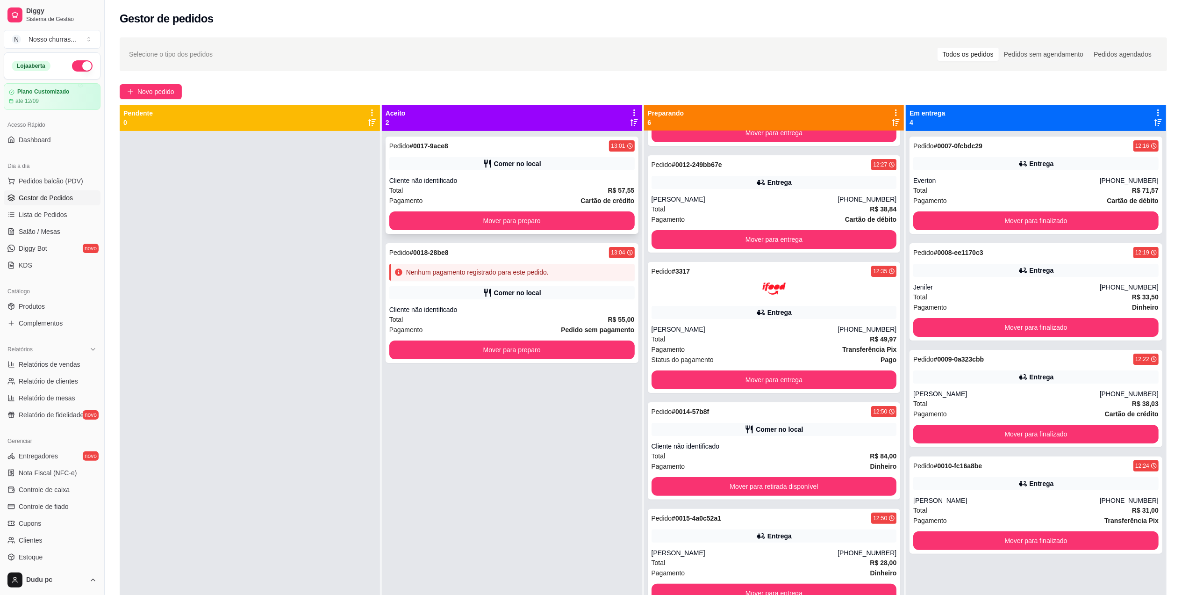
click at [454, 200] on div "Pagamento Cartão de crédito" at bounding box center [511, 200] width 245 height 10
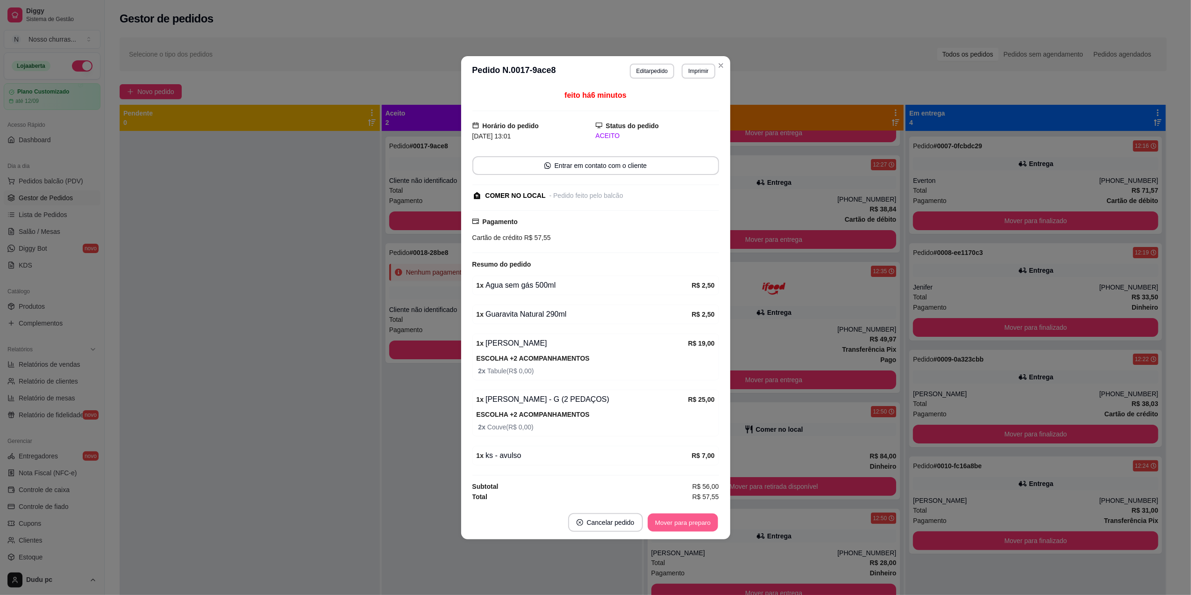
click at [682, 526] on button "Mover para preparo" at bounding box center [683, 522] width 70 height 18
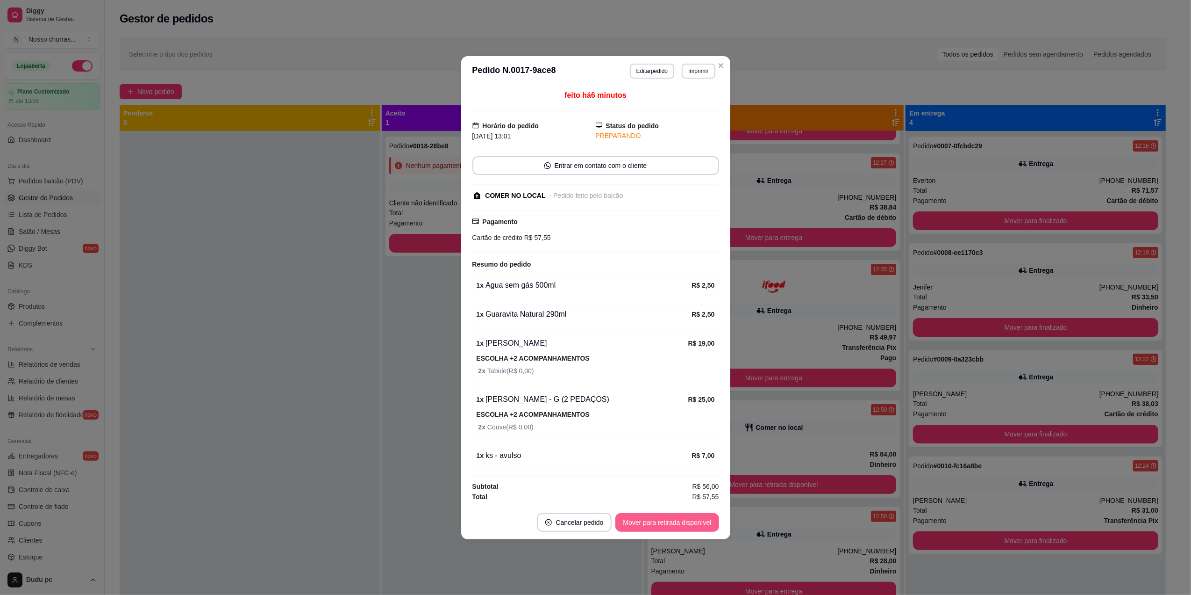
scroll to position [197, 0]
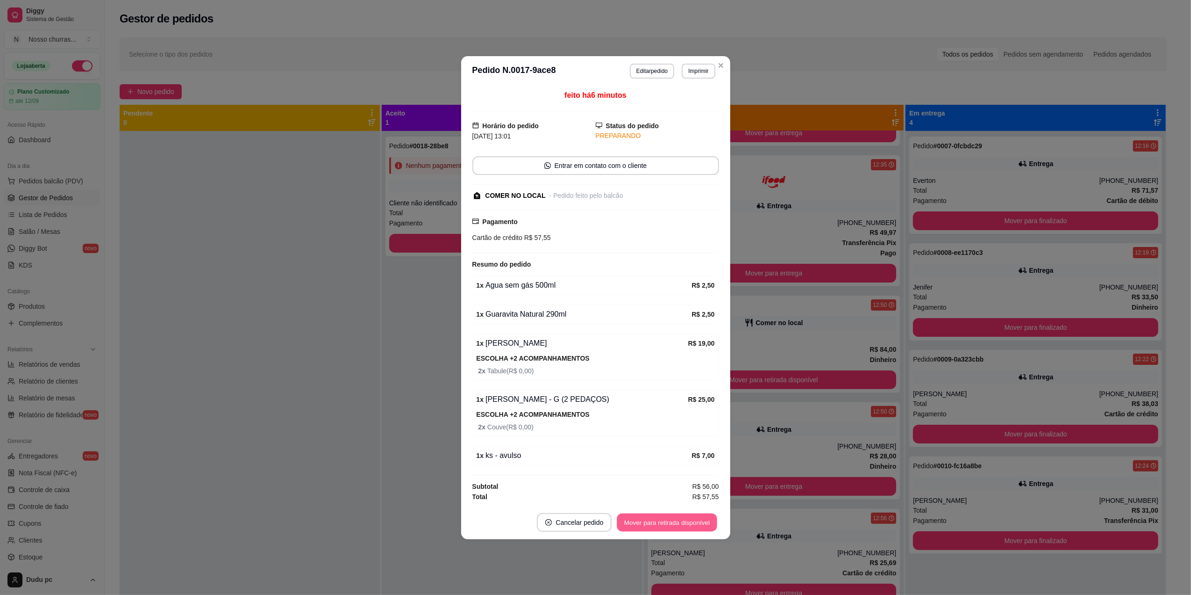
click at [682, 526] on button "Mover para retirada disponível" at bounding box center [667, 522] width 100 height 18
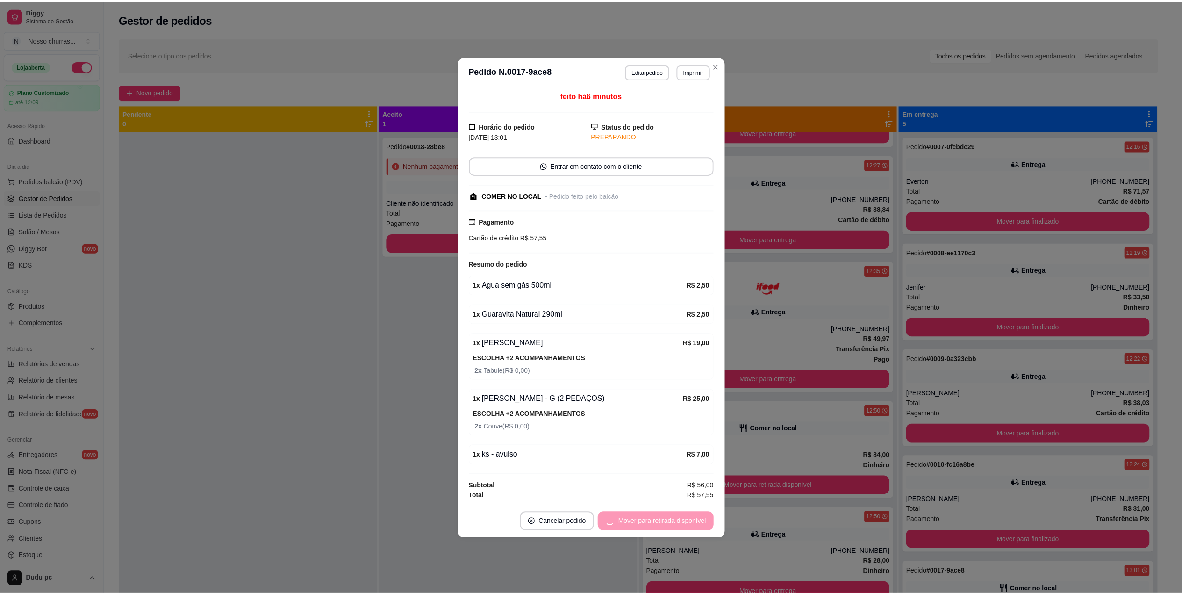
scroll to position [90, 0]
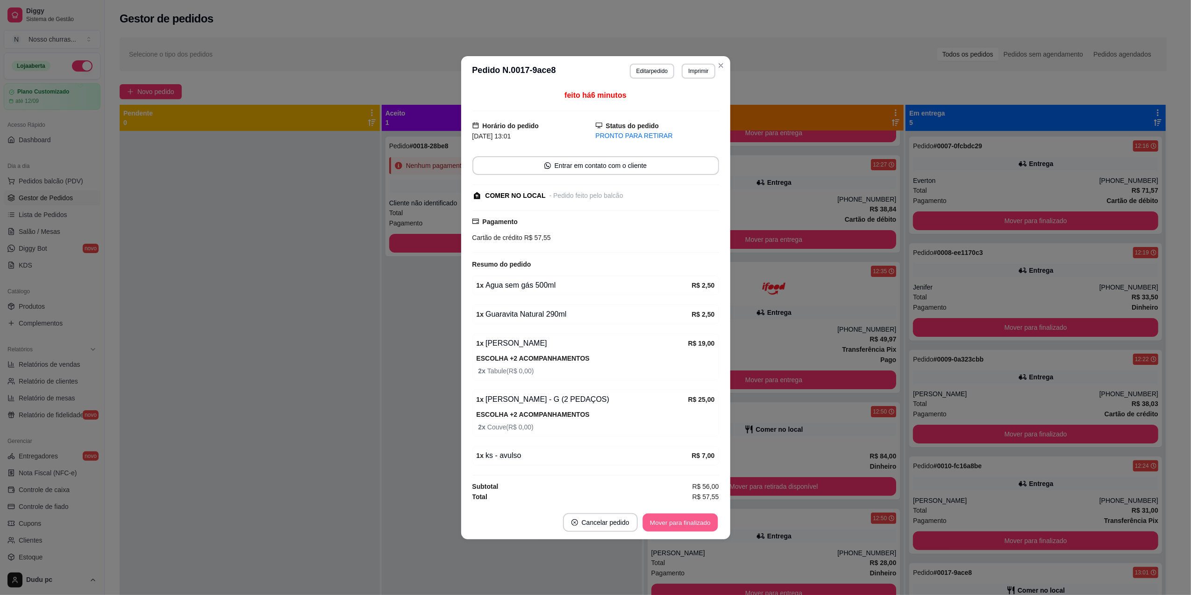
click at [682, 526] on button "Mover para finalizado" at bounding box center [680, 522] width 75 height 18
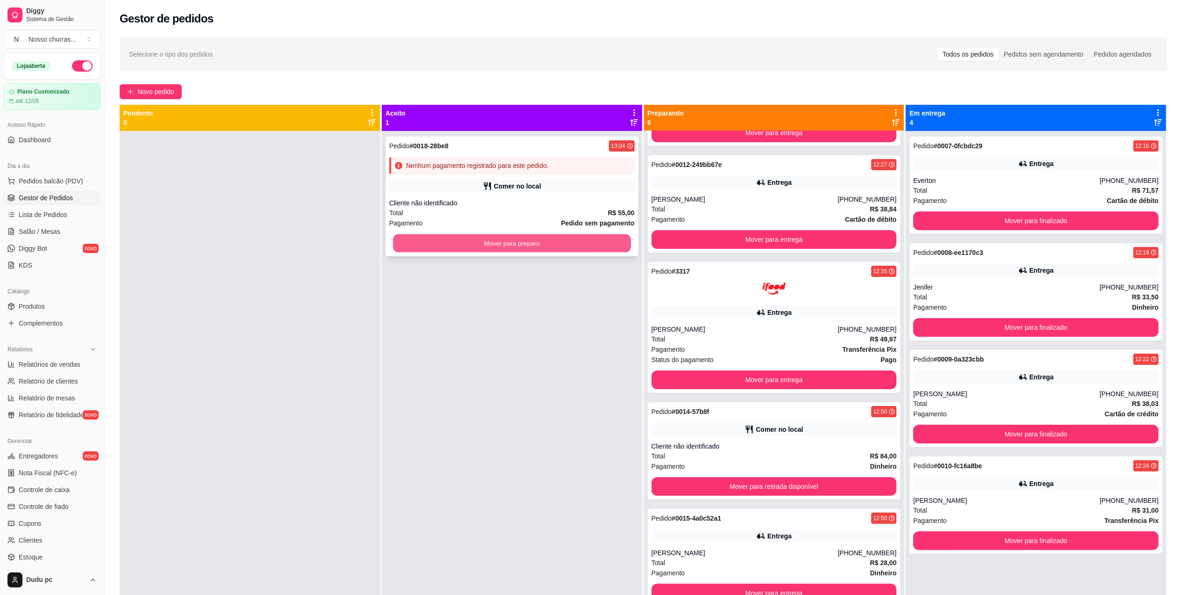
click at [503, 240] on button "Mover para preparo" at bounding box center [512, 243] width 238 height 18
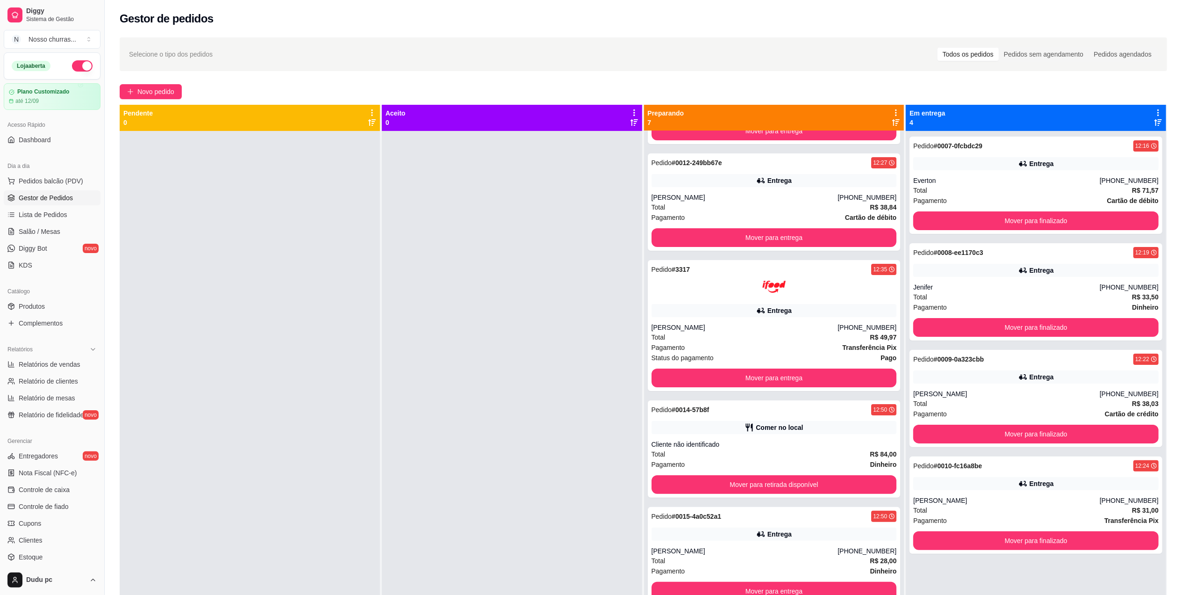
scroll to position [219, 0]
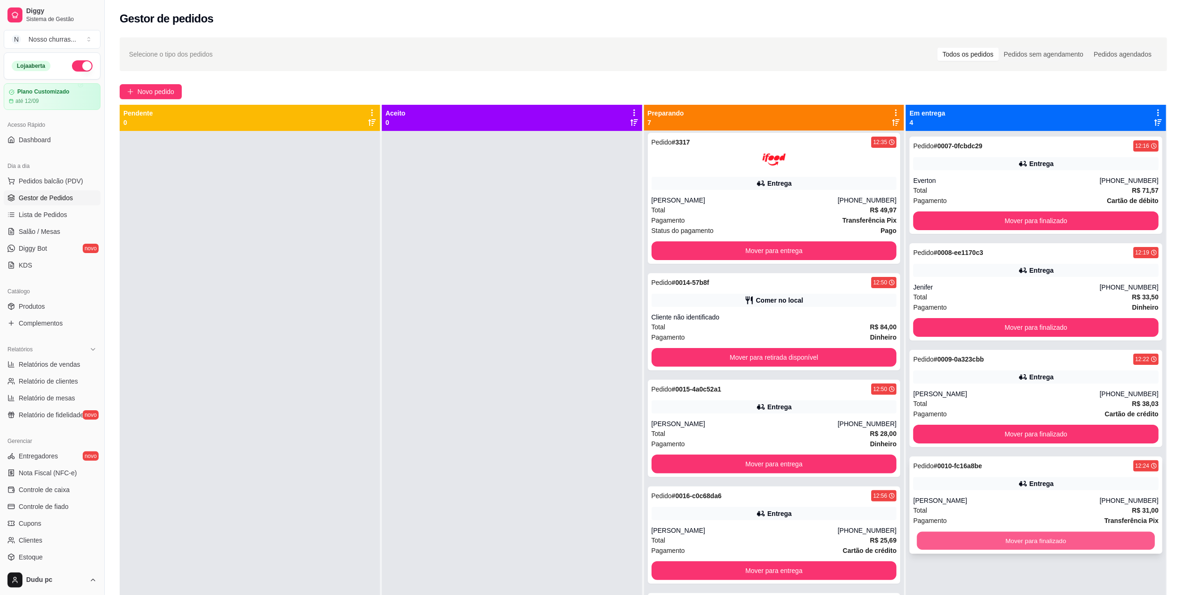
click at [986, 541] on button "Mover para finalizado" at bounding box center [1036, 540] width 238 height 18
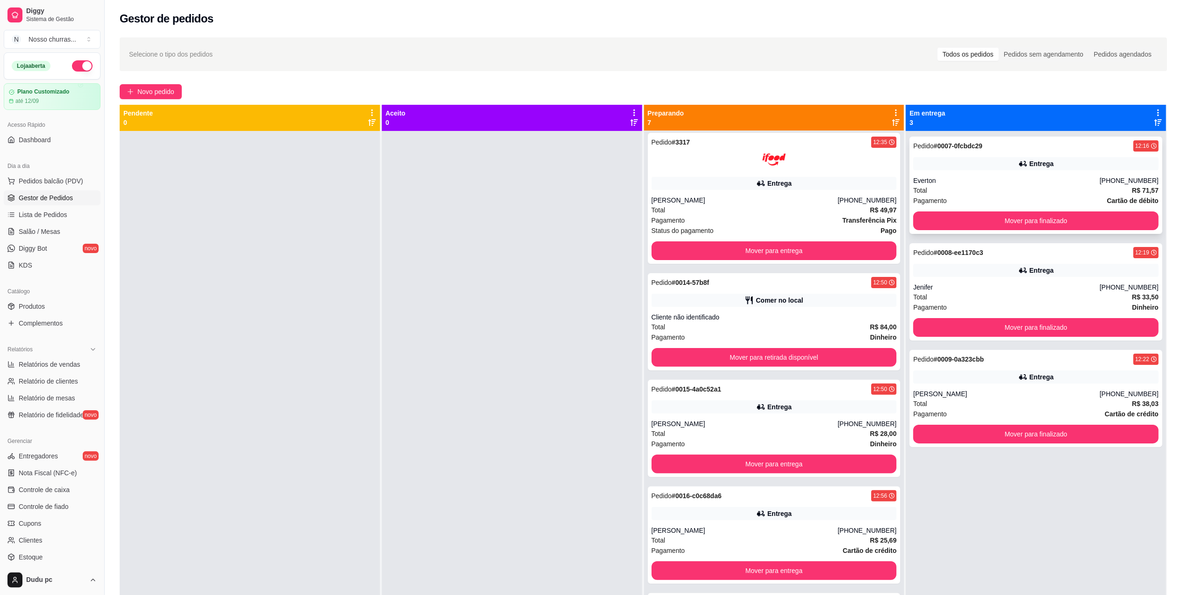
click at [1027, 193] on div "Total R$ 71,57" at bounding box center [1035, 190] width 245 height 10
click at [40, 303] on span "Produtos" at bounding box center [32, 305] width 26 height 9
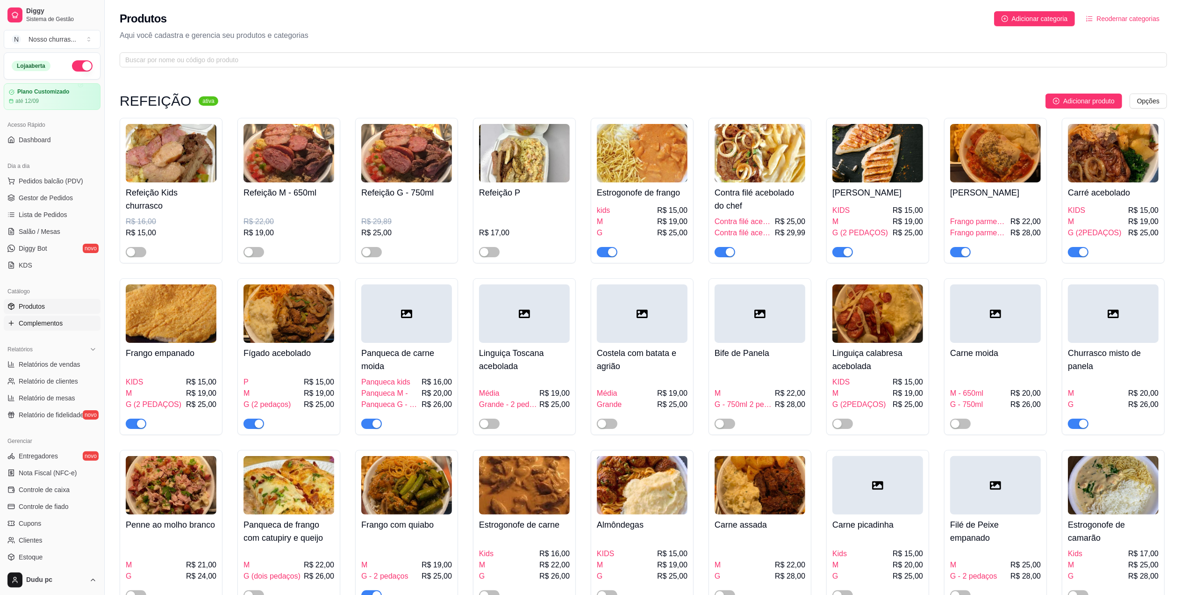
click at [63, 324] on link "Complementos" at bounding box center [52, 322] width 97 height 15
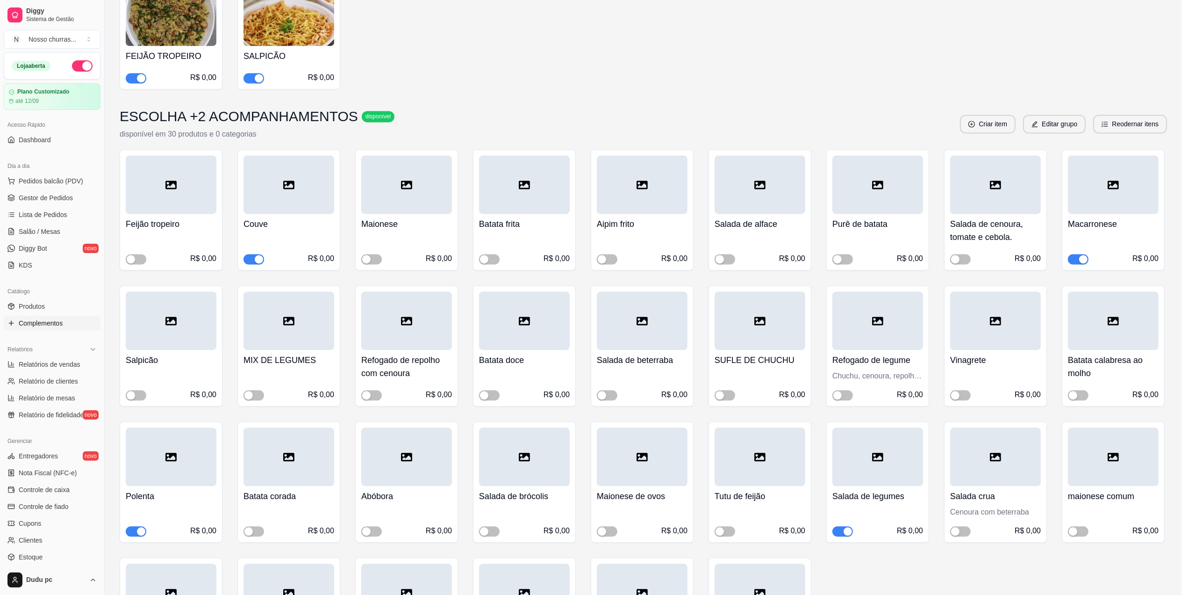
scroll to position [1870, 0]
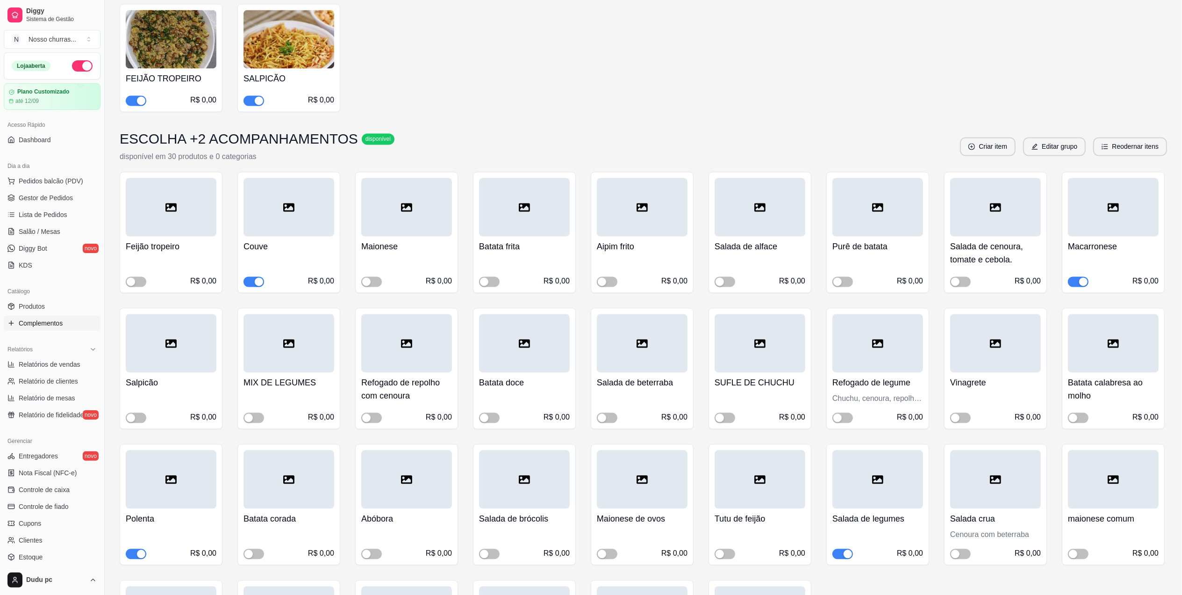
click at [1082, 277] on div "button" at bounding box center [1083, 281] width 8 height 8
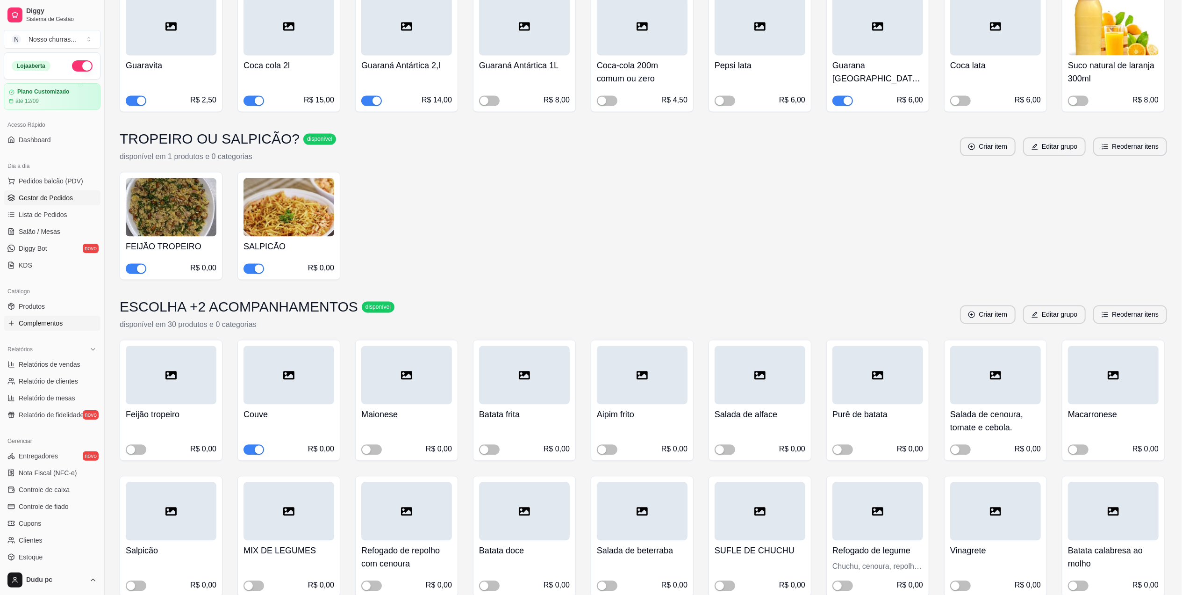
click at [55, 205] on link "Gestor de Pedidos" at bounding box center [52, 197] width 97 height 15
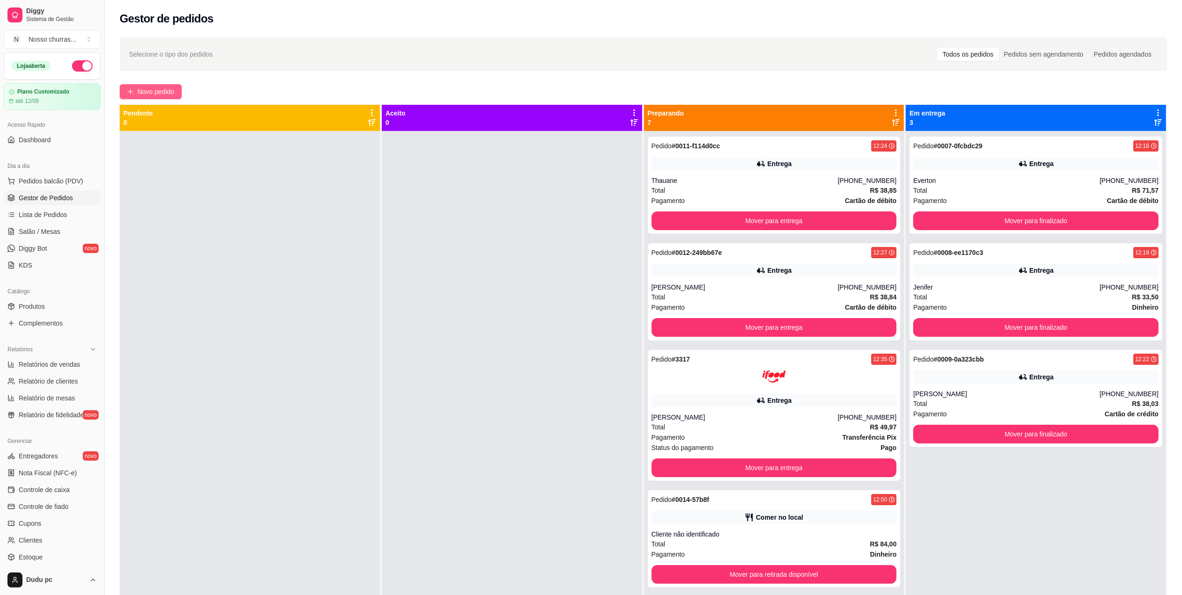
click at [159, 91] on span "Novo pedido" at bounding box center [155, 91] width 37 height 10
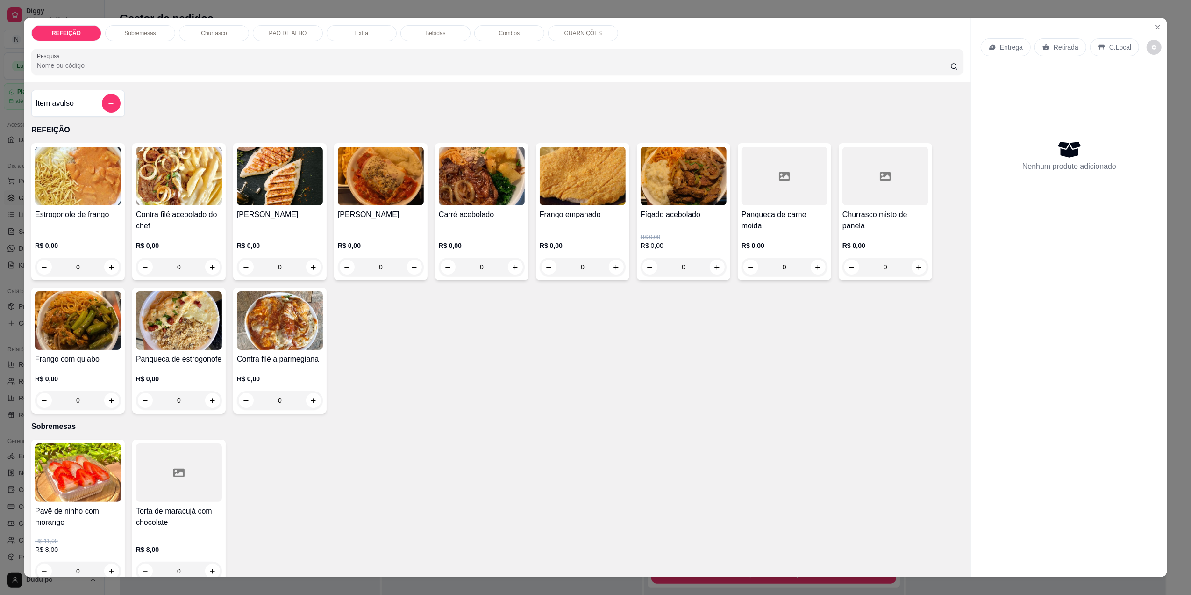
click at [205, 267] on div "0" at bounding box center [179, 267] width 86 height 19
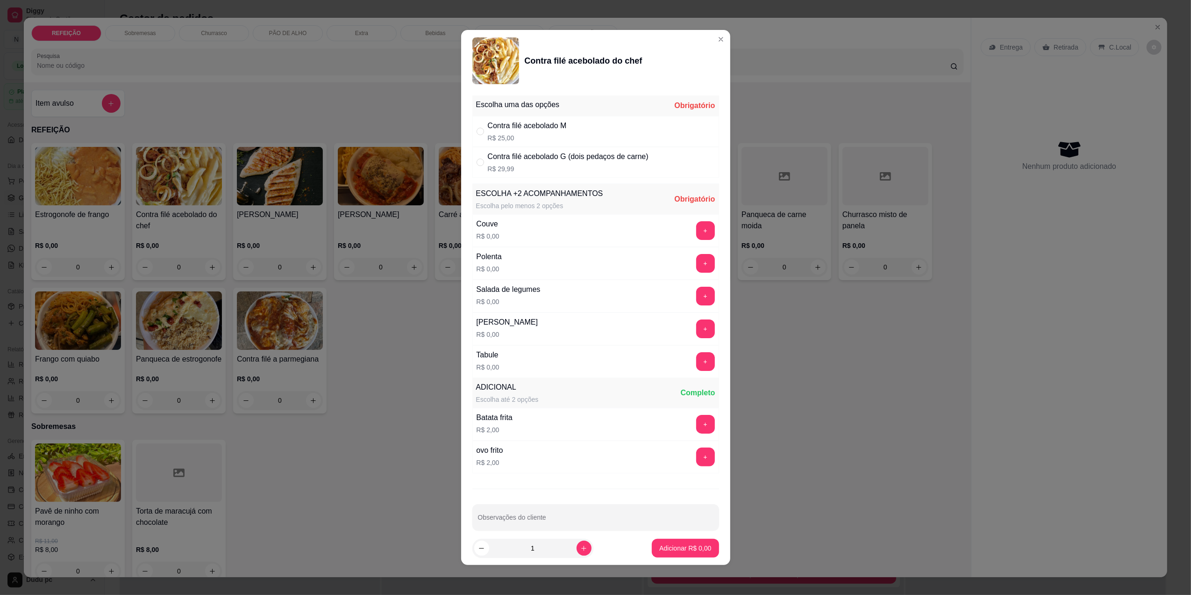
click at [556, 163] on div "Contra filé acebolado G (dois pedaços de carne) R$ 29,99" at bounding box center [568, 162] width 161 height 22
radio input "true"
click at [696, 236] on button "+" at bounding box center [705, 230] width 18 height 18
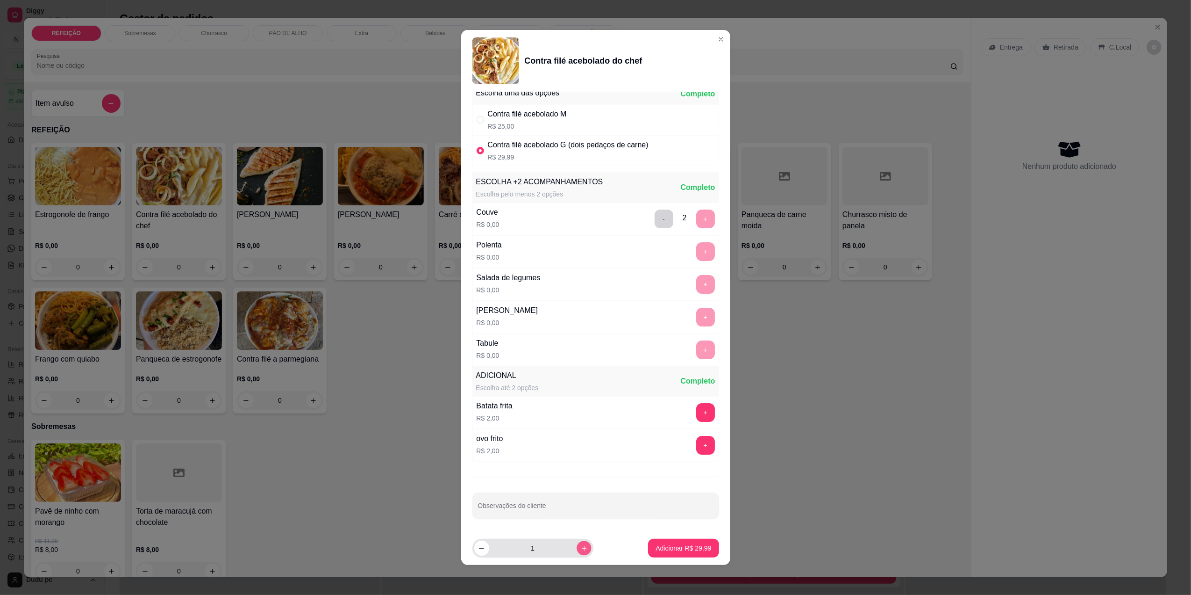
click at [577, 543] on button "increase-product-quantity" at bounding box center [584, 548] width 14 height 14
type input "2"
click at [688, 550] on p "Adicionar R$ 59,98" at bounding box center [684, 547] width 56 height 9
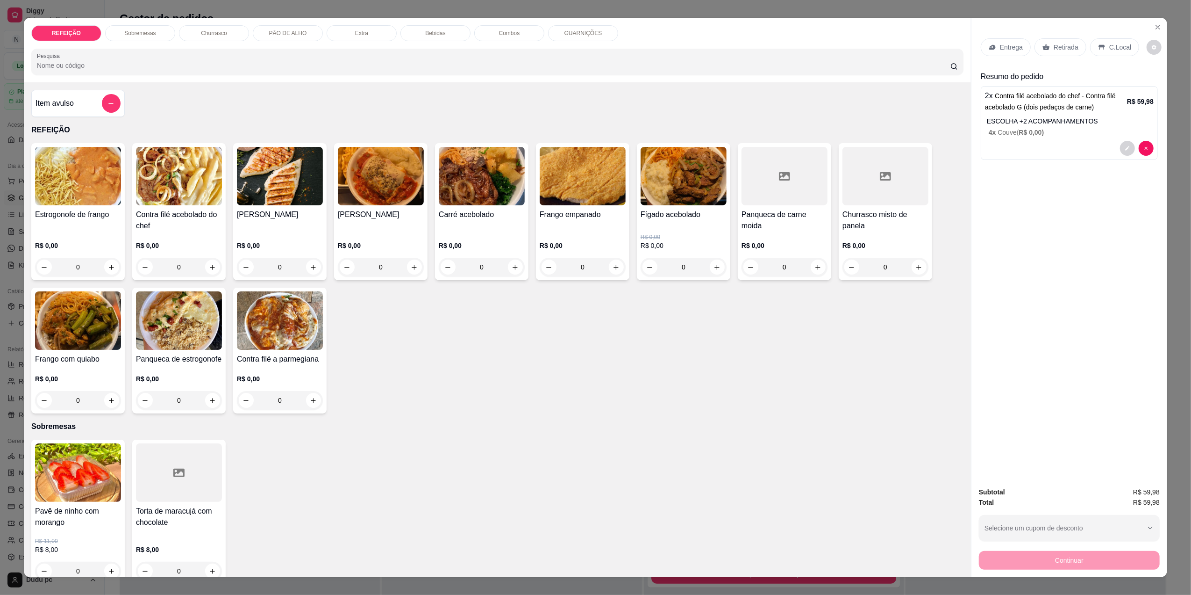
click at [425, 35] on p "Bebidas" at bounding box center [435, 32] width 20 height 7
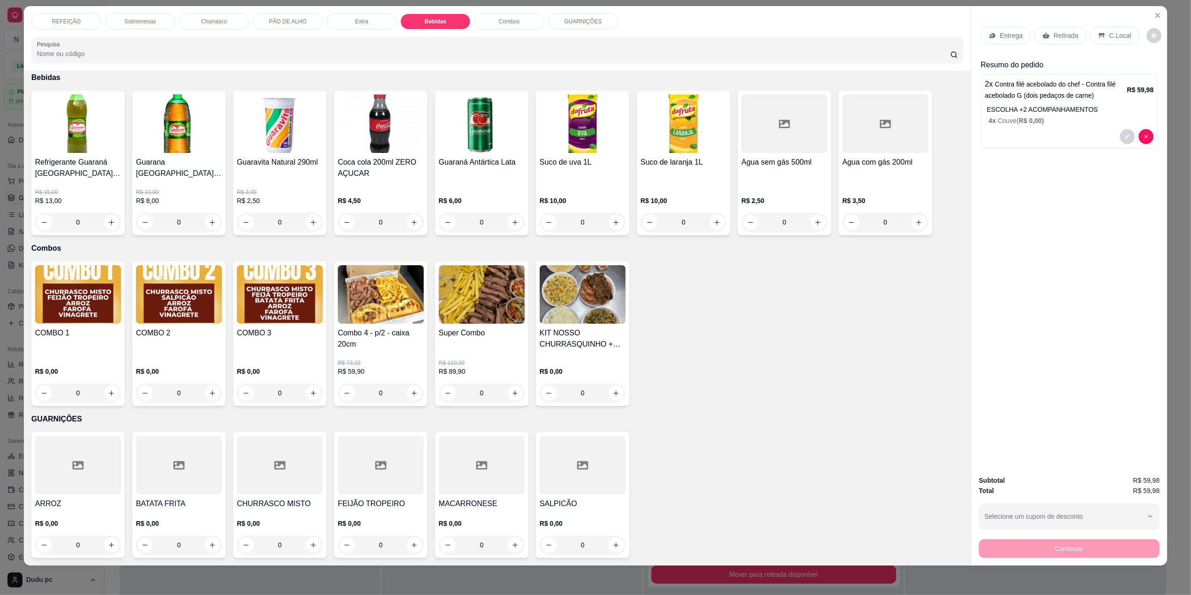
click at [193, 210] on div "R$ 10,00 R$ 8,00 0" at bounding box center [179, 209] width 86 height 43
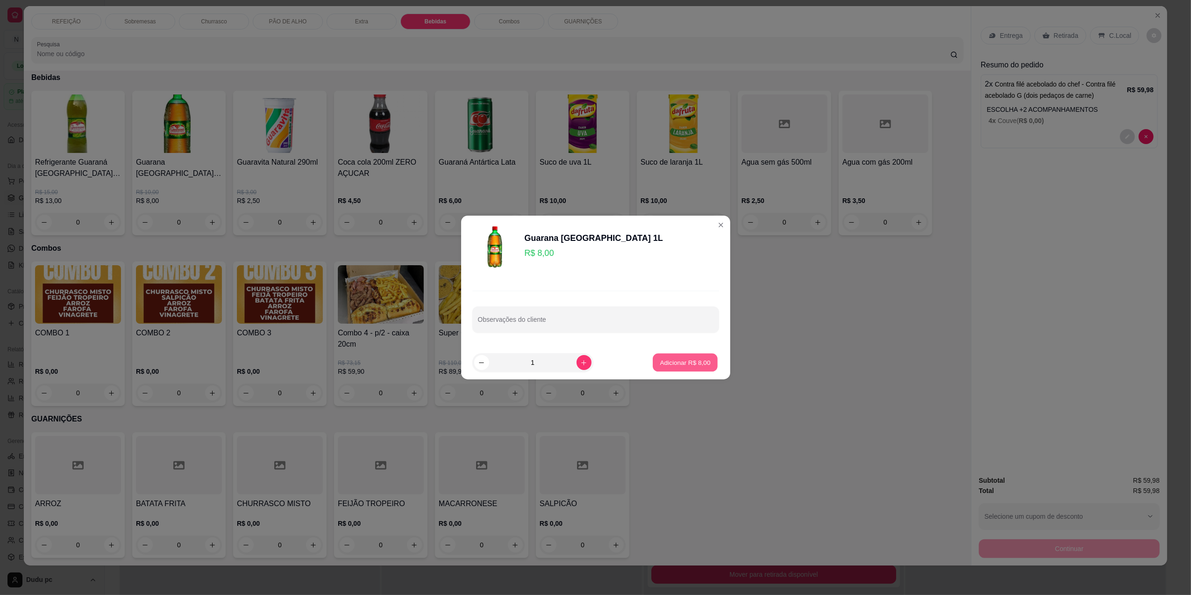
click at [676, 361] on p "Adicionar R$ 8,00" at bounding box center [685, 362] width 50 height 9
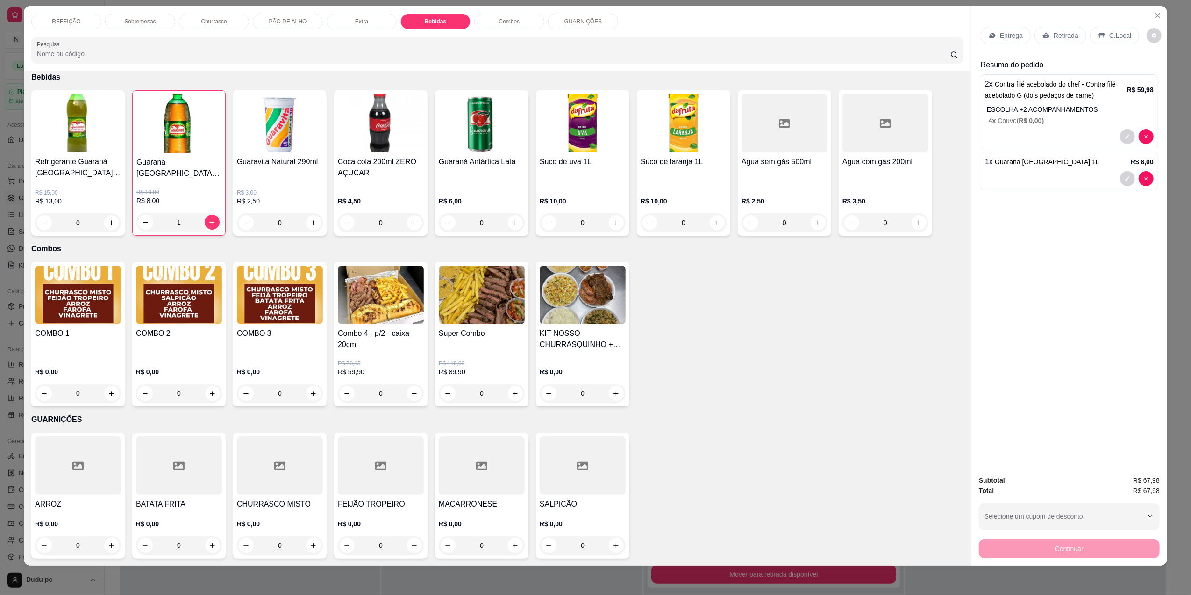
click at [1113, 37] on p "C.Local" at bounding box center [1121, 35] width 22 height 9
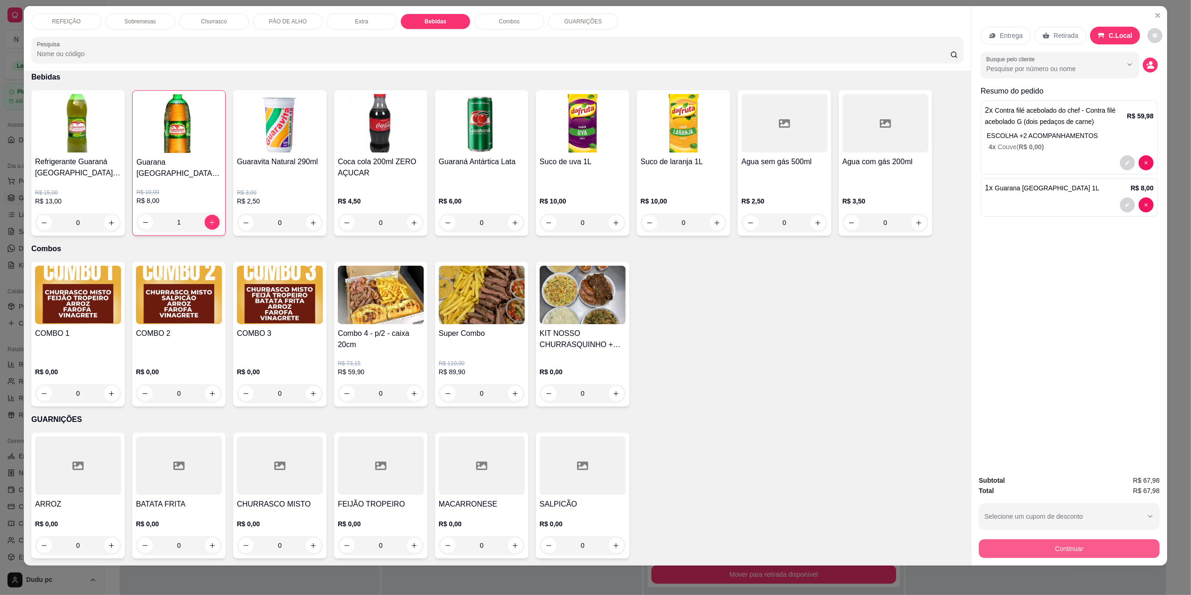
click at [1093, 550] on button "Continuar" at bounding box center [1069, 548] width 181 height 19
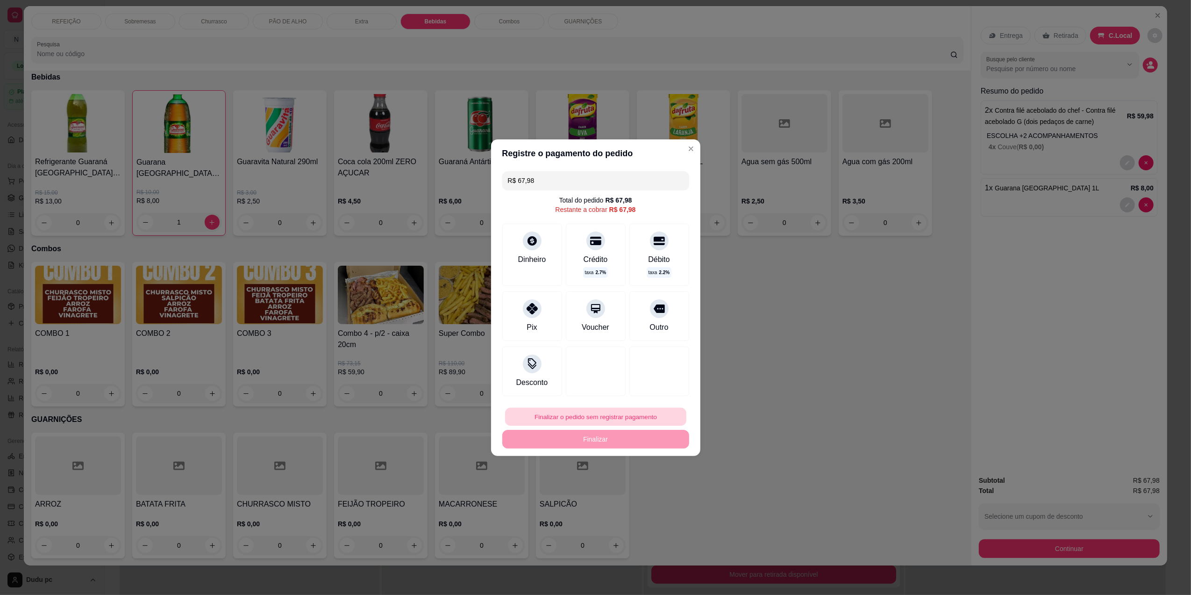
click at [576, 422] on button "Finalizar o pedido sem registrar pagamento" at bounding box center [595, 416] width 181 height 18
click at [656, 497] on button "Confirmar" at bounding box center [652, 493] width 33 height 14
type input "0"
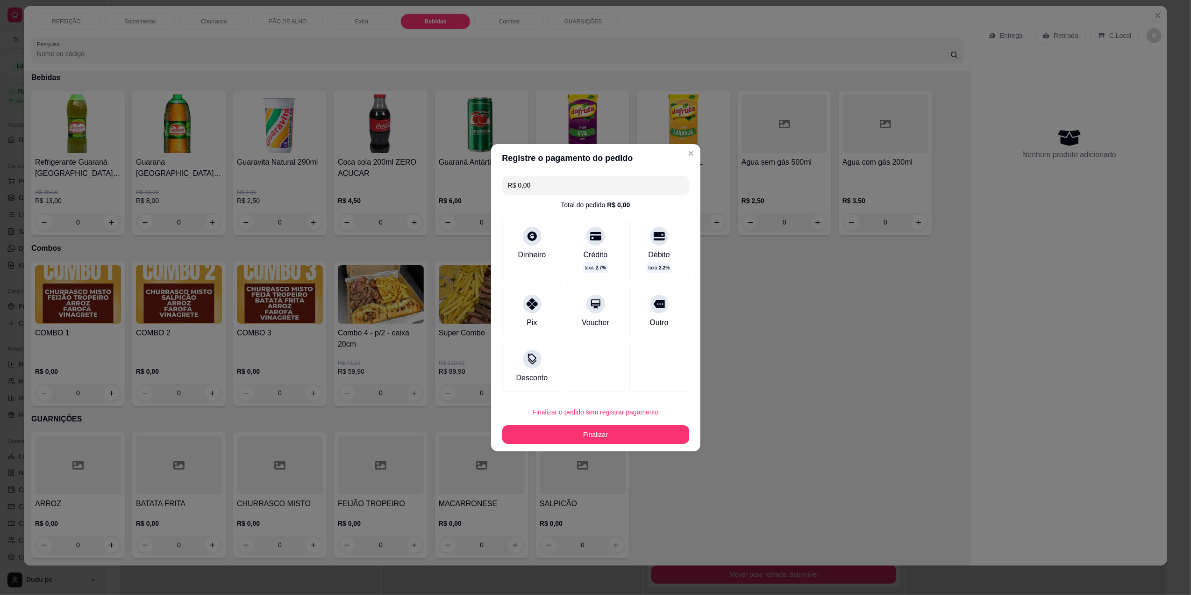
type input "R$ 0,00"
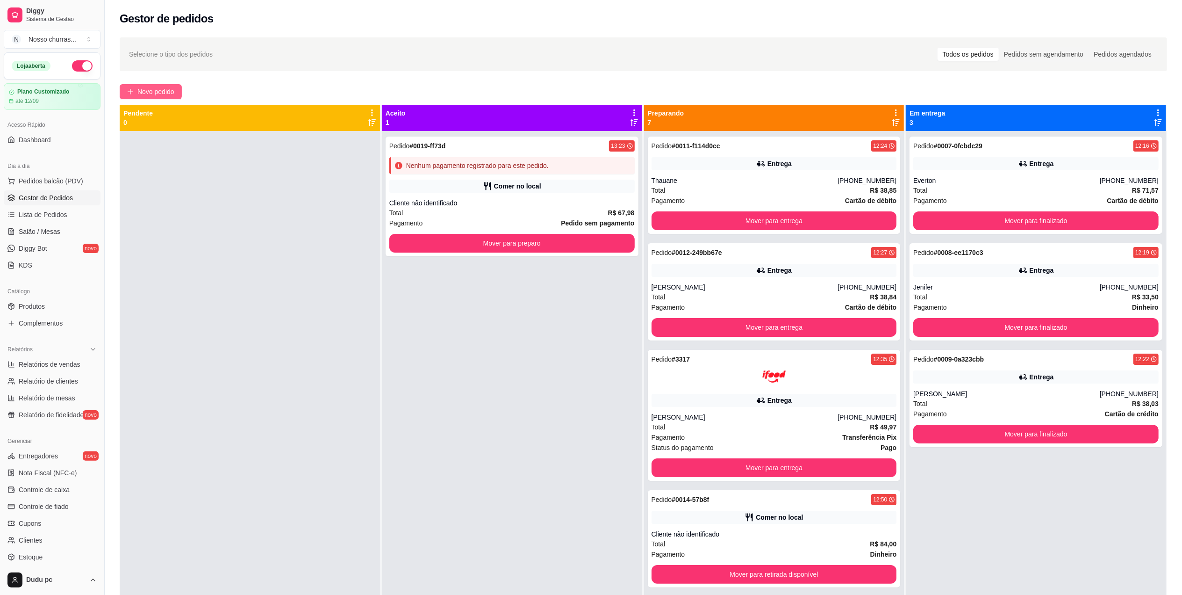
click at [171, 96] on span "Novo pedido" at bounding box center [155, 91] width 37 height 10
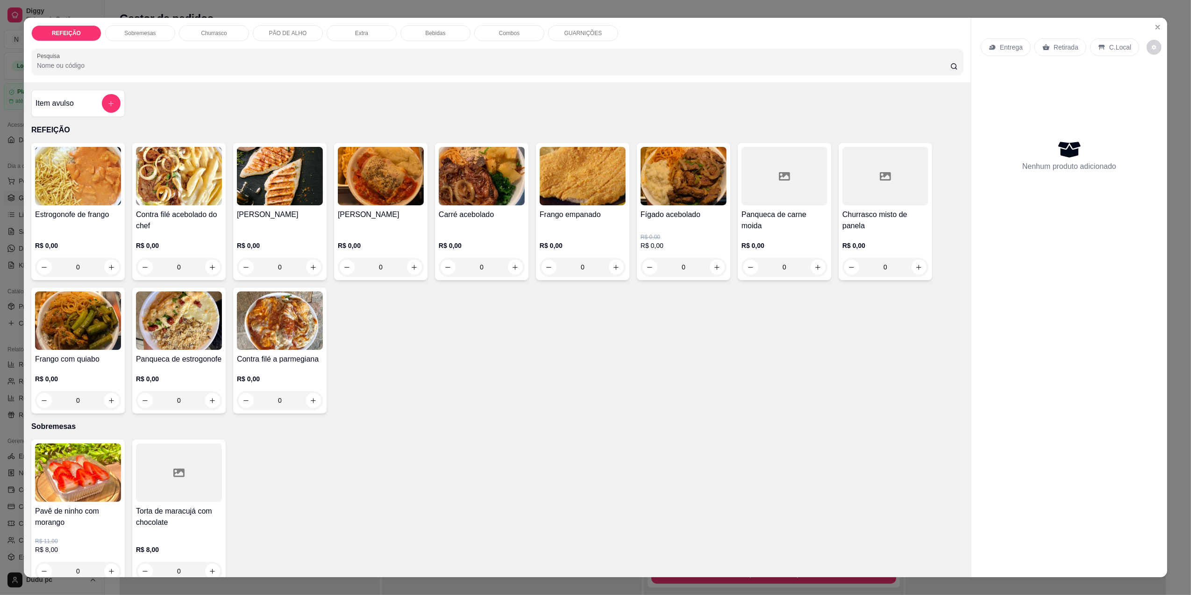
click at [204, 265] on div "0" at bounding box center [179, 267] width 86 height 19
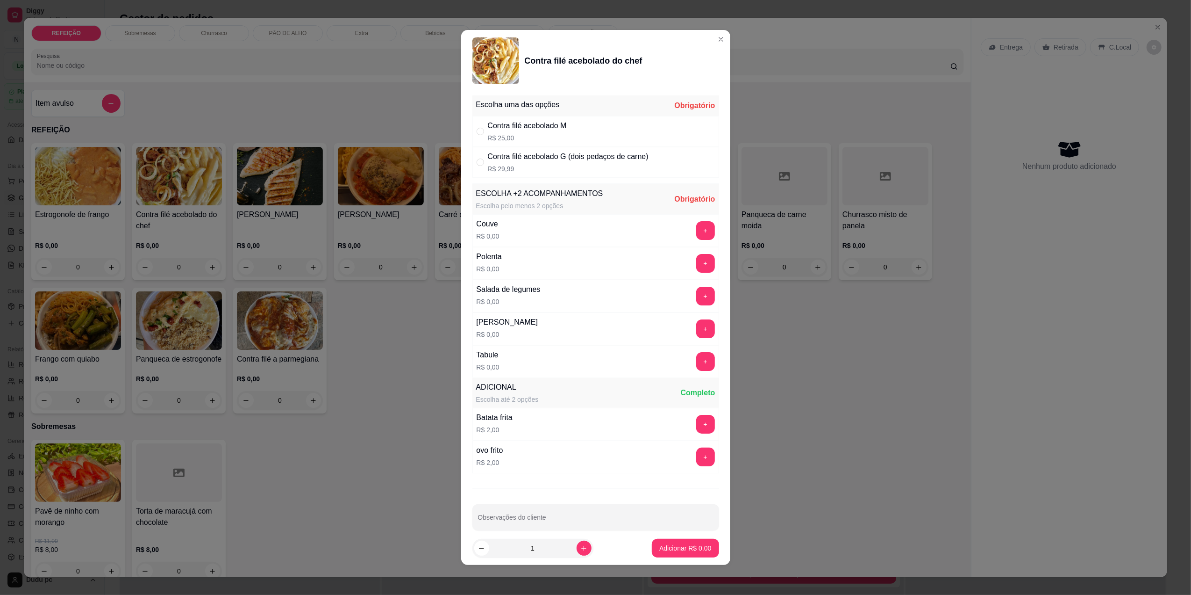
click at [498, 169] on p "R$ 29,99" at bounding box center [568, 168] width 161 height 9
radio input "true"
click at [696, 236] on button "+" at bounding box center [705, 230] width 18 height 18
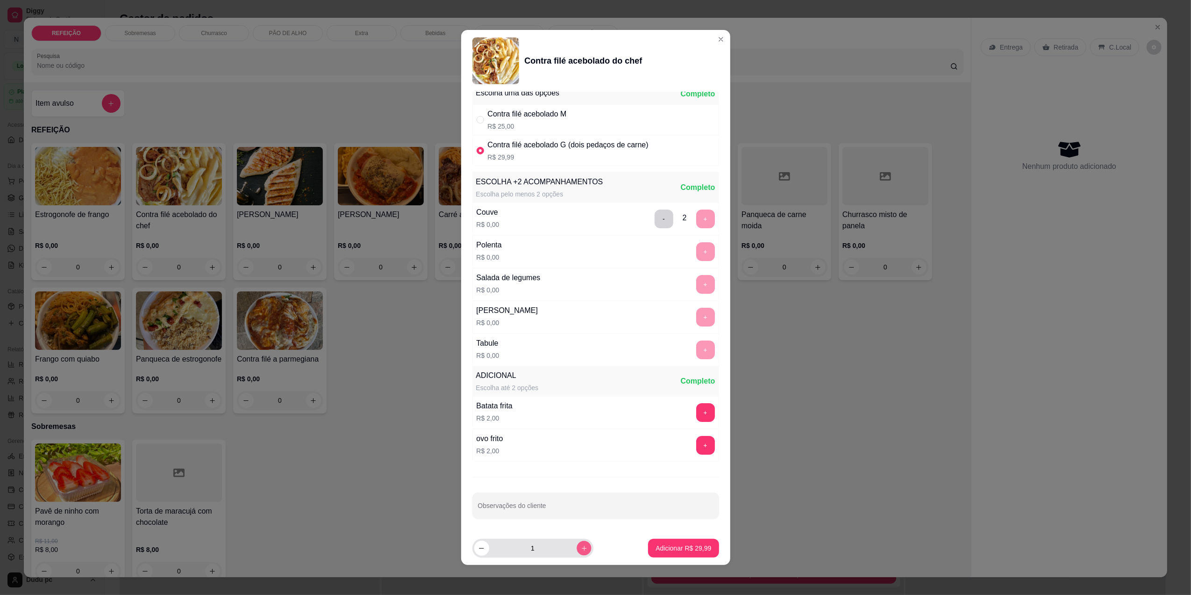
click at [582, 545] on button "increase-product-quantity" at bounding box center [584, 548] width 14 height 14
click at [477, 551] on button "decrease-product-quantity" at bounding box center [481, 548] width 14 height 14
type input "1"
click at [657, 544] on p "Adicionar R$ 29,99" at bounding box center [684, 548] width 54 height 9
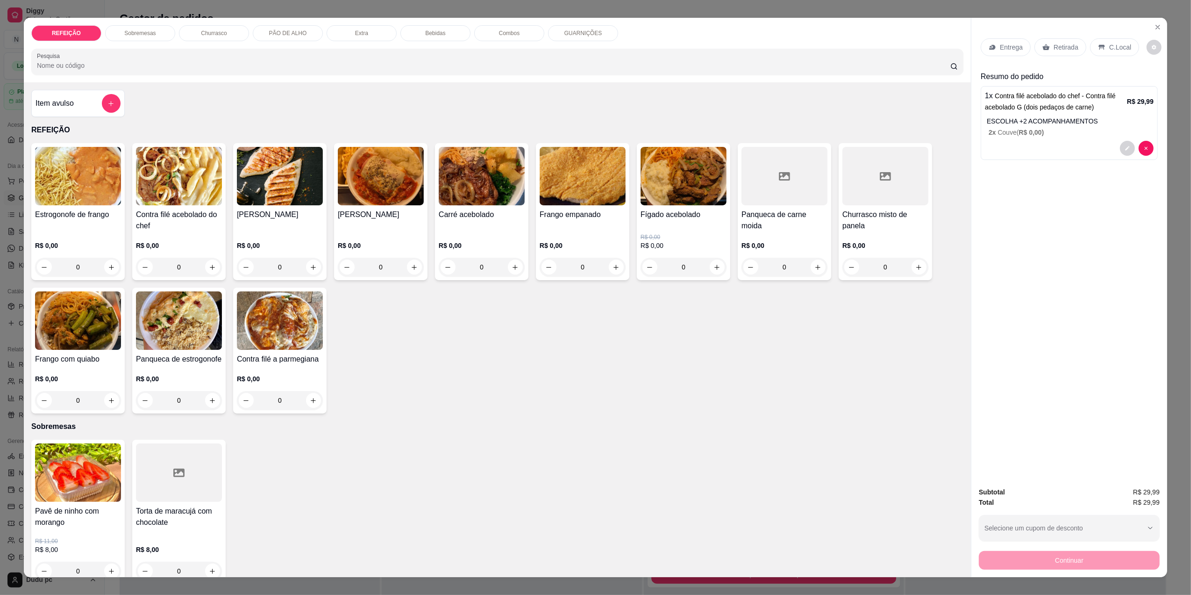
click at [400, 226] on div "[PERSON_NAME]" at bounding box center [381, 220] width 86 height 22
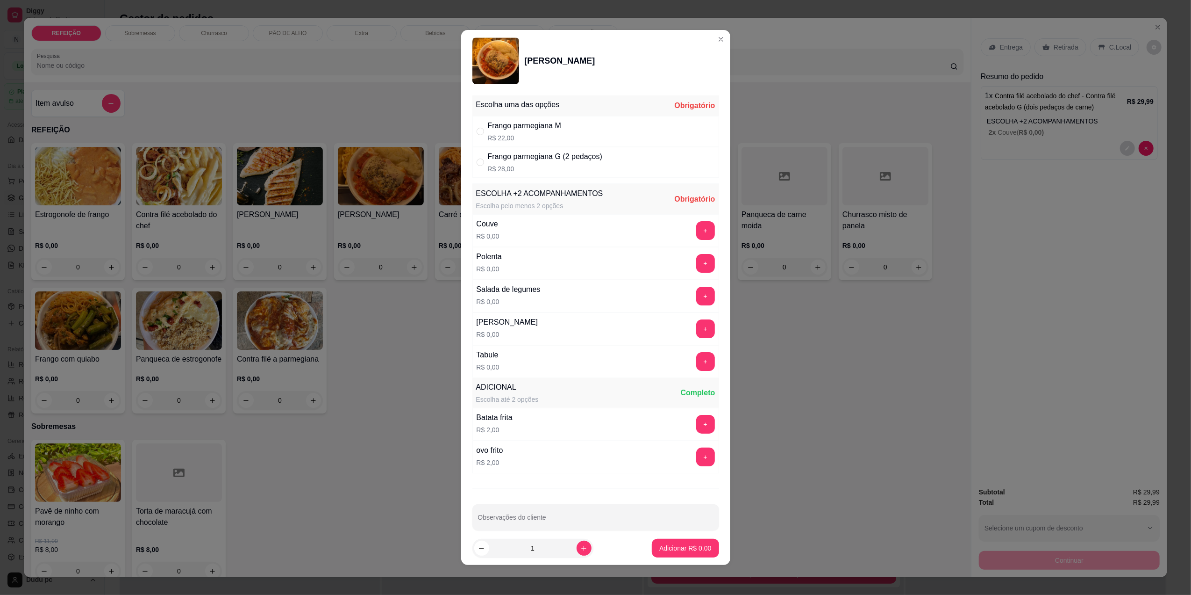
click at [556, 132] on div "Frango parmegiana M R$ 22,00" at bounding box center [524, 131] width 73 height 22
click at [550, 154] on div "Frango parmegiana G (2 pedaços)" at bounding box center [545, 156] width 115 height 11
radio input "false"
radio input "true"
click at [696, 234] on button "+" at bounding box center [705, 230] width 18 height 18
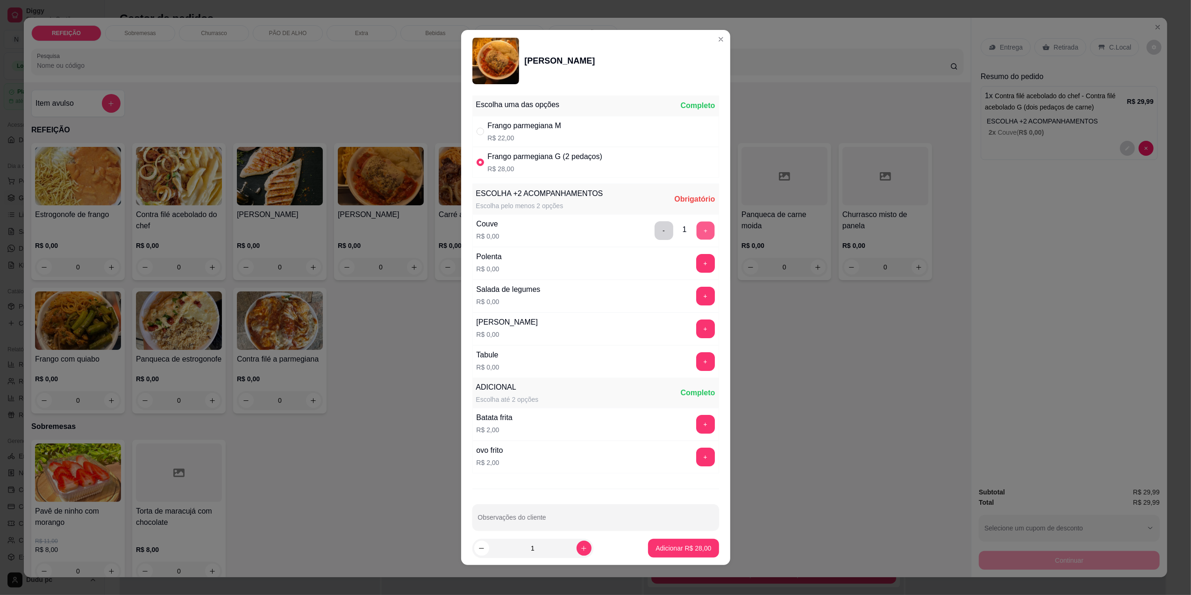
click at [696, 234] on button "+" at bounding box center [705, 230] width 18 height 18
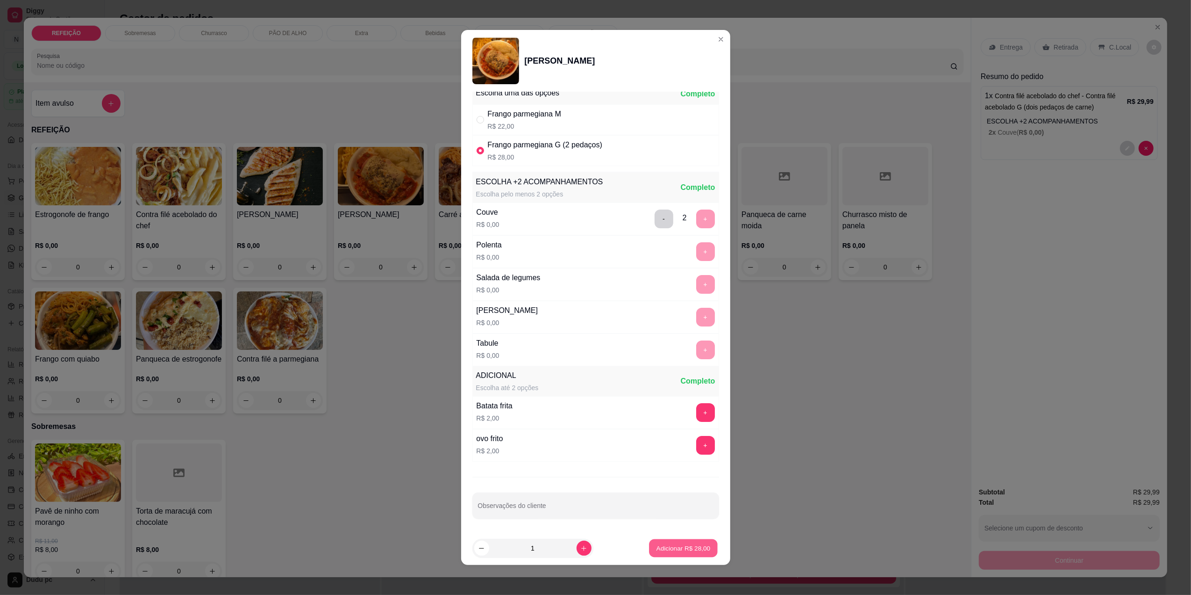
click at [668, 552] on p "Adicionar R$ 28,00" at bounding box center [684, 548] width 54 height 9
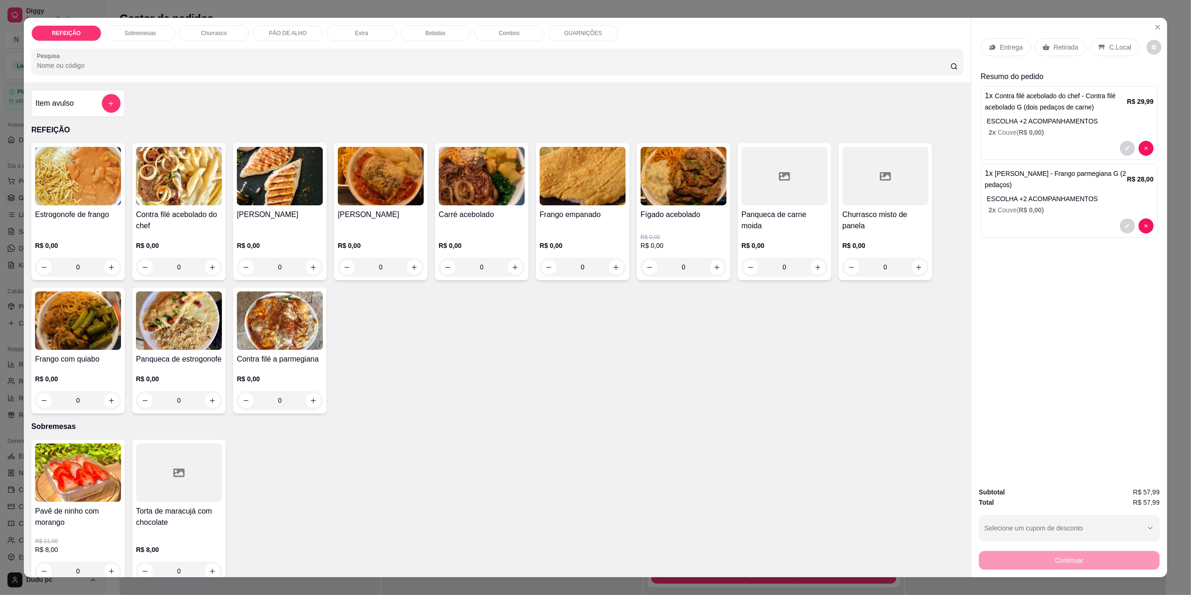
click at [1110, 43] on p "C.Local" at bounding box center [1121, 47] width 22 height 9
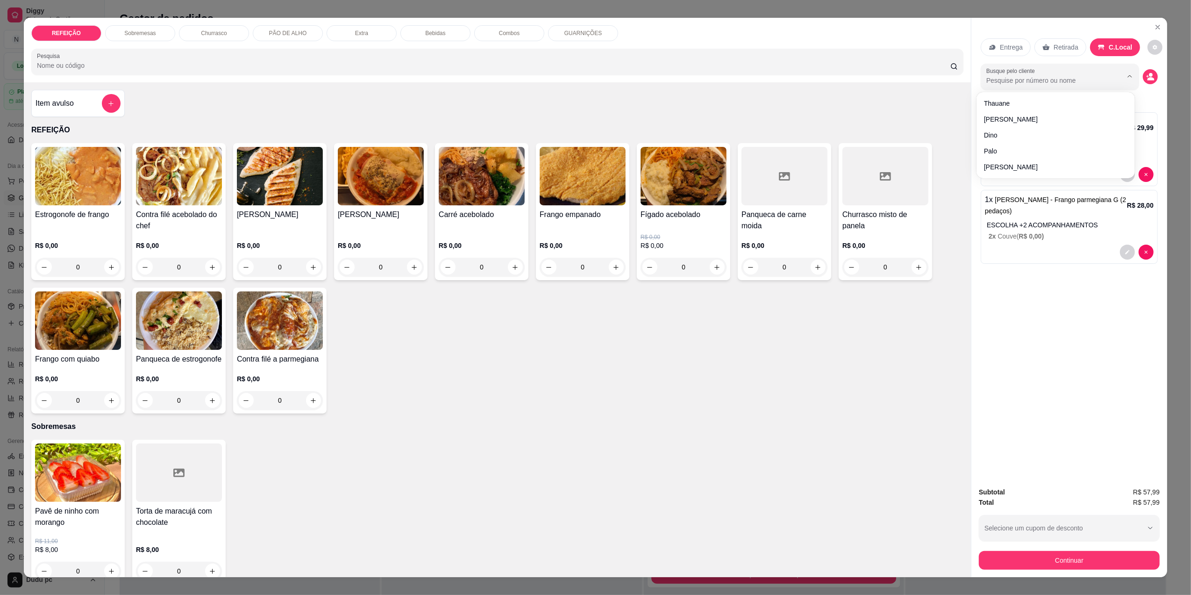
click at [1090, 76] on input "Busque pelo cliente" at bounding box center [1047, 80] width 121 height 9
click at [1146, 81] on icon "decrease-product-quantity" at bounding box center [1150, 76] width 8 height 8
click at [1146, 80] on icon "decrease-product-quantity" at bounding box center [1150, 76] width 8 height 8
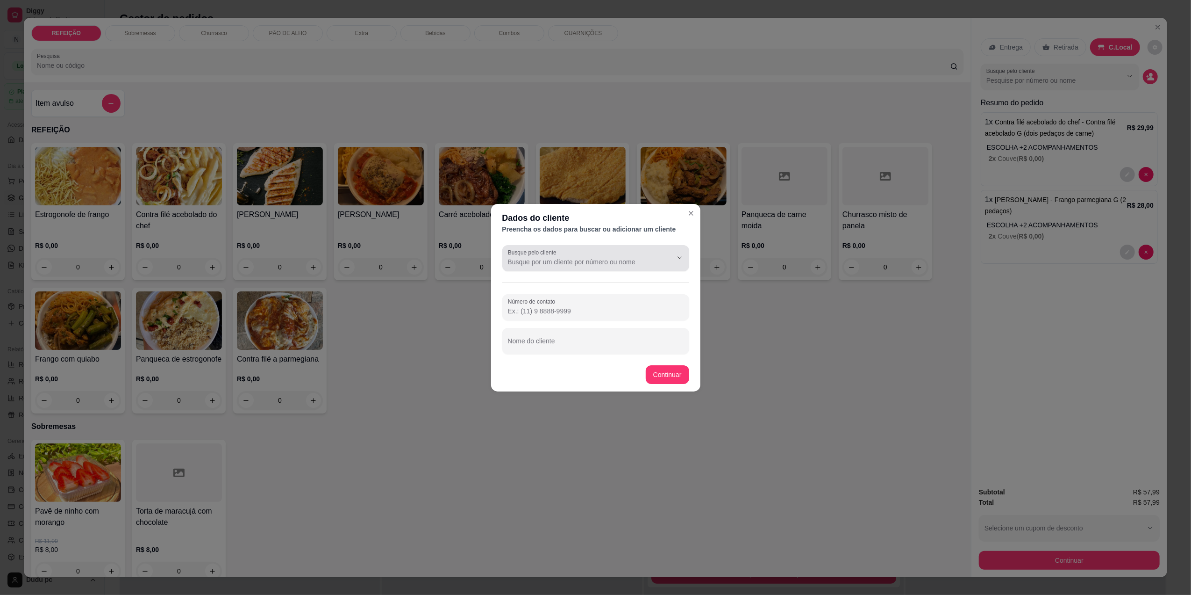
click at [608, 253] on div at bounding box center [596, 258] width 176 height 19
type input "m"
click at [662, 257] on button "Show suggestions" at bounding box center [666, 257] width 14 height 14
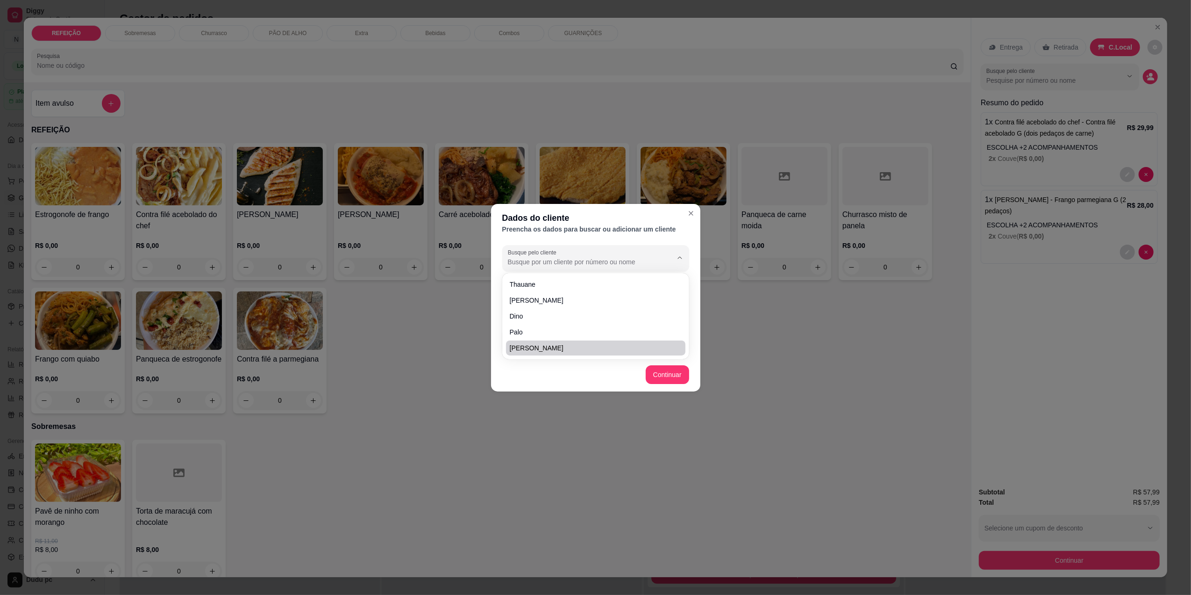
click at [568, 374] on footer "Continuar" at bounding box center [595, 375] width 209 height 34
click at [568, 343] on input "Nome do cliente" at bounding box center [596, 344] width 176 height 9
type input "mesa 2"
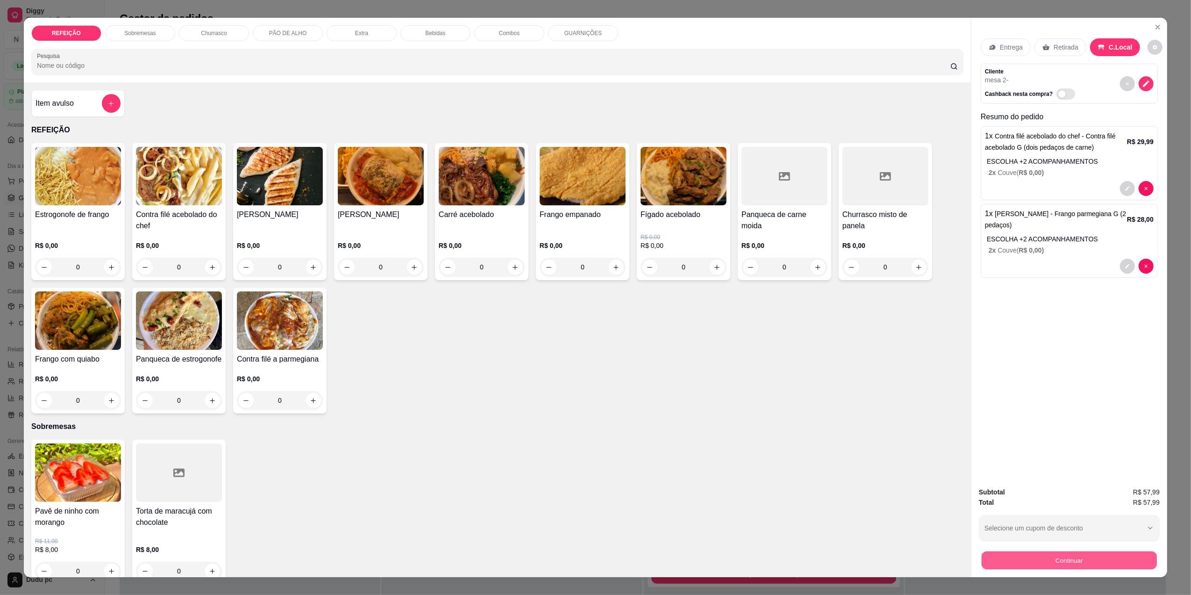
click at [1010, 561] on button "Continuar" at bounding box center [1069, 560] width 175 height 18
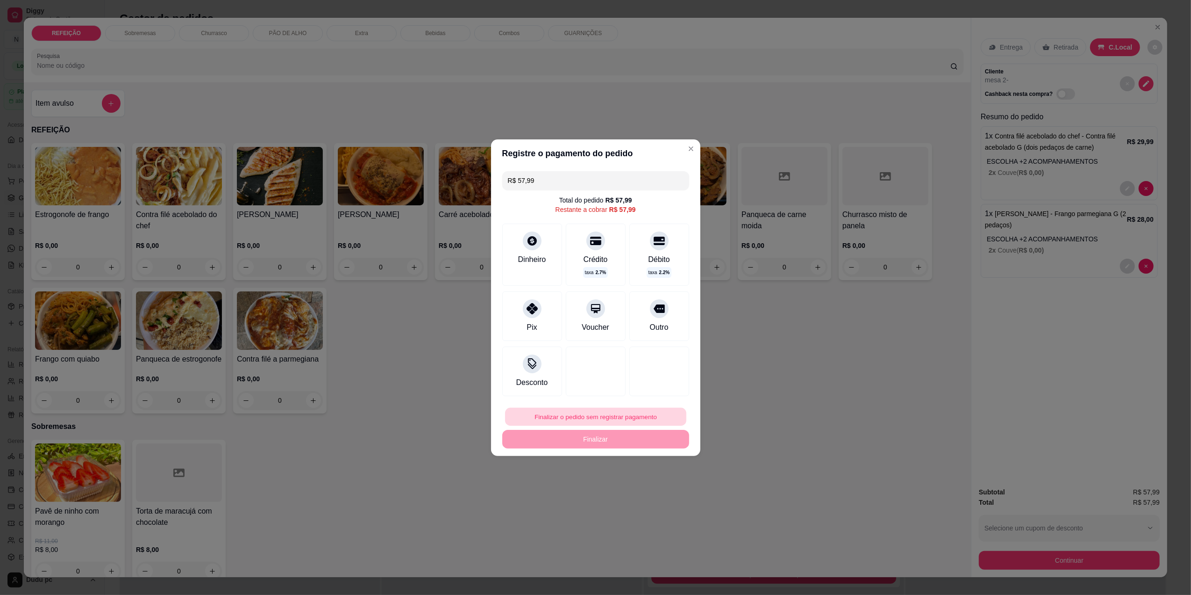
click at [574, 413] on button "Finalizar o pedido sem registrar pagamento" at bounding box center [595, 416] width 181 height 18
click at [651, 498] on button "Confirmar" at bounding box center [652, 493] width 33 height 14
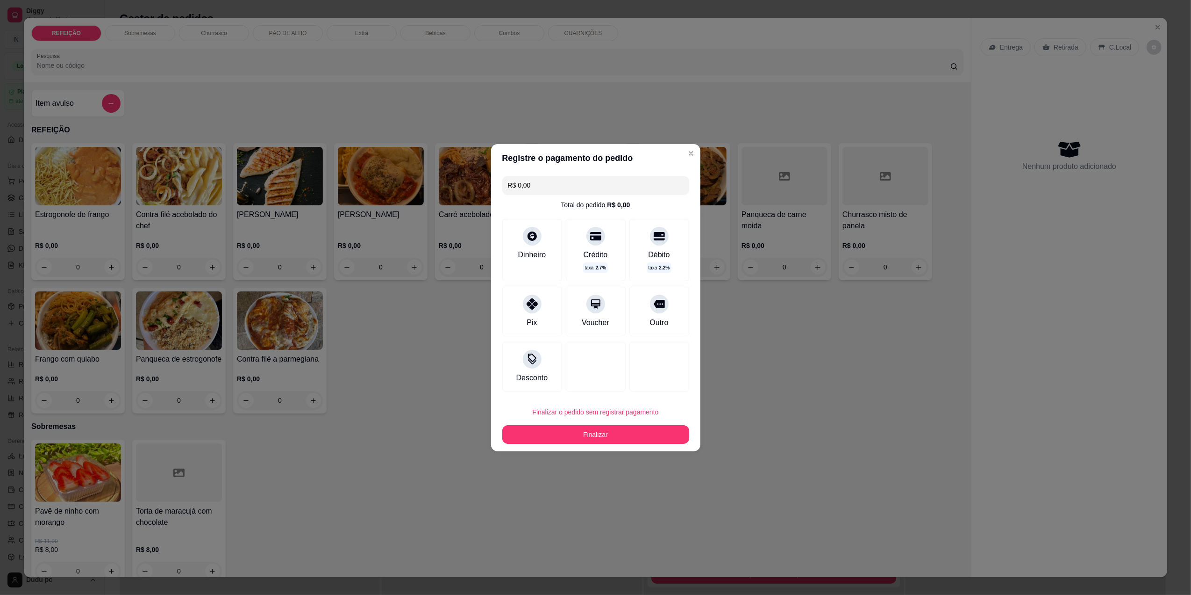
type input "R$ 0,00"
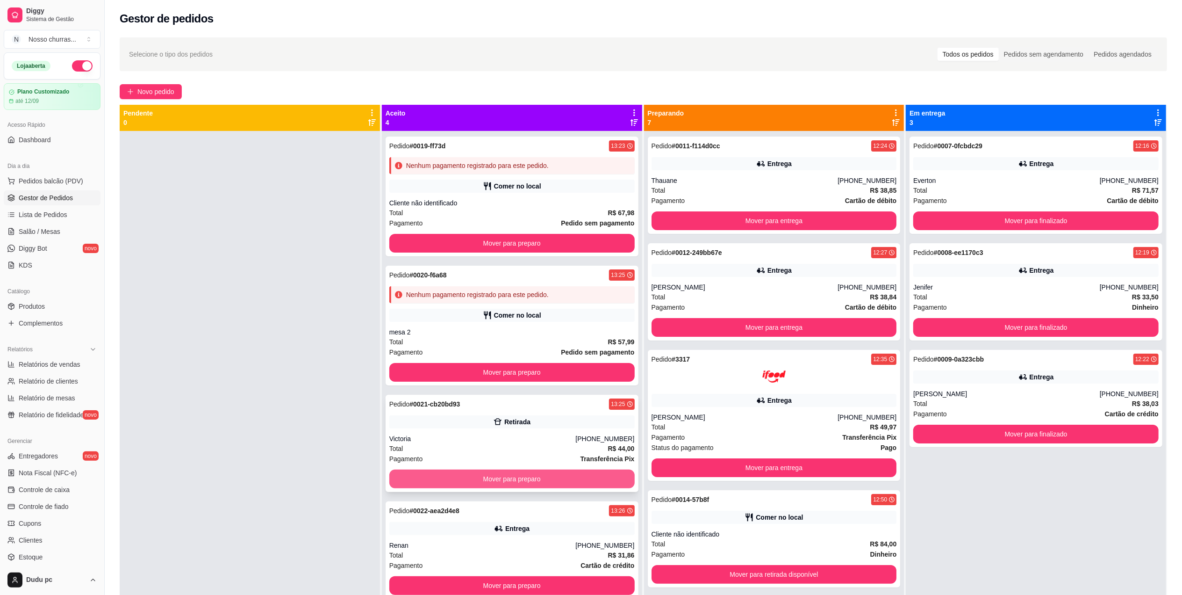
click at [506, 485] on button "Mover para preparo" at bounding box center [511, 478] width 245 height 19
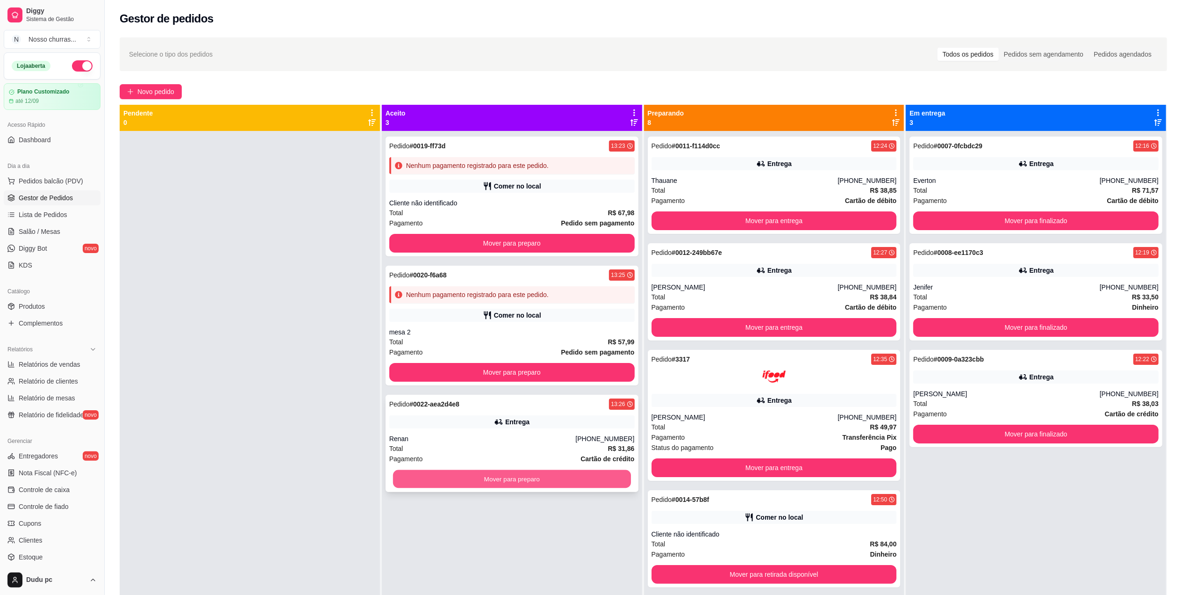
click at [506, 482] on button "Mover para preparo" at bounding box center [512, 479] width 238 height 18
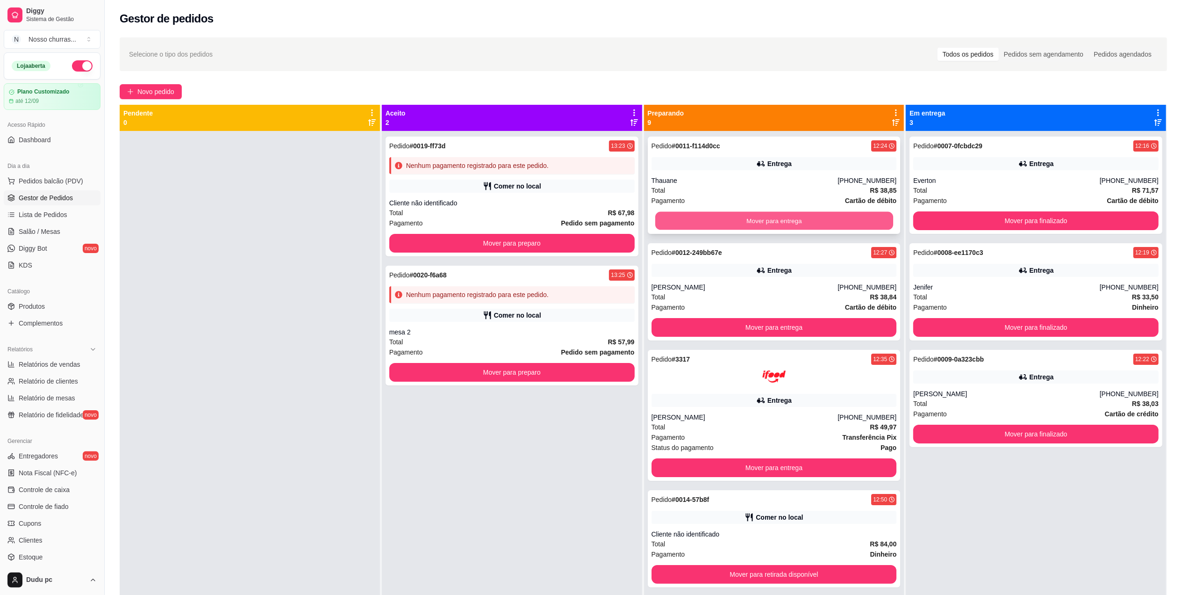
click at [827, 223] on button "Mover para entrega" at bounding box center [774, 221] width 238 height 18
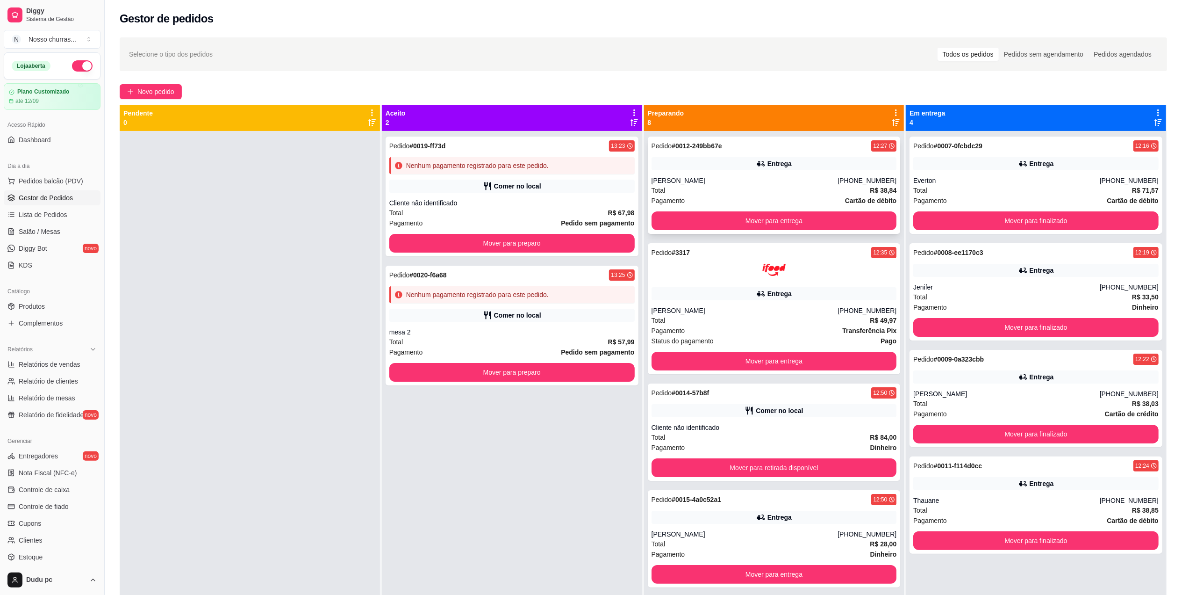
click at [829, 195] on div "Pagamento Cartão de débito" at bounding box center [774, 200] width 245 height 10
click at [737, 466] on button "Mover para retirada disponível" at bounding box center [774, 468] width 238 height 18
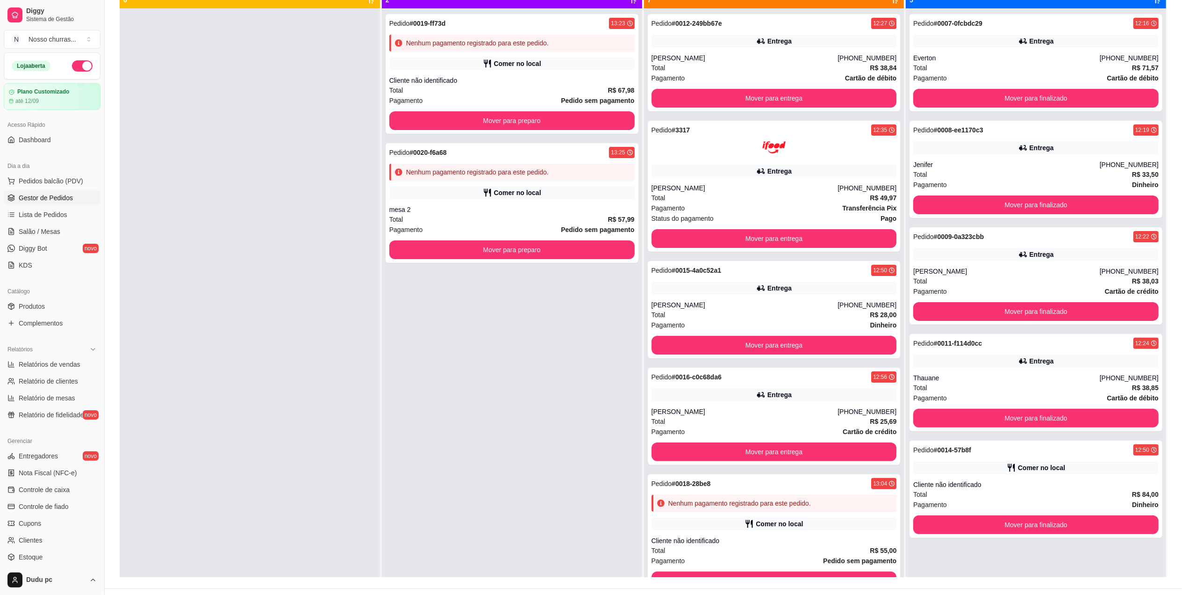
scroll to position [143, 0]
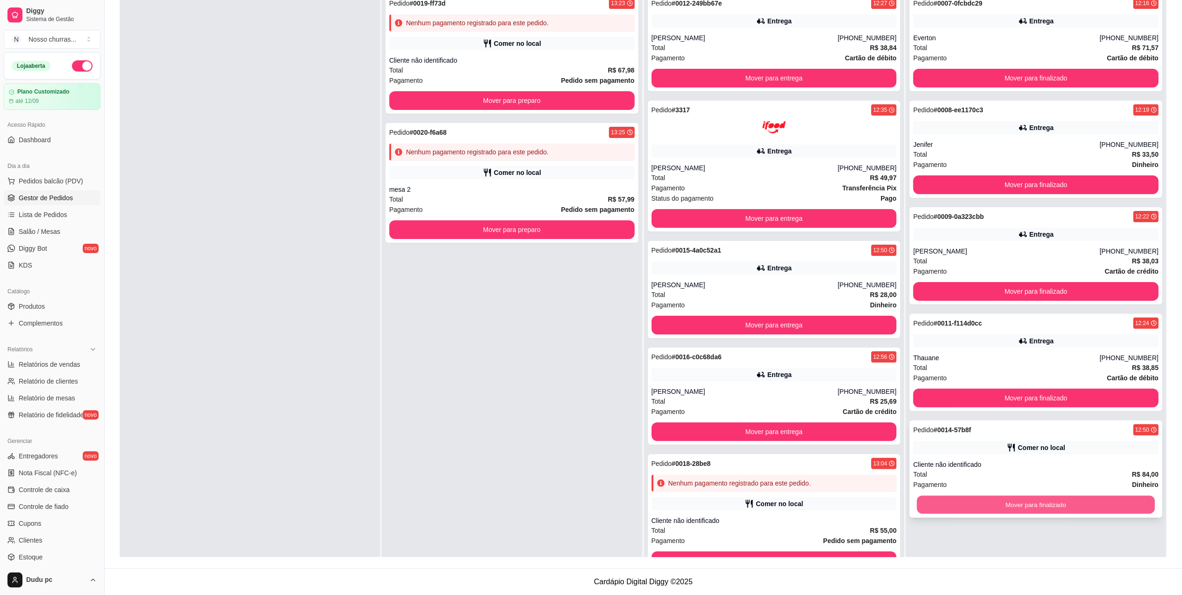
click at [1108, 501] on button "Mover para finalizado" at bounding box center [1036, 504] width 238 height 18
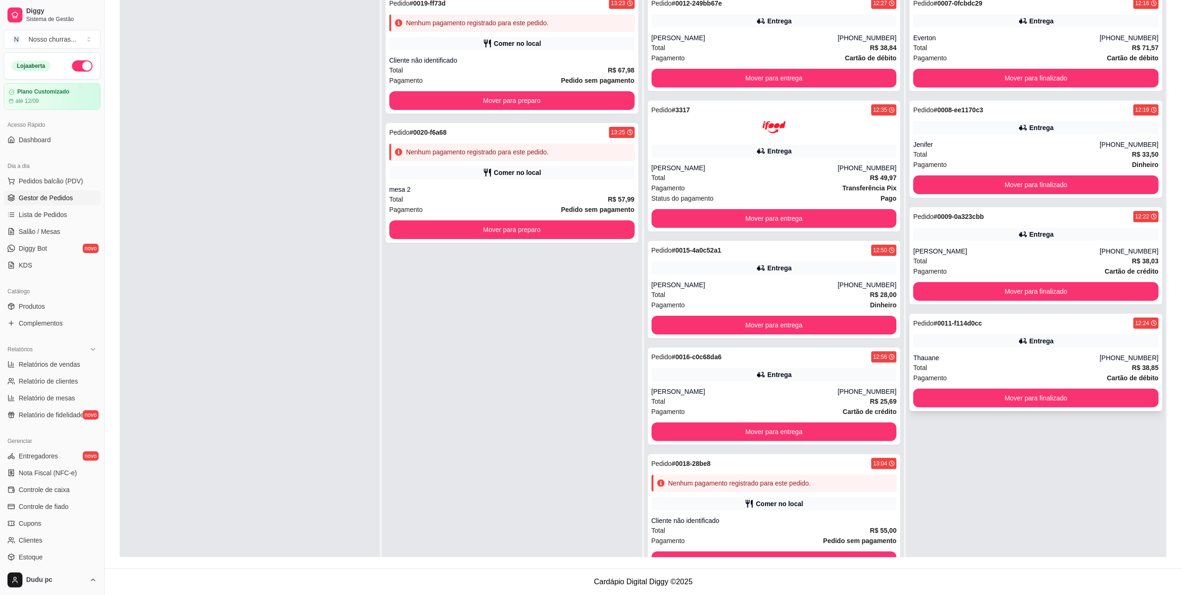
click at [1085, 373] on div "Total R$ 38,85" at bounding box center [1035, 367] width 245 height 10
click at [847, 79] on button "Mover para entrega" at bounding box center [774, 78] width 238 height 18
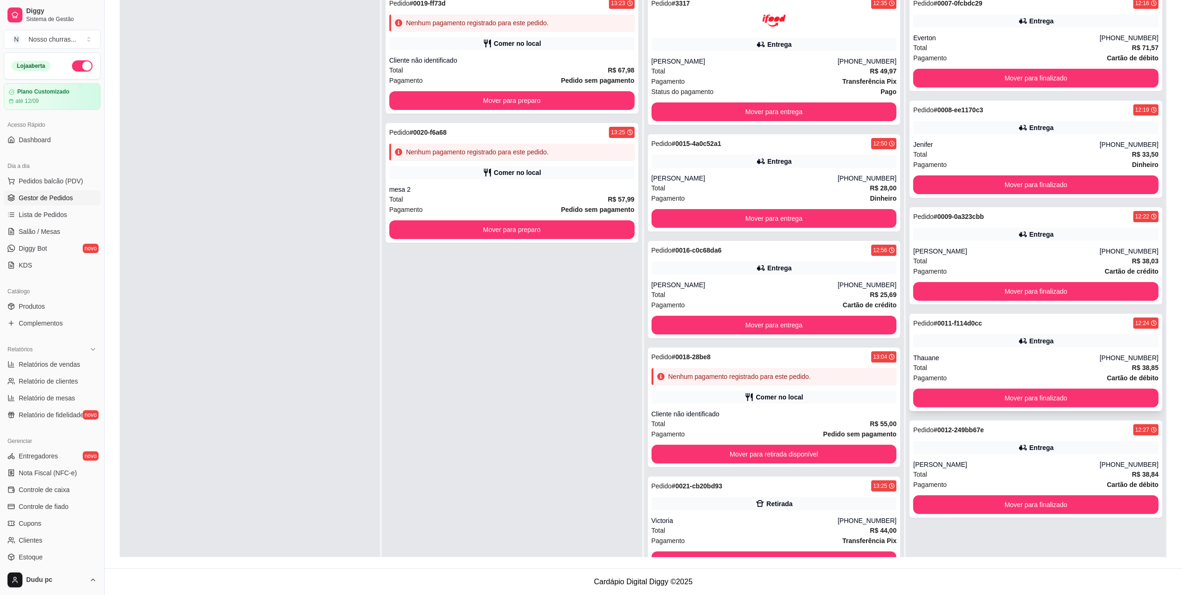
click at [945, 354] on div "Thauane" at bounding box center [1006, 357] width 186 height 9
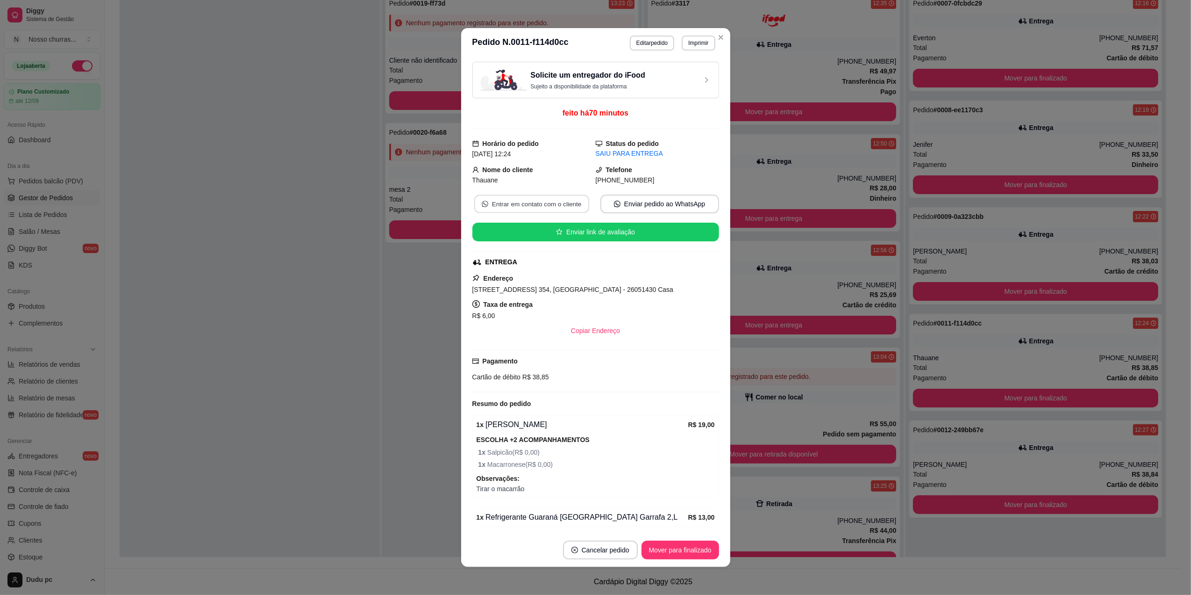
click at [535, 202] on button "Entrar em contato com o cliente" at bounding box center [531, 204] width 115 height 18
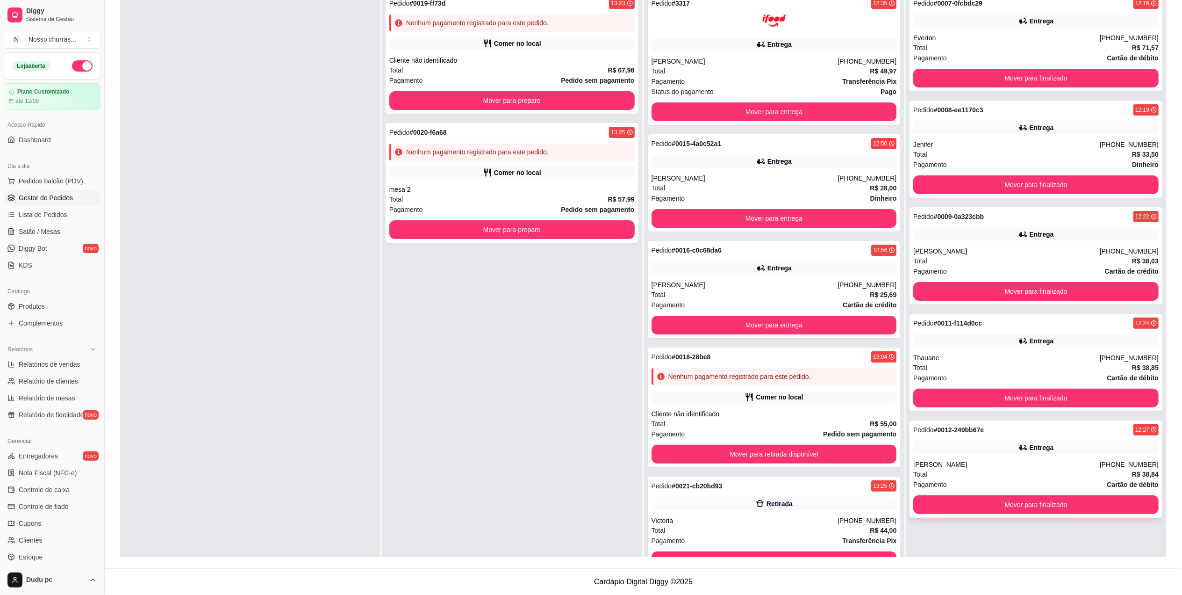
click at [952, 439] on div "Pedido # 0012-249bb67e 12:27 Entrega [PERSON_NAME] [PHONE_NUMBER] Total R$ 38,8…" at bounding box center [1036, 468] width 253 height 97
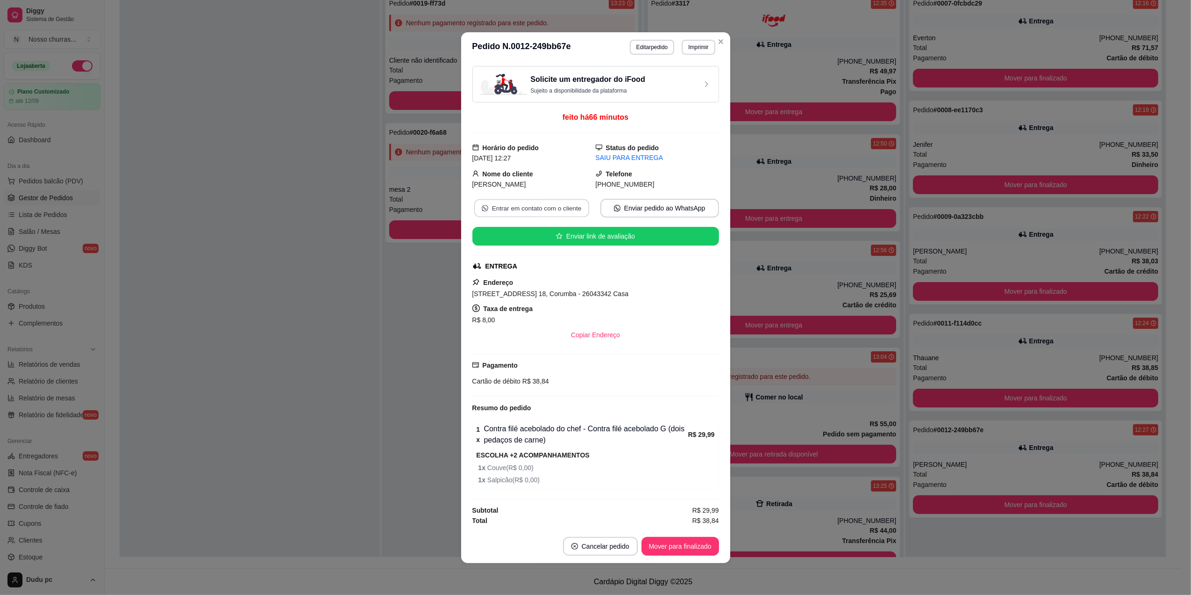
click at [553, 208] on button "Entrar em contato com o cliente" at bounding box center [531, 208] width 115 height 18
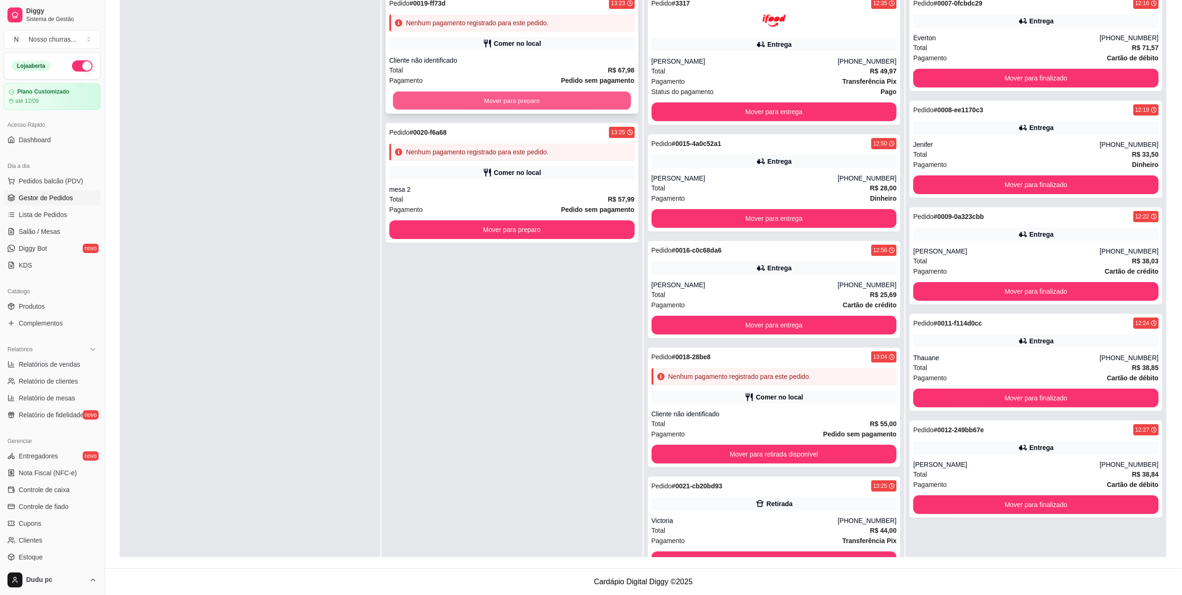
click at [461, 93] on button "Mover para preparo" at bounding box center [512, 101] width 238 height 18
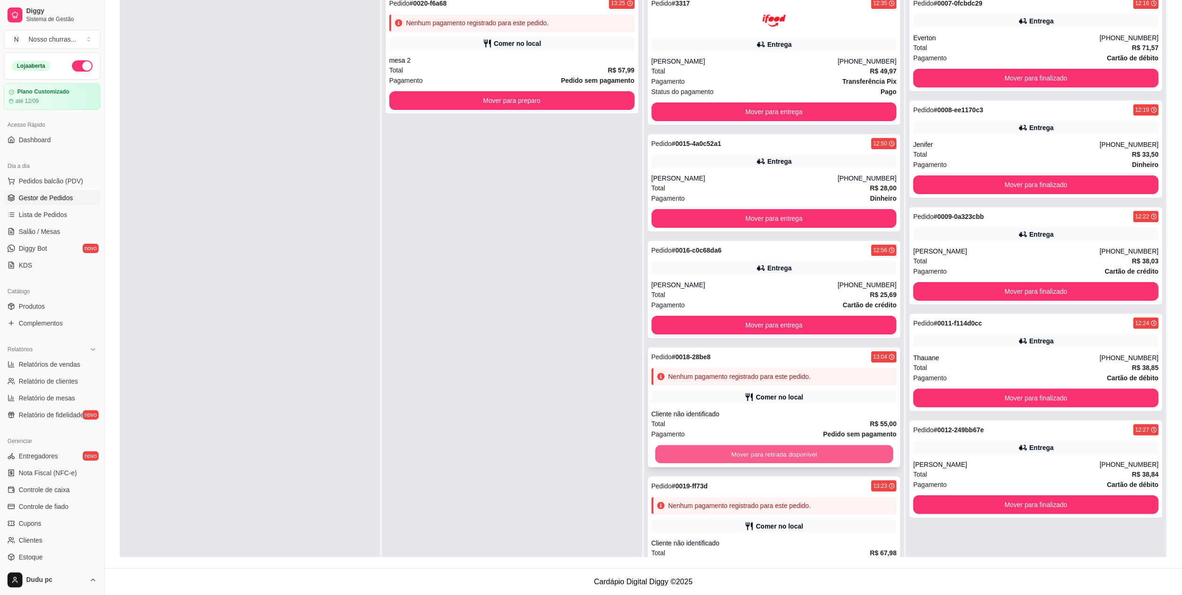
click at [769, 453] on button "Mover para retirada disponível" at bounding box center [774, 454] width 238 height 18
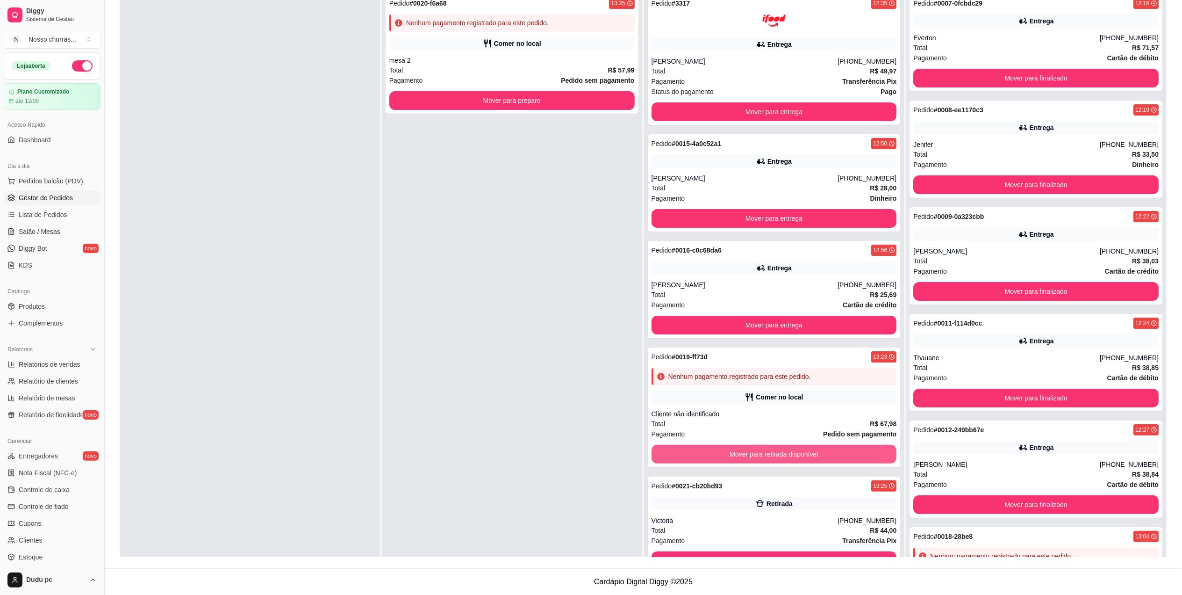
click at [769, 453] on button "Mover para retirada disponível" at bounding box center [774, 453] width 245 height 19
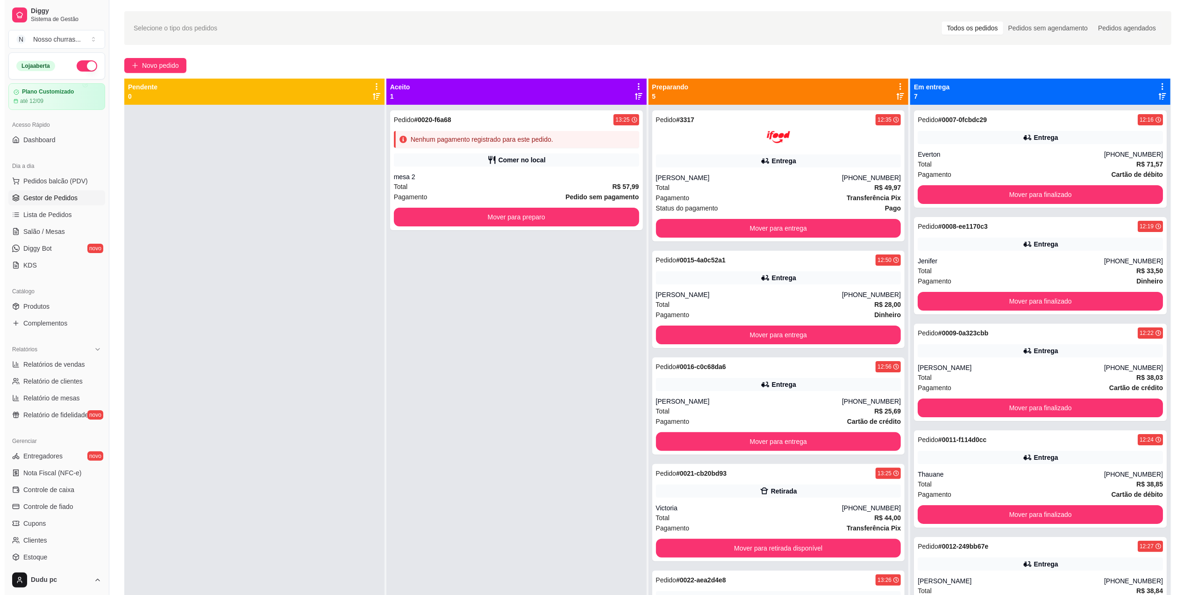
scroll to position [0, 0]
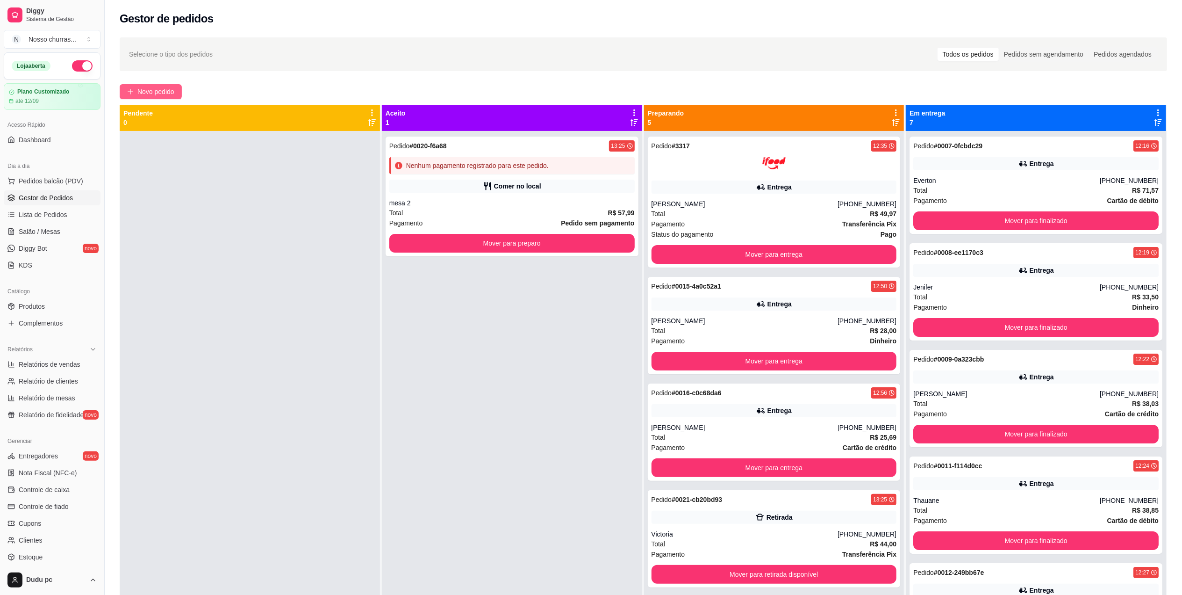
click at [165, 94] on span "Novo pedido" at bounding box center [155, 91] width 37 height 10
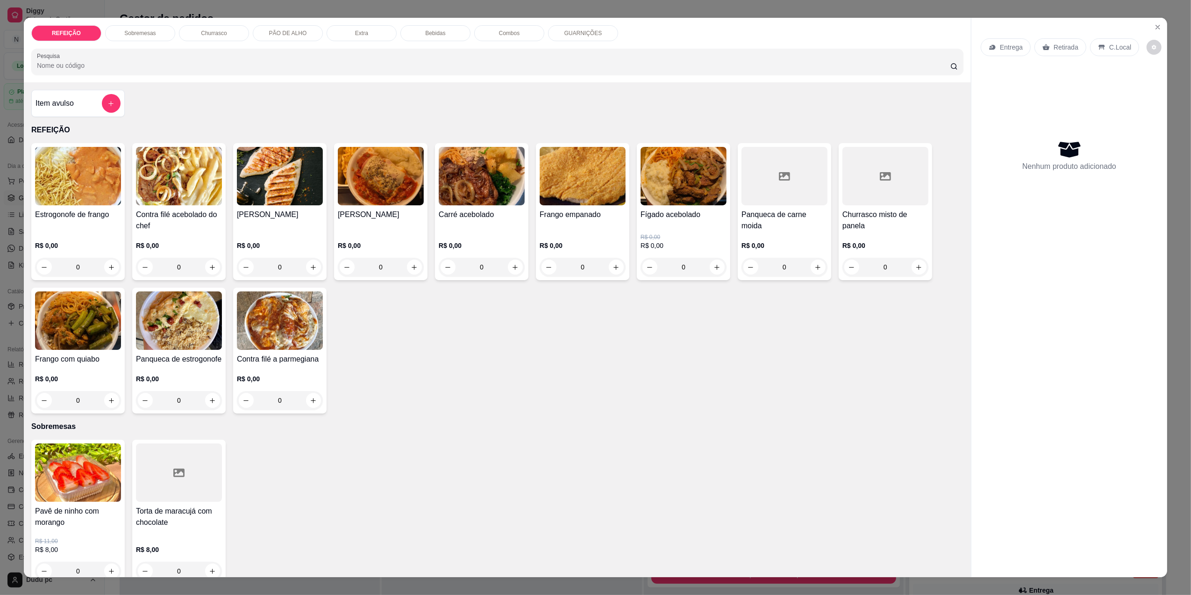
click at [511, 264] on div "0" at bounding box center [482, 267] width 86 height 19
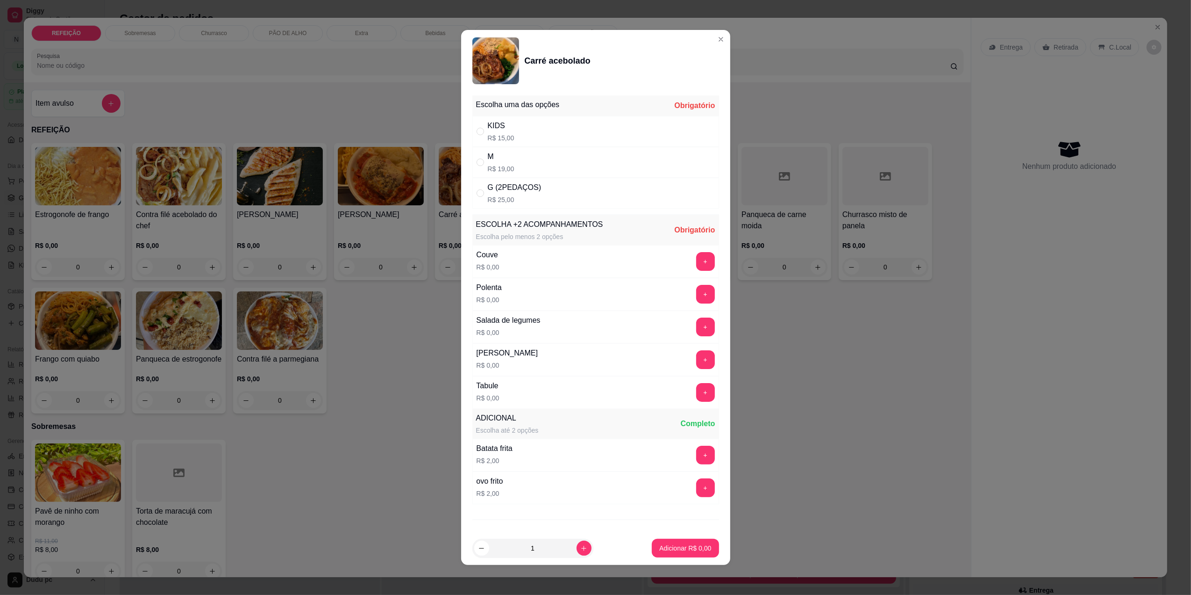
click at [500, 208] on div "G (2PEDAÇOS) R$ 25,00" at bounding box center [596, 193] width 247 height 31
radio input "true"
click at [696, 488] on button "+" at bounding box center [705, 487] width 18 height 18
click at [655, 490] on button "-" at bounding box center [664, 487] width 18 height 18
click at [696, 457] on button "+" at bounding box center [705, 454] width 18 height 18
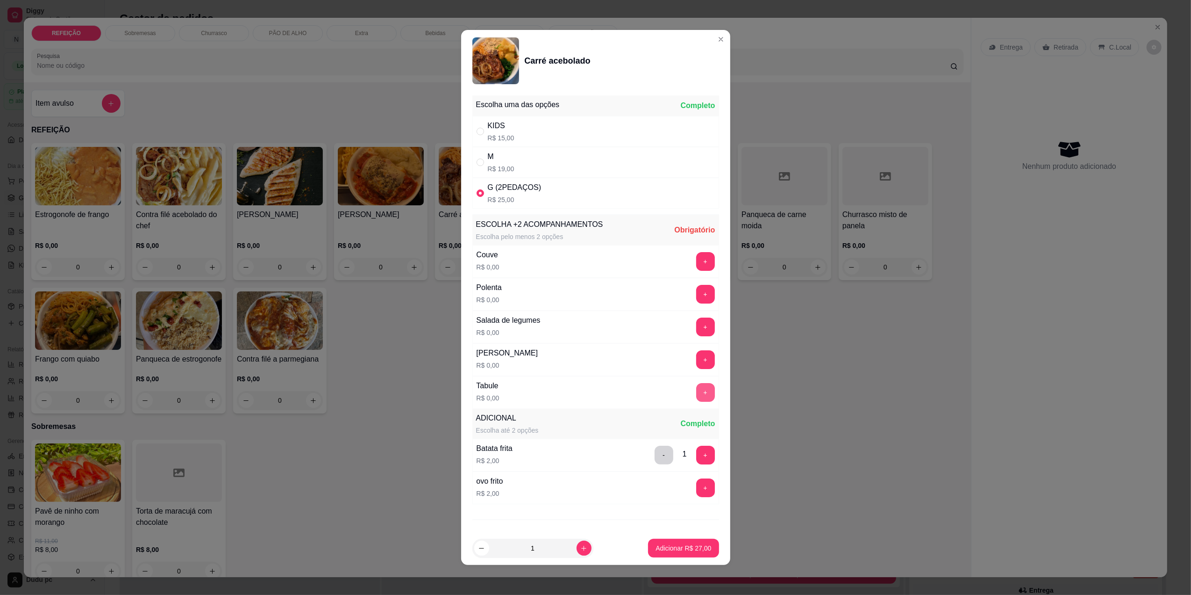
click at [696, 395] on button "+" at bounding box center [705, 392] width 19 height 19
click at [696, 395] on button "+" at bounding box center [705, 392] width 18 height 18
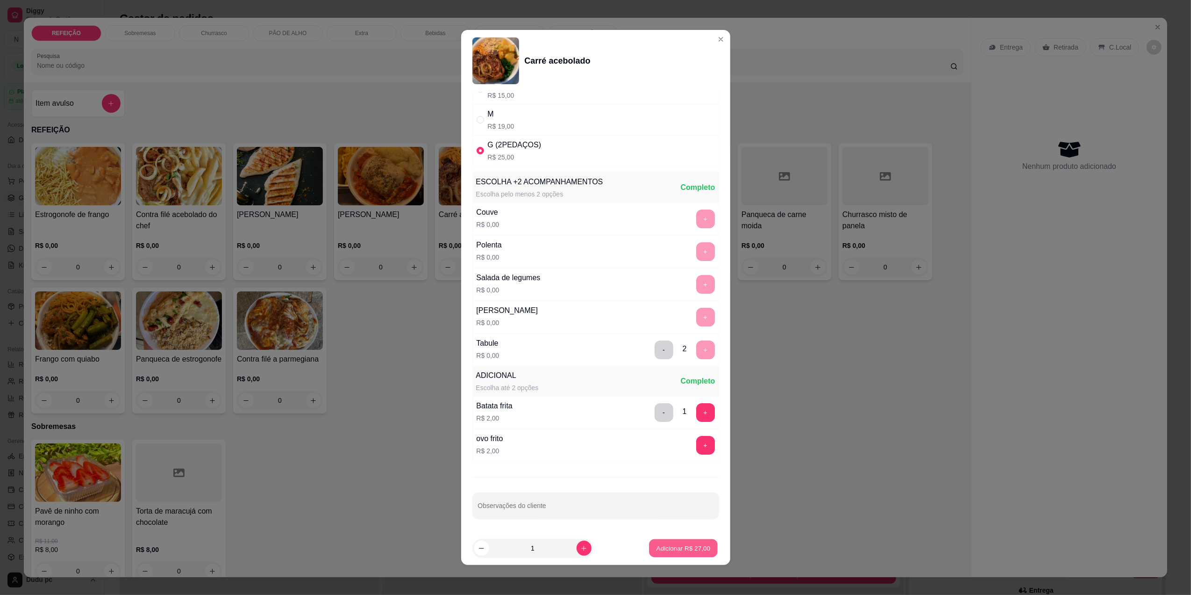
click at [675, 544] on p "Adicionar R$ 27,00" at bounding box center [684, 548] width 54 height 9
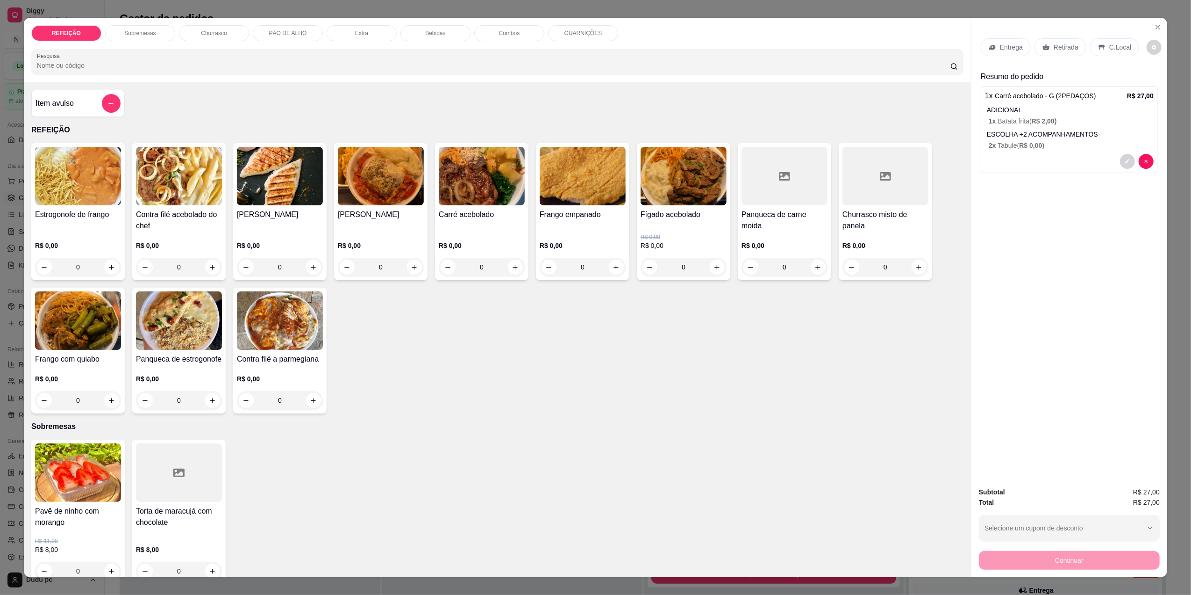
click at [1017, 49] on p "Entrega" at bounding box center [1011, 47] width 23 height 9
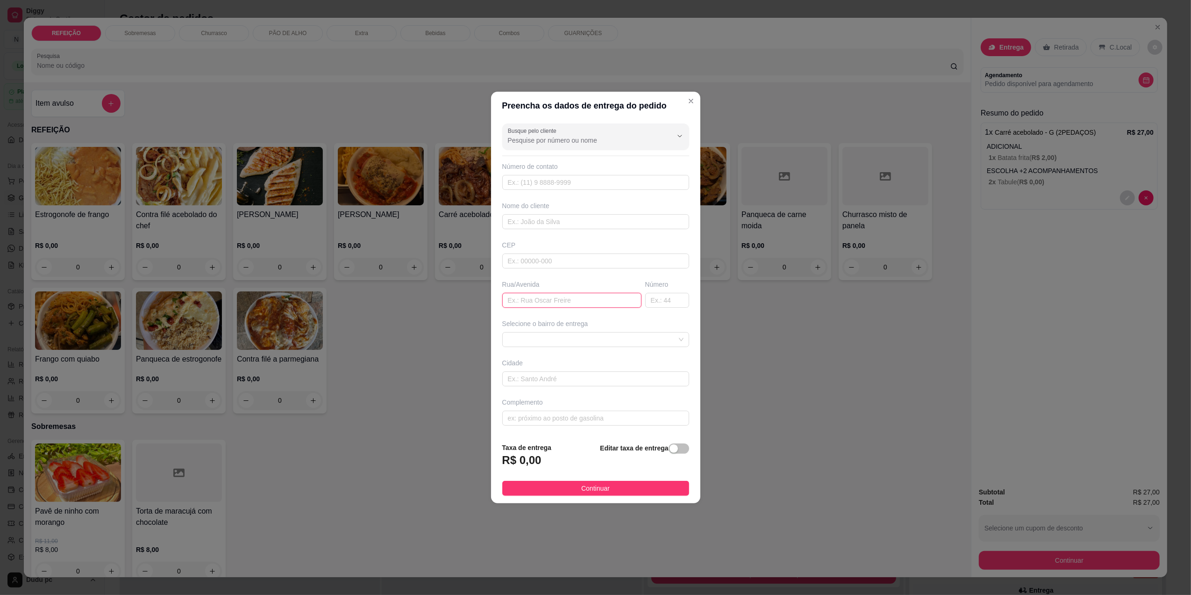
click at [603, 301] on input "text" at bounding box center [571, 300] width 139 height 15
type input "rua [PERSON_NAME]"
click at [653, 305] on input "text" at bounding box center [667, 300] width 44 height 15
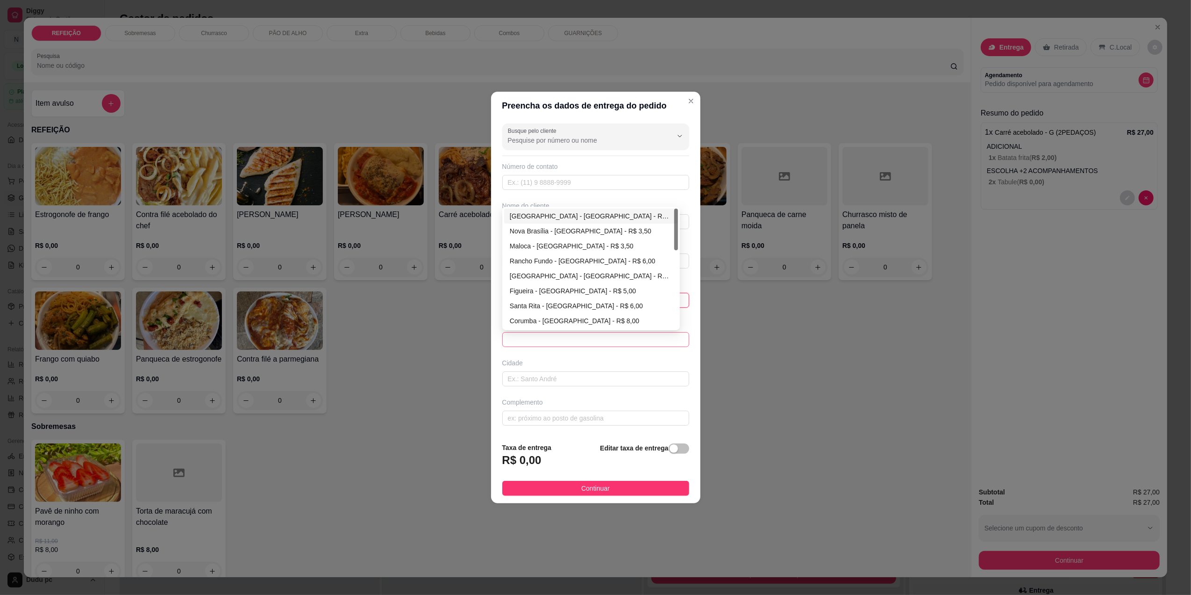
click at [662, 334] on span at bounding box center [596, 339] width 176 height 14
type input "138"
click at [594, 219] on div "[GEOGRAPHIC_DATA] - [GEOGRAPHIC_DATA] - R$ 3,00" at bounding box center [591, 216] width 163 height 10
type input "[GEOGRAPHIC_DATA]"
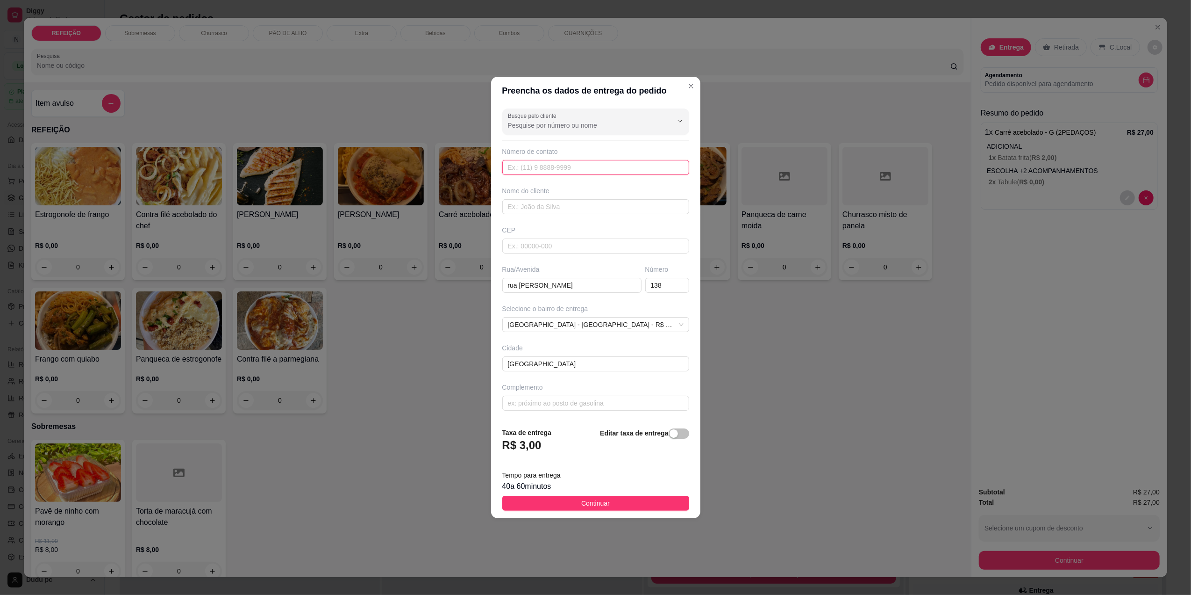
click at [566, 168] on input "text" at bounding box center [595, 167] width 187 height 15
type input "[PHONE_NUMBER]"
click at [578, 201] on input "text" at bounding box center [595, 206] width 187 height 15
type input "joicy"
click at [598, 505] on span "Continuar" at bounding box center [595, 503] width 29 height 10
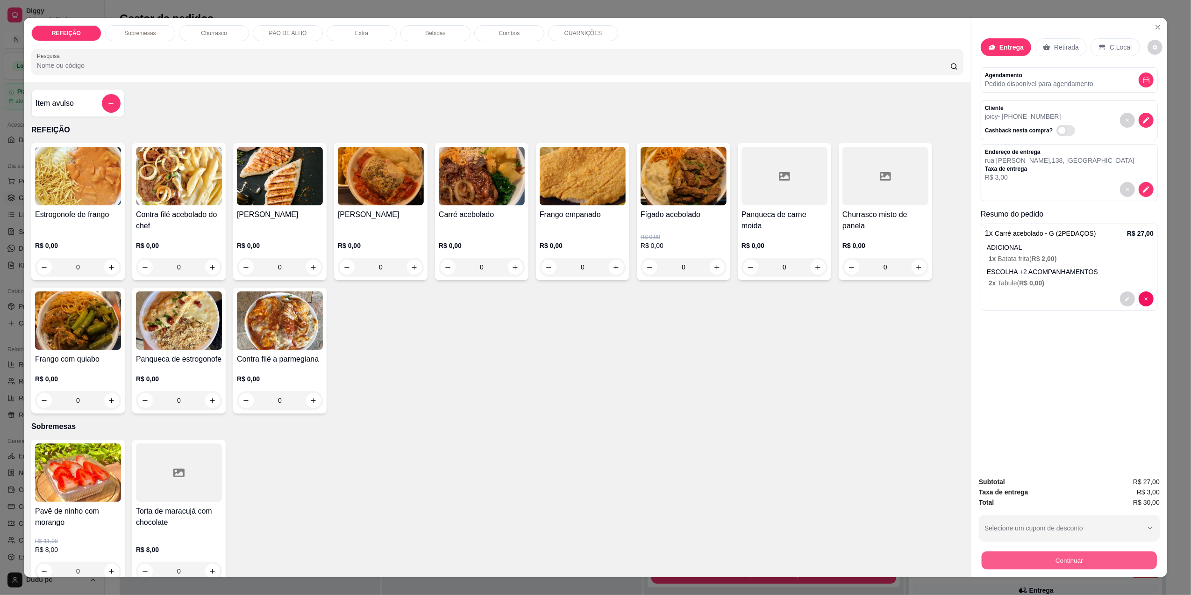
click at [1068, 563] on button "Continuar" at bounding box center [1069, 560] width 175 height 18
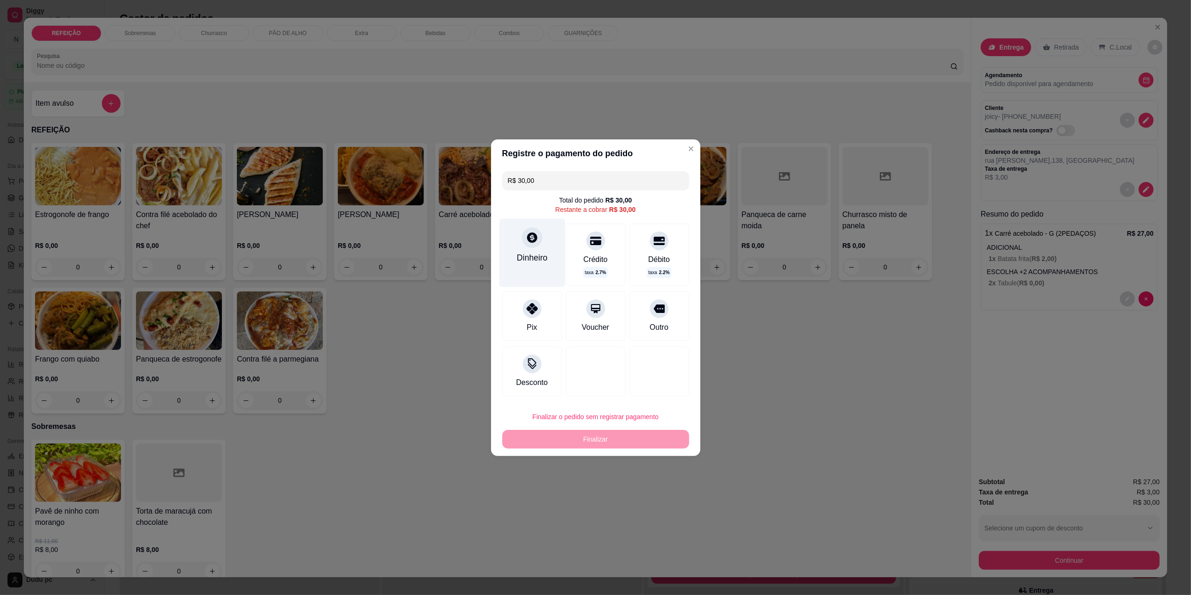
click at [529, 260] on div "Dinheiro" at bounding box center [532, 257] width 31 height 12
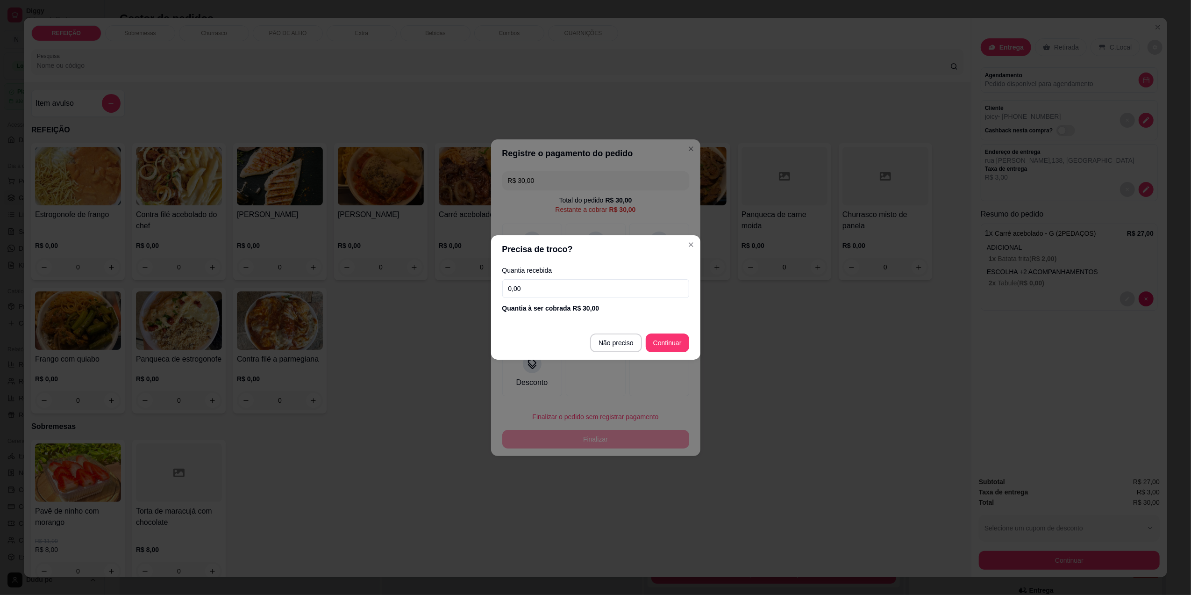
click at [560, 284] on input "0,00" at bounding box center [595, 288] width 187 height 19
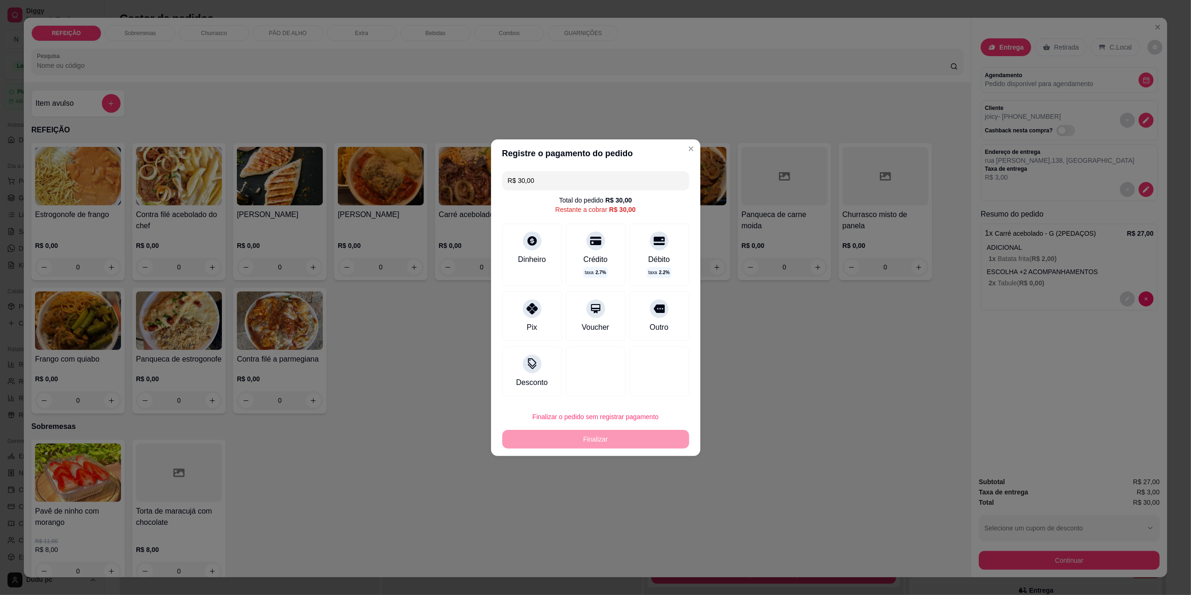
click at [638, 175] on input "R$ 30,00" at bounding box center [596, 180] width 176 height 19
click at [541, 322] on div "Pix" at bounding box center [532, 314] width 66 height 55
type input "R$ 20,00"
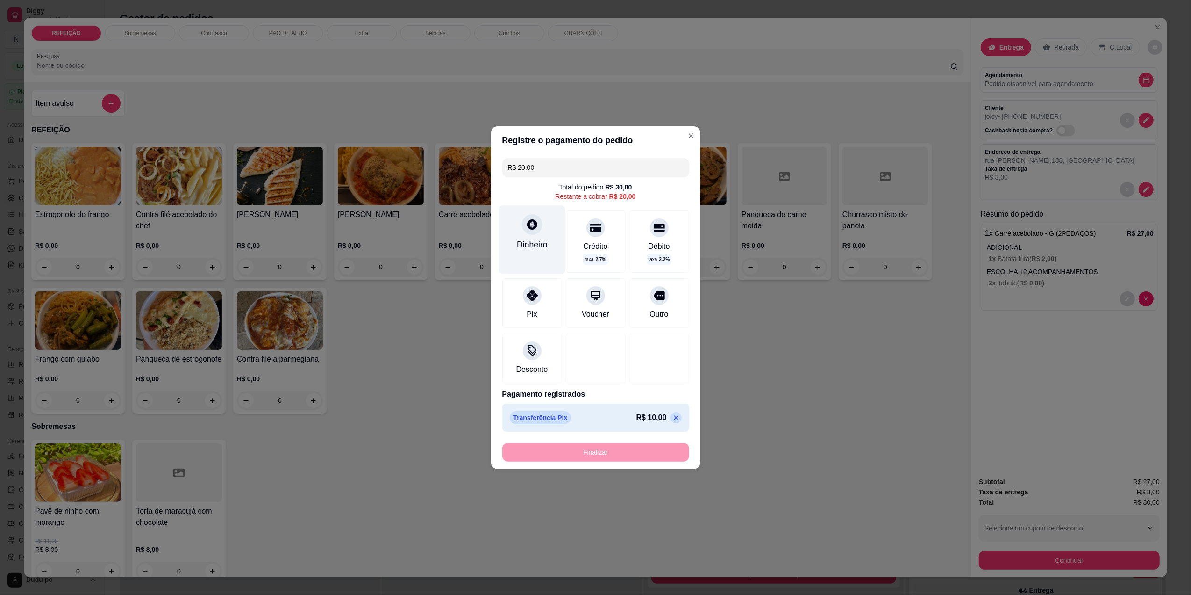
click at [546, 215] on div "Dinheiro" at bounding box center [532, 239] width 66 height 68
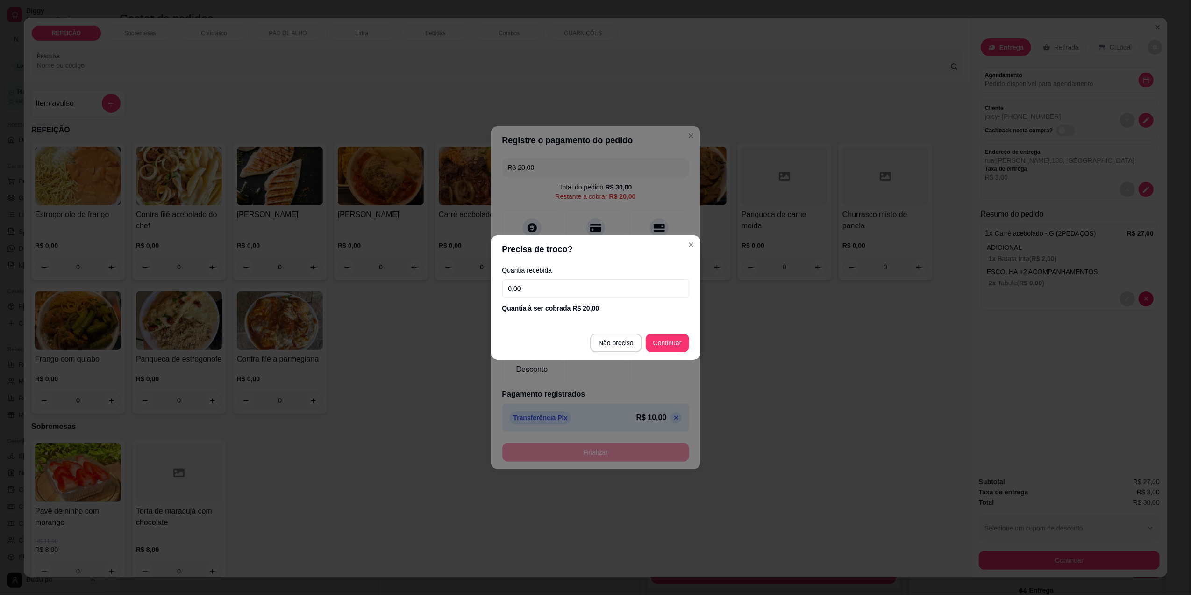
click at [559, 288] on input "0,00" at bounding box center [595, 288] width 187 height 19
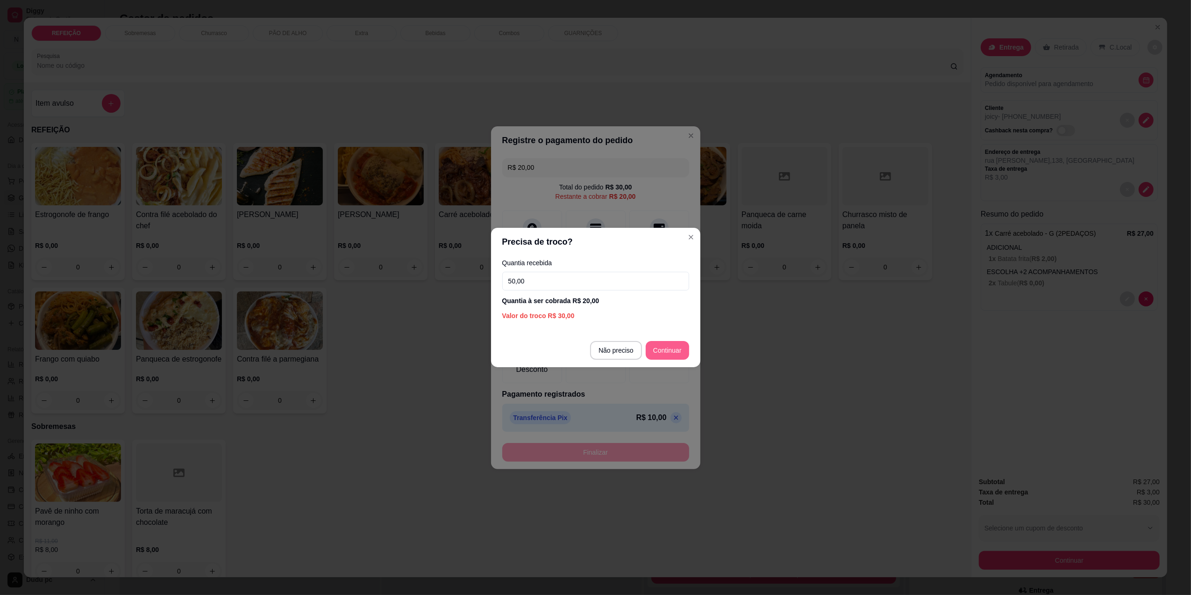
type input "50,00"
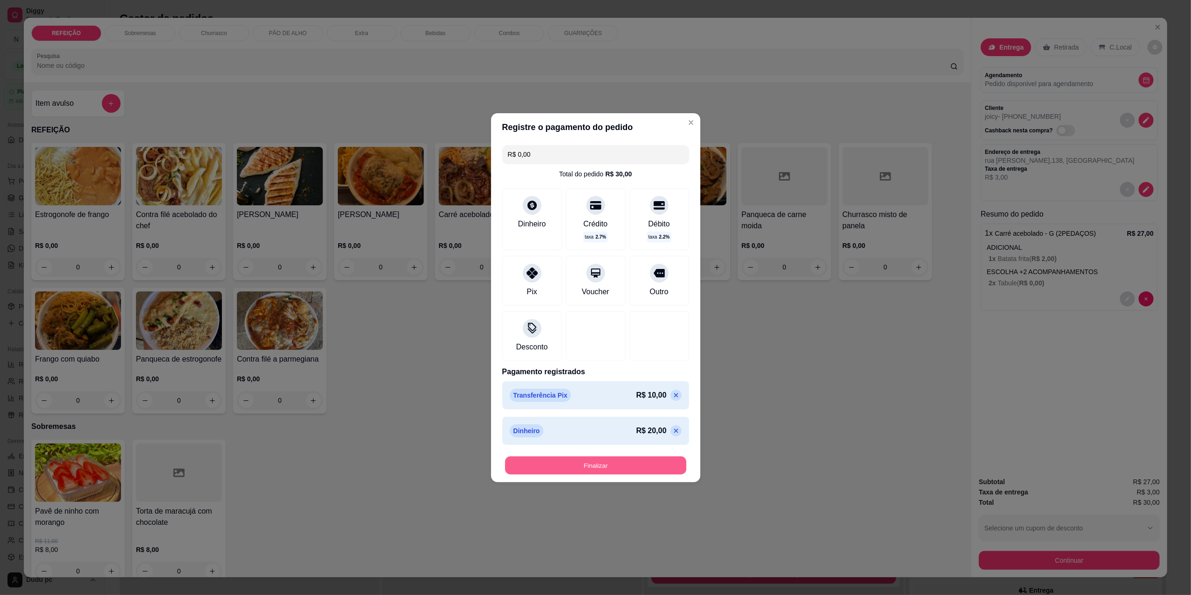
click at [642, 465] on button "Finalizar" at bounding box center [595, 465] width 181 height 18
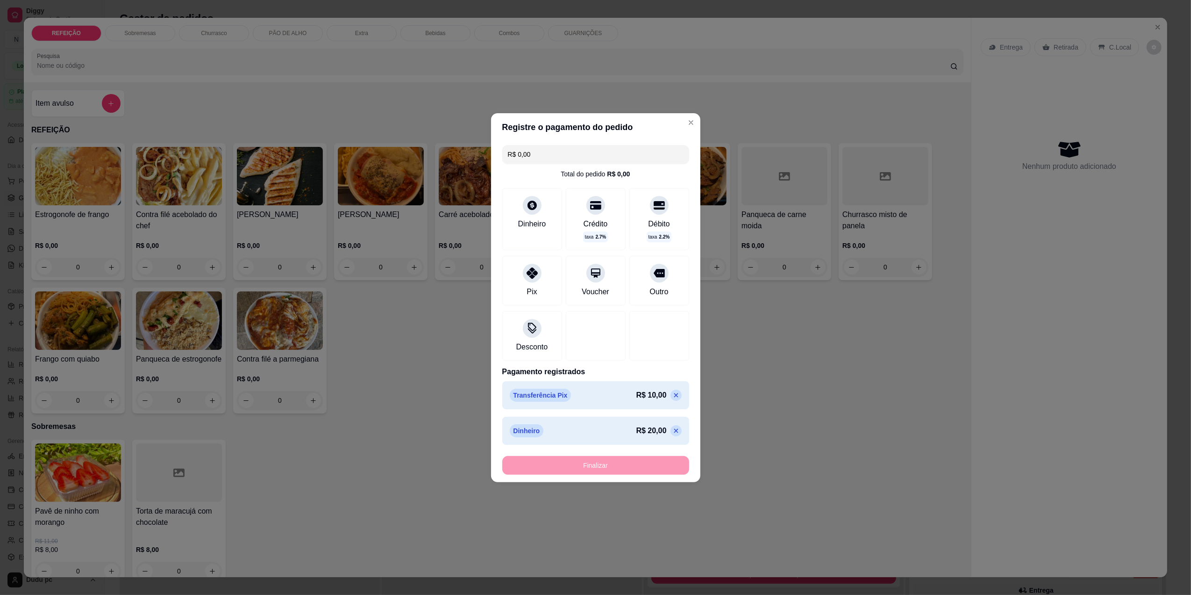
type input "-R$ 30,00"
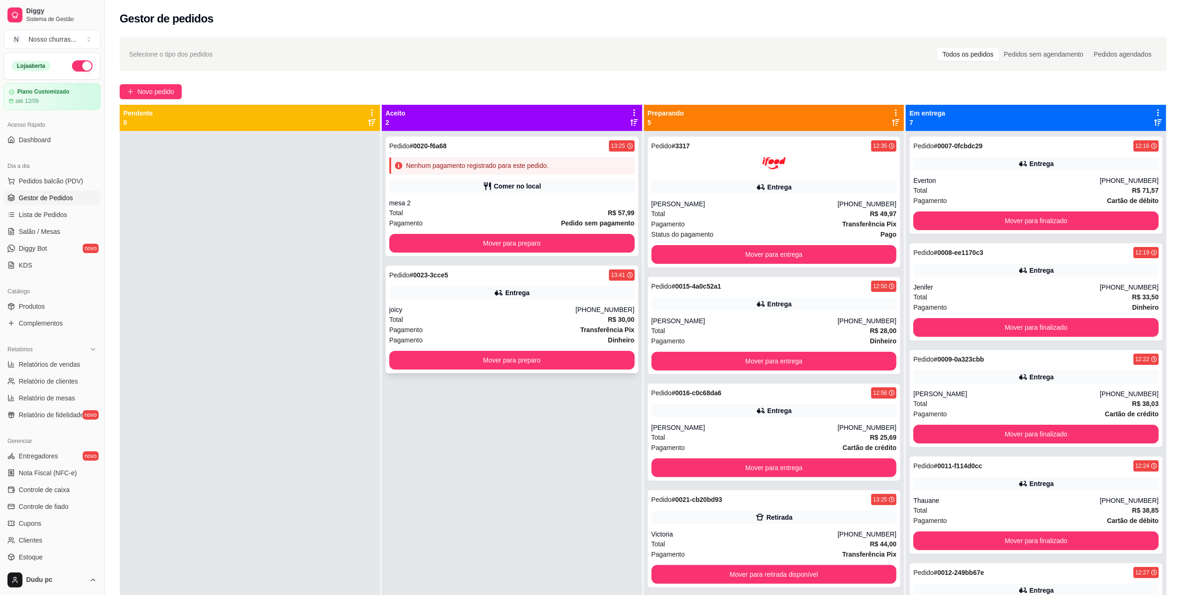
click at [465, 277] on div "Pedido # 0023-3cce5 13:41" at bounding box center [511, 274] width 245 height 11
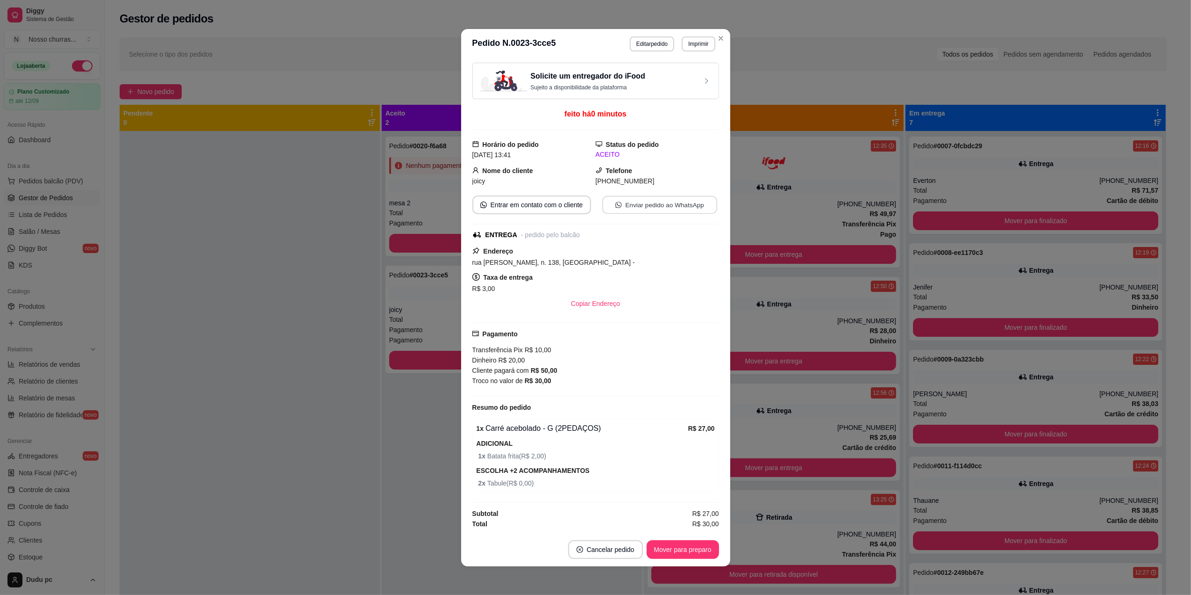
click at [642, 211] on button "Enviar pedido ao WhatsApp" at bounding box center [659, 204] width 115 height 18
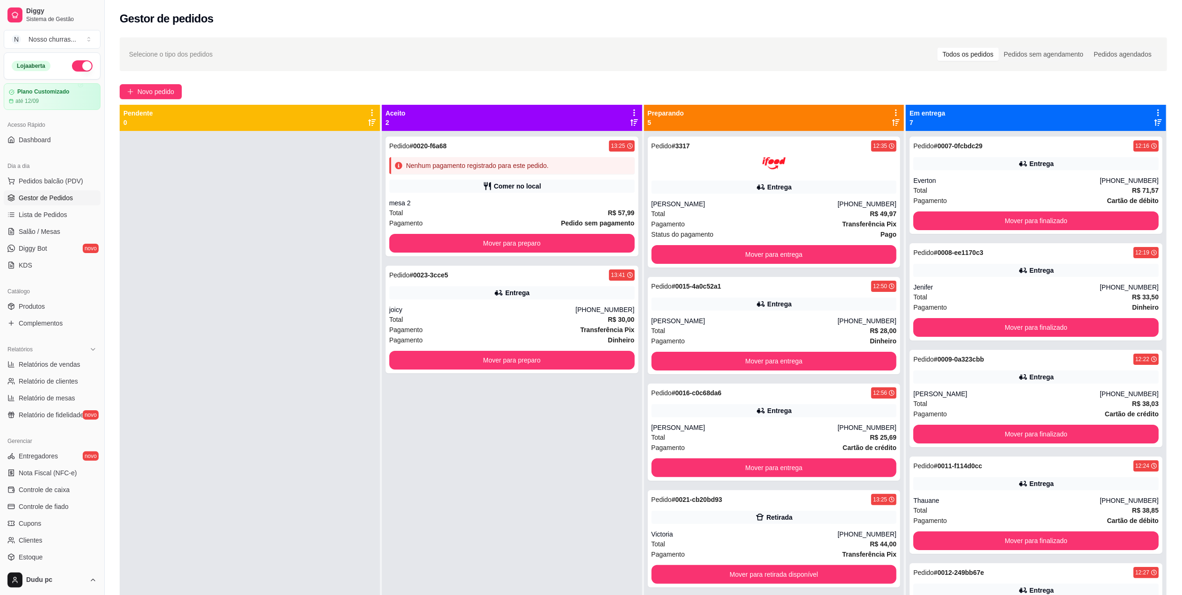
click at [160, 93] on span "Novo pedido" at bounding box center [155, 91] width 37 height 10
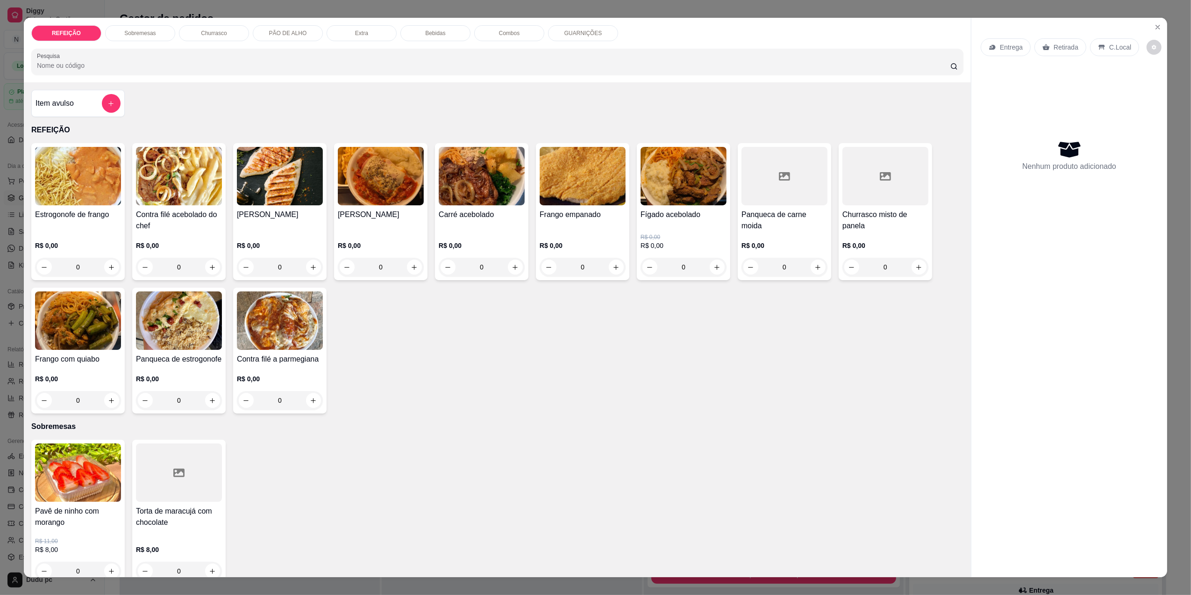
click at [411, 270] on div "0" at bounding box center [381, 267] width 86 height 19
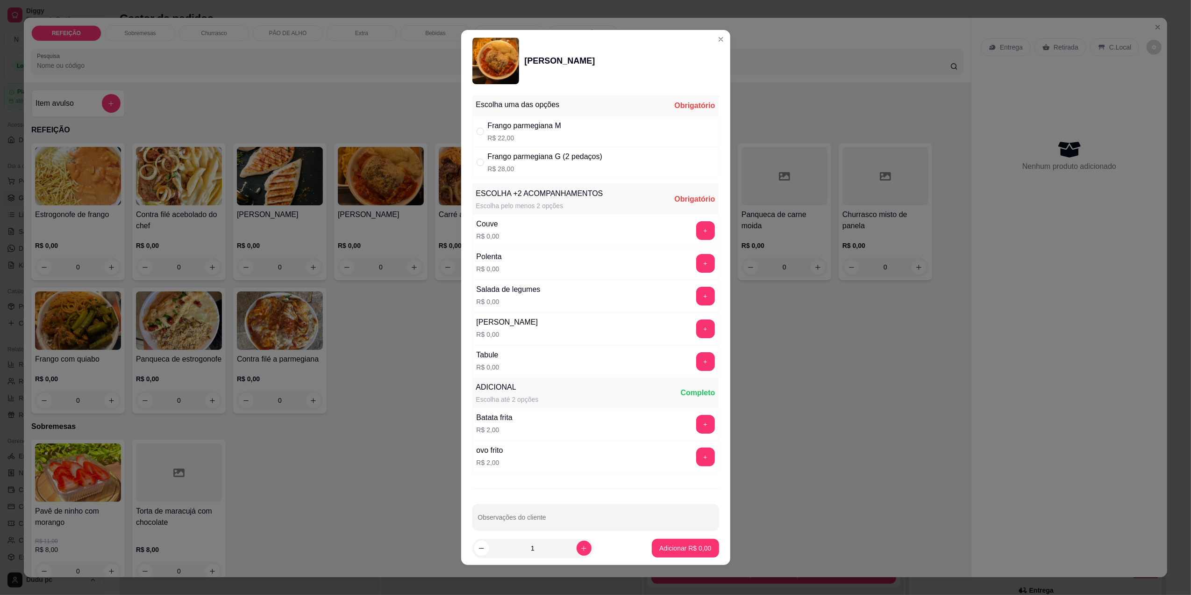
click at [547, 129] on div "Frango parmegiana M" at bounding box center [524, 125] width 73 height 11
radio input "true"
click at [696, 356] on button "+" at bounding box center [705, 361] width 18 height 18
click at [696, 356] on button "+" at bounding box center [705, 361] width 19 height 19
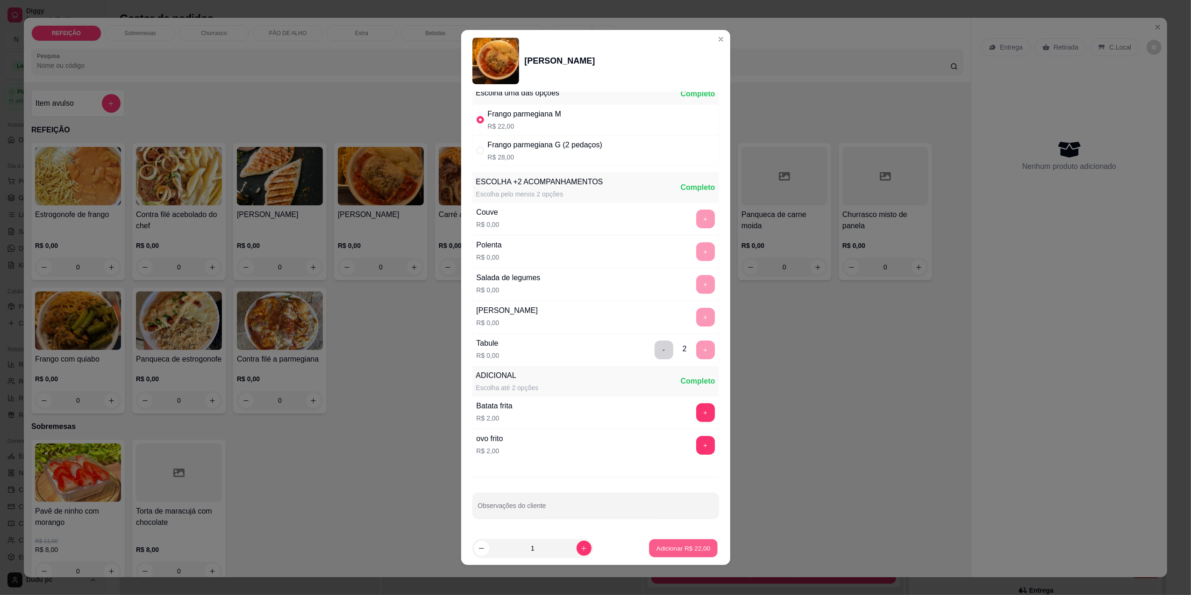
click at [672, 546] on p "Adicionar R$ 22,00" at bounding box center [684, 548] width 54 height 9
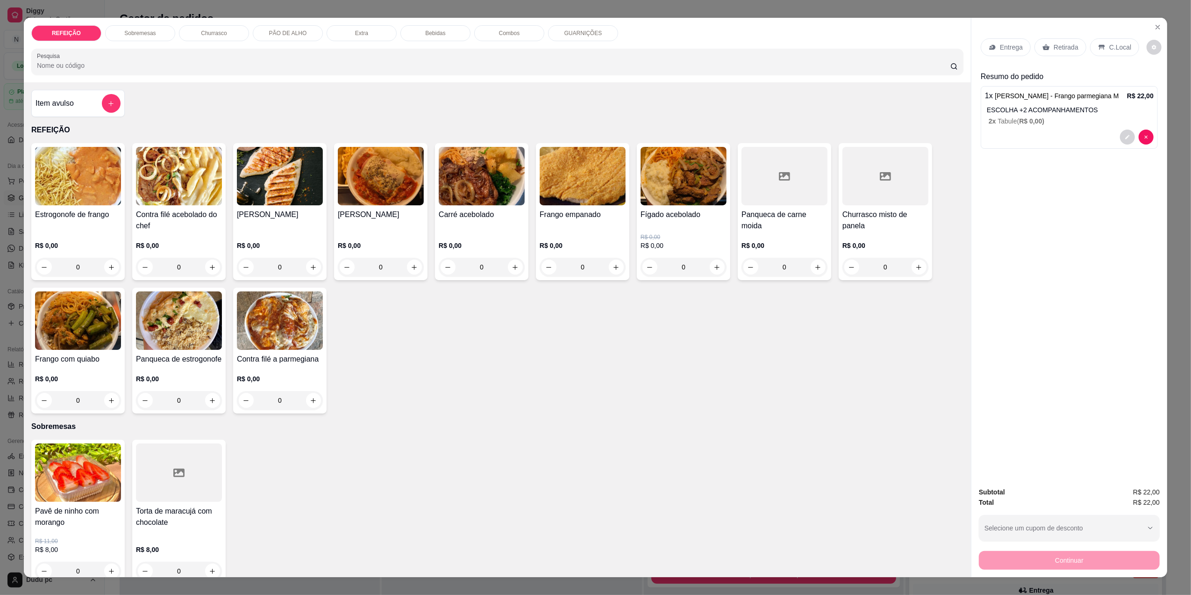
click at [199, 248] on p "R$ 0,00" at bounding box center [179, 245] width 86 height 9
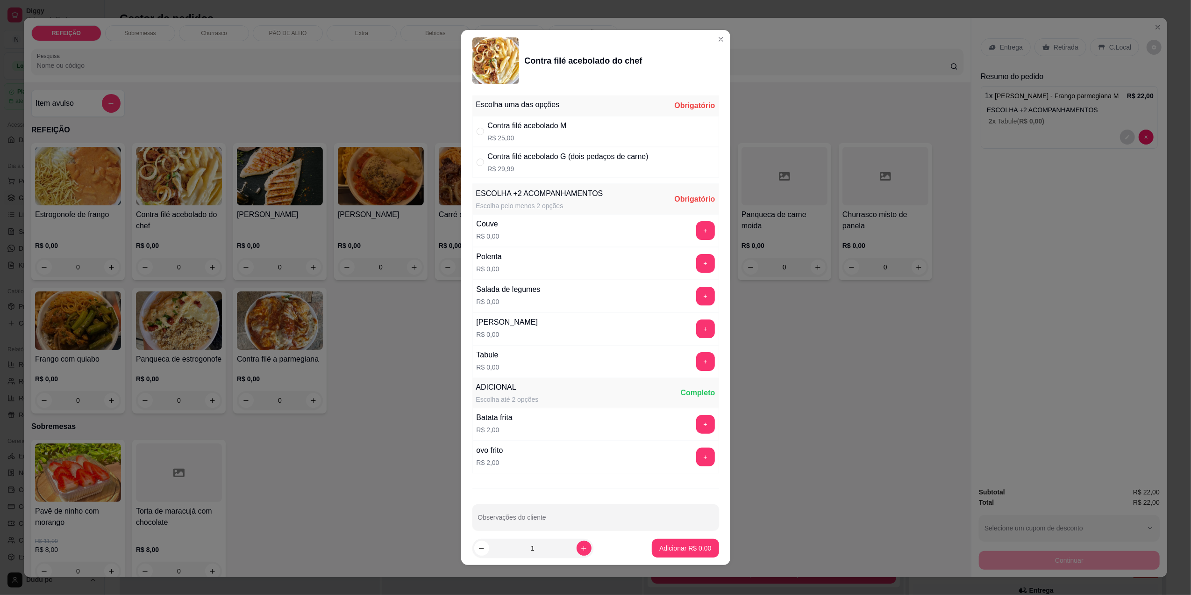
click at [501, 120] on div "Contra filé acebolado M" at bounding box center [527, 125] width 79 height 11
radio input "true"
click at [696, 227] on button "+" at bounding box center [705, 230] width 18 height 18
click at [696, 228] on button "+" at bounding box center [705, 230] width 18 height 18
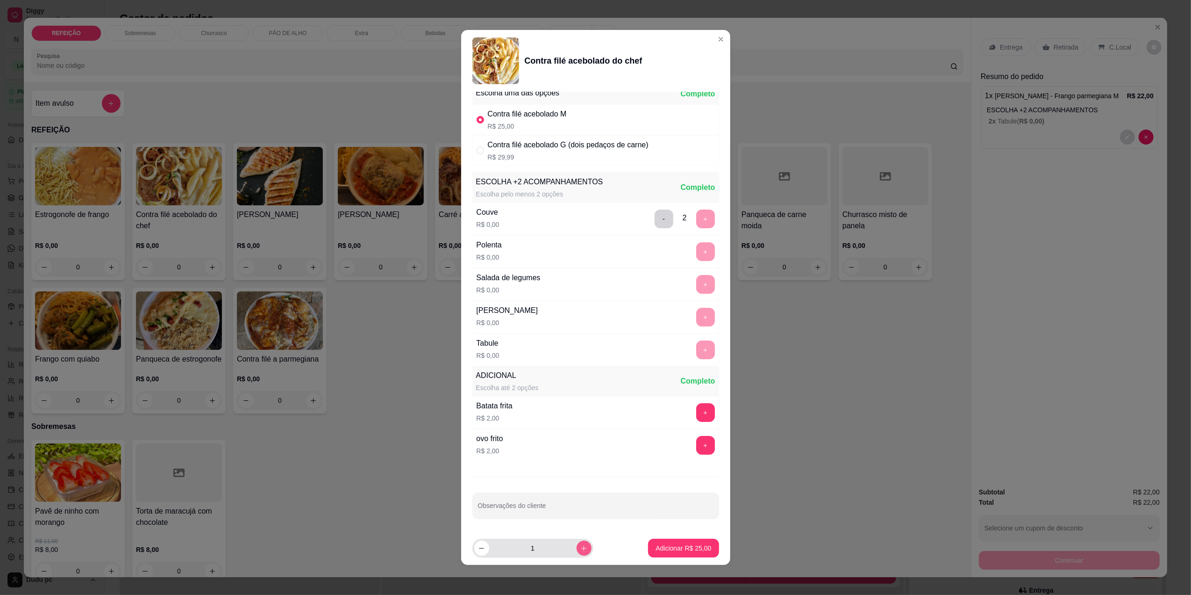
click at [580, 554] on button "increase-product-quantity" at bounding box center [584, 547] width 15 height 15
type input "2"
click at [692, 544] on p "Adicionar R$ 50,00" at bounding box center [684, 548] width 54 height 9
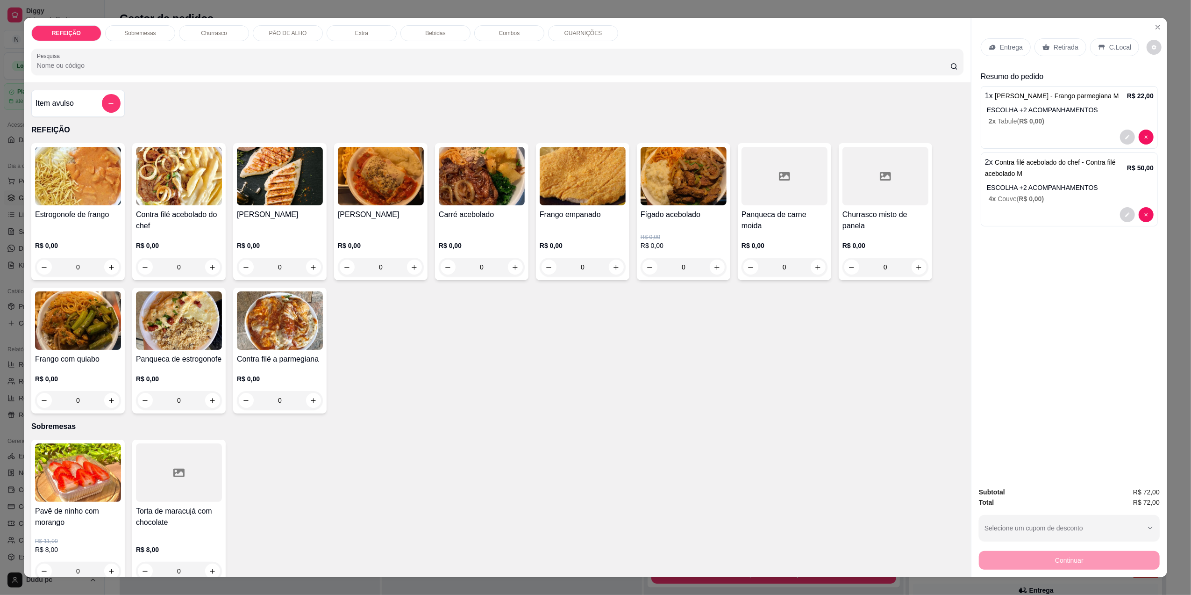
click at [441, 35] on div "Bebidas" at bounding box center [436, 33] width 70 height 16
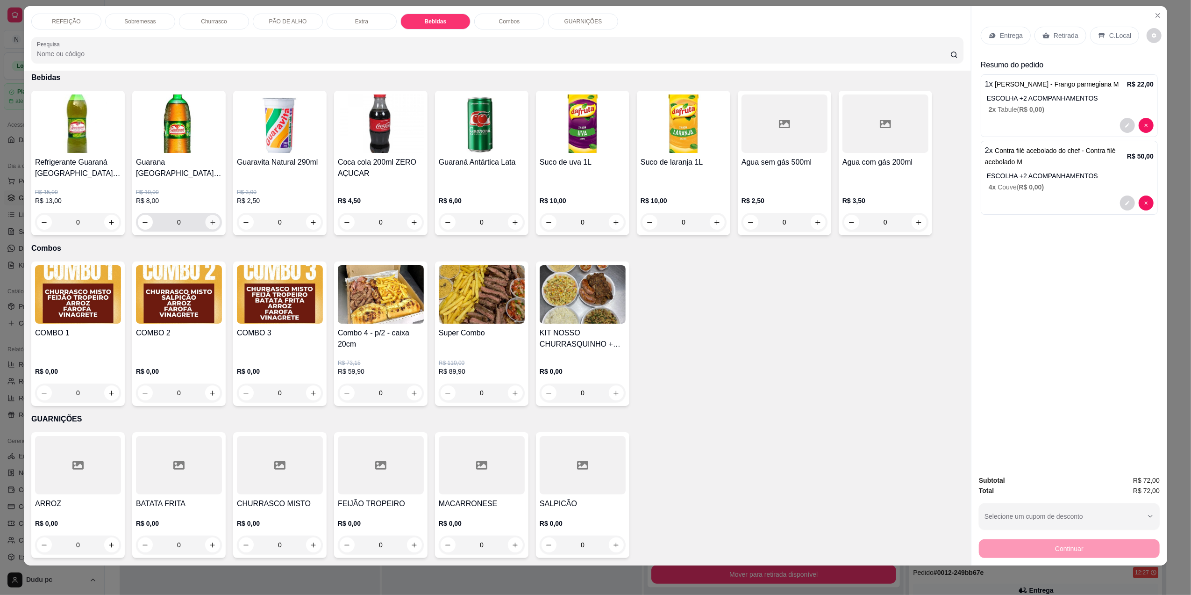
click at [209, 223] on icon "increase-product-quantity" at bounding box center [212, 222] width 7 height 7
type input "1"
click at [1099, 34] on icon at bounding box center [1102, 35] width 6 height 5
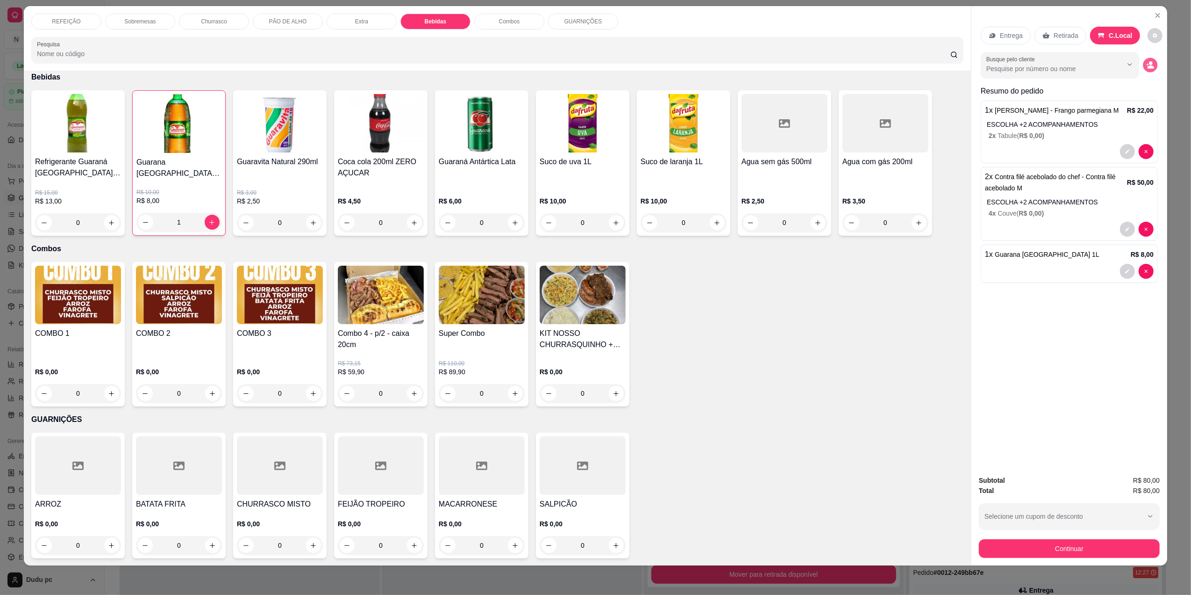
click at [1146, 69] on icon "decrease-product-quantity" at bounding box center [1150, 65] width 8 height 8
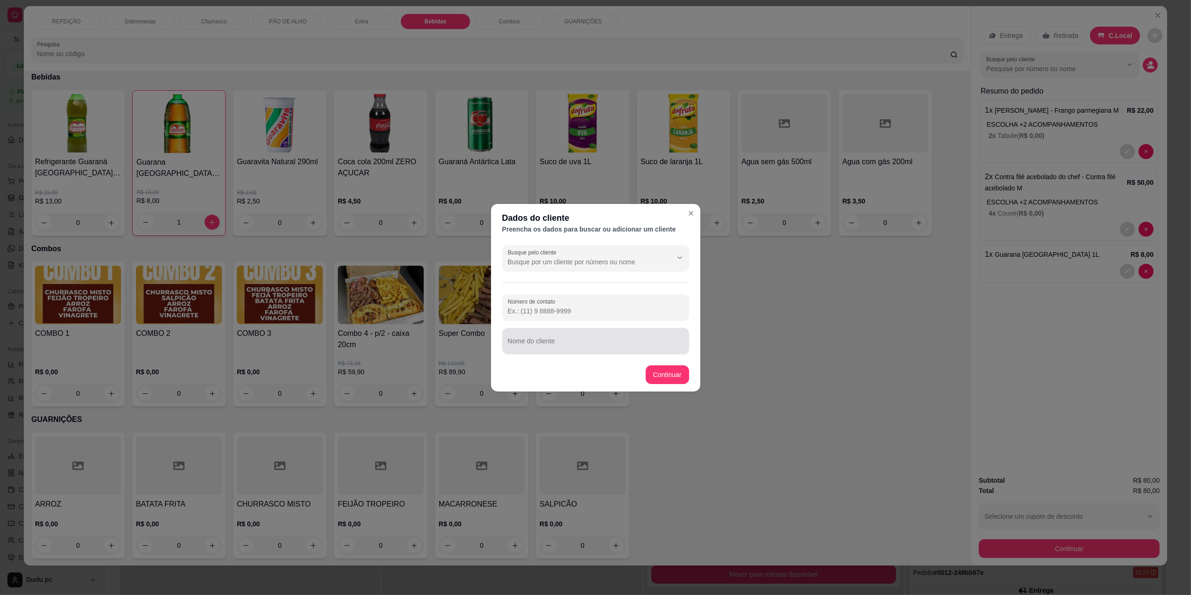
click at [560, 333] on div at bounding box center [596, 340] width 176 height 19
type input "mesa 3"
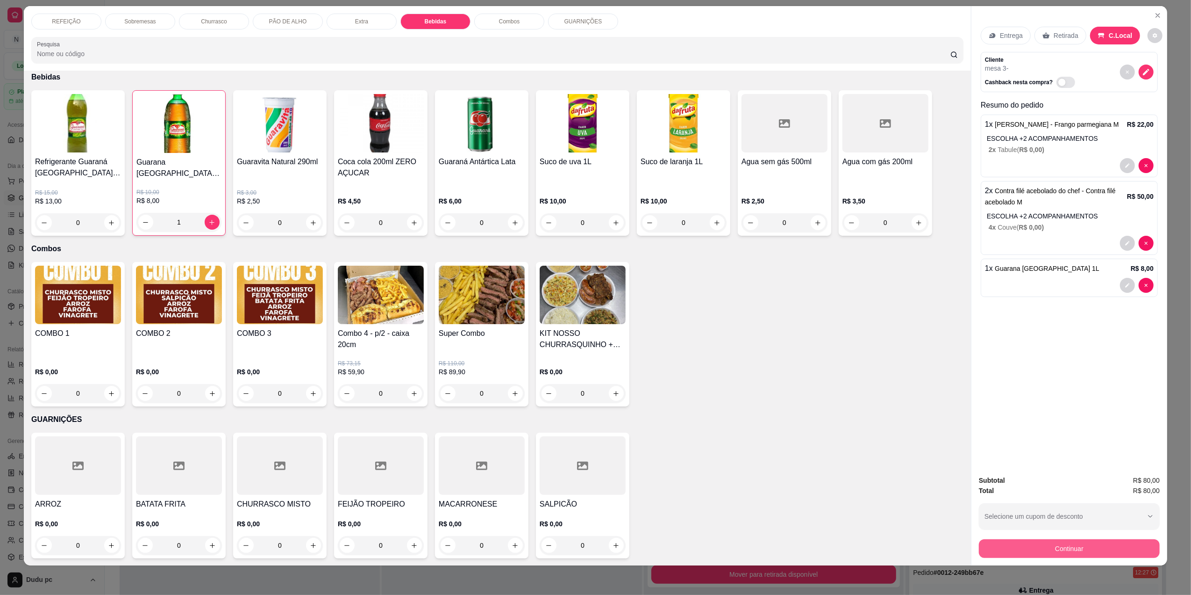
click at [1024, 549] on button "Continuar" at bounding box center [1069, 548] width 181 height 19
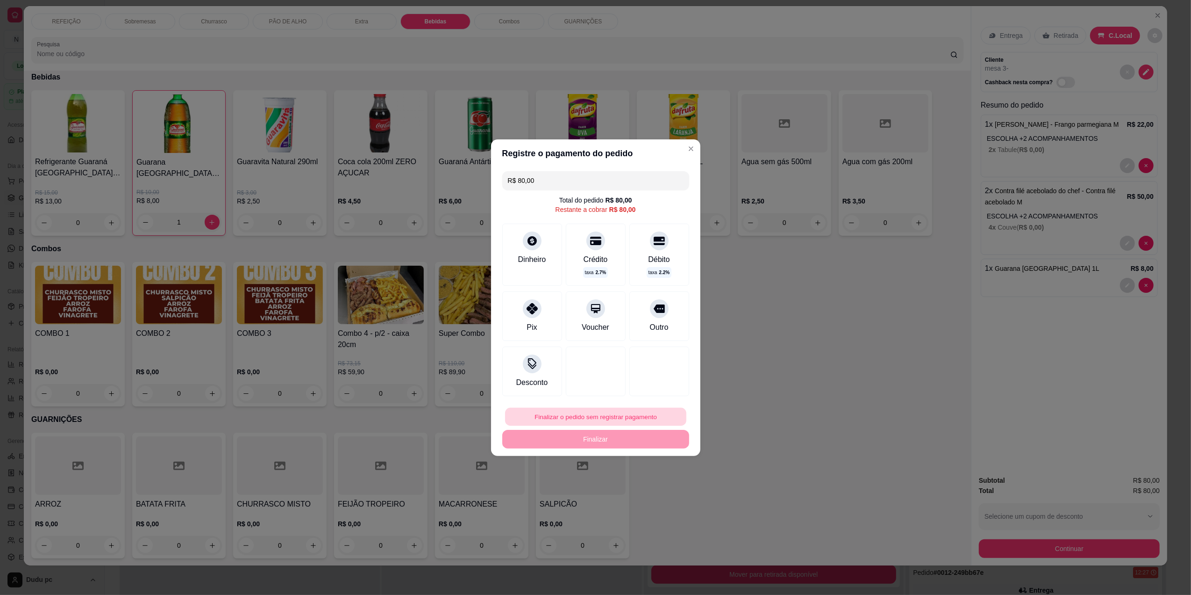
click at [647, 415] on button "Finalizar o pedido sem registrar pagamento" at bounding box center [595, 416] width 181 height 18
click at [647, 498] on button "Confirmar" at bounding box center [652, 493] width 33 height 14
type input "0"
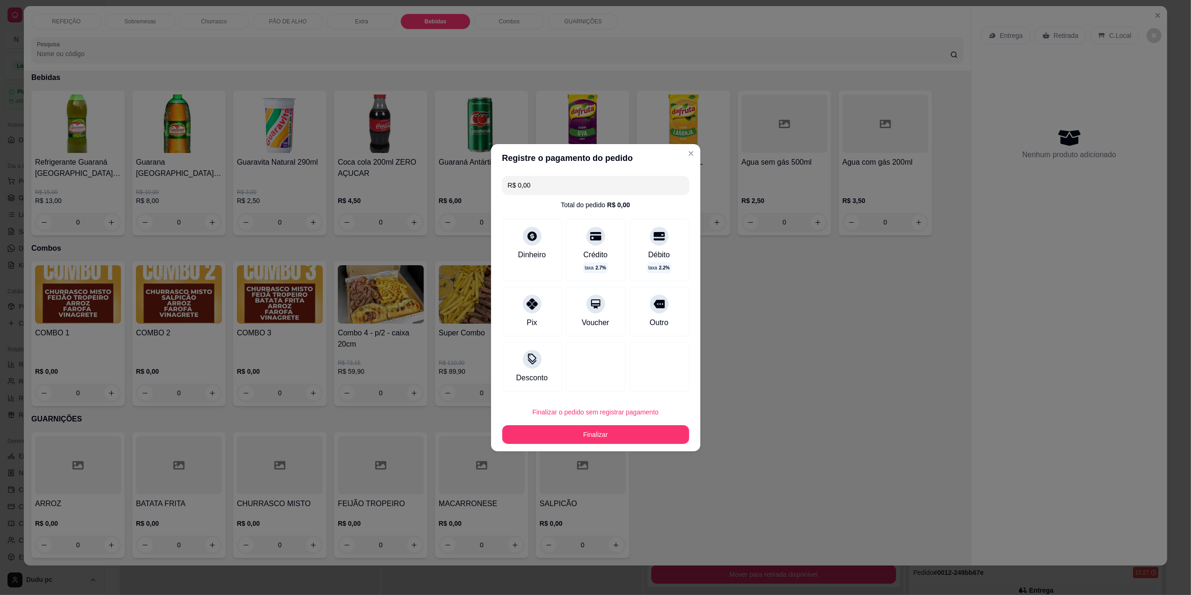
type input "R$ 0,00"
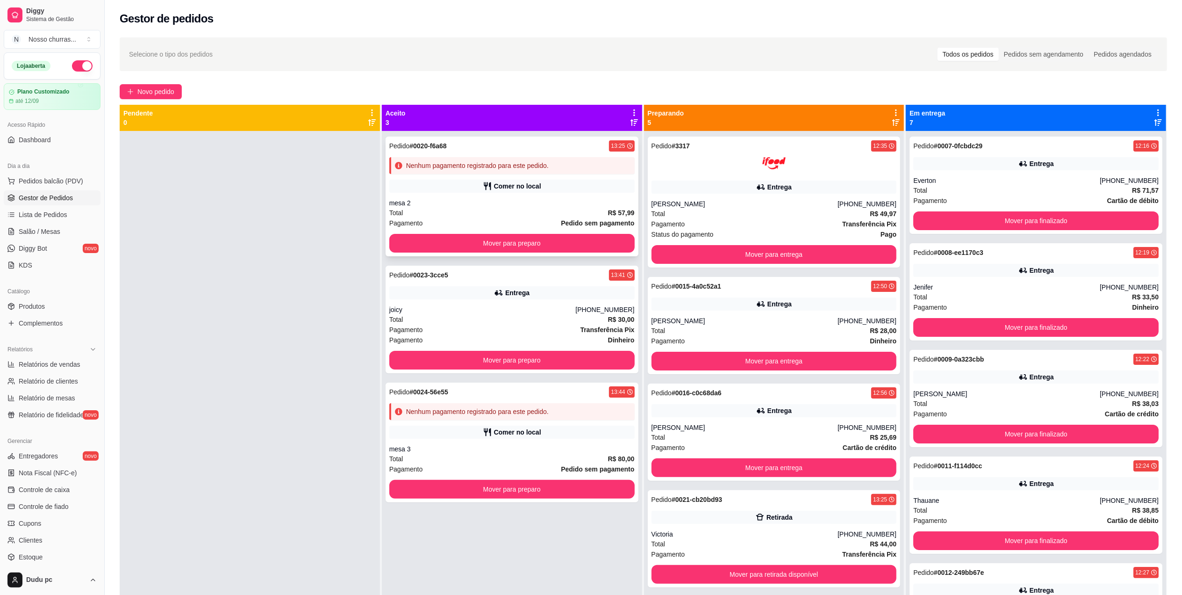
click at [541, 180] on div "Comer no local" at bounding box center [511, 185] width 245 height 13
click at [409, 365] on button "Mover para preparo" at bounding box center [512, 360] width 238 height 18
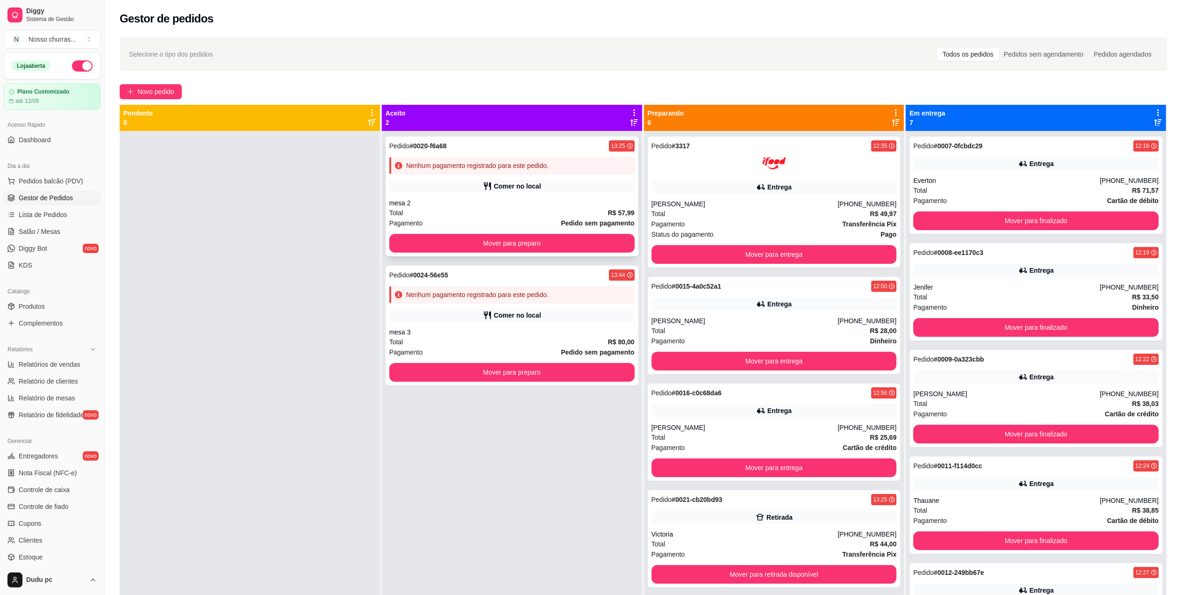
click at [531, 159] on div "Nenhum pagamento registrado para este pedido." at bounding box center [511, 165] width 245 height 17
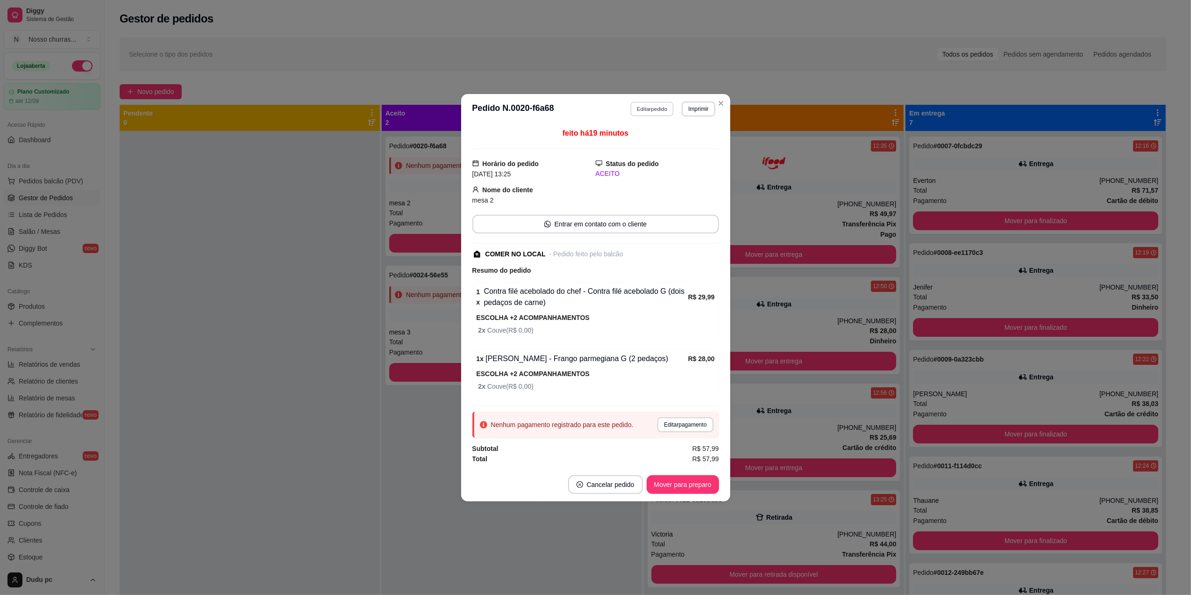
click at [654, 111] on button "Editar pedido" at bounding box center [651, 108] width 43 height 14
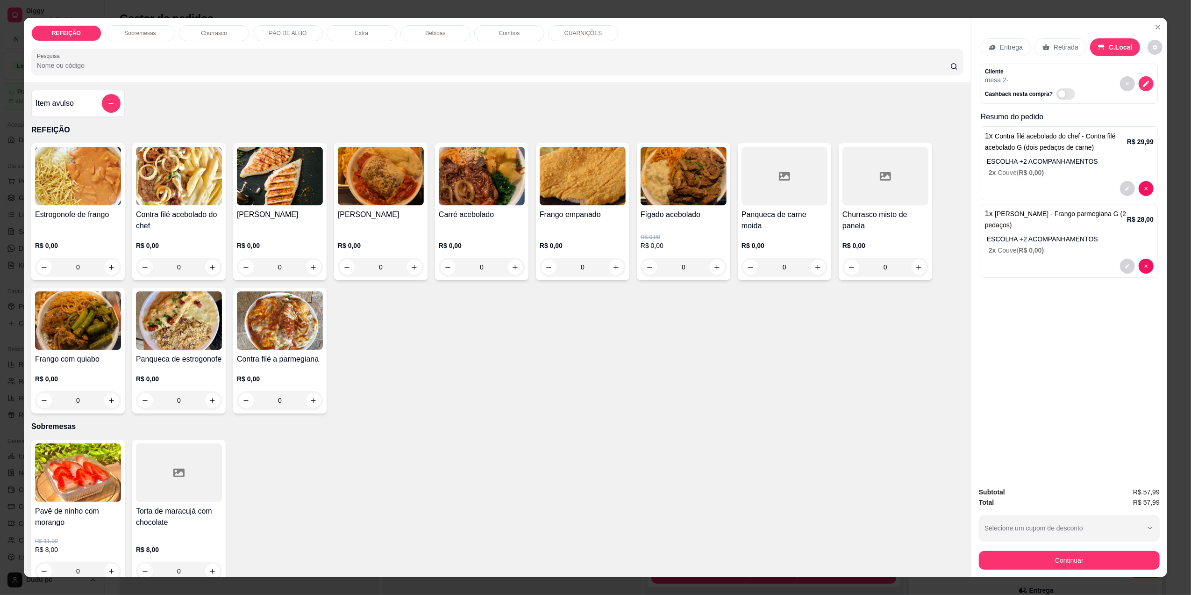
click at [416, 30] on div "Bebidas" at bounding box center [436, 33] width 70 height 16
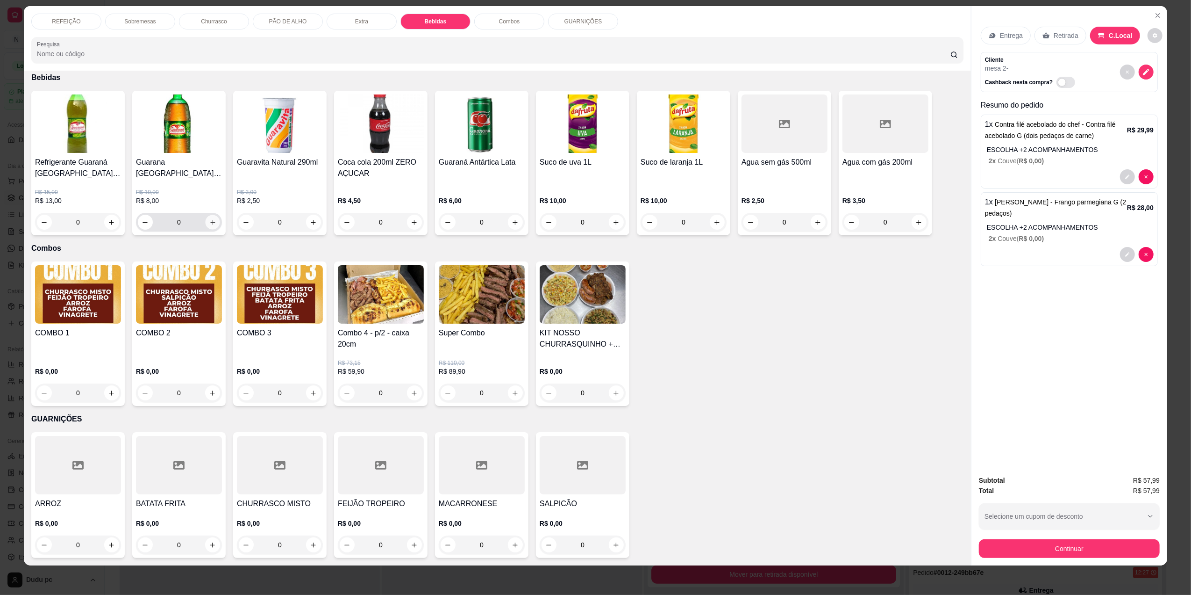
click at [210, 225] on icon "increase-product-quantity" at bounding box center [212, 222] width 7 height 7
click at [1021, 539] on button "Continuar" at bounding box center [1069, 548] width 175 height 18
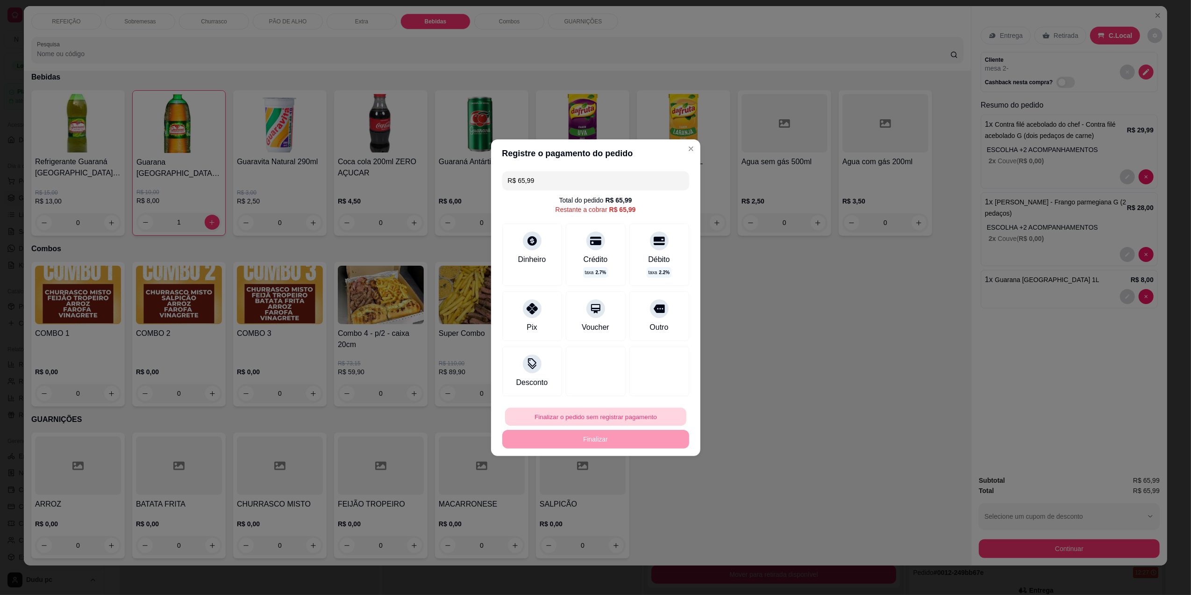
click at [576, 423] on button "Finalizar o pedido sem registrar pagamento" at bounding box center [595, 416] width 181 height 18
click at [648, 496] on button "Confirmar" at bounding box center [652, 493] width 33 height 14
type input "0"
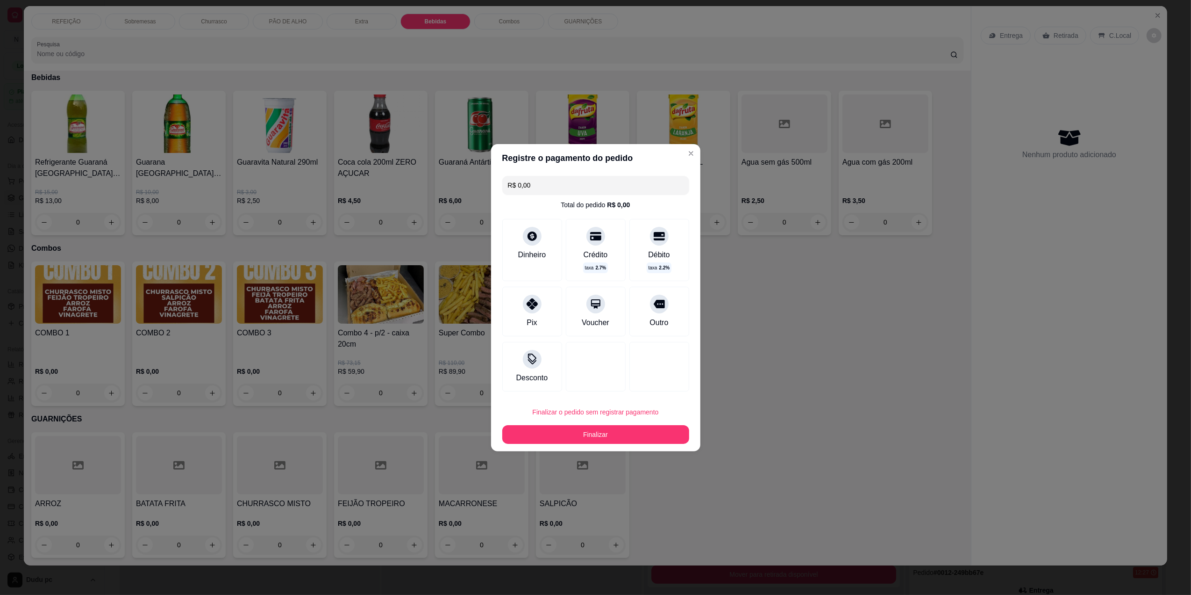
type input "R$ 0,00"
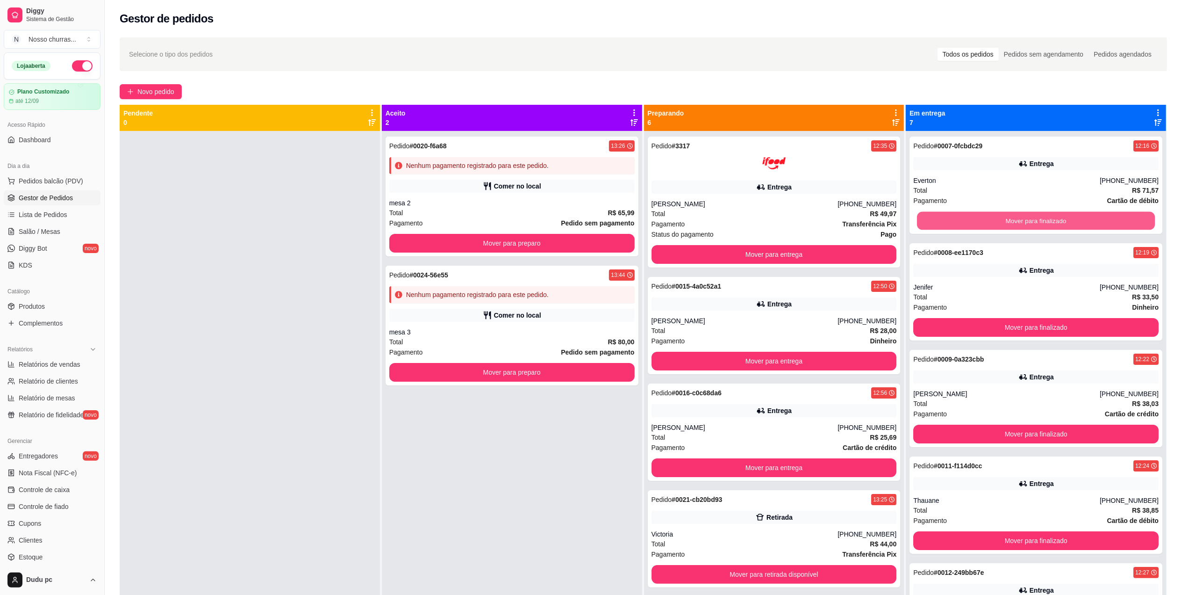
click at [1112, 212] on button "Mover para finalizado" at bounding box center [1036, 221] width 238 height 18
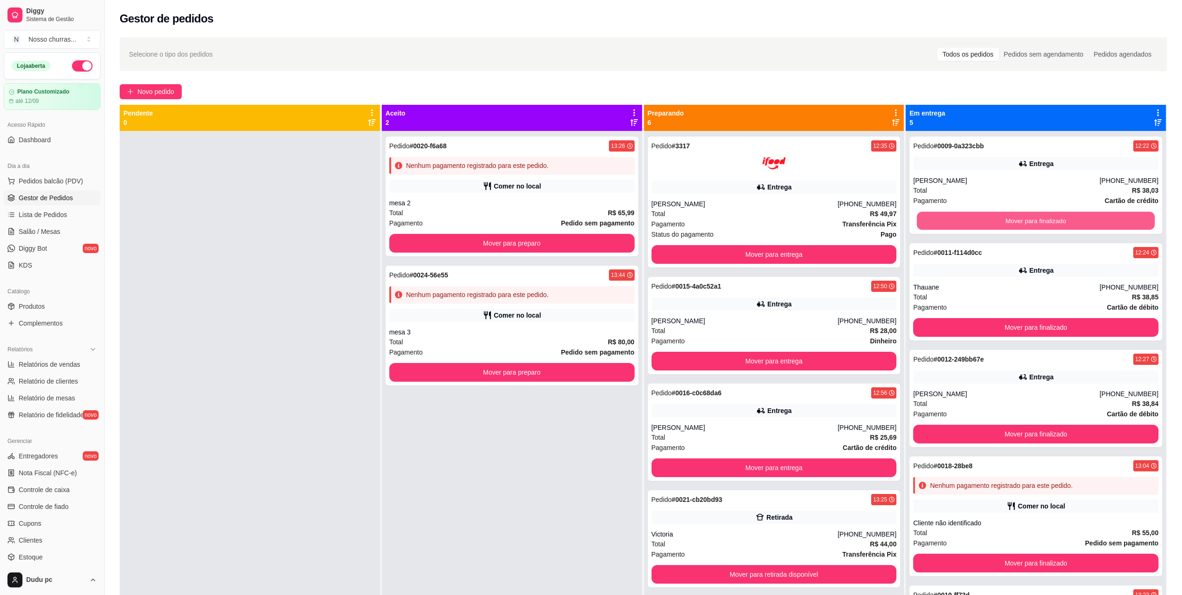
click at [1112, 212] on button "Mover para finalizado" at bounding box center [1036, 221] width 238 height 18
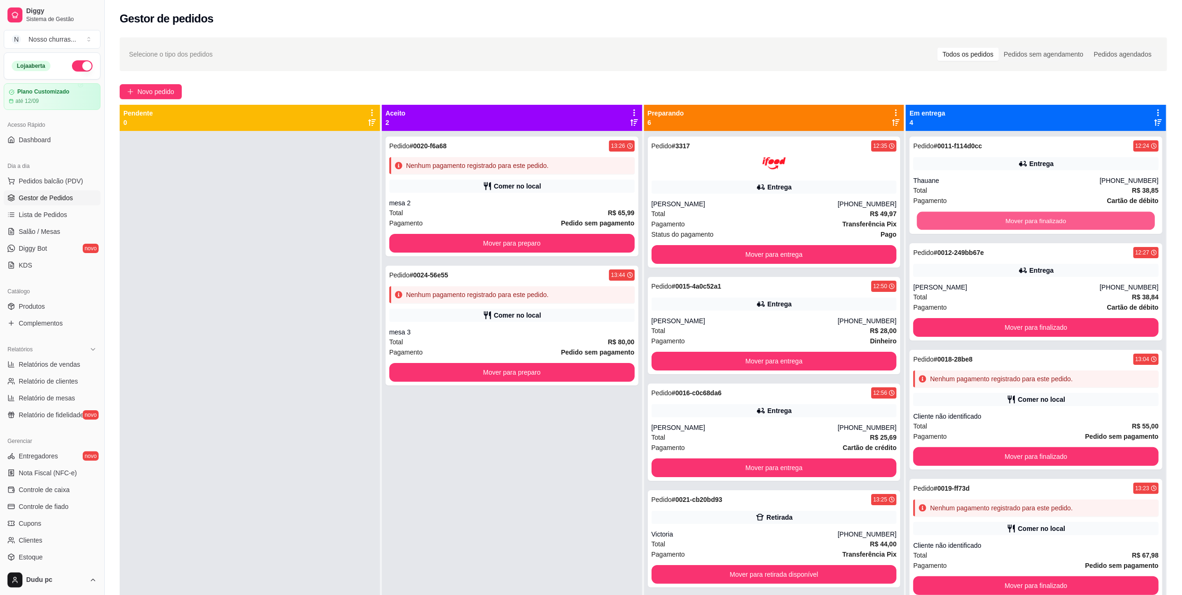
click at [1112, 212] on button "Mover para finalizado" at bounding box center [1036, 221] width 238 height 18
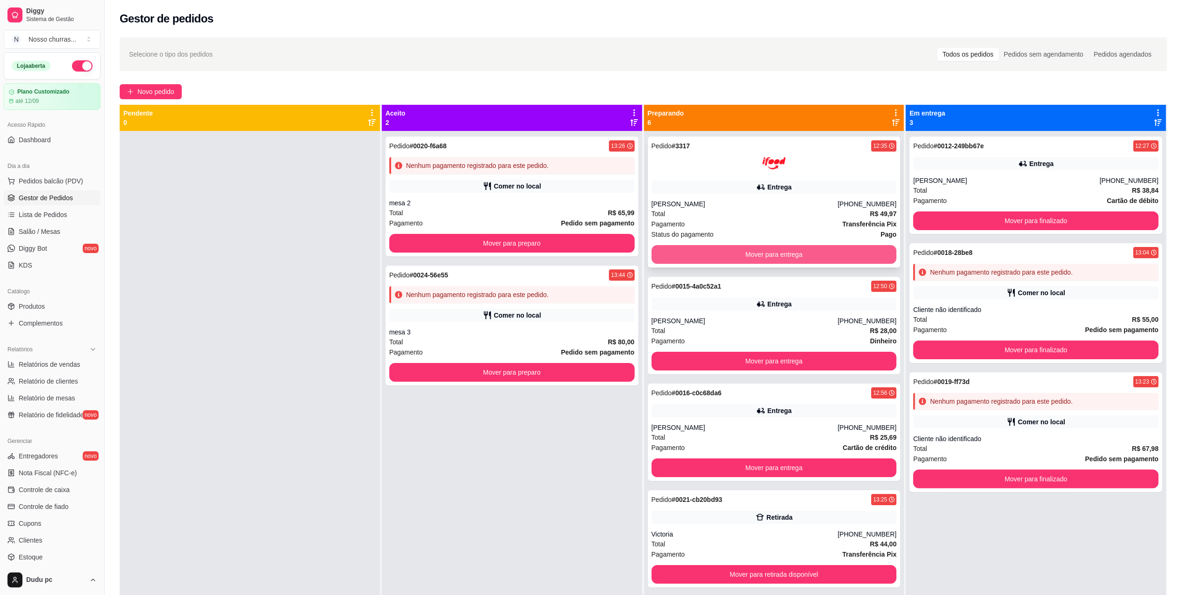
click at [825, 258] on button "Mover para entrega" at bounding box center [774, 254] width 245 height 19
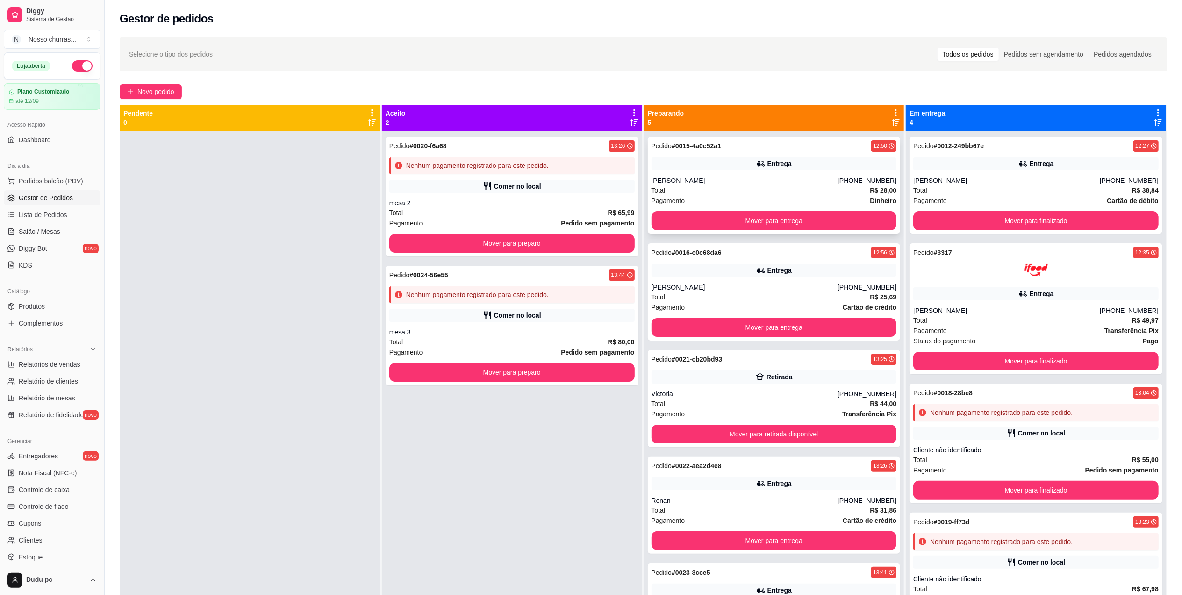
click at [829, 191] on div "Total R$ 28,00" at bounding box center [774, 190] width 245 height 10
click at [797, 226] on button "Mover para entrega" at bounding box center [774, 221] width 238 height 18
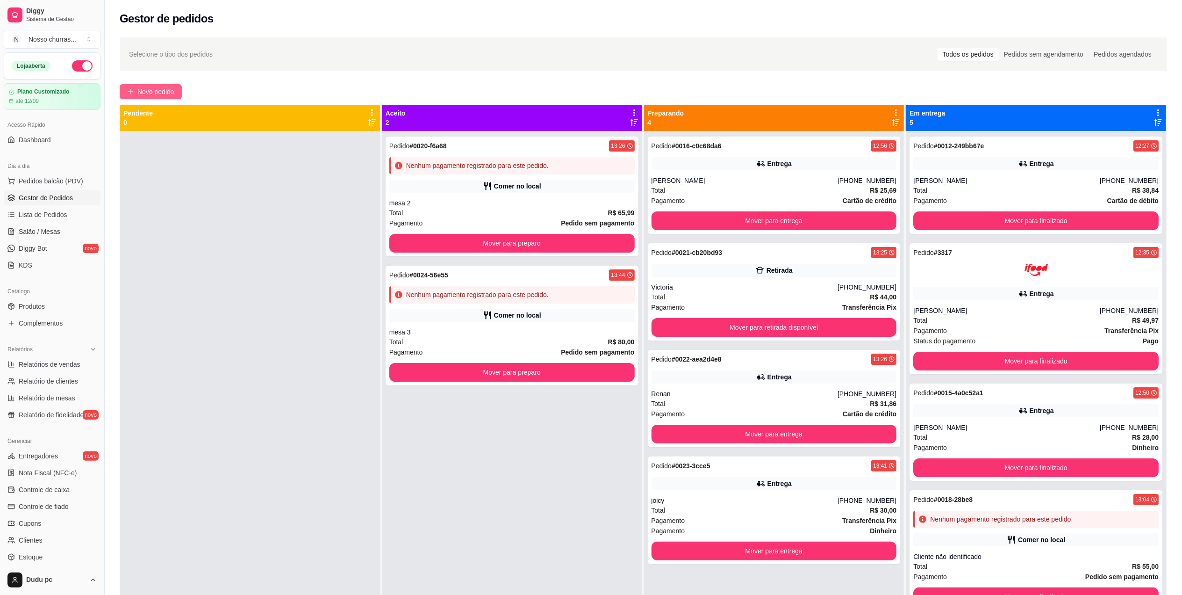
click at [169, 93] on span "Novo pedido" at bounding box center [155, 91] width 37 height 10
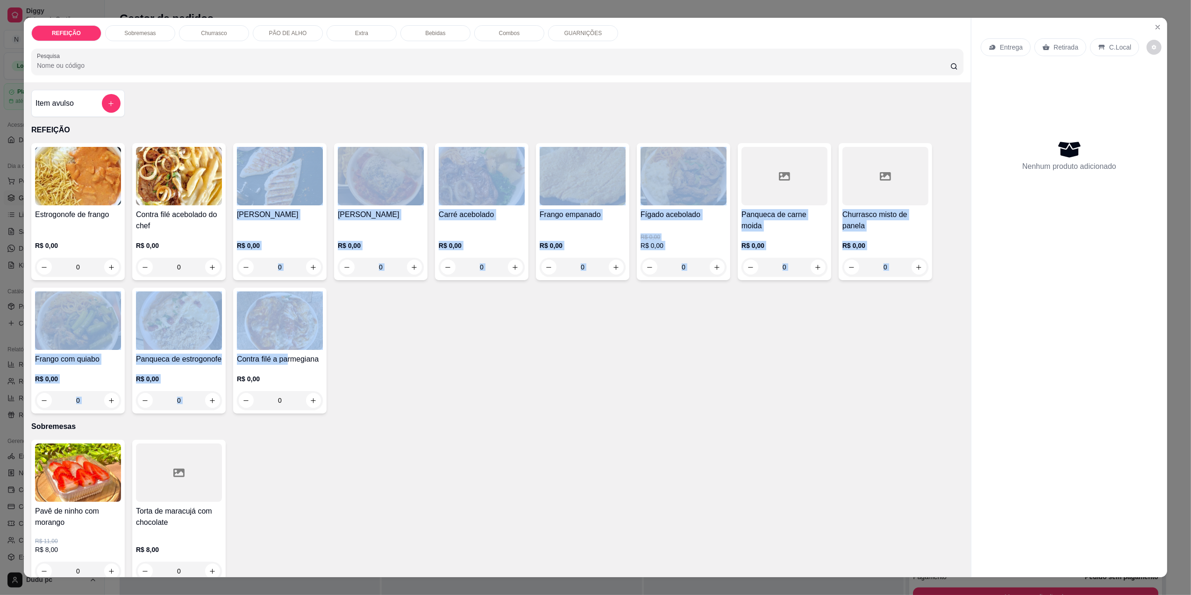
drag, startPoint x: 219, startPoint y: 265, endPoint x: 281, endPoint y: 354, distance: 108.5
click at [281, 354] on div "Estrogonofe de frango R$ 0,00 0 Contra filé acebolado do chef R$ 0,00 0 [PERSON…" at bounding box center [497, 278] width 932 height 270
click at [281, 354] on h4 "Contra filé a parmegiana" at bounding box center [280, 358] width 86 height 11
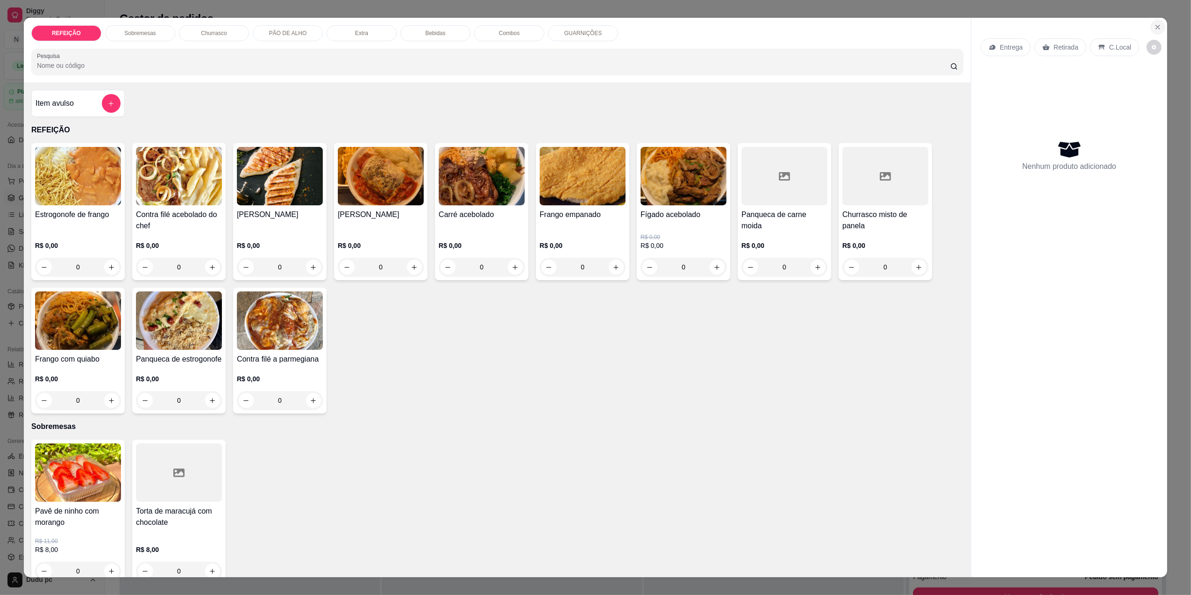
click at [1154, 29] on icon "Close" at bounding box center [1157, 26] width 7 height 7
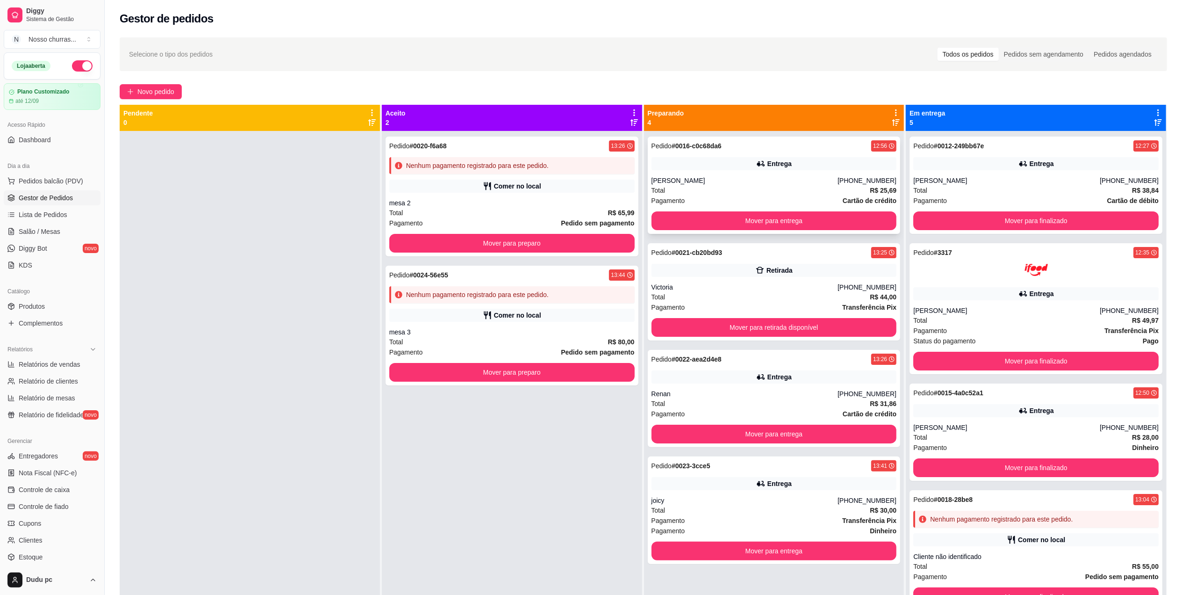
click at [734, 171] on div "Pedido # 0016-c0c68da6 12:56 Entrega Isabella [PHONE_NUMBER] Total R$ 25,69 Pag…" at bounding box center [774, 184] width 253 height 97
click at [948, 432] on div "[PERSON_NAME]" at bounding box center [1006, 427] width 186 height 9
click at [954, 470] on button "Mover para finalizado" at bounding box center [1036, 468] width 238 height 18
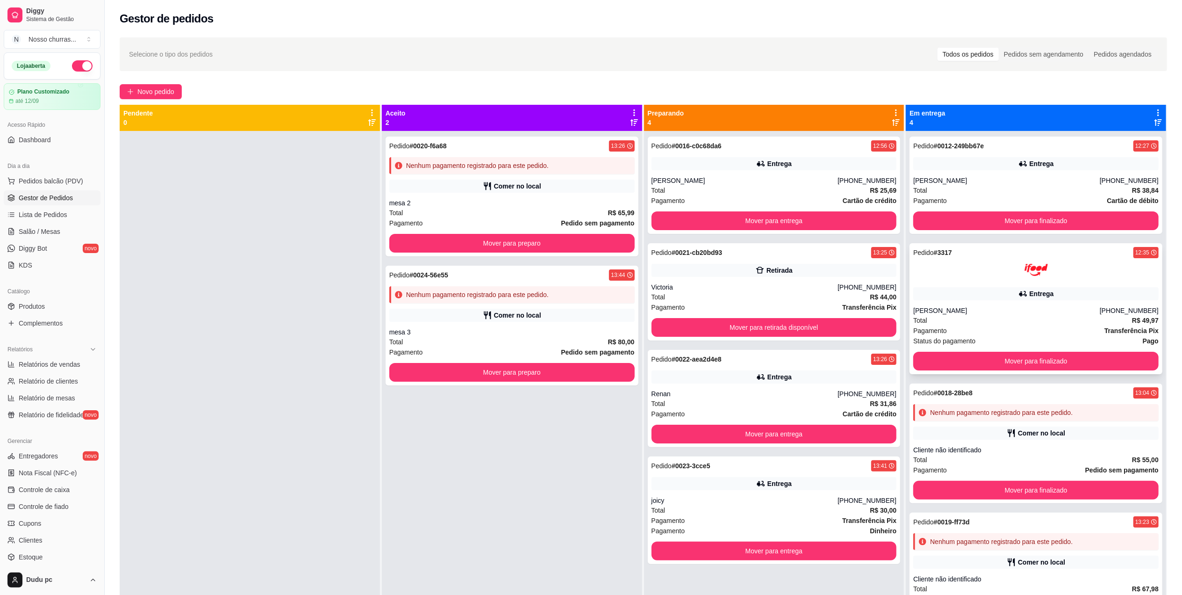
click at [960, 294] on div "Entrega" at bounding box center [1035, 293] width 245 height 13
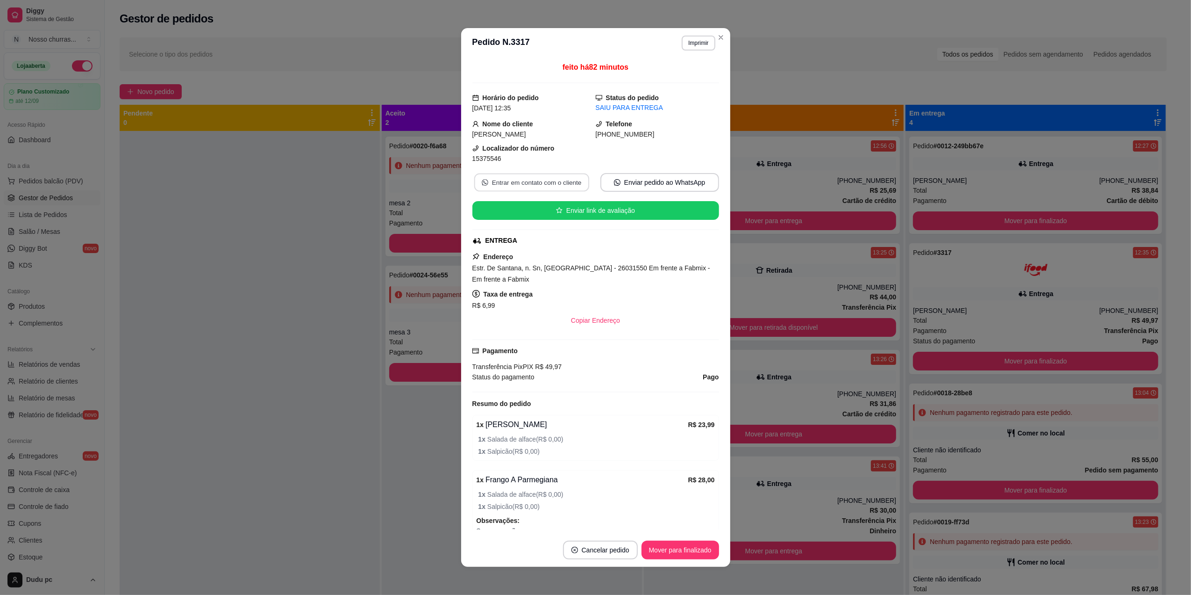
click at [550, 180] on button "Entrar em contato com o cliente" at bounding box center [531, 182] width 115 height 18
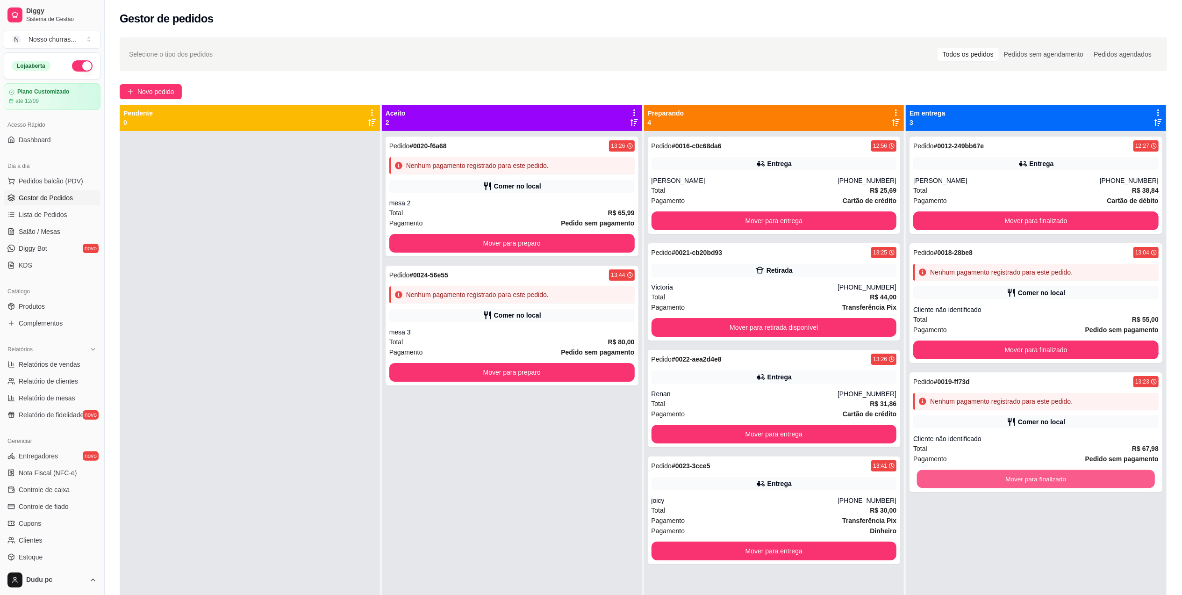
click at [929, 486] on button "Mover para finalizado" at bounding box center [1036, 479] width 238 height 18
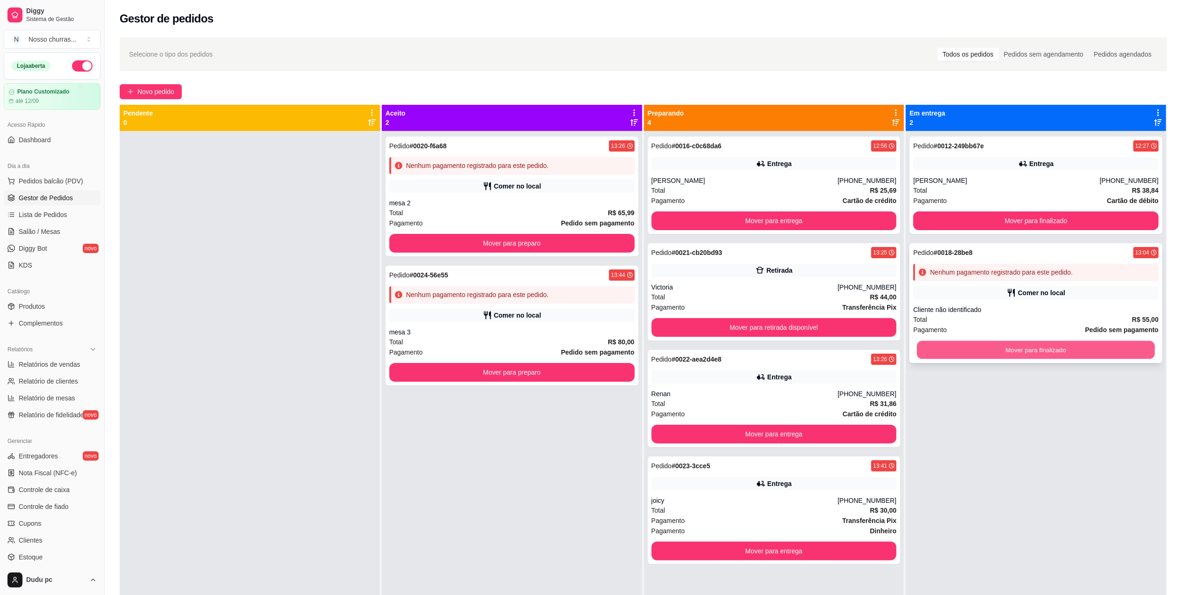
click at [963, 354] on button "Mover para finalizado" at bounding box center [1036, 350] width 238 height 18
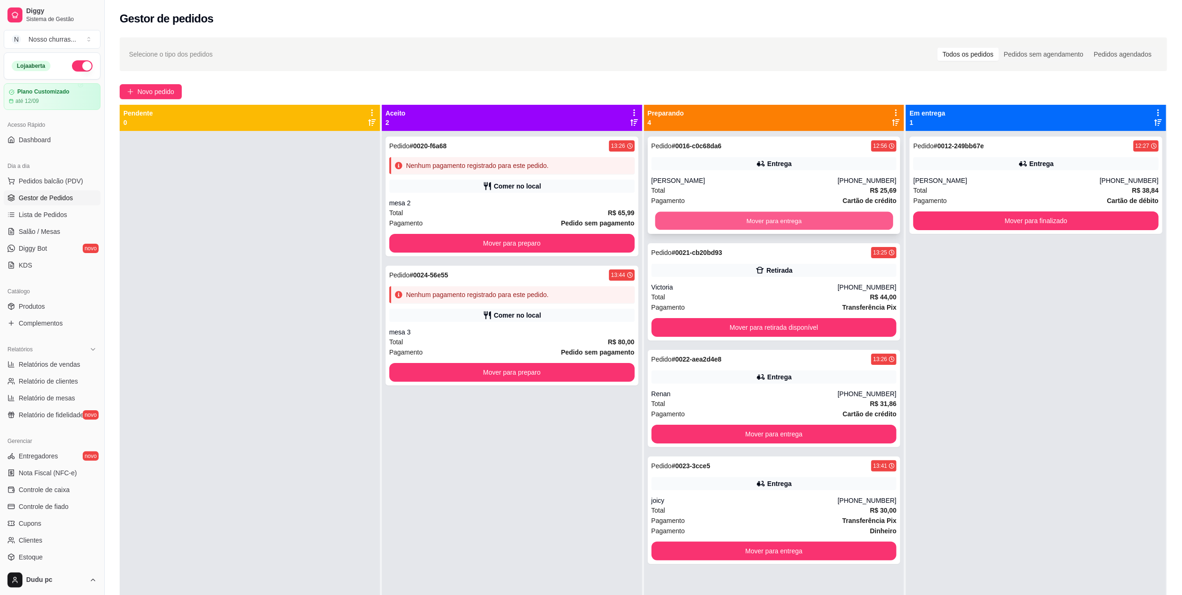
click at [871, 223] on button "Mover para entrega" at bounding box center [774, 221] width 238 height 18
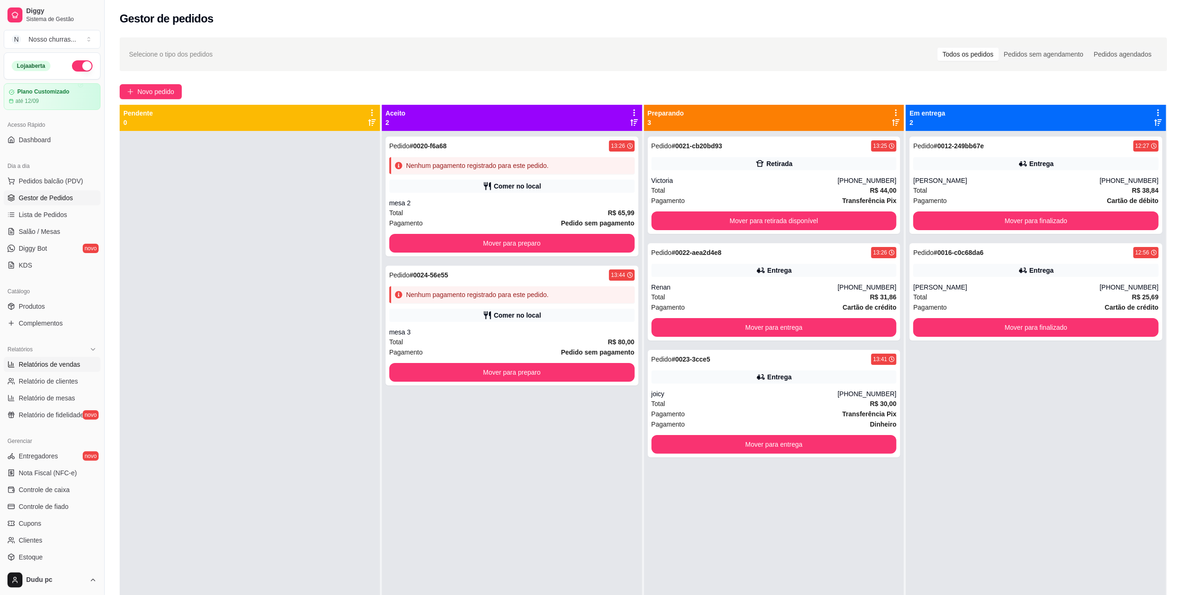
click at [83, 365] on link "Relatórios de vendas" at bounding box center [52, 364] width 97 height 15
select select "ALL"
select select "0"
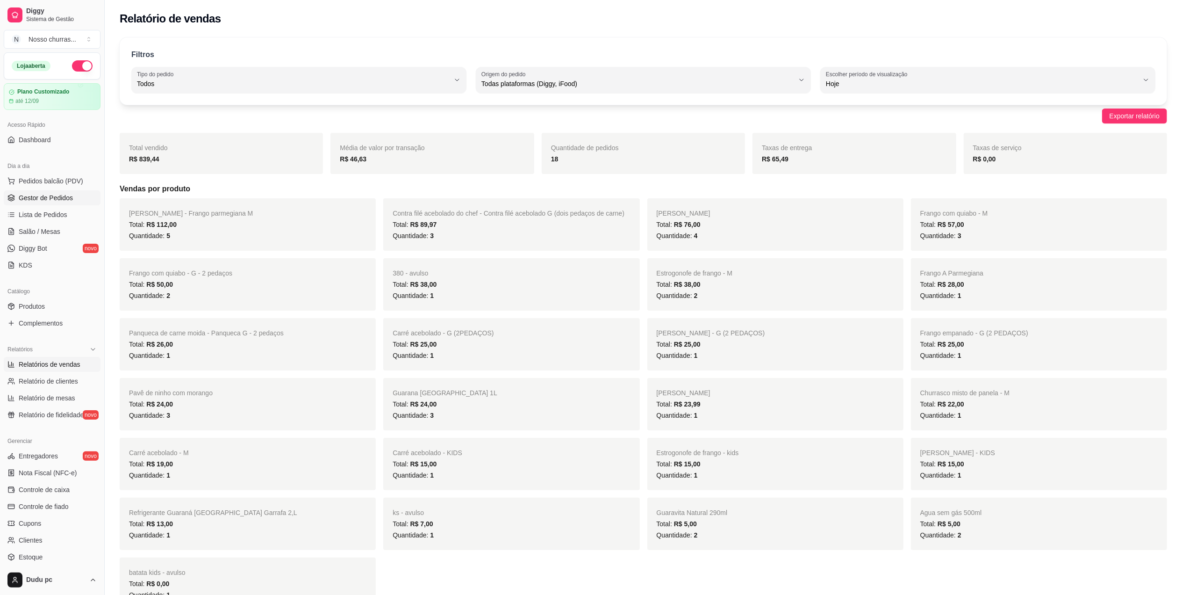
click at [60, 193] on span "Gestor de Pedidos" at bounding box center [46, 197] width 54 height 9
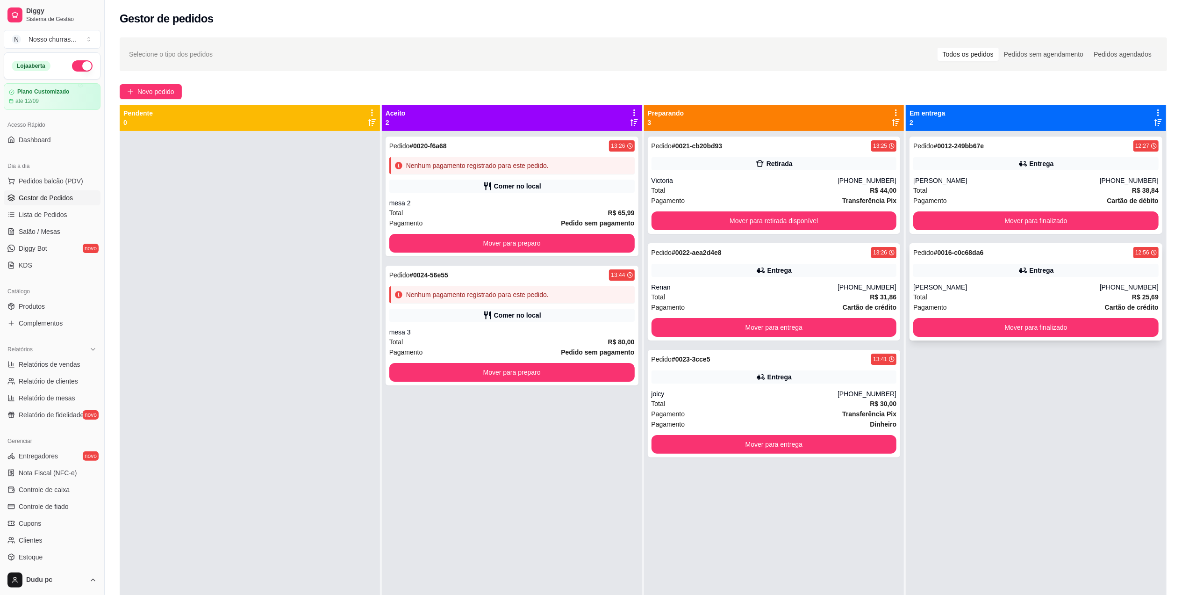
click at [960, 279] on div "Pedido # 0016-c0c68da6 12:56 Entrega [PERSON_NAME] [PHONE_NUMBER] Total R$ 25,6…" at bounding box center [1036, 291] width 253 height 97
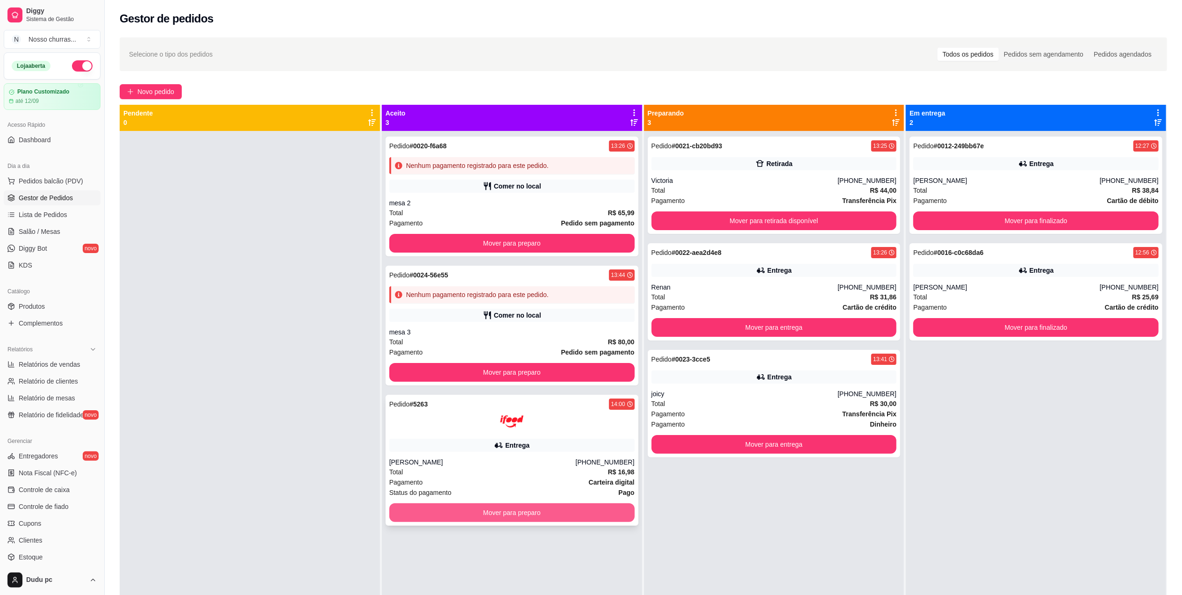
click at [500, 516] on button "Mover para preparo" at bounding box center [511, 512] width 245 height 19
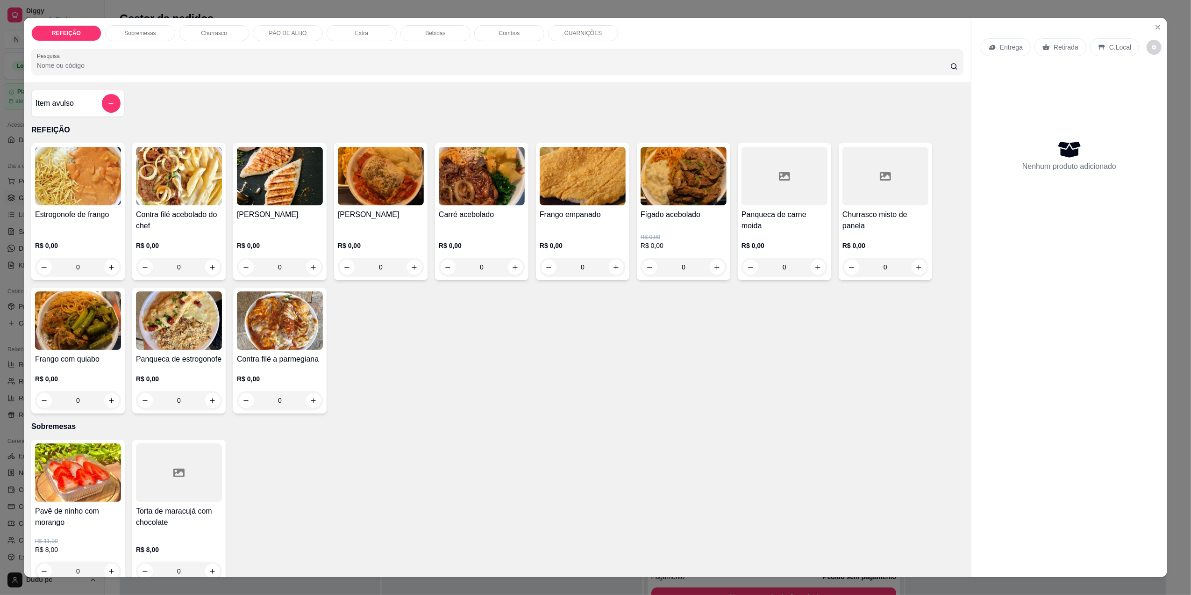
click at [448, 36] on div "Bebidas" at bounding box center [436, 33] width 70 height 16
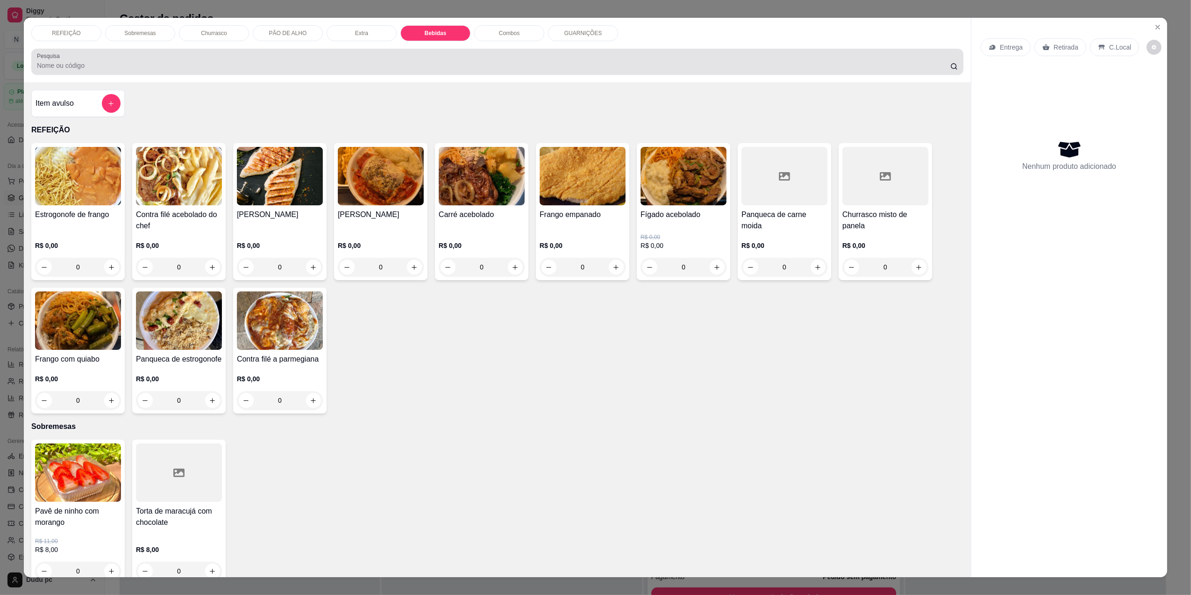
scroll to position [12, 0]
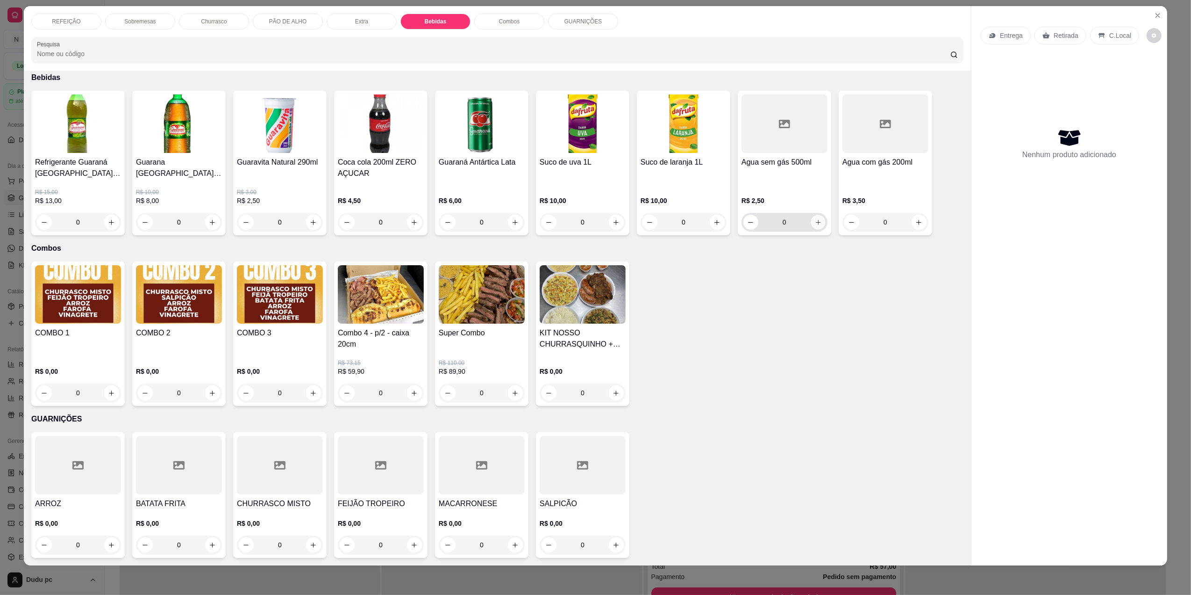
click at [815, 219] on icon "increase-product-quantity" at bounding box center [818, 222] width 7 height 7
type input "1"
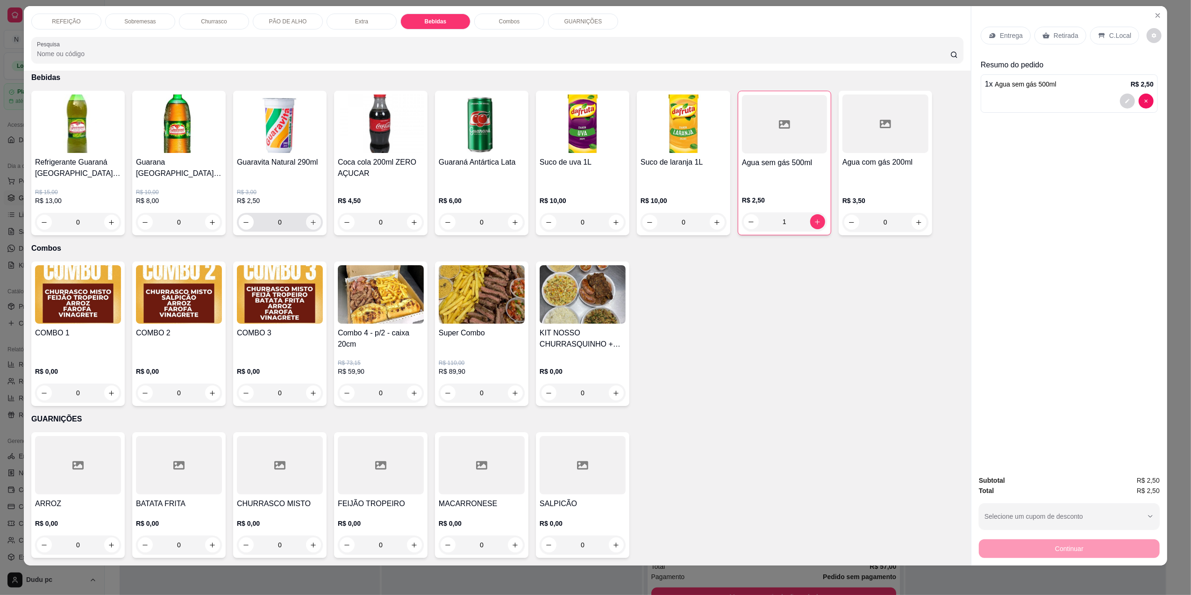
click at [311, 223] on icon "increase-product-quantity" at bounding box center [313, 222] width 5 height 5
type input "1"
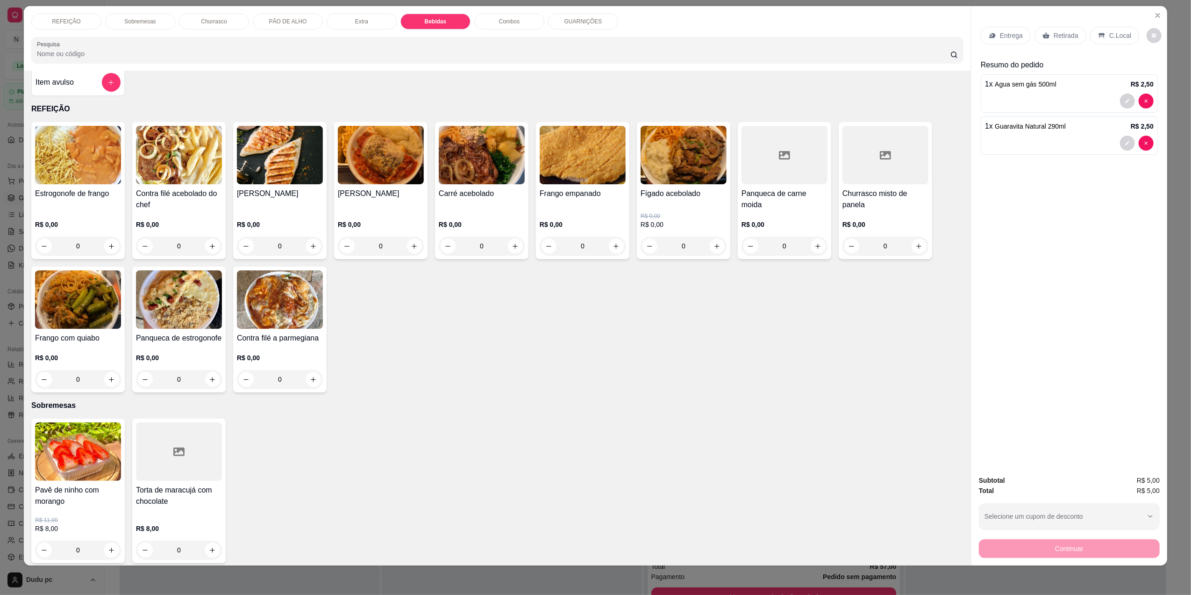
scroll to position [0, 0]
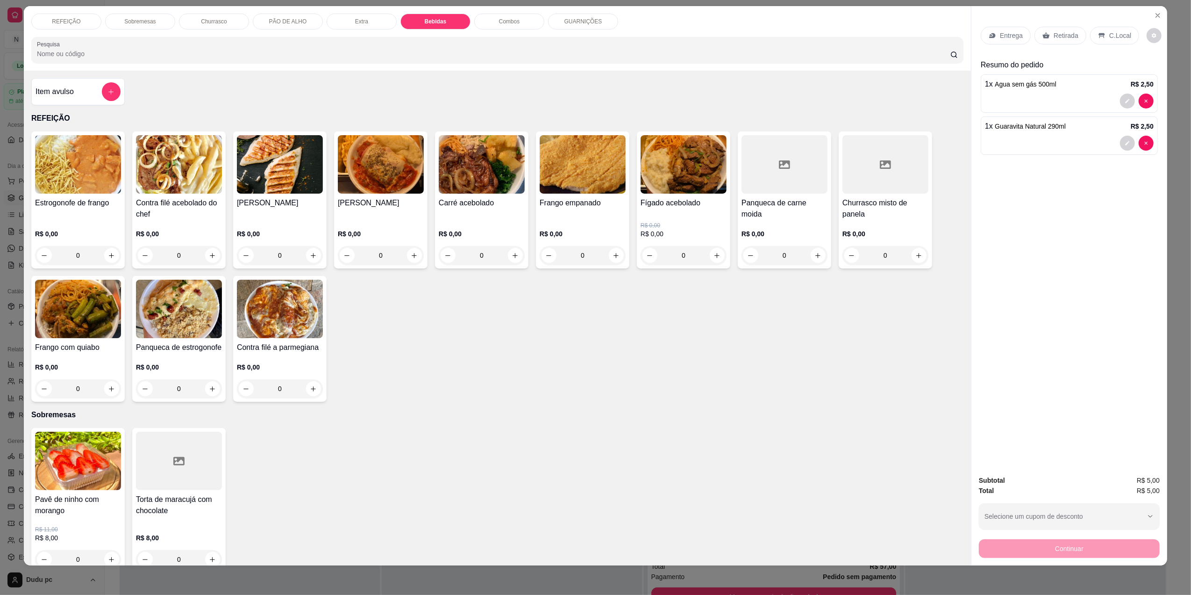
click at [288, 227] on div "R$ 0,00 0" at bounding box center [280, 242] width 86 height 45
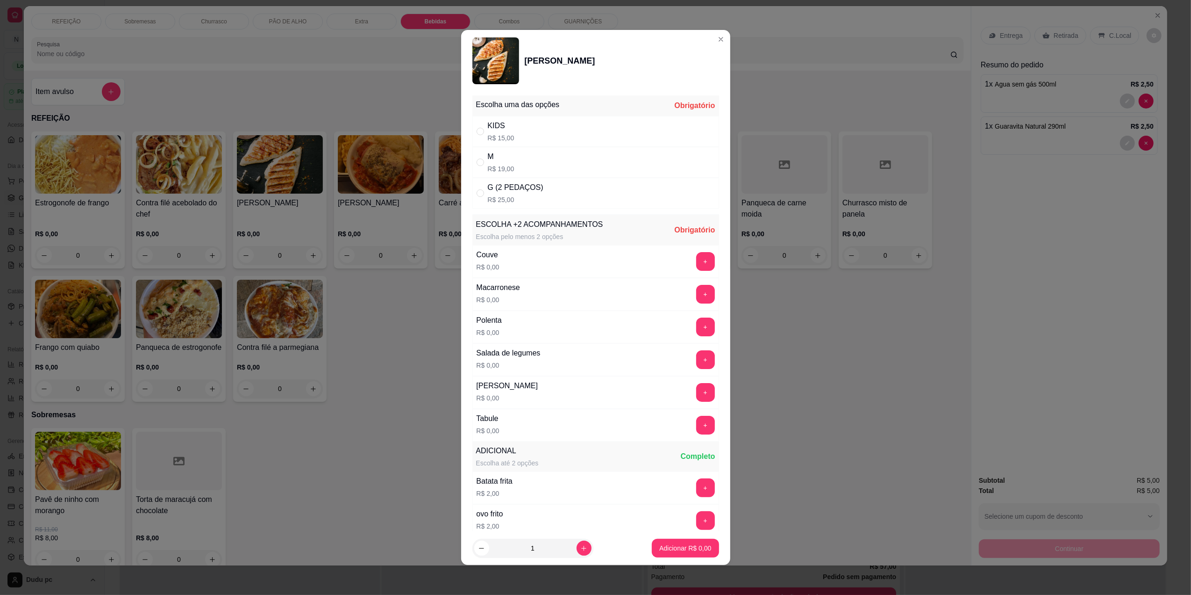
click at [520, 159] on div "M R$ 19,00" at bounding box center [596, 162] width 247 height 31
radio input "true"
click at [696, 430] on button "+" at bounding box center [705, 425] width 18 height 18
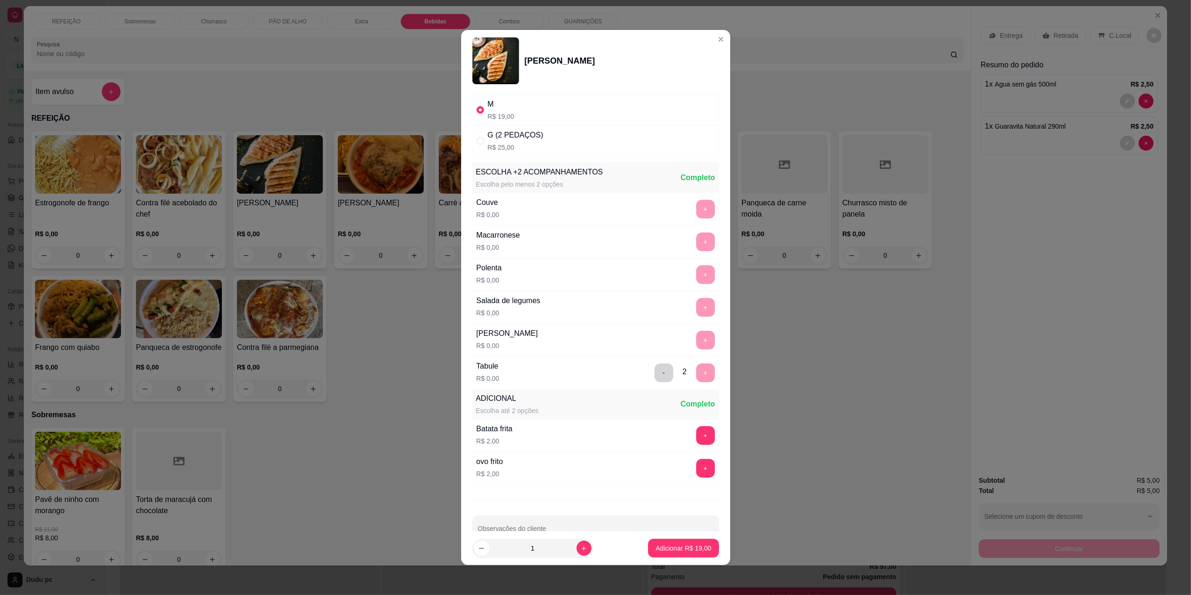
scroll to position [79, 0]
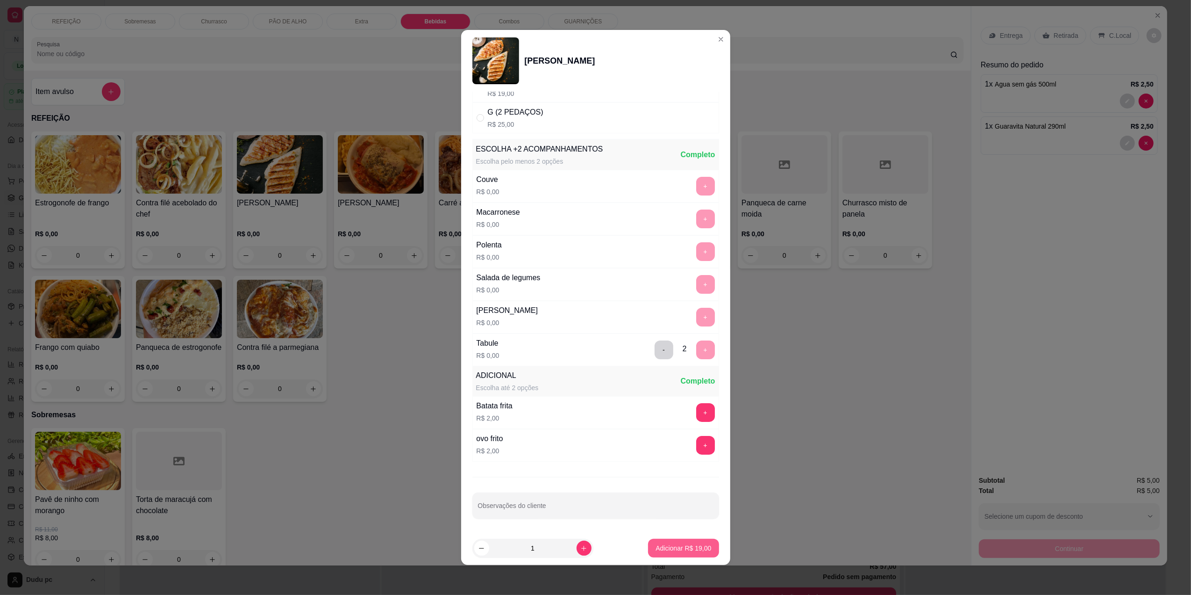
click at [660, 553] on button "Adicionar R$ 19,00" at bounding box center [683, 547] width 71 height 19
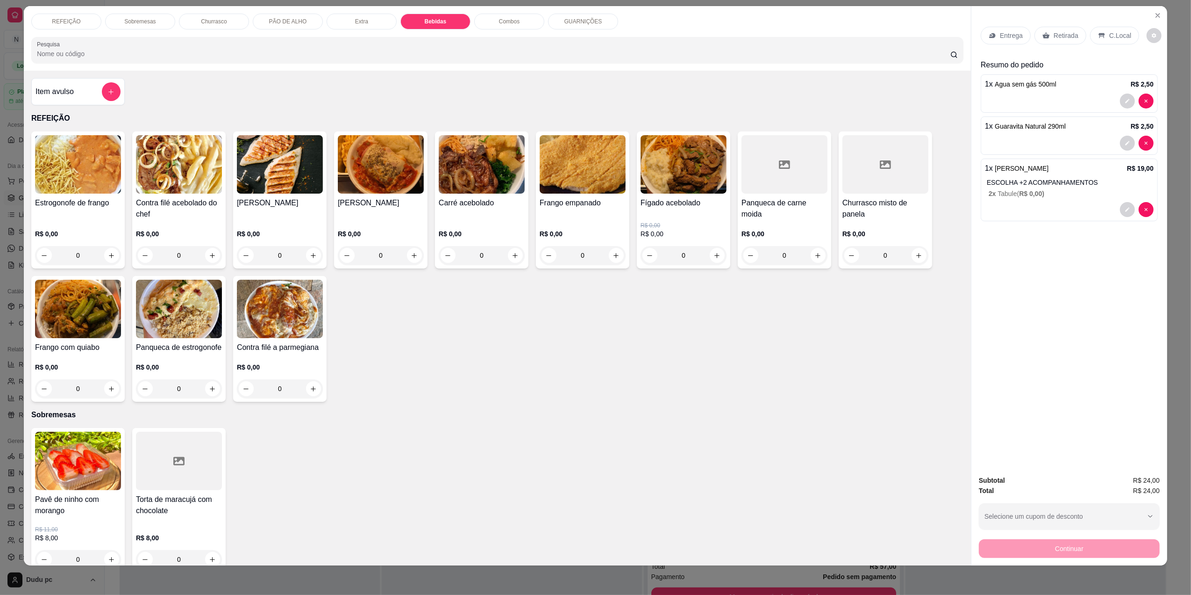
click at [313, 256] on div "0" at bounding box center [280, 255] width 86 height 19
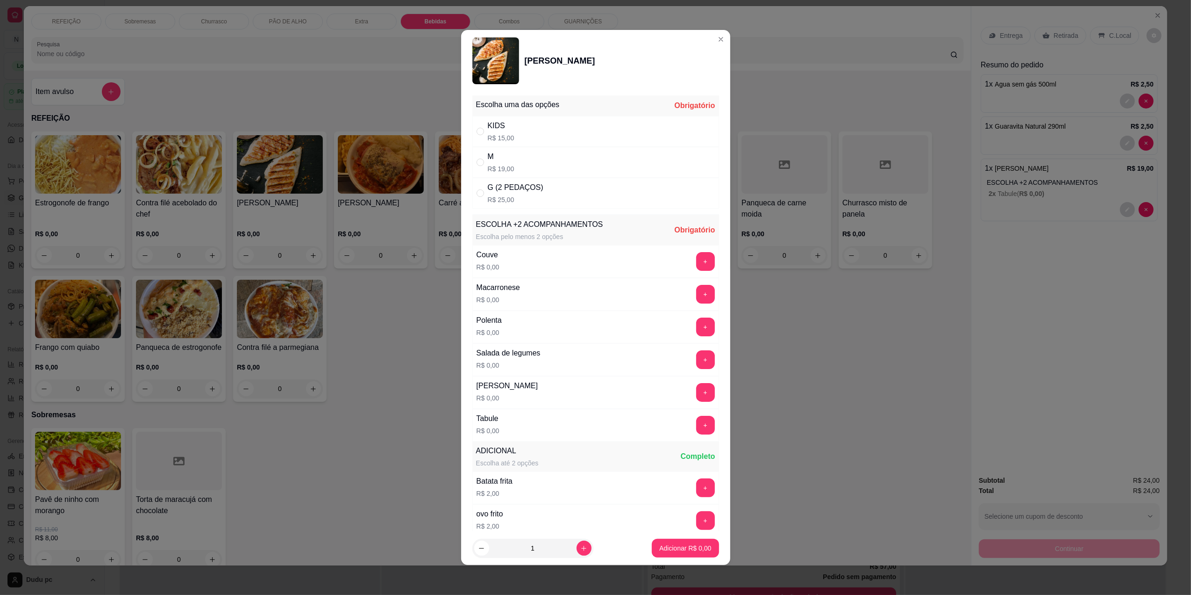
click at [557, 201] on div "G (2 PEDAÇOS) R$ 25,00" at bounding box center [596, 193] width 247 height 31
radio input "true"
click at [696, 262] on button "+" at bounding box center [705, 261] width 18 height 18
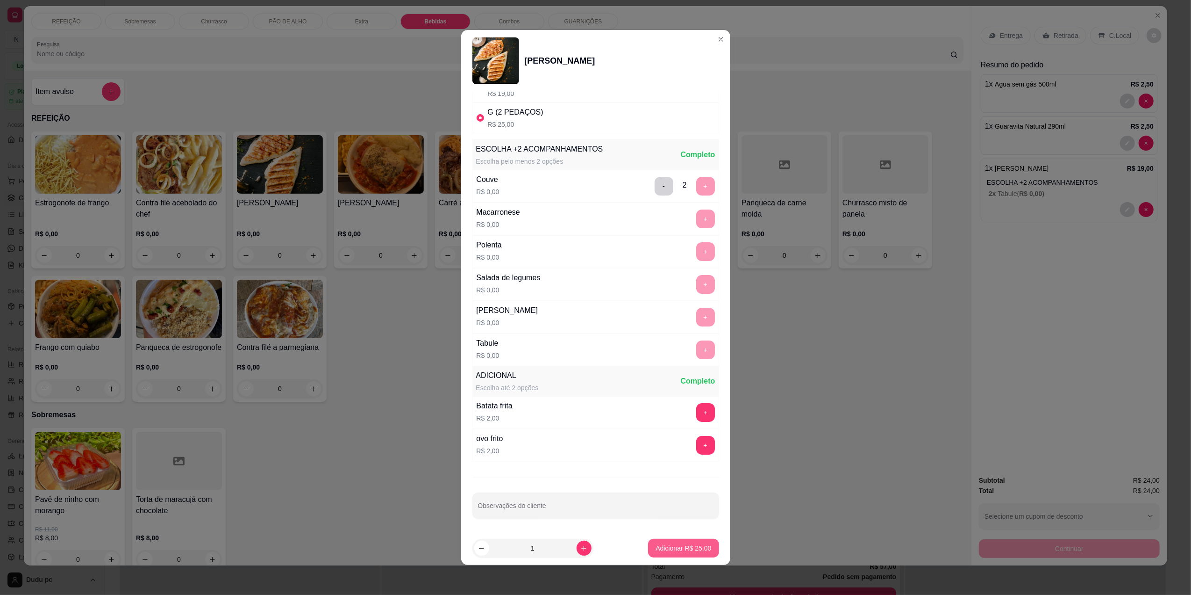
click at [673, 547] on p "Adicionar R$ 25,00" at bounding box center [684, 547] width 56 height 9
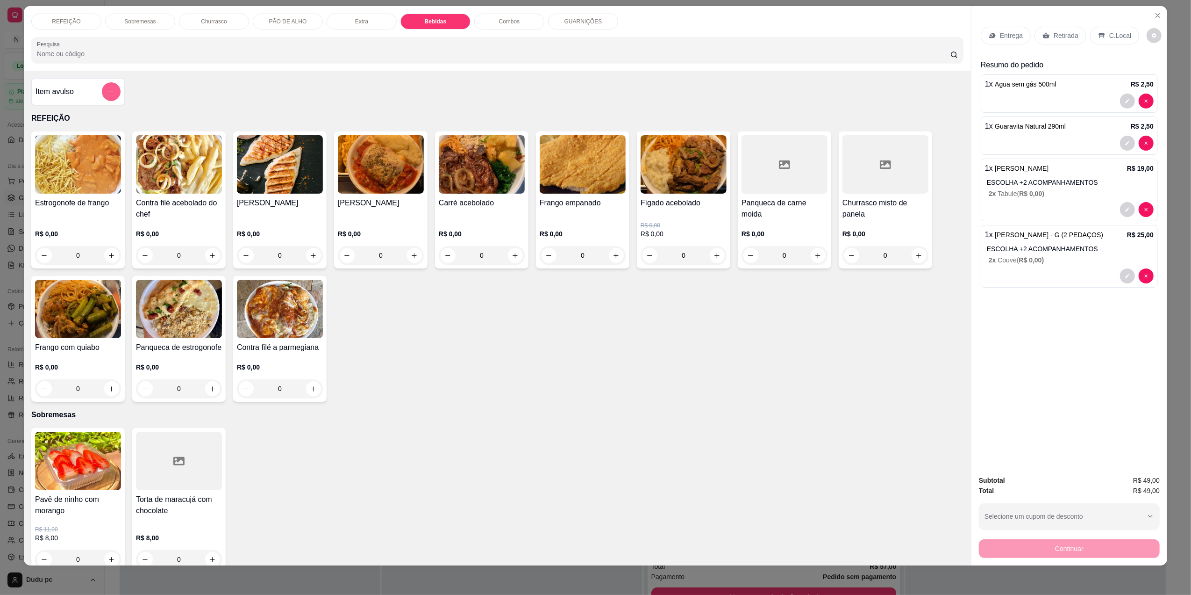
click at [107, 92] on icon "add-separate-item" at bounding box center [110, 91] width 7 height 7
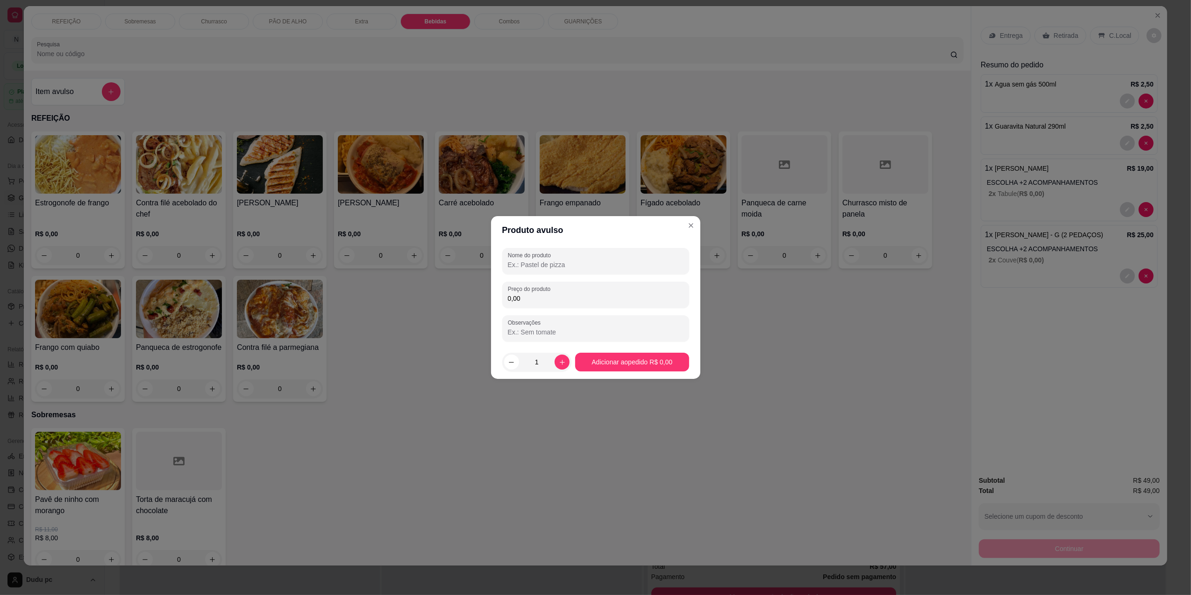
click at [540, 263] on input "Nome do produto" at bounding box center [596, 264] width 176 height 9
type input "ks"
click at [540, 299] on input "0,00" at bounding box center [596, 298] width 176 height 9
type input "7,00"
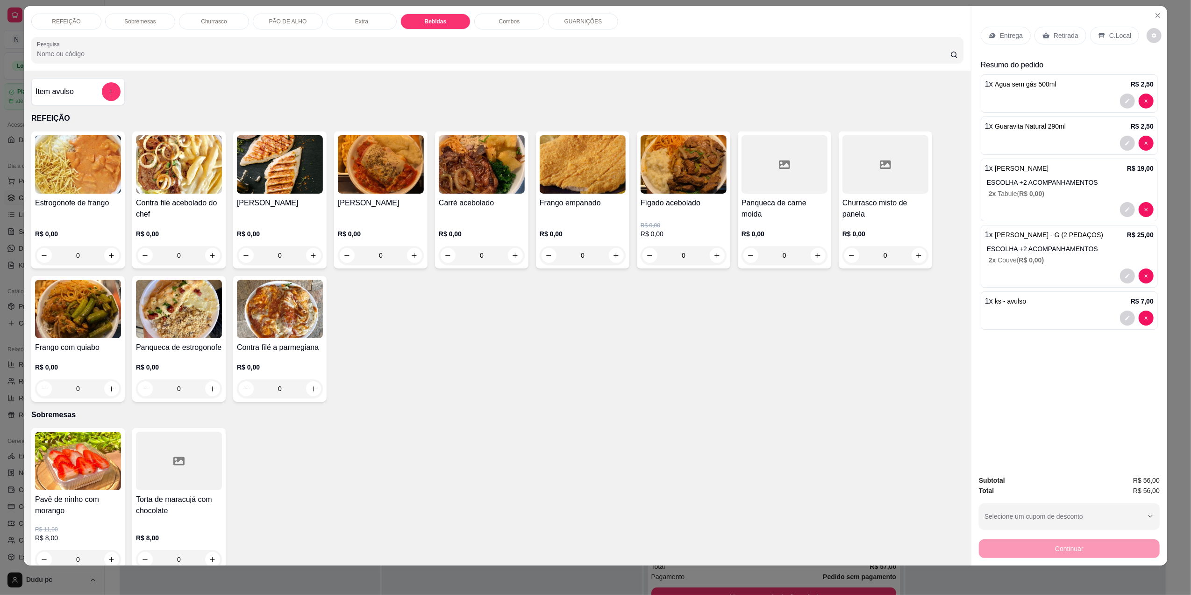
click at [1099, 550] on div "Continuar" at bounding box center [1069, 547] width 181 height 21
click at [1110, 36] on p "C.Local" at bounding box center [1121, 35] width 22 height 9
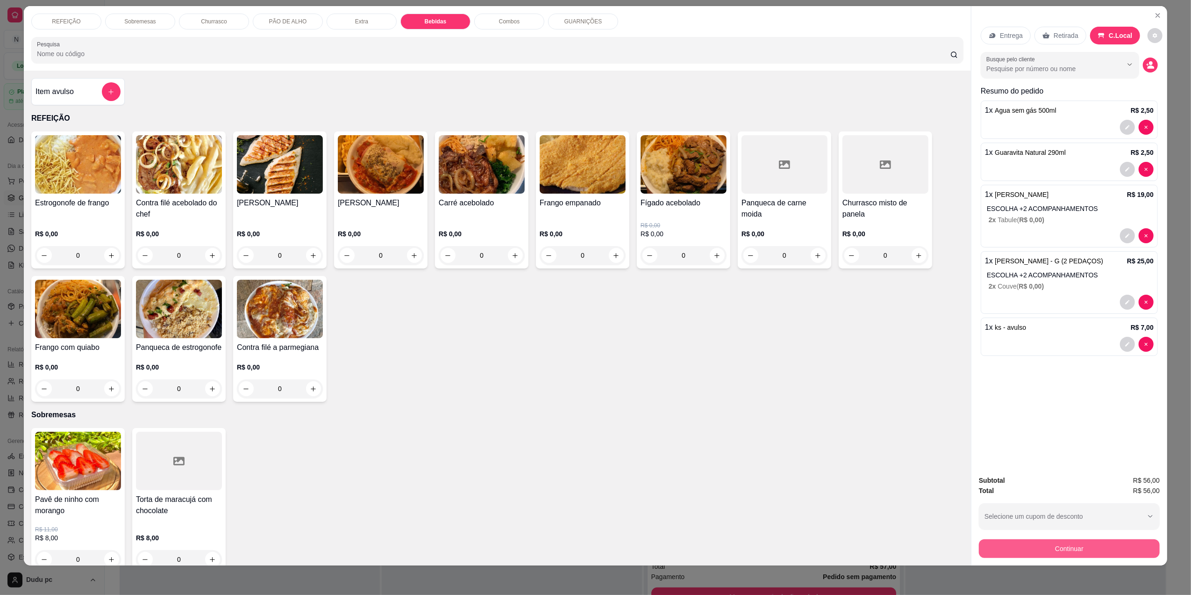
click at [1017, 546] on button "Continuar" at bounding box center [1069, 548] width 181 height 19
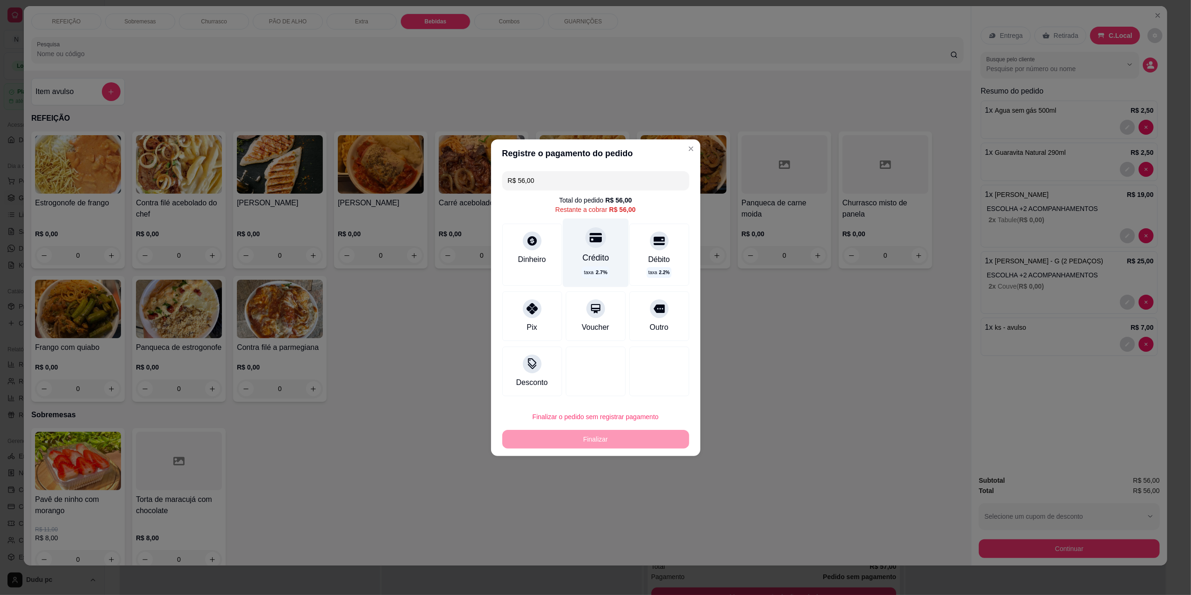
click at [591, 240] on icon at bounding box center [595, 237] width 12 height 9
type input "R$ 0,00"
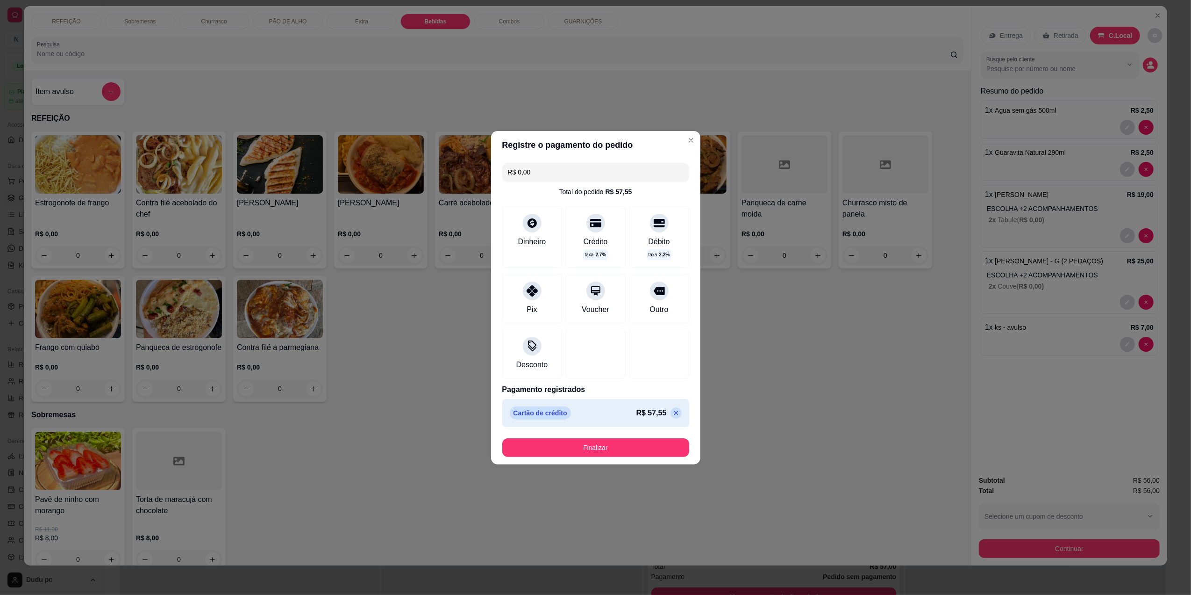
click at [589, 457] on footer "Finalizar" at bounding box center [595, 447] width 209 height 34
click at [588, 450] on button "Finalizar" at bounding box center [595, 447] width 181 height 18
type input "0"
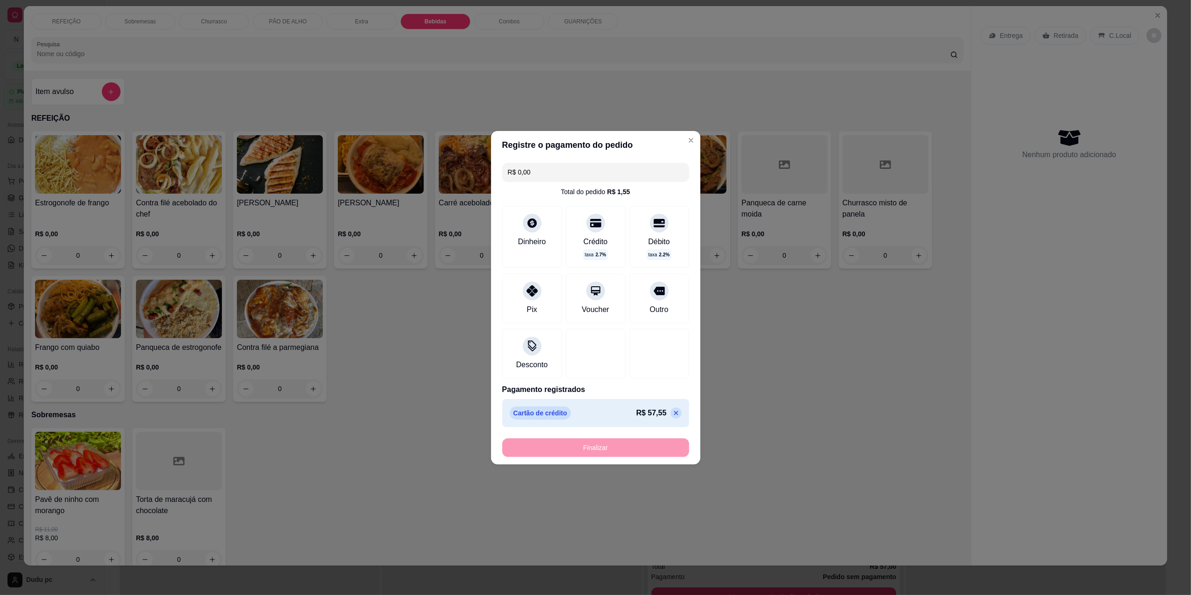
type input "-R$ 56,00"
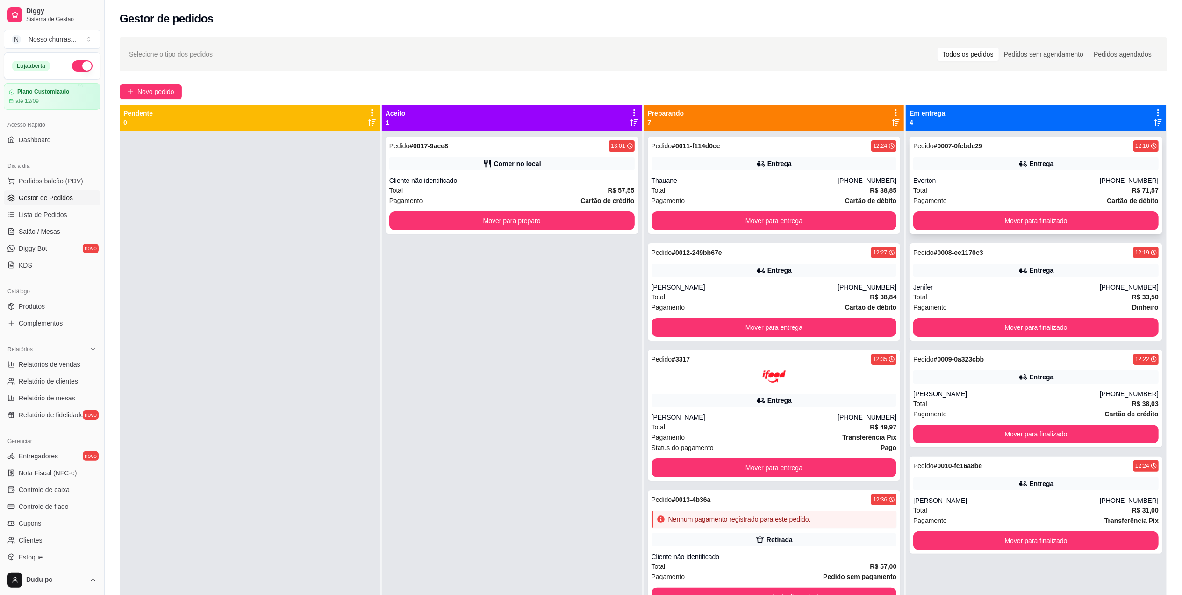
click at [950, 177] on div "Everton" at bounding box center [1006, 180] width 186 height 9
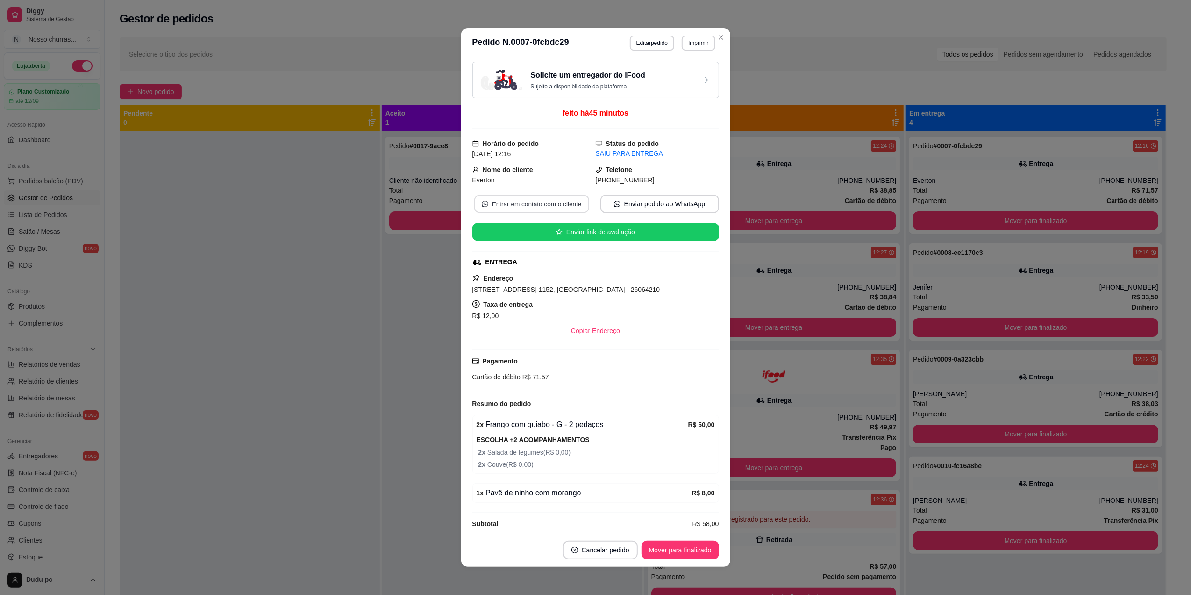
click at [557, 202] on button "Entrar em contato com o cliente" at bounding box center [531, 204] width 115 height 18
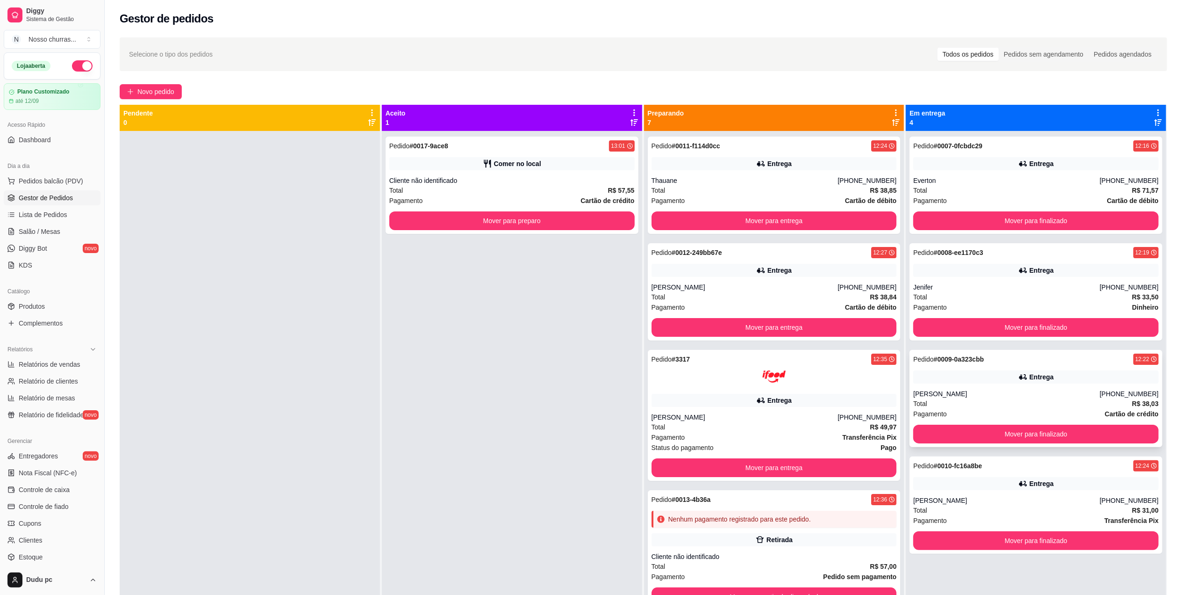
click at [952, 393] on div "[PERSON_NAME]" at bounding box center [1006, 393] width 186 height 9
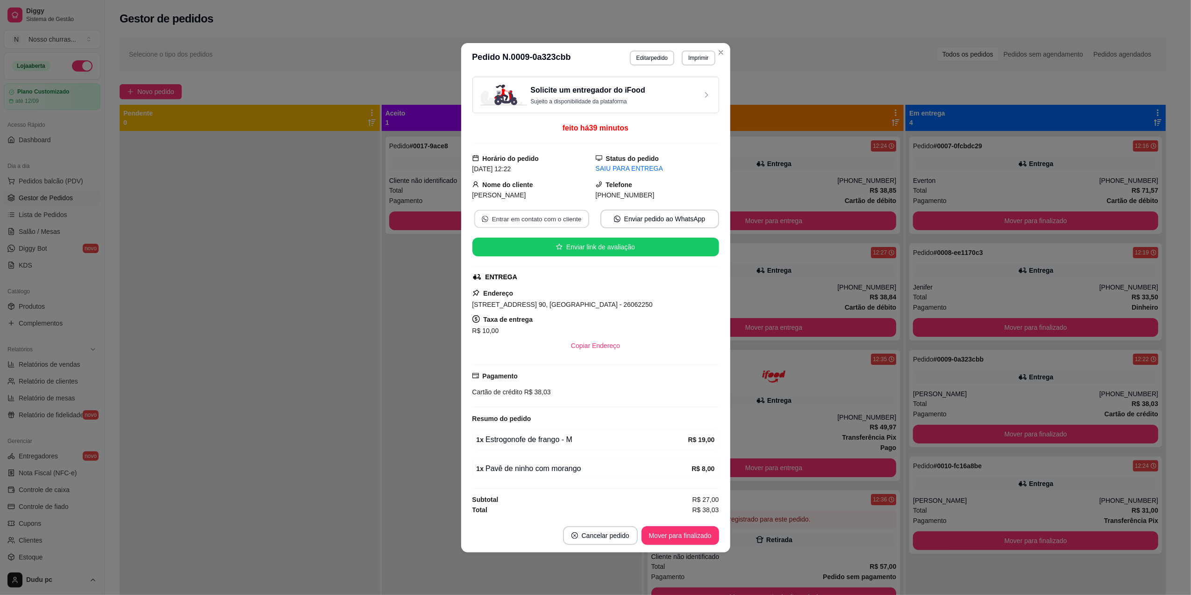
click at [524, 219] on button "Entrar em contato com o cliente" at bounding box center [531, 218] width 115 height 18
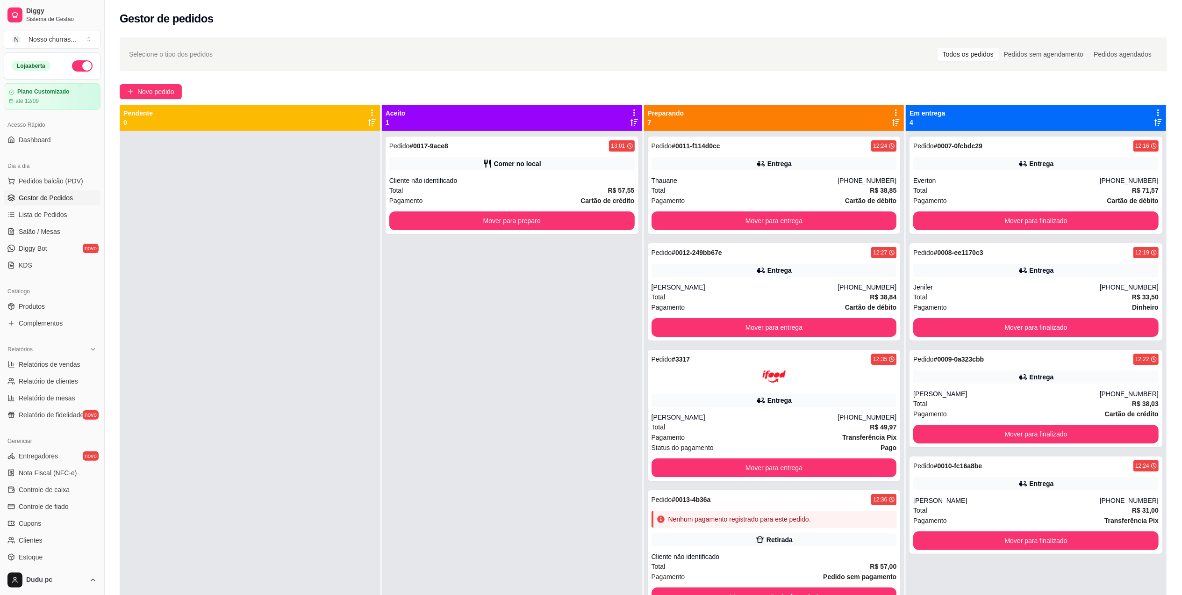
click at [993, 507] on div "Total R$ 31,00" at bounding box center [1035, 510] width 245 height 10
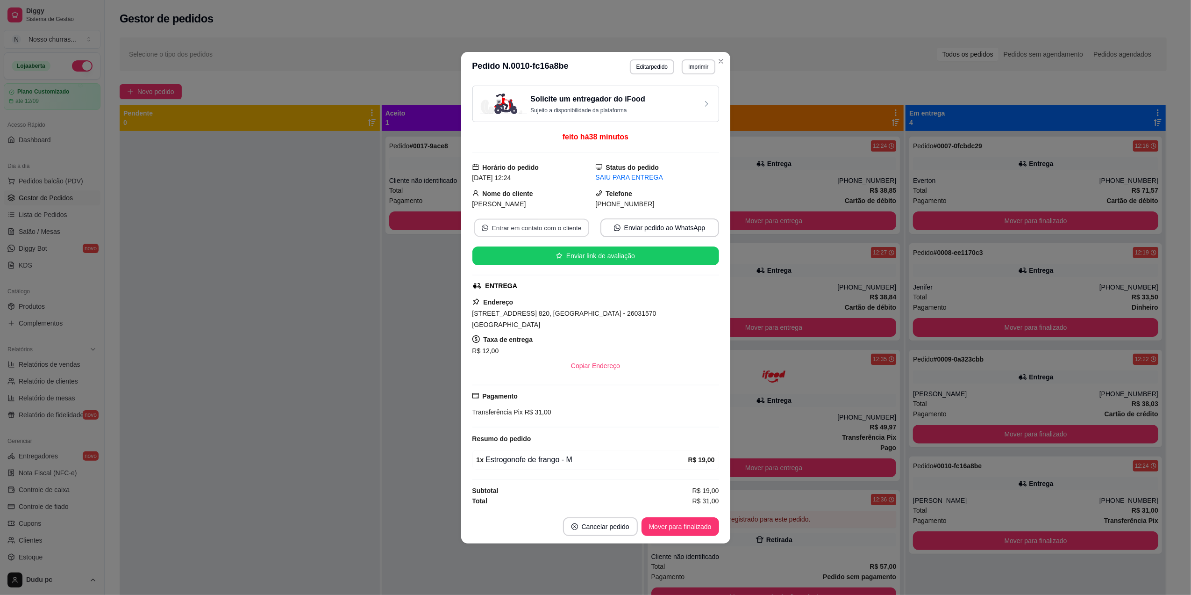
click at [546, 234] on button "Entrar em contato com o cliente" at bounding box center [531, 227] width 115 height 18
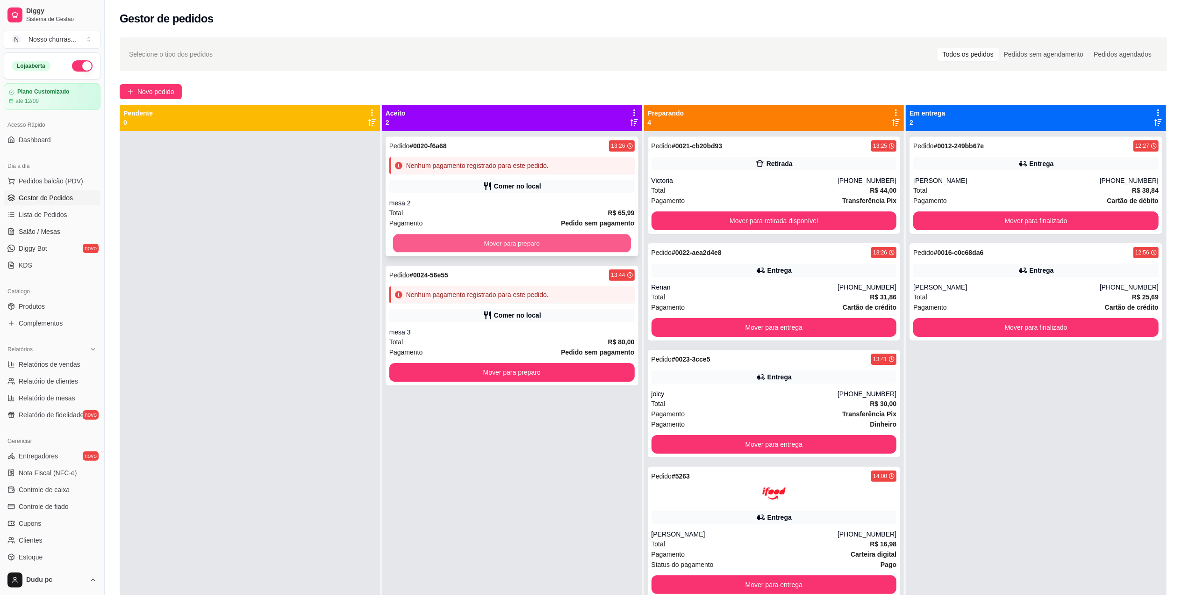
click at [551, 237] on button "Mover para preparo" at bounding box center [512, 243] width 238 height 18
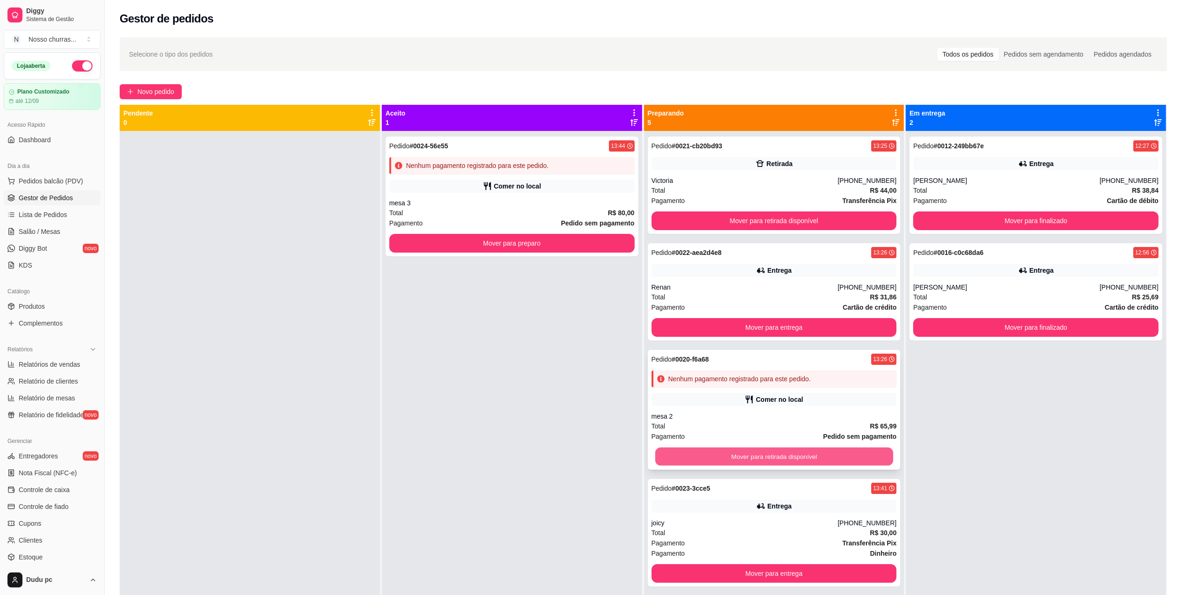
click at [849, 459] on button "Mover para retirada disponível" at bounding box center [774, 456] width 238 height 18
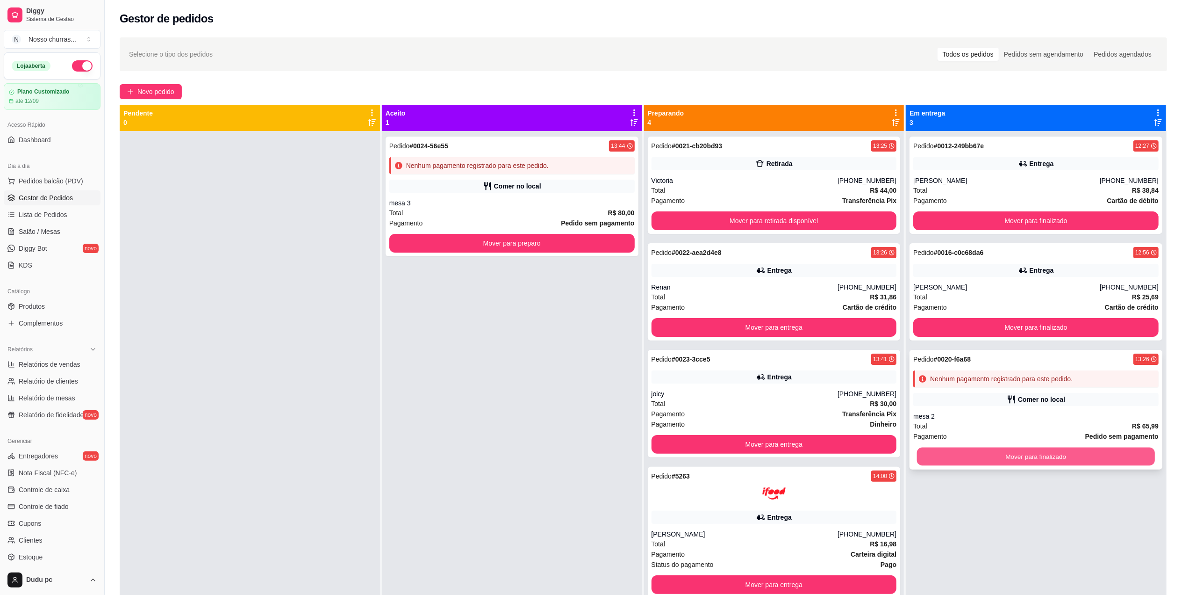
click at [972, 454] on button "Mover para finalizado" at bounding box center [1036, 456] width 238 height 18
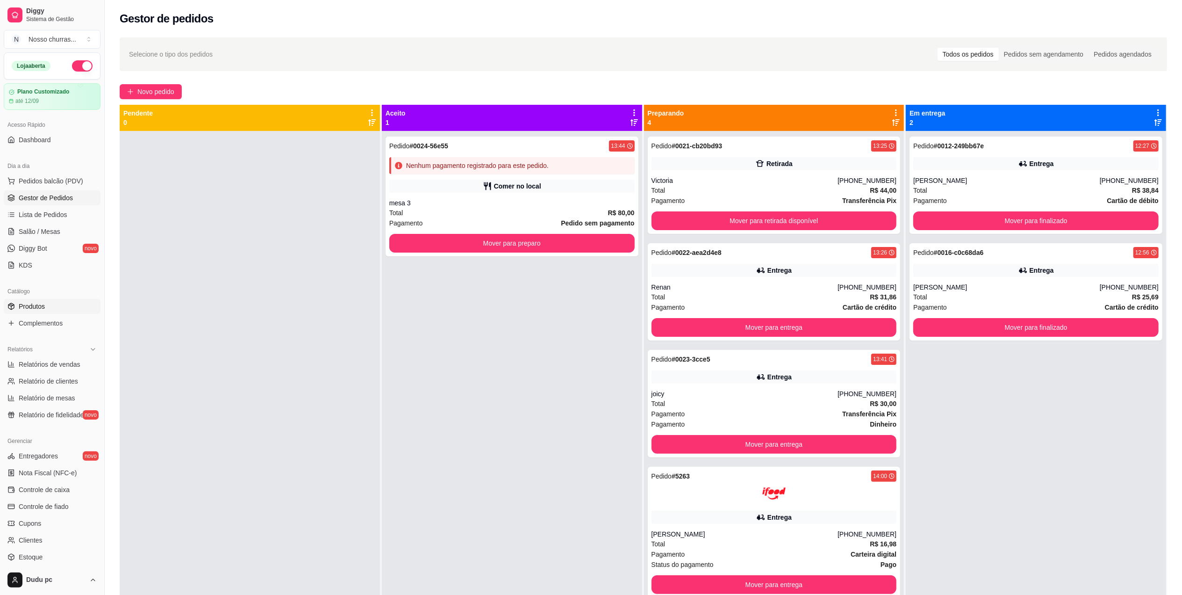
click at [44, 306] on span "Produtos" at bounding box center [32, 305] width 26 height 9
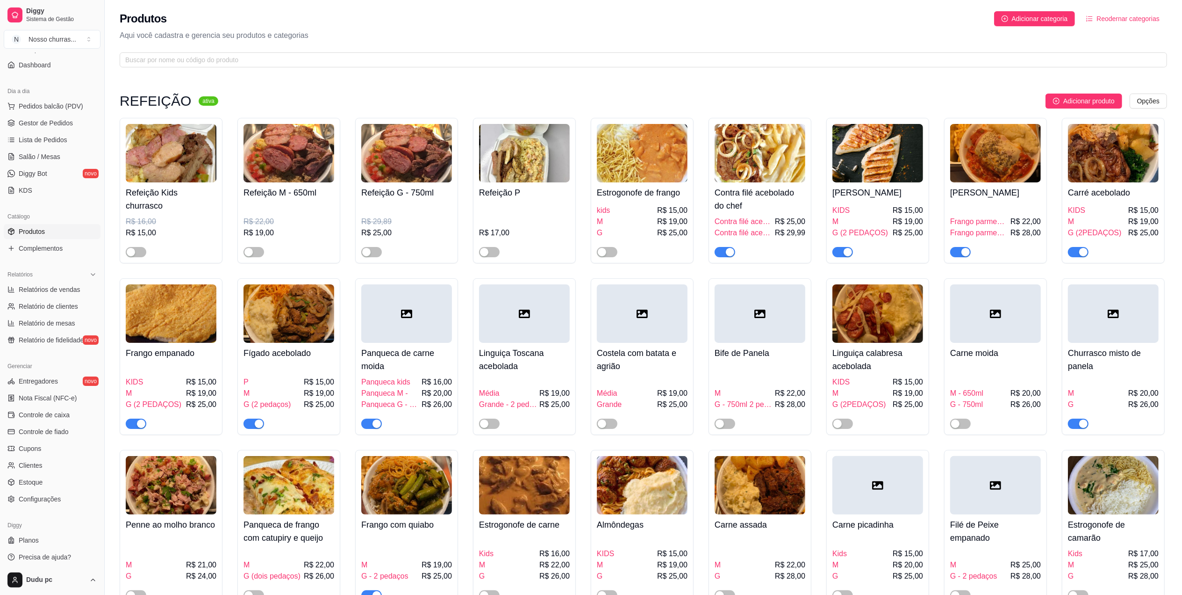
scroll to position [520, 0]
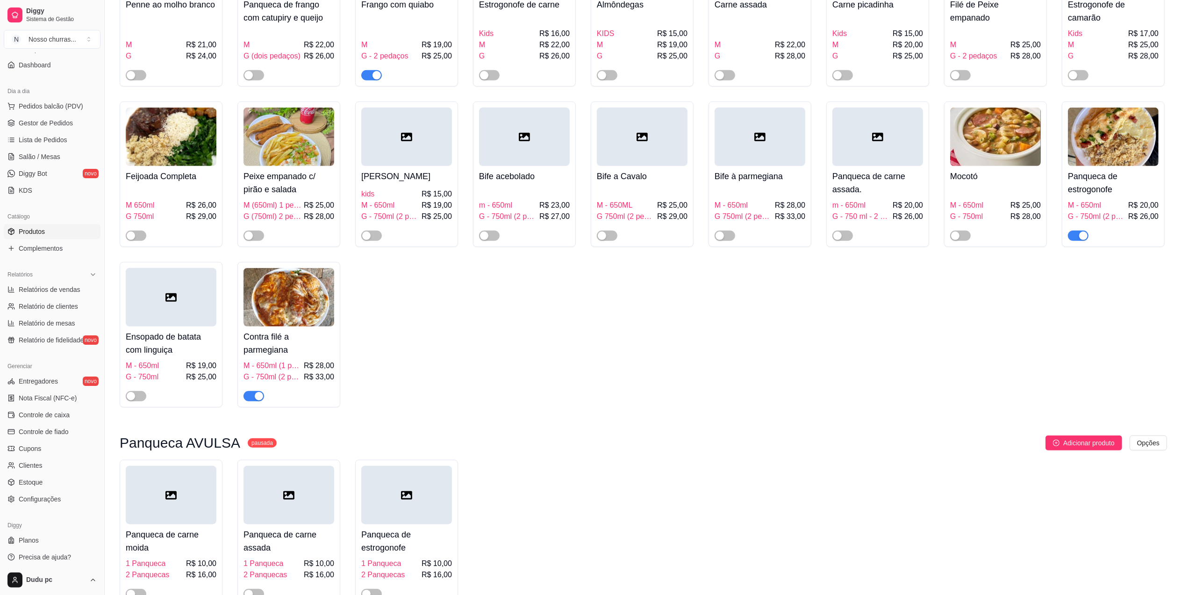
click at [1082, 239] on div "button" at bounding box center [1083, 235] width 8 height 8
click at [48, 124] on span "Gestor de Pedidos" at bounding box center [46, 122] width 54 height 9
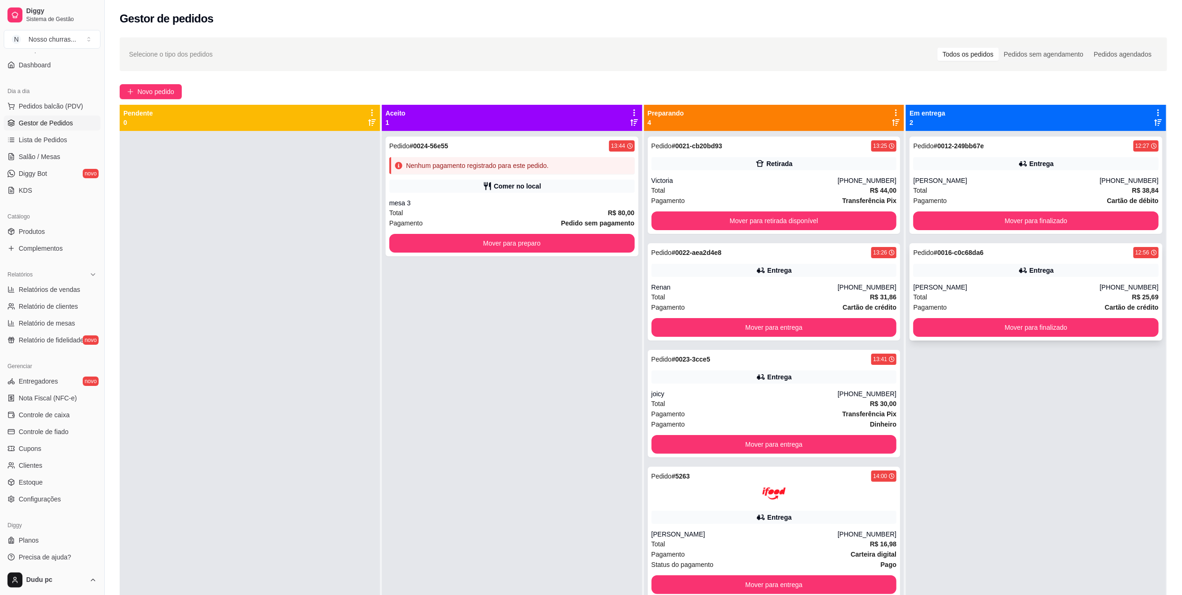
click at [929, 285] on div "[PERSON_NAME]" at bounding box center [1006, 286] width 186 height 9
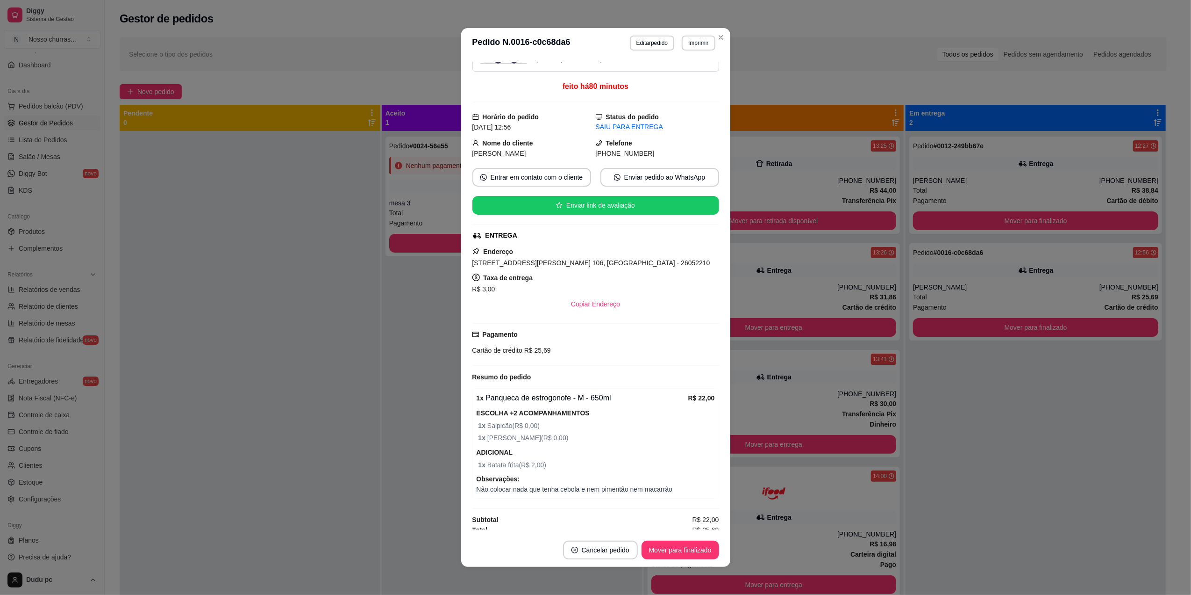
scroll to position [38, 0]
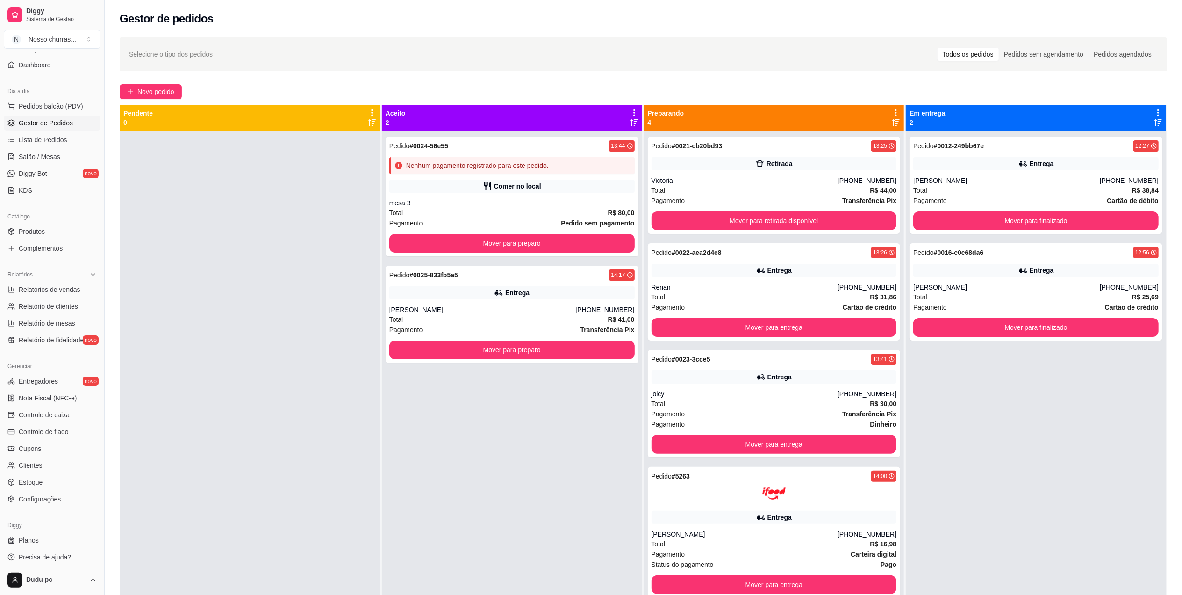
click at [427, 197] on div "Pedido # 0024-56e55 13:44 Nenhum pagamento registrado para este pedido. Comer n…" at bounding box center [512, 196] width 253 height 120
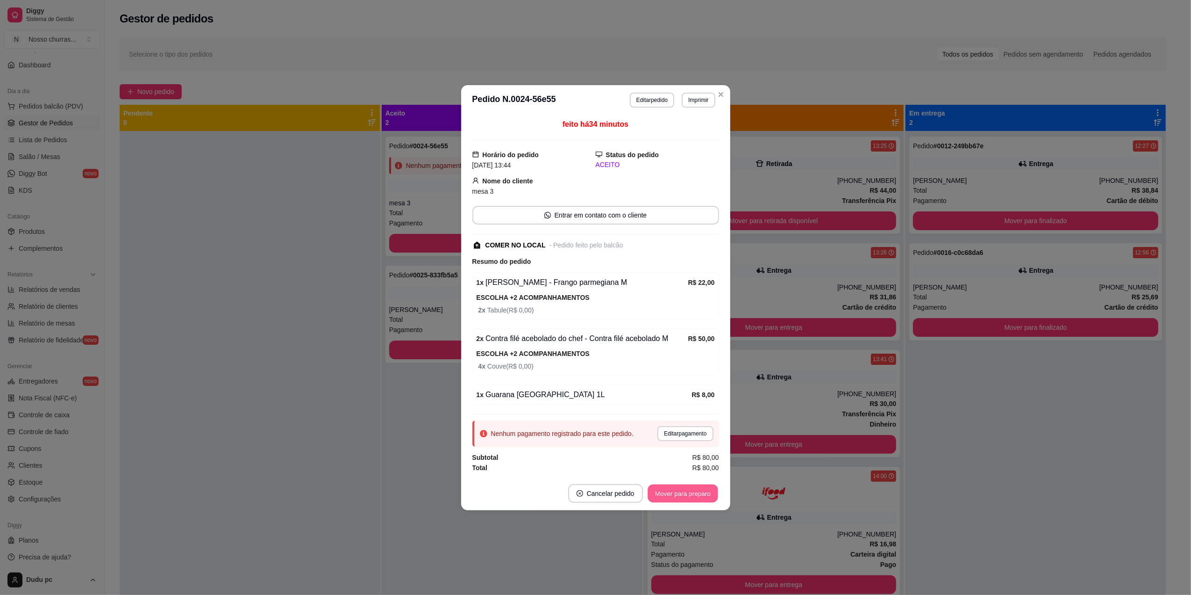
click at [682, 502] on button "Mover para preparo" at bounding box center [683, 493] width 70 height 18
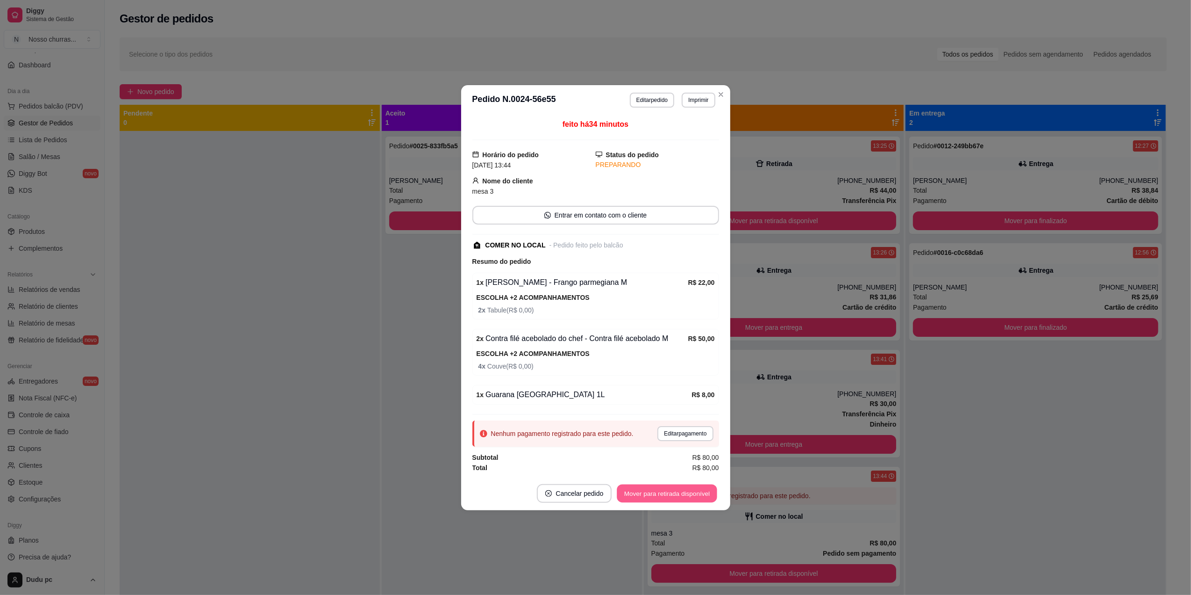
click at [704, 495] on button "Mover para retirada disponível" at bounding box center [667, 493] width 100 height 18
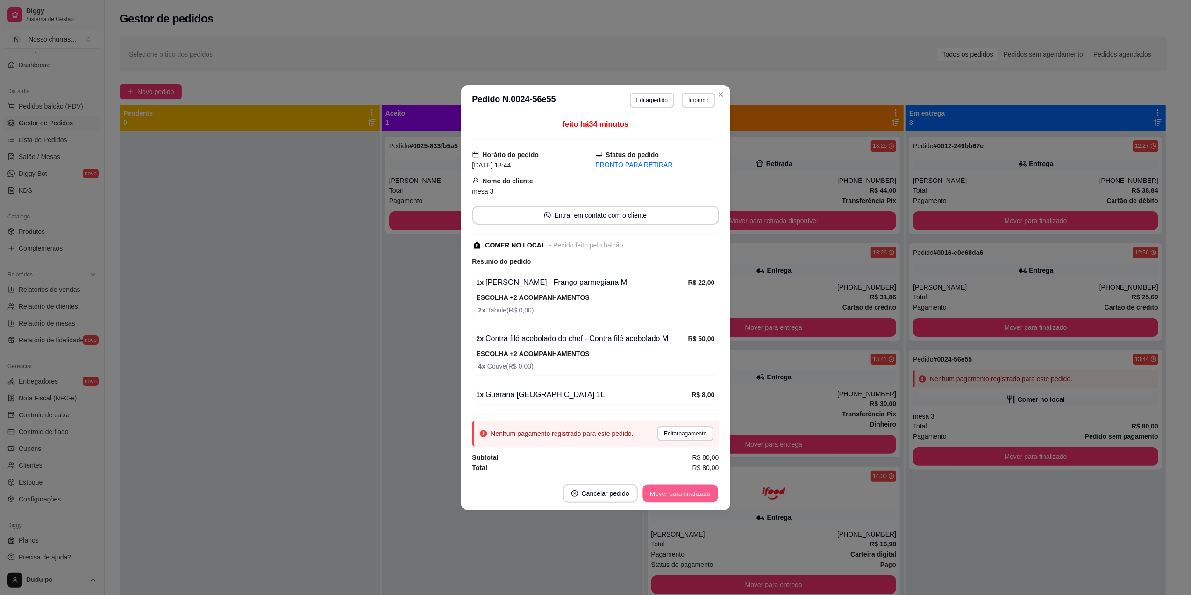
click at [704, 495] on button "Mover para finalizado" at bounding box center [680, 493] width 75 height 18
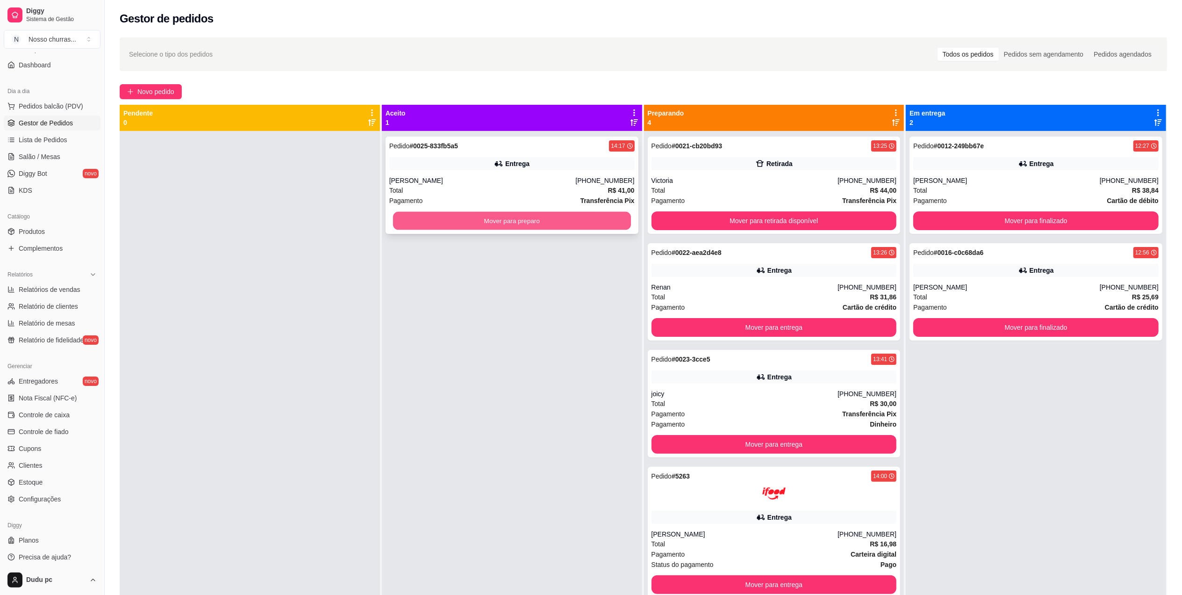
click at [465, 225] on button "Mover para preparo" at bounding box center [512, 221] width 238 height 18
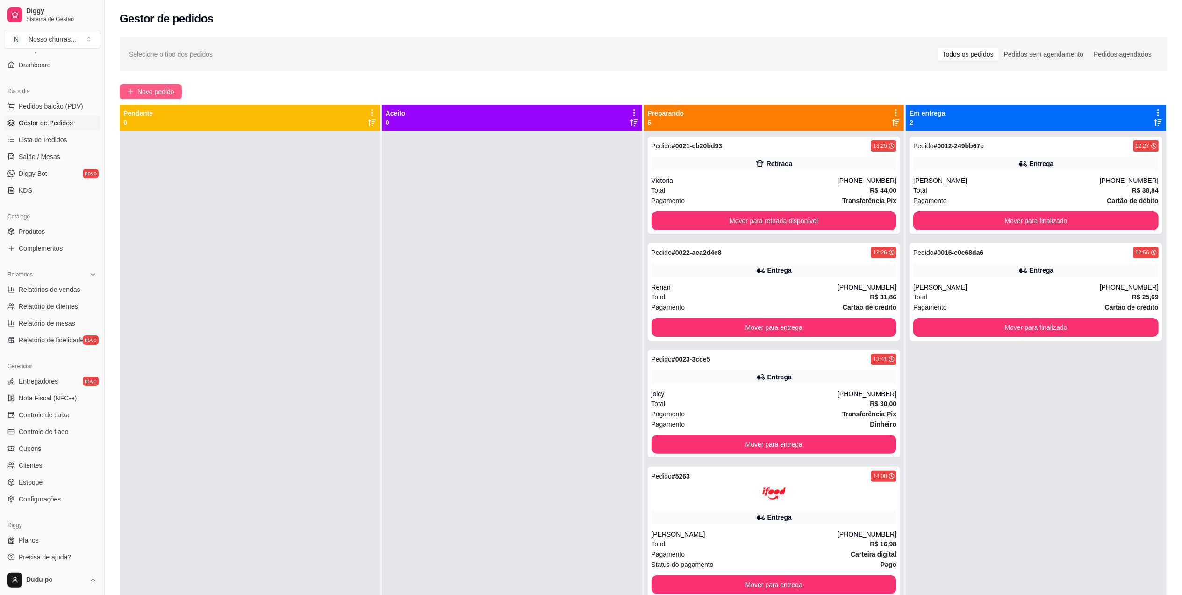
click at [163, 96] on span "Novo pedido" at bounding box center [155, 91] width 37 height 10
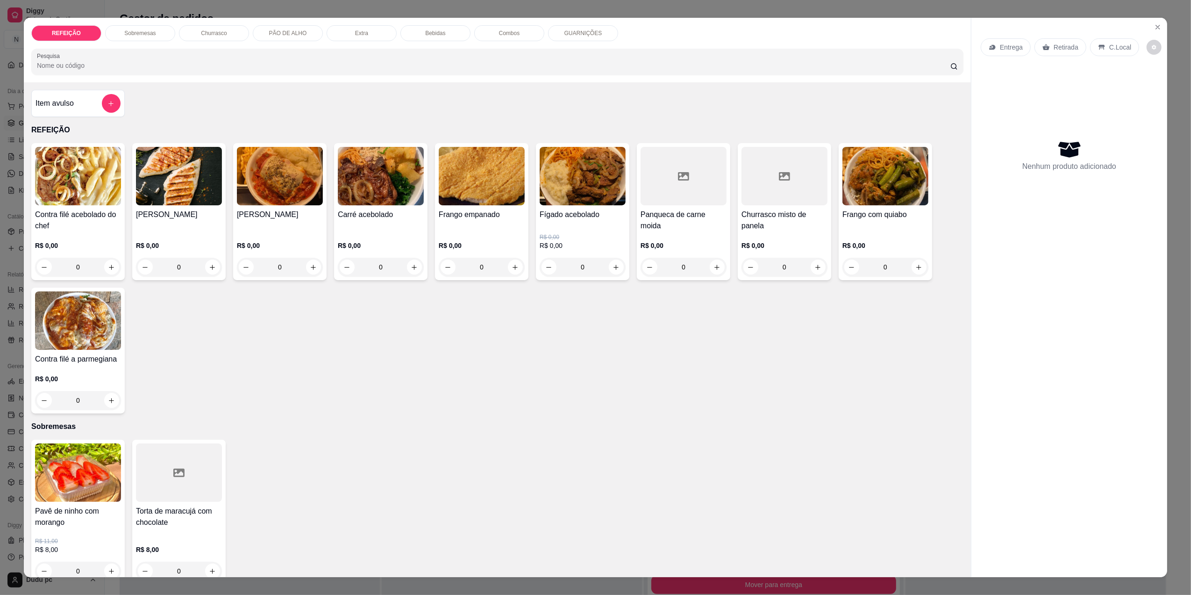
click at [714, 263] on div "0" at bounding box center [684, 267] width 86 height 19
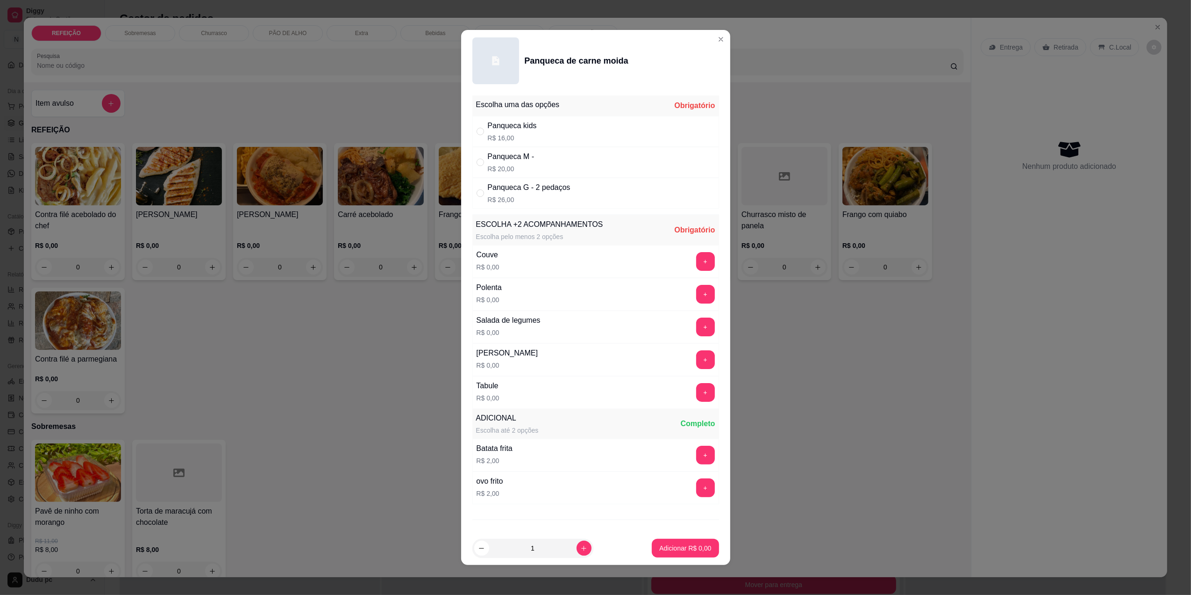
click at [606, 143] on div "Panqueca kids R$ 16,00" at bounding box center [596, 131] width 247 height 31
radio input "true"
click at [696, 460] on button "+" at bounding box center [705, 454] width 18 height 18
click at [696, 401] on button "+" at bounding box center [705, 392] width 18 height 18
click at [677, 558] on footer "1 Adicionar R$ 18,00" at bounding box center [595, 548] width 269 height 34
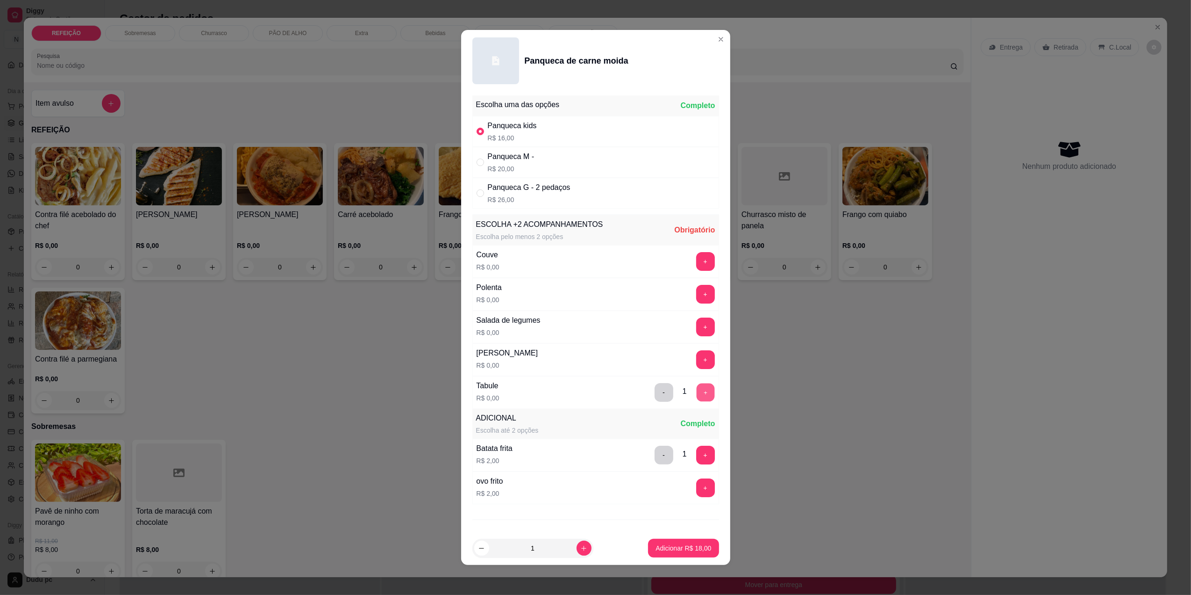
click at [696, 395] on button "+" at bounding box center [705, 392] width 18 height 18
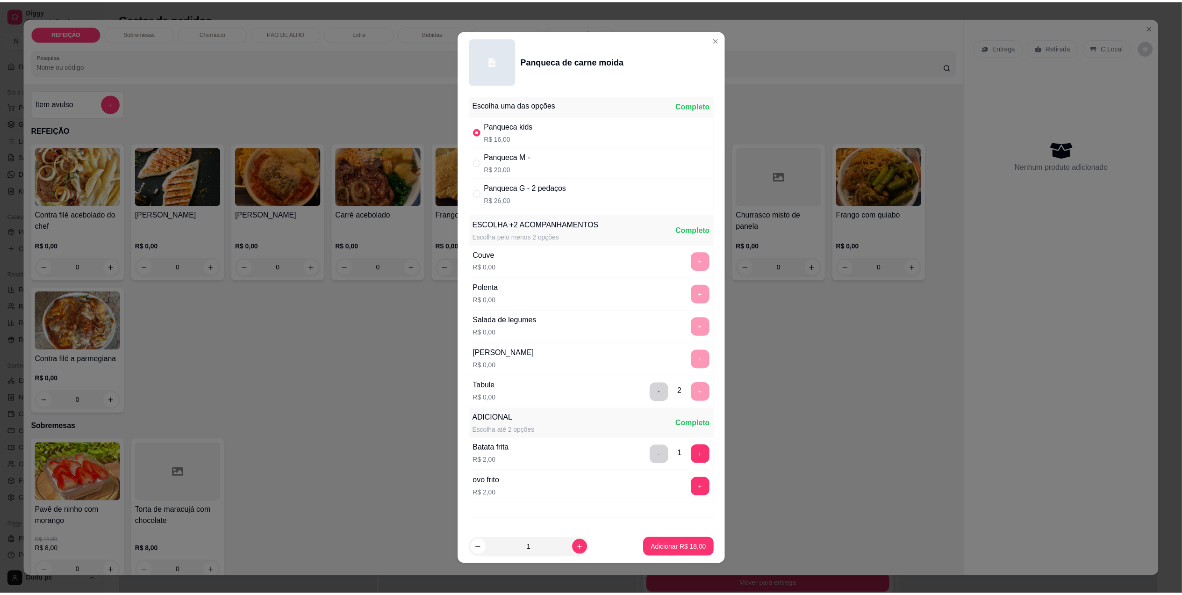
scroll to position [46, 0]
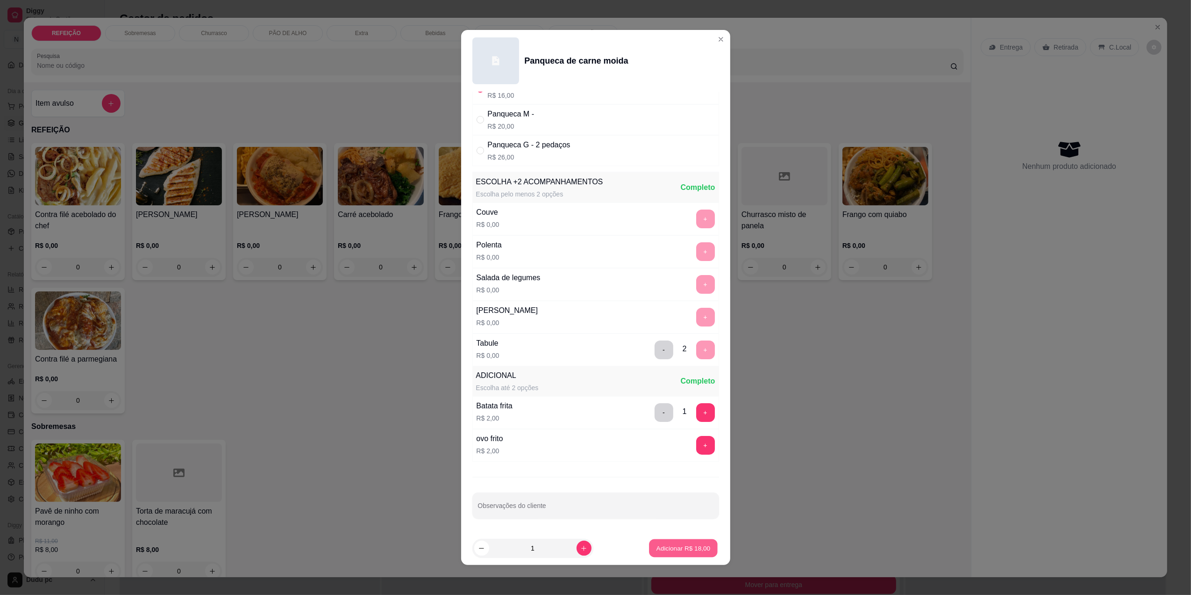
click at [673, 541] on button "Adicionar R$ 18,00" at bounding box center [684, 548] width 69 height 18
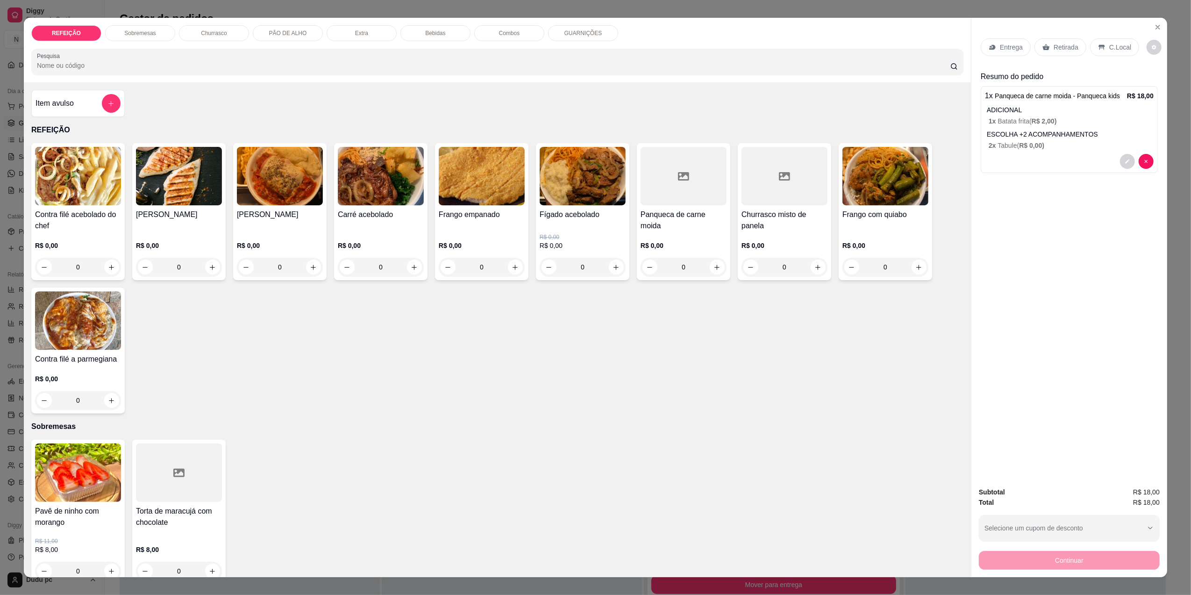
click at [1010, 43] on p "Entrega" at bounding box center [1011, 47] width 23 height 9
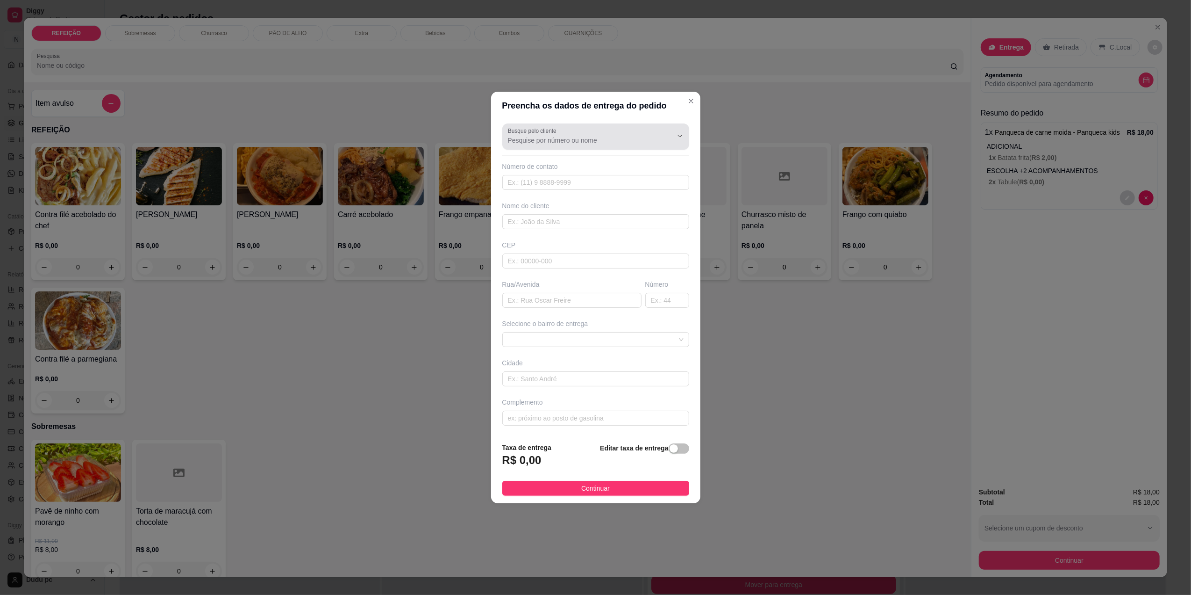
click at [663, 135] on icon "Show suggestions" at bounding box center [666, 135] width 7 height 7
click at [649, 164] on span "Mariana" at bounding box center [586, 161] width 153 height 9
type input "Mariana"
type input "21980074214"
type input "Mariana"
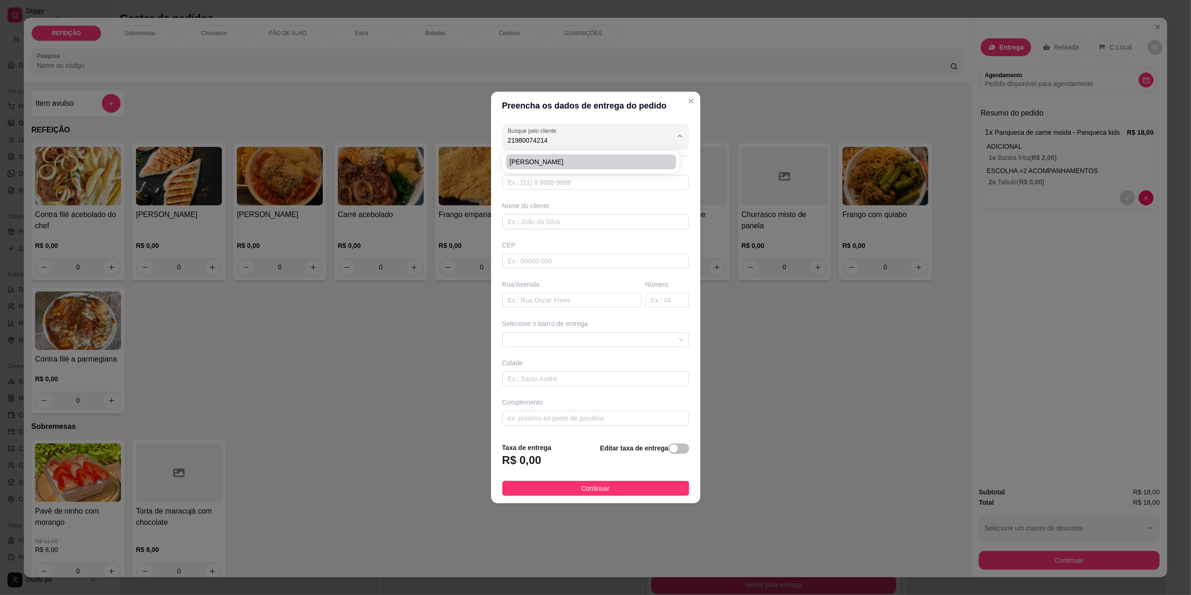
type input "26031570"
type input "Estrada Santa Perciliana"
type input "2845"
type input "[GEOGRAPHIC_DATA]"
type input "Nova Drogaria"
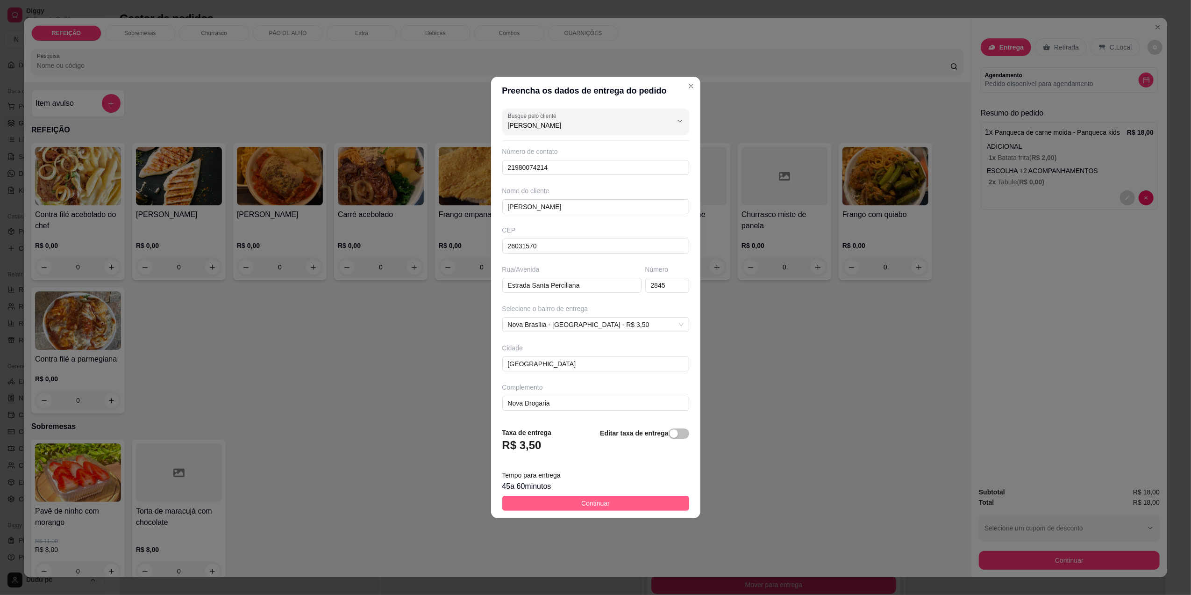
type input "Mariana"
click at [629, 504] on button "Continuar" at bounding box center [595, 502] width 187 height 15
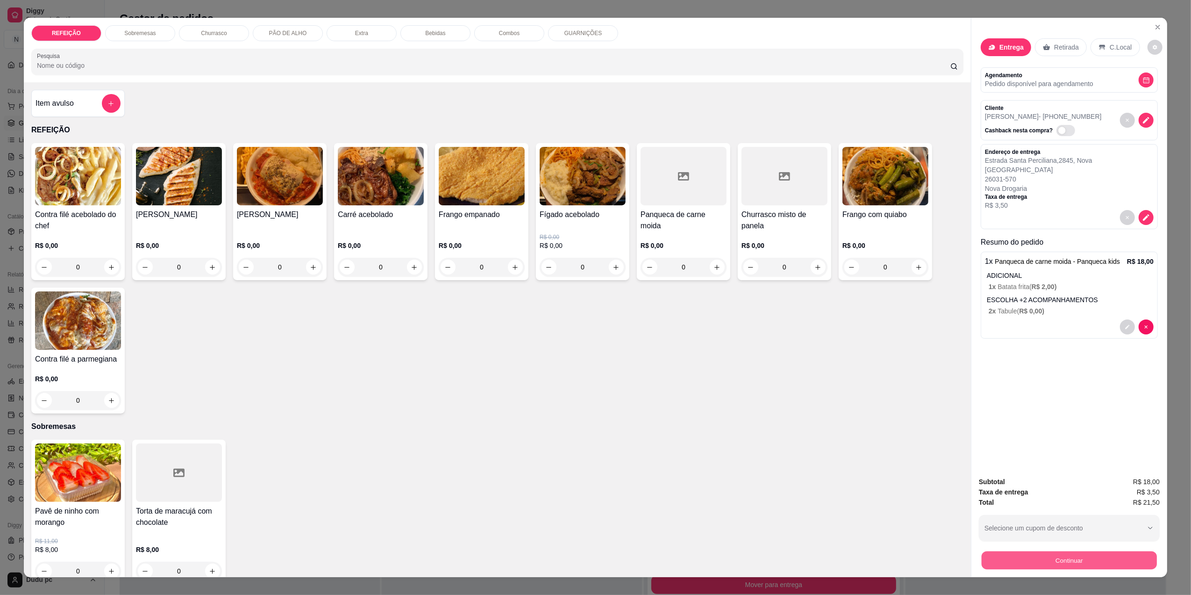
click at [984, 557] on button "Continuar" at bounding box center [1069, 560] width 175 height 18
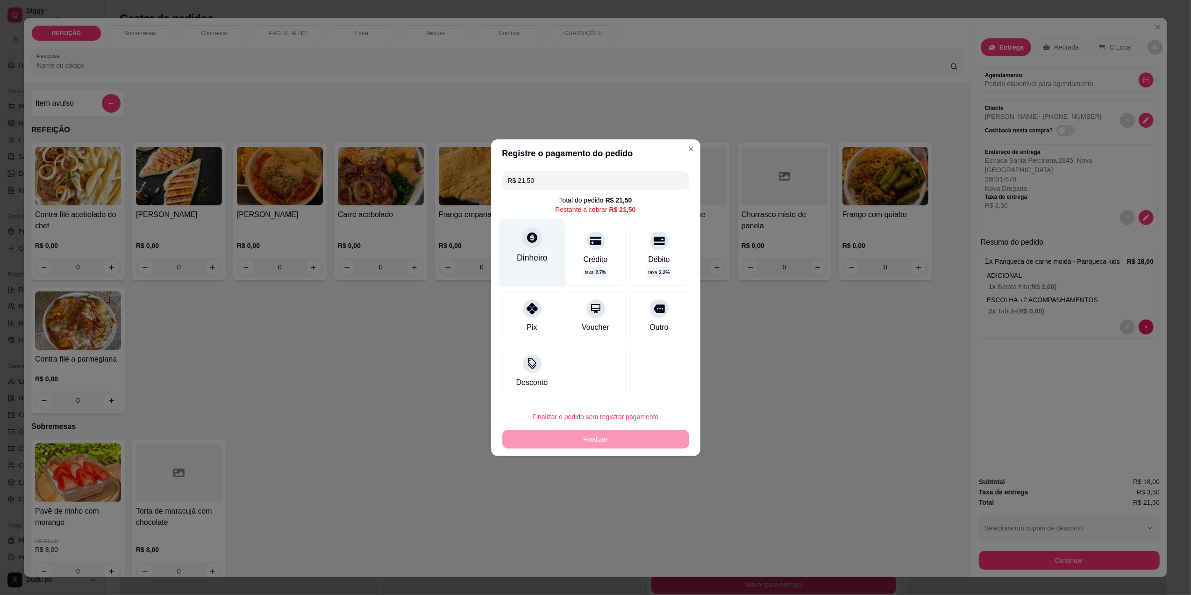
click at [546, 249] on div "Dinheiro" at bounding box center [532, 252] width 66 height 68
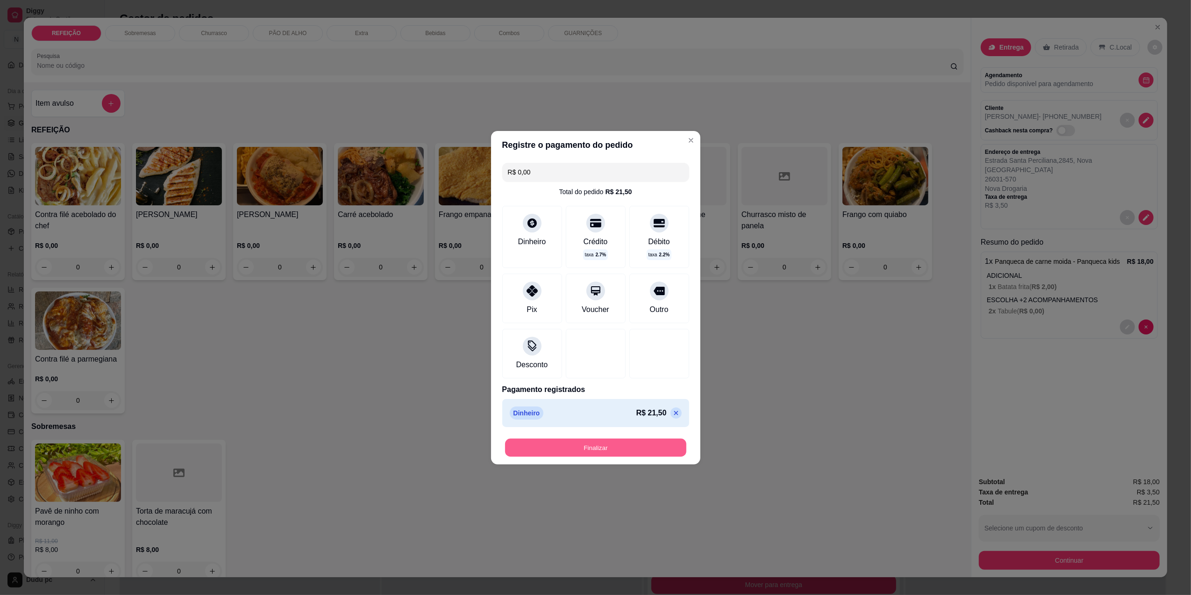
click at [640, 446] on button "Finalizar" at bounding box center [595, 447] width 181 height 18
type input "-R$ 21,50"
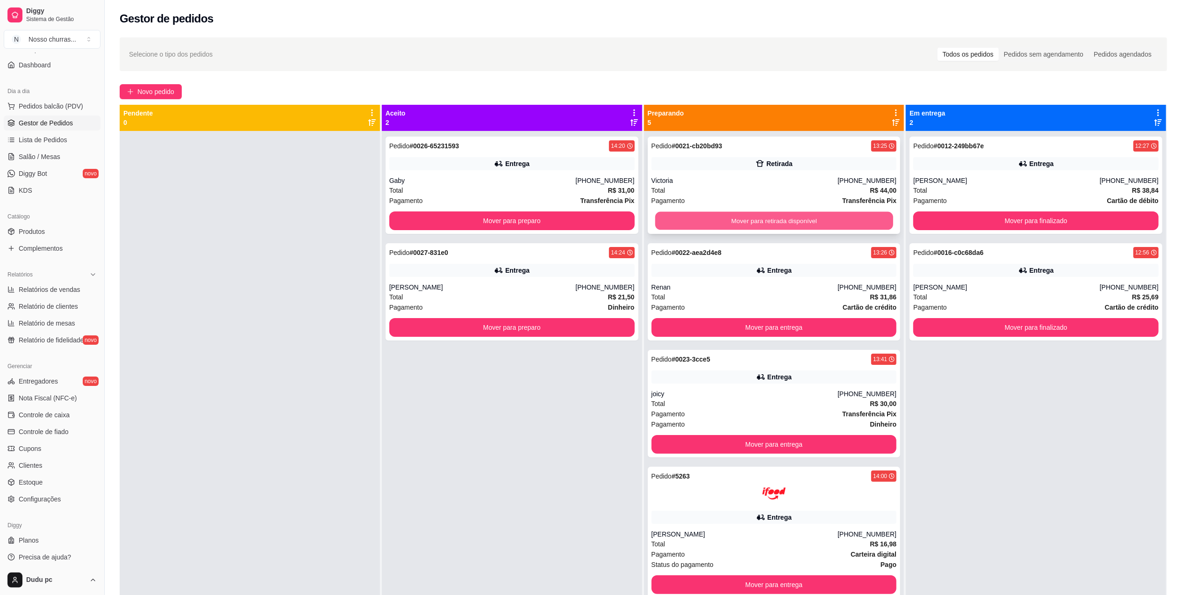
click at [831, 215] on button "Mover para retirada disponível" at bounding box center [774, 221] width 238 height 18
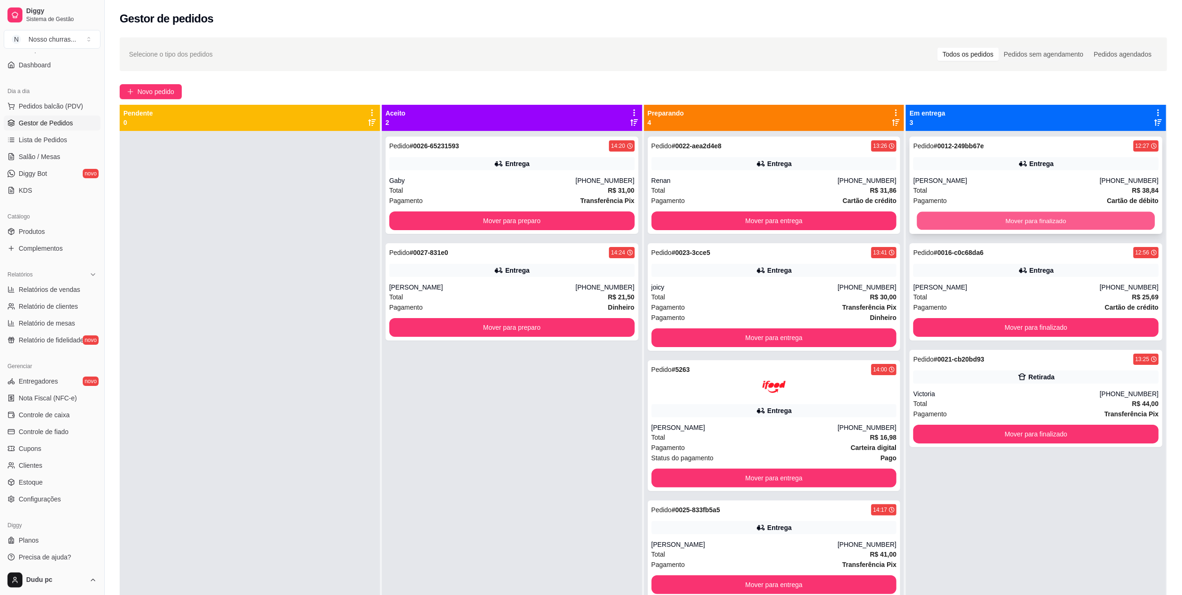
click at [922, 217] on button "Mover para finalizado" at bounding box center [1036, 221] width 238 height 18
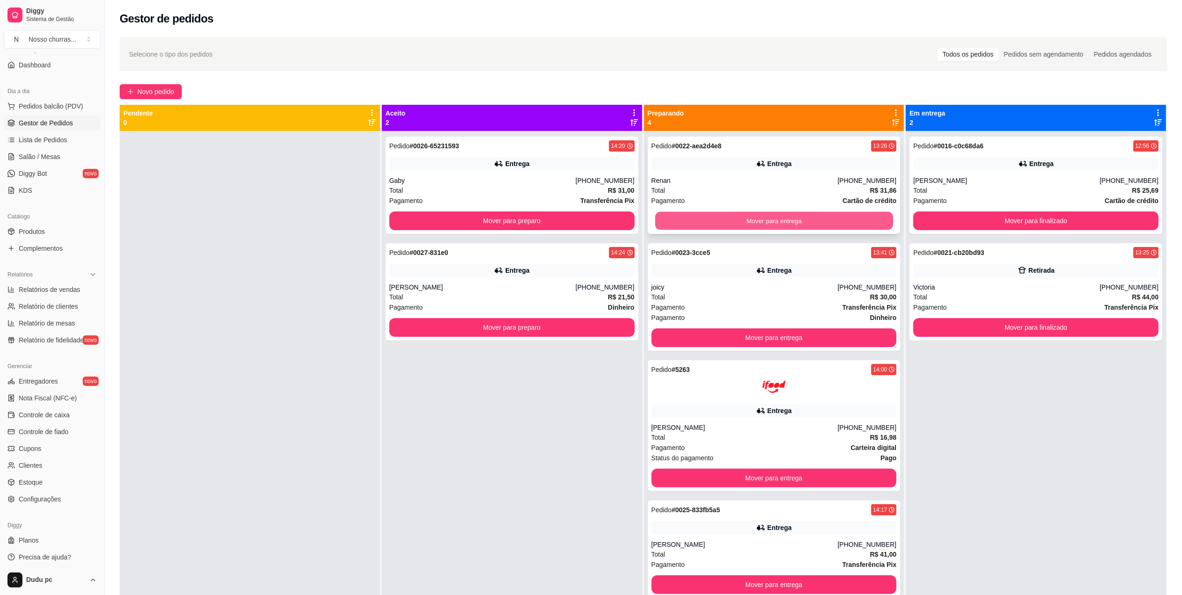
click at [861, 213] on button "Mover para entrega" at bounding box center [774, 221] width 238 height 18
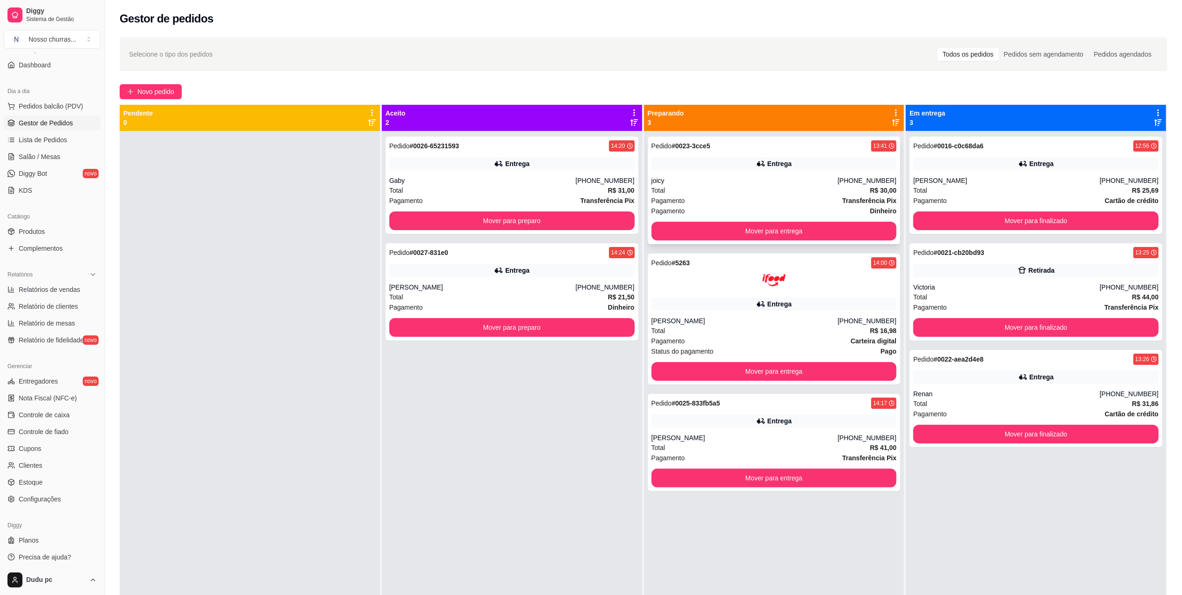
click at [860, 191] on div "Total R$ 30,00" at bounding box center [774, 190] width 245 height 10
click at [444, 330] on button "Mover para preparo" at bounding box center [512, 327] width 238 height 18
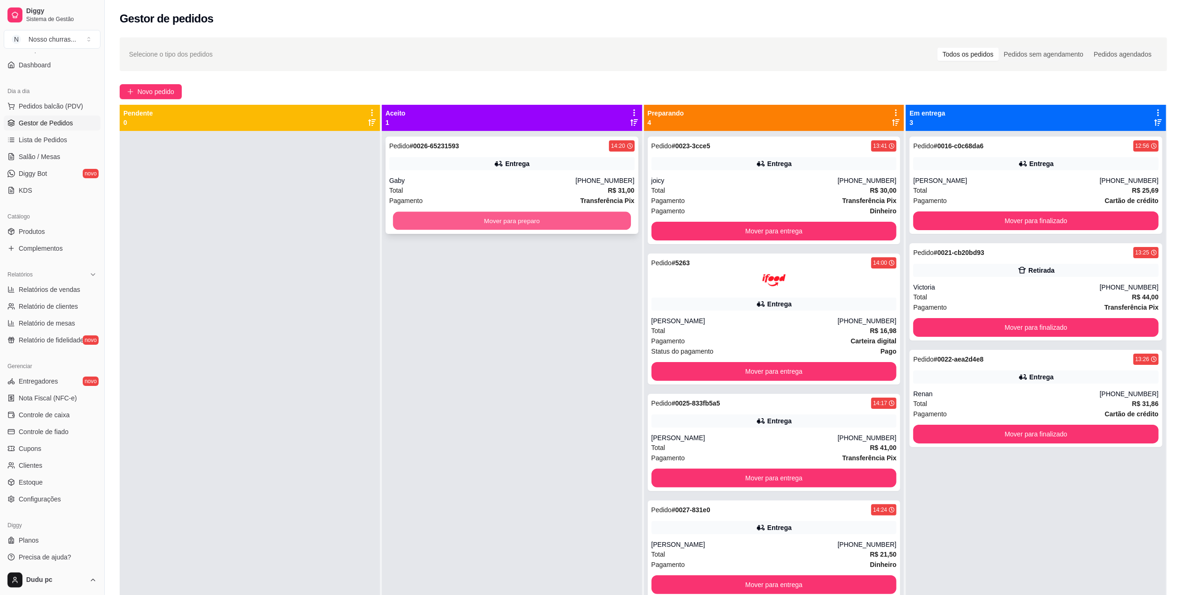
click at [460, 225] on button "Mover para preparo" at bounding box center [512, 221] width 238 height 18
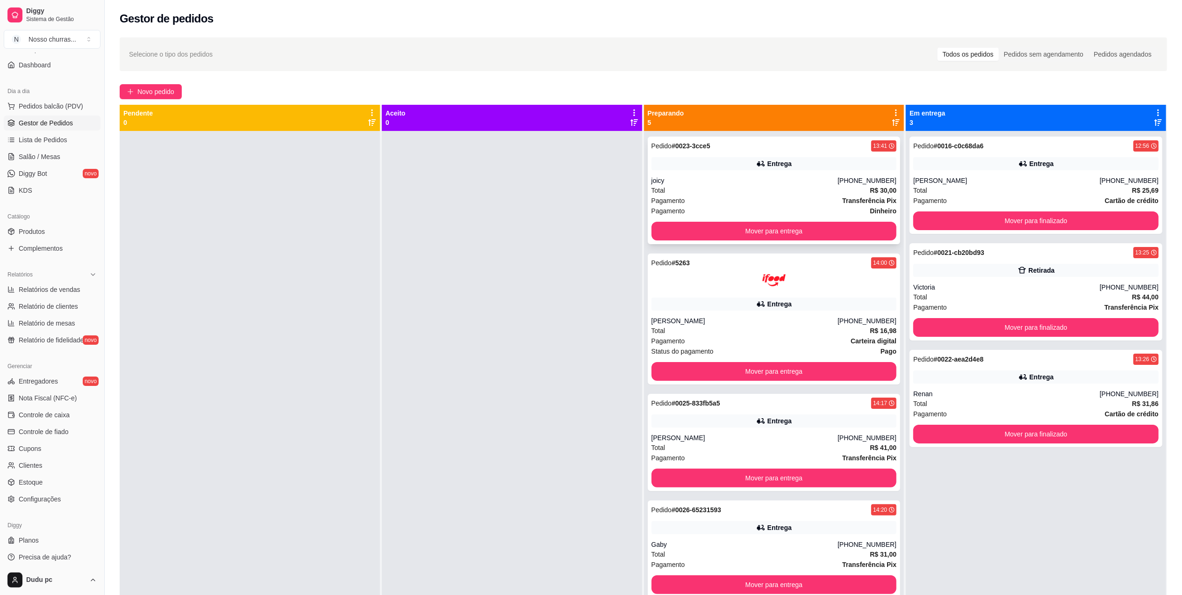
click at [767, 161] on div "Entrega" at bounding box center [779, 163] width 24 height 9
click at [978, 222] on button "Mover para finalizado" at bounding box center [1036, 221] width 238 height 18
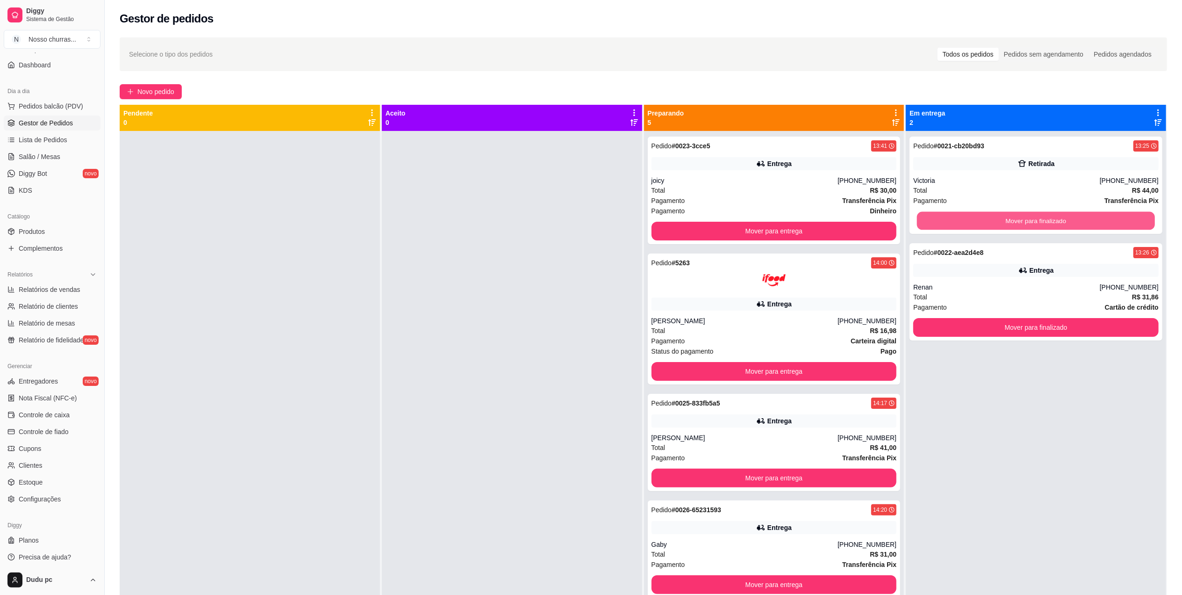
click at [977, 222] on button "Mover para finalizado" at bounding box center [1036, 221] width 238 height 18
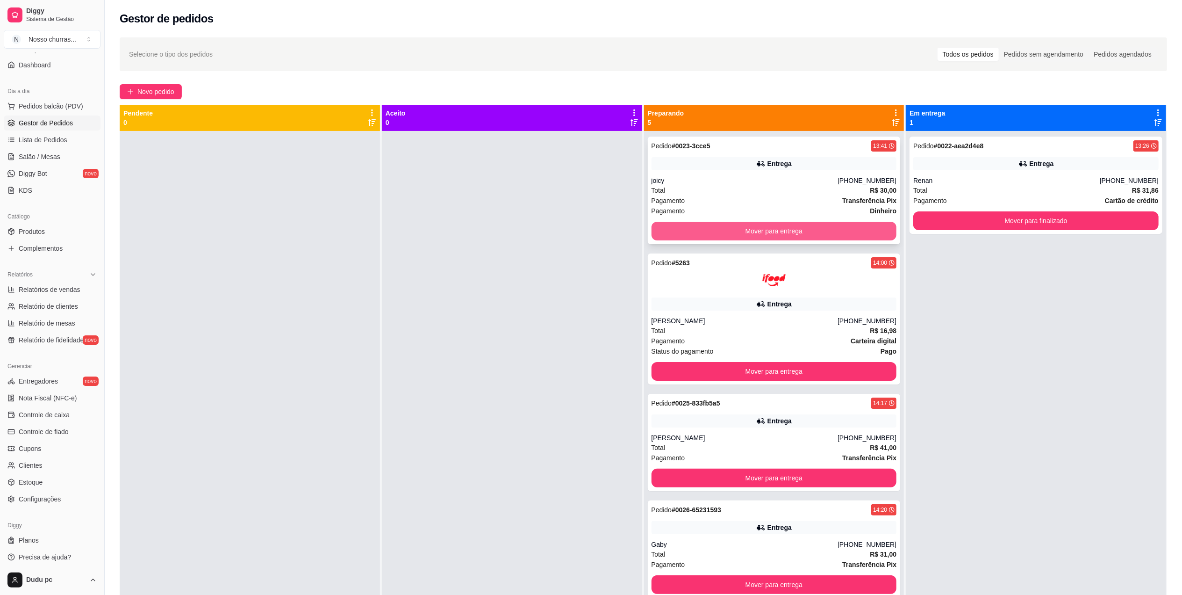
click at [687, 227] on button "Mover para entrega" at bounding box center [774, 231] width 245 height 19
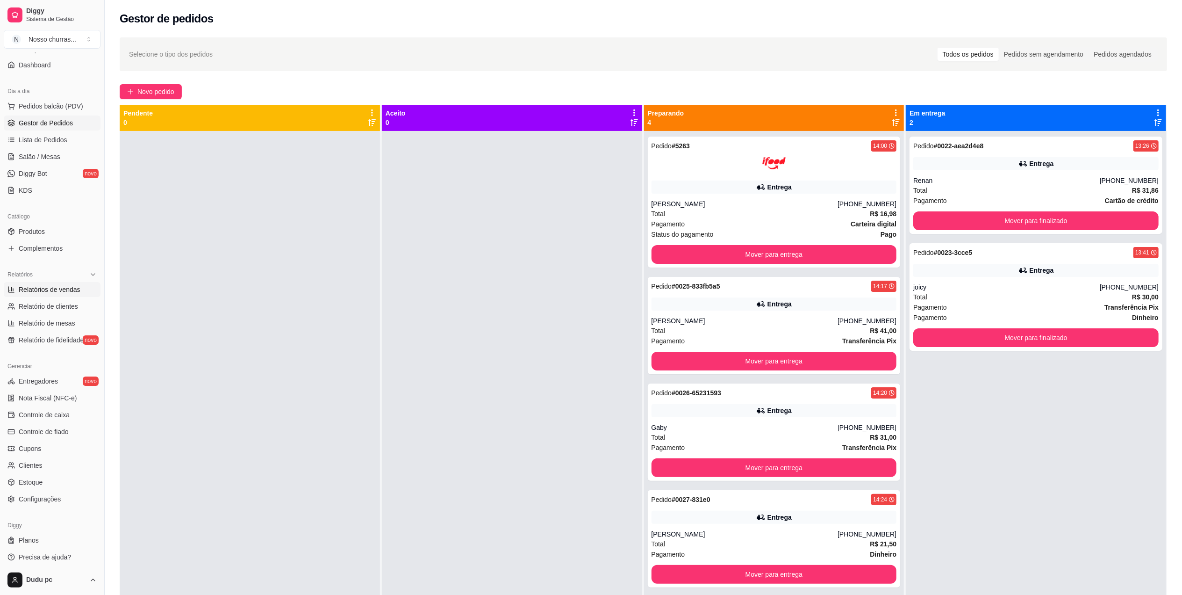
click at [74, 292] on span "Relatórios de vendas" at bounding box center [50, 289] width 62 height 9
select select "ALL"
select select "0"
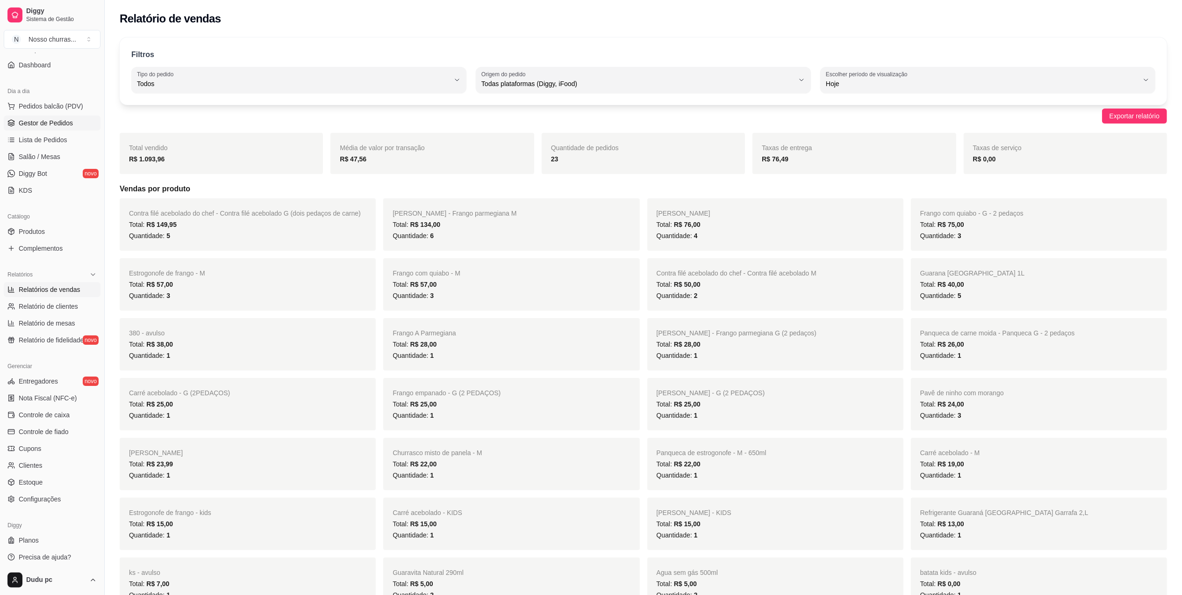
click at [36, 124] on span "Gestor de Pedidos" at bounding box center [46, 122] width 54 height 9
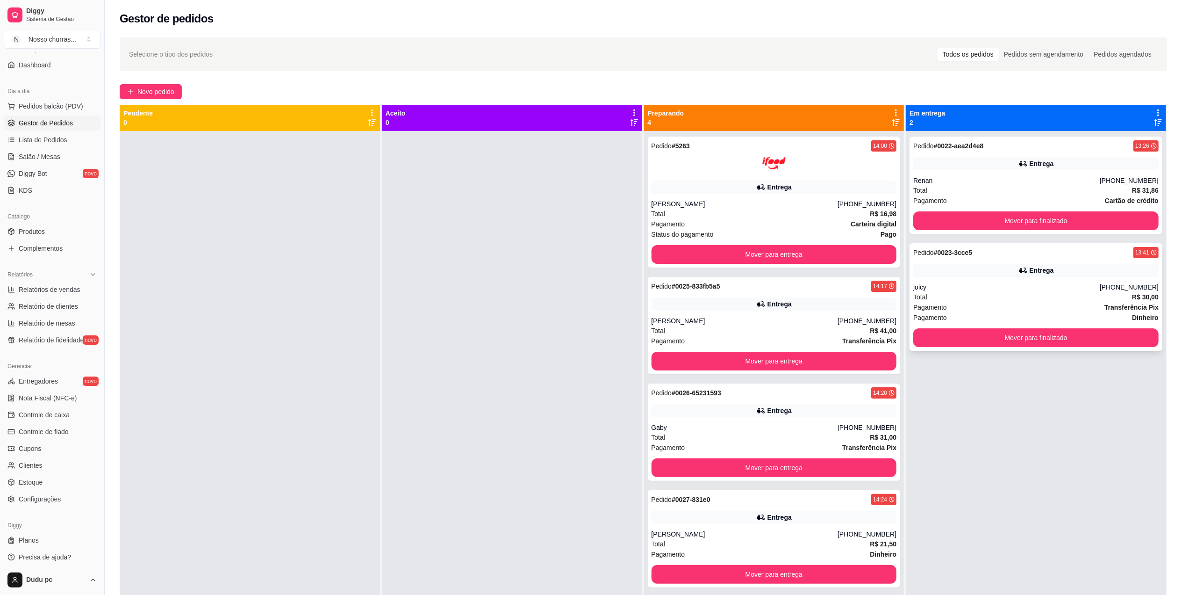
click at [990, 300] on div "Total R$ 30,00" at bounding box center [1035, 297] width 245 height 10
click at [947, 341] on button "Mover para finalizado" at bounding box center [1036, 338] width 238 height 18
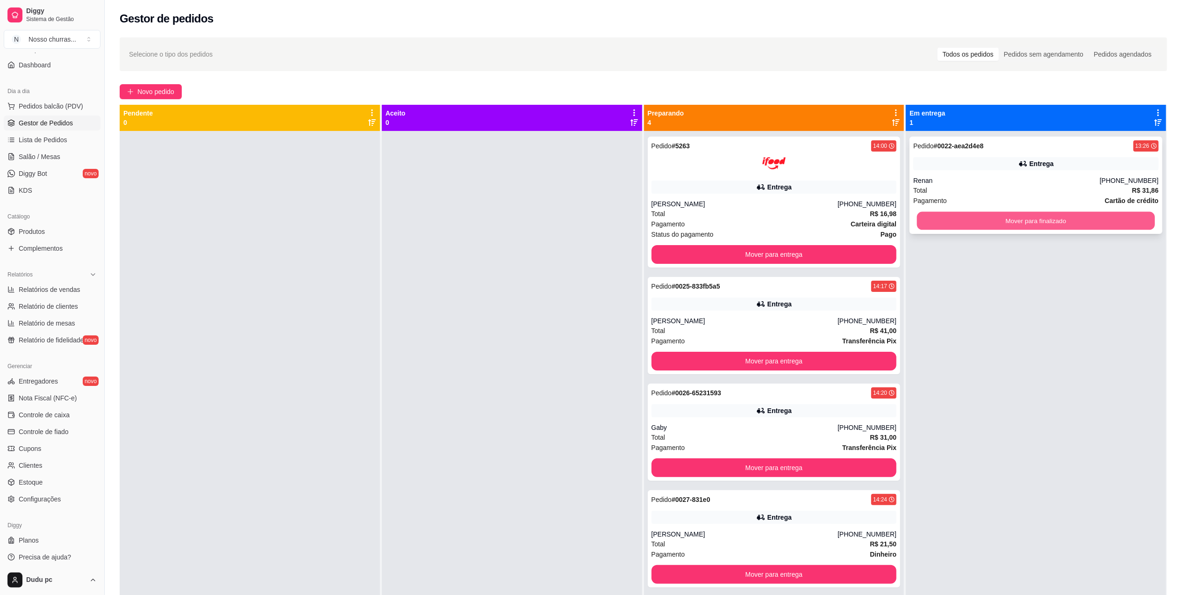
click at [935, 221] on button "Mover para finalizado" at bounding box center [1036, 221] width 238 height 18
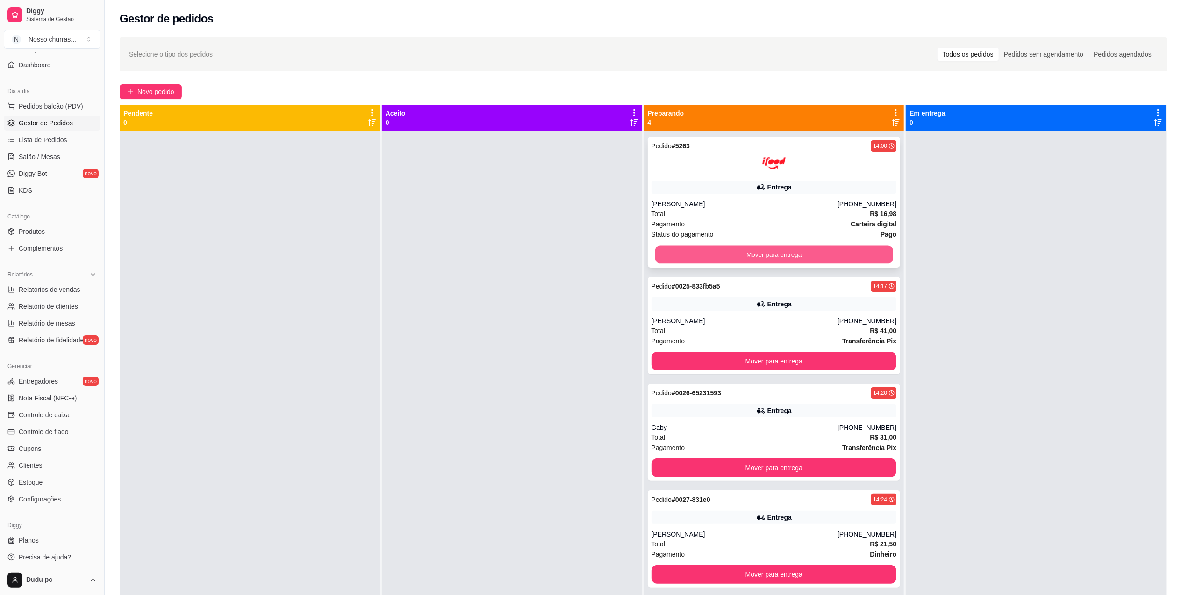
click at [858, 248] on button "Mover para entrega" at bounding box center [774, 254] width 238 height 18
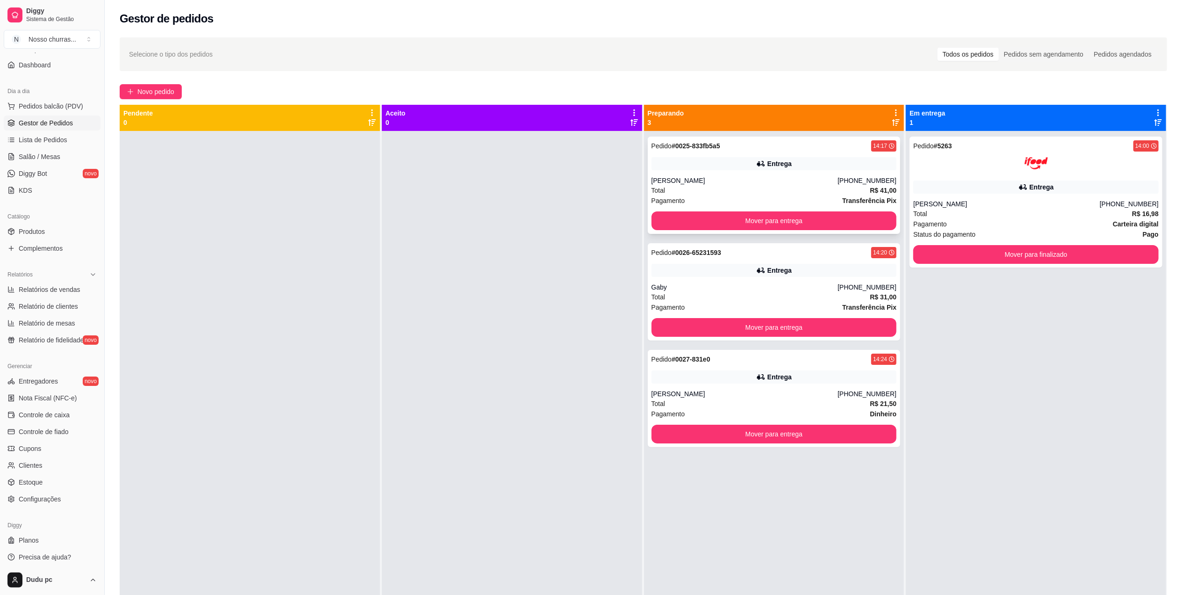
click at [840, 191] on div "Total R$ 41,00" at bounding box center [774, 190] width 245 height 10
click at [836, 200] on div "Pagamento Transferência Pix" at bounding box center [774, 200] width 245 height 10
click at [835, 225] on button "Mover para entrega" at bounding box center [774, 221] width 238 height 18
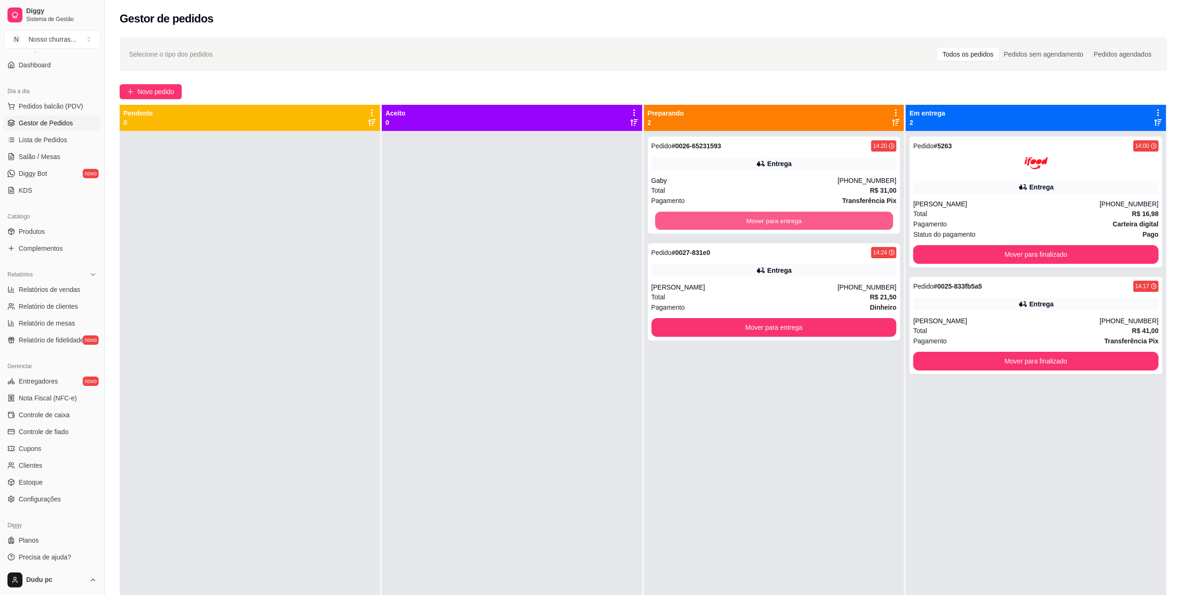
click at [835, 225] on button "Mover para entrega" at bounding box center [774, 221] width 238 height 18
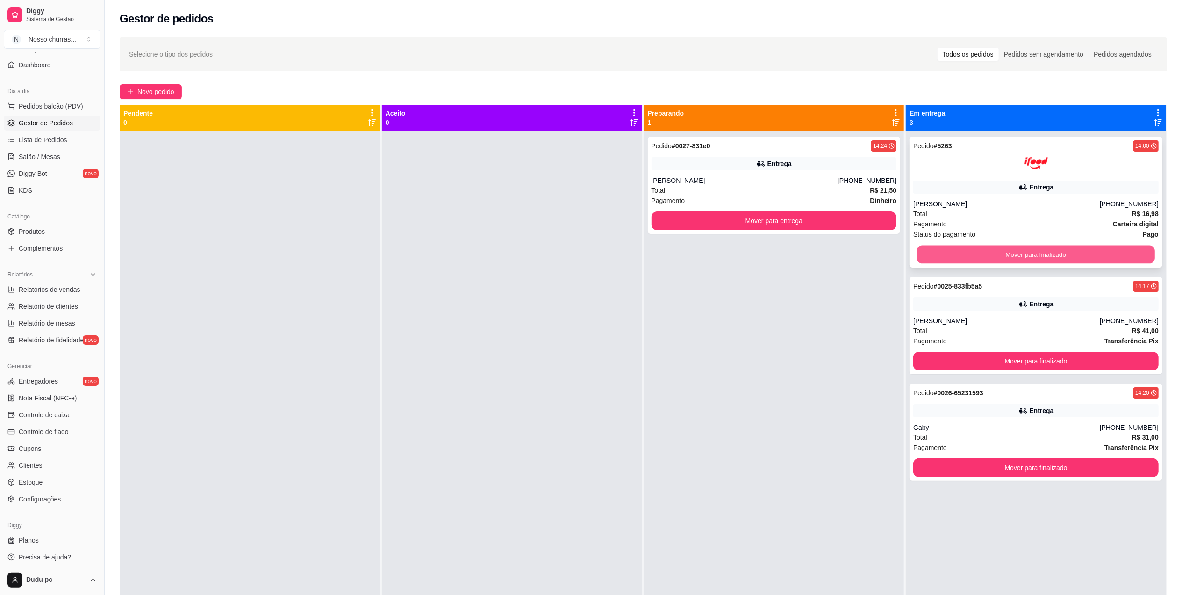
click at [995, 255] on button "Mover para finalizado" at bounding box center [1036, 254] width 238 height 18
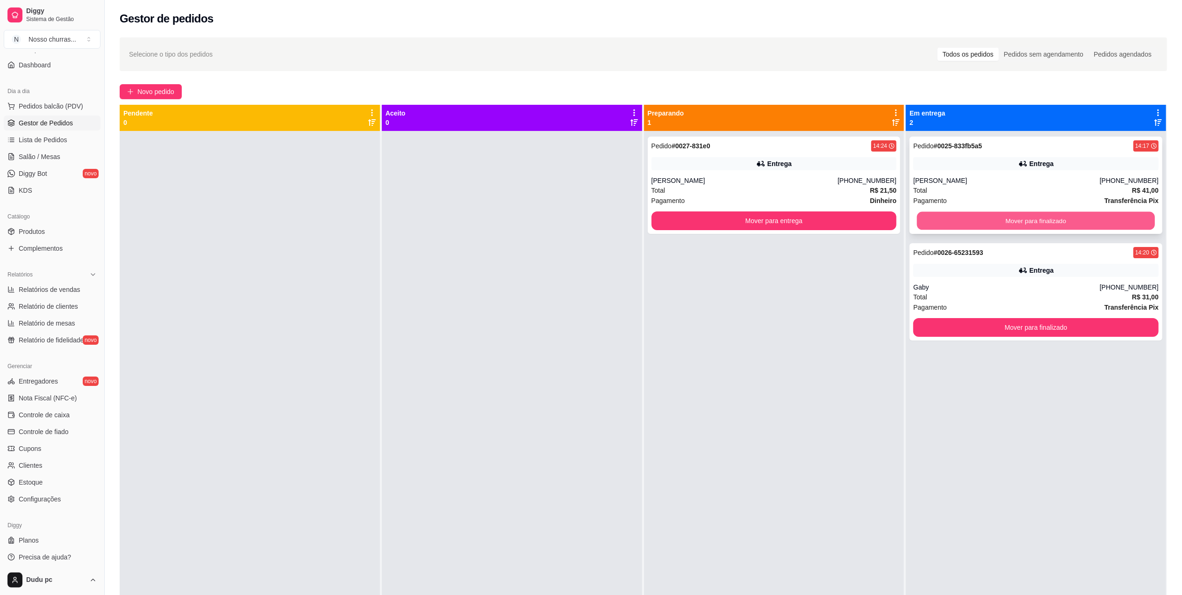
click at [980, 226] on button "Mover para finalizado" at bounding box center [1036, 221] width 238 height 18
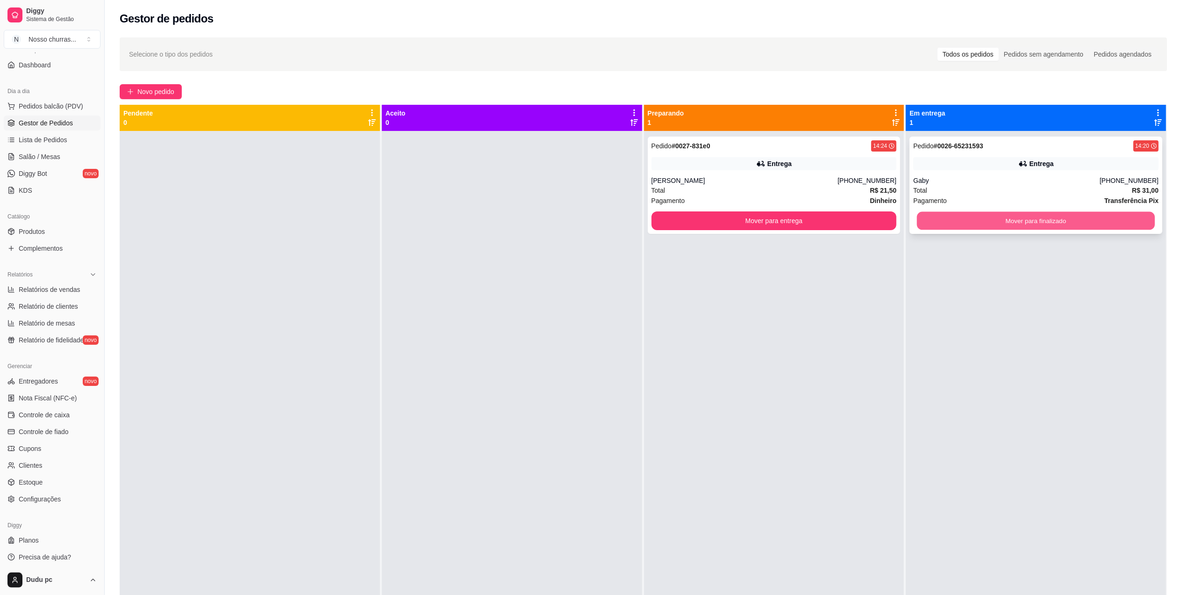
click at [978, 224] on button "Mover para finalizado" at bounding box center [1036, 221] width 238 height 18
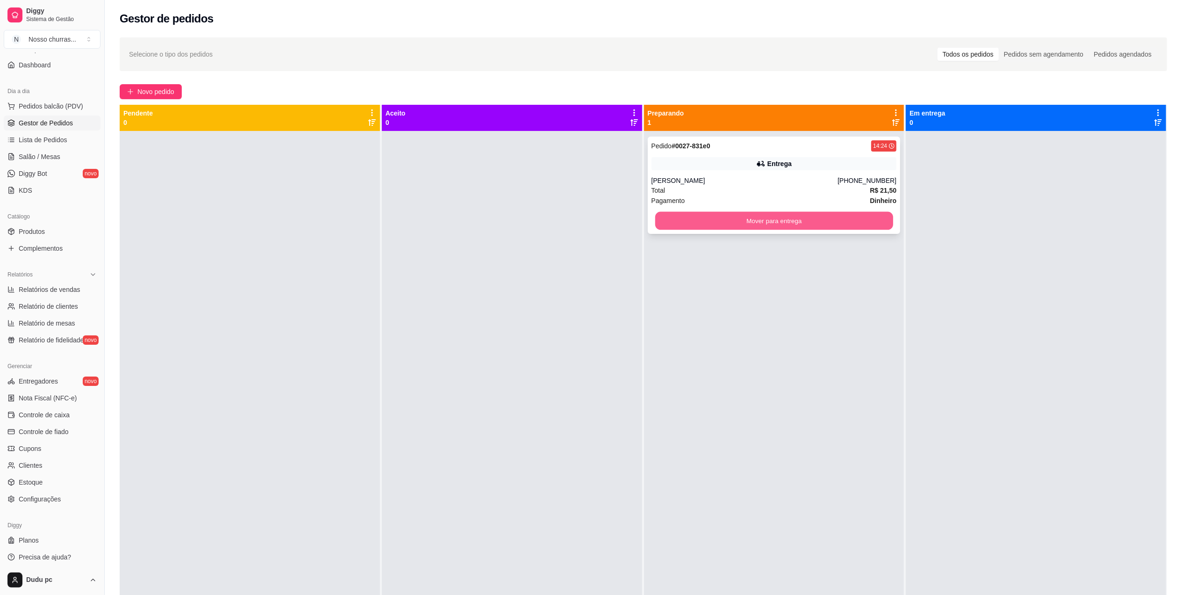
click at [867, 220] on button "Mover para entrega" at bounding box center [774, 221] width 238 height 18
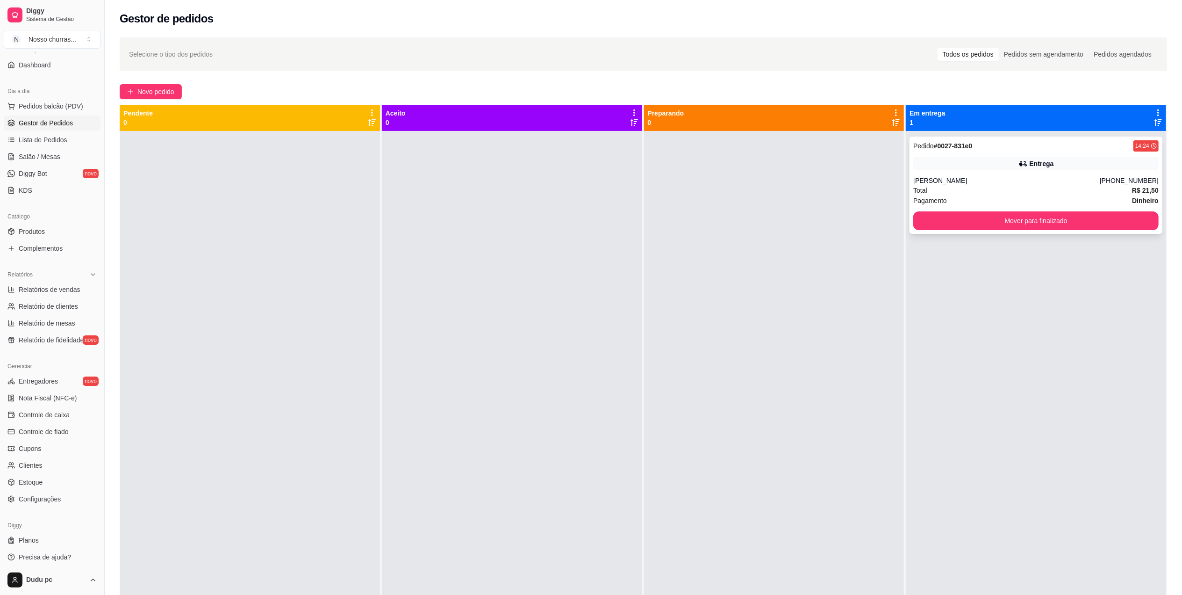
click at [946, 182] on div "Mariana" at bounding box center [1006, 180] width 186 height 9
click at [937, 227] on button "Mover para finalizado" at bounding box center [1036, 221] width 238 height 18
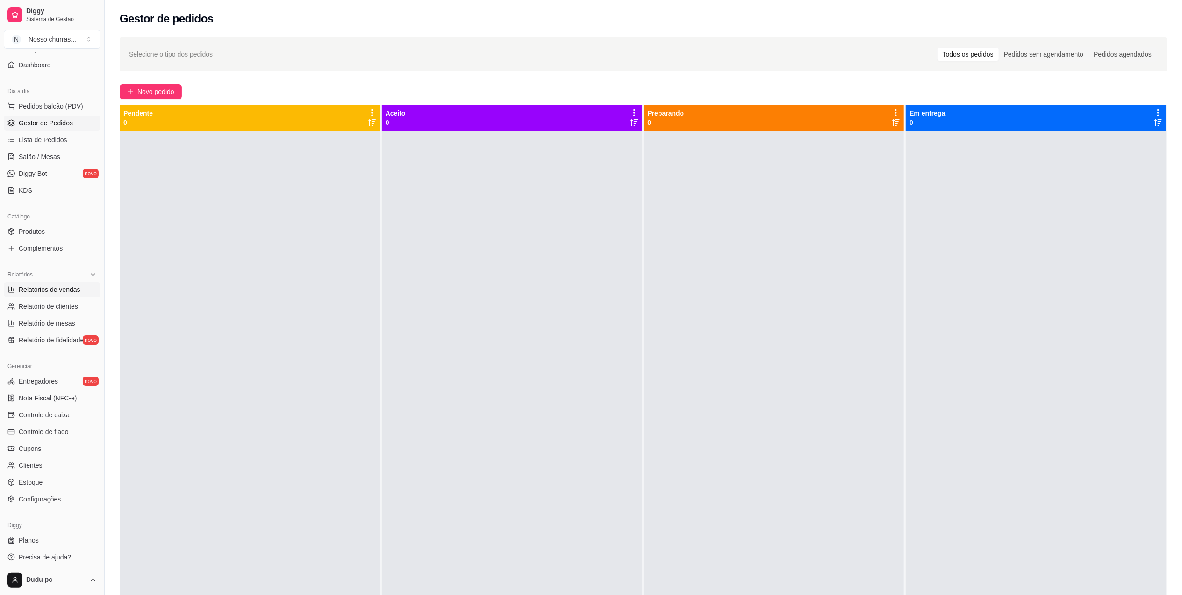
click at [50, 296] on link "Relatórios de vendas" at bounding box center [52, 289] width 97 height 15
select select "ALL"
select select "0"
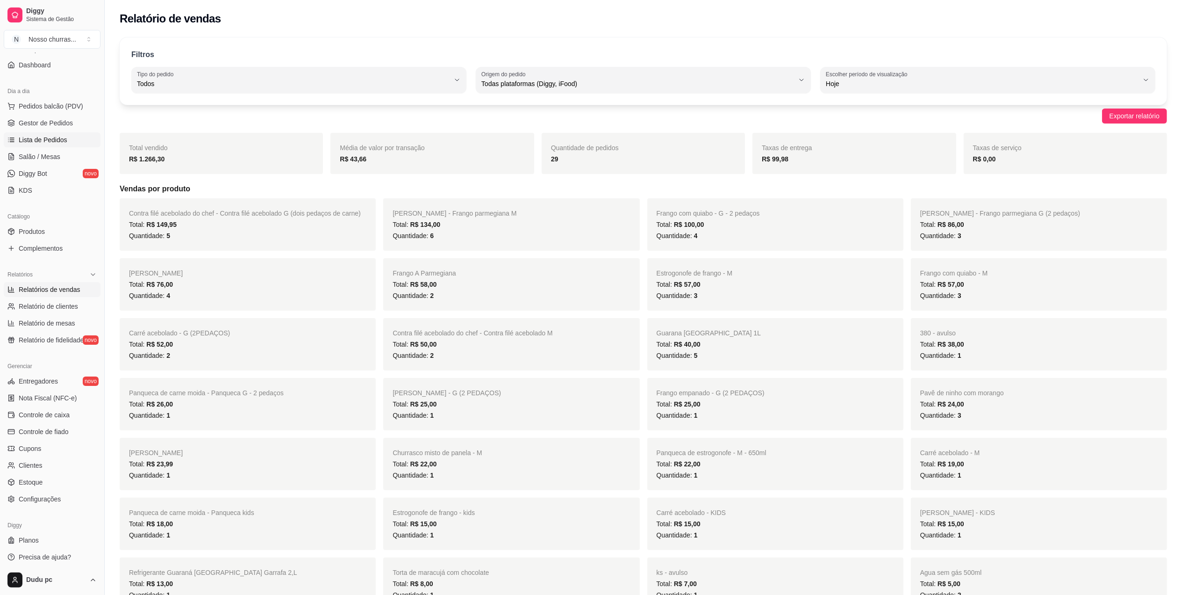
click at [62, 143] on span "Lista de Pedidos" at bounding box center [43, 139] width 49 height 9
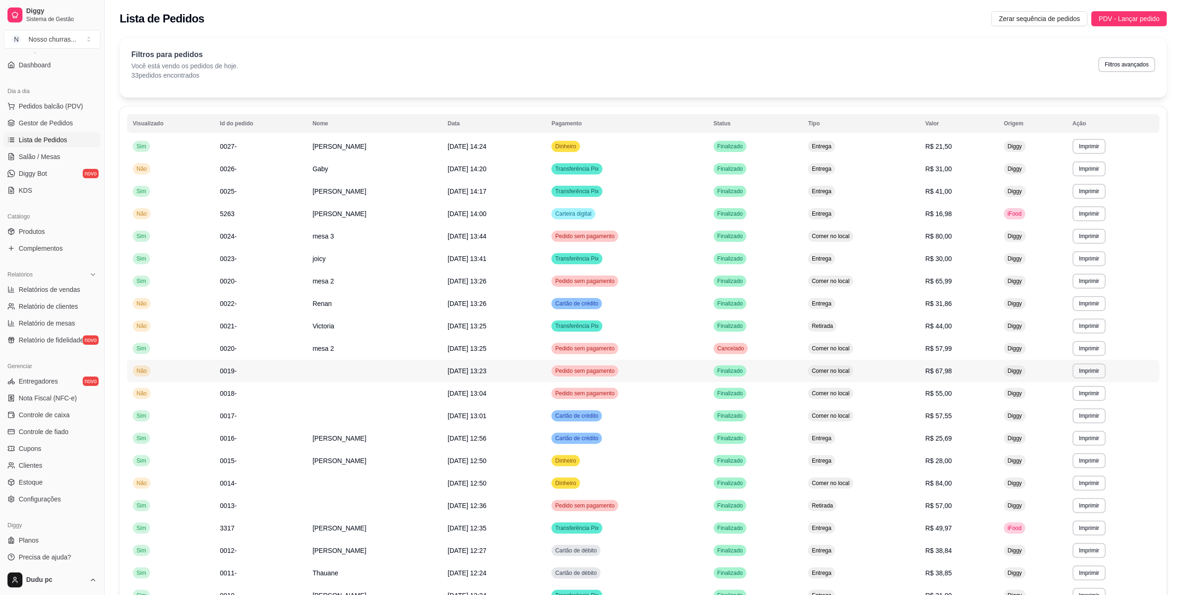
click at [240, 371] on td "0019-" at bounding box center [261, 370] width 93 height 22
click at [245, 351] on td "0020-" at bounding box center [261, 348] width 93 height 22
click at [326, 353] on td "mesa 2" at bounding box center [374, 348] width 135 height 22
click at [281, 352] on td "0020-" at bounding box center [261, 348] width 93 height 22
click at [285, 369] on td "0019-" at bounding box center [261, 370] width 93 height 22
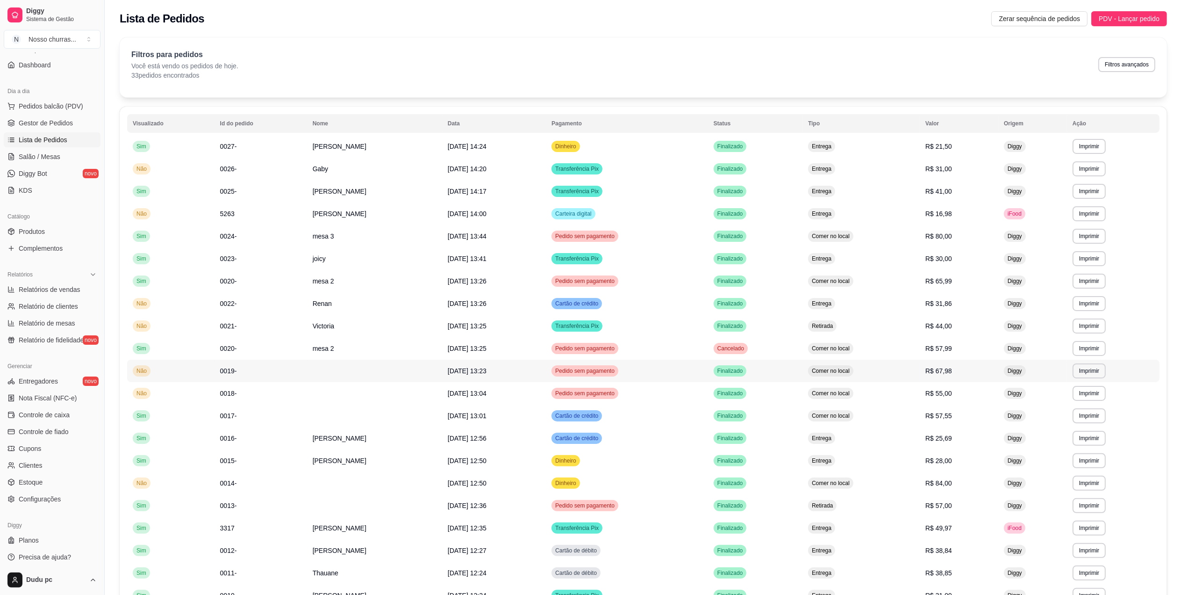
click at [285, 369] on td "0019-" at bounding box center [261, 370] width 93 height 22
click at [322, 279] on span "mesa 2" at bounding box center [324, 280] width 21 height 7
click at [59, 128] on span "Gestor de Pedidos" at bounding box center [46, 122] width 54 height 9
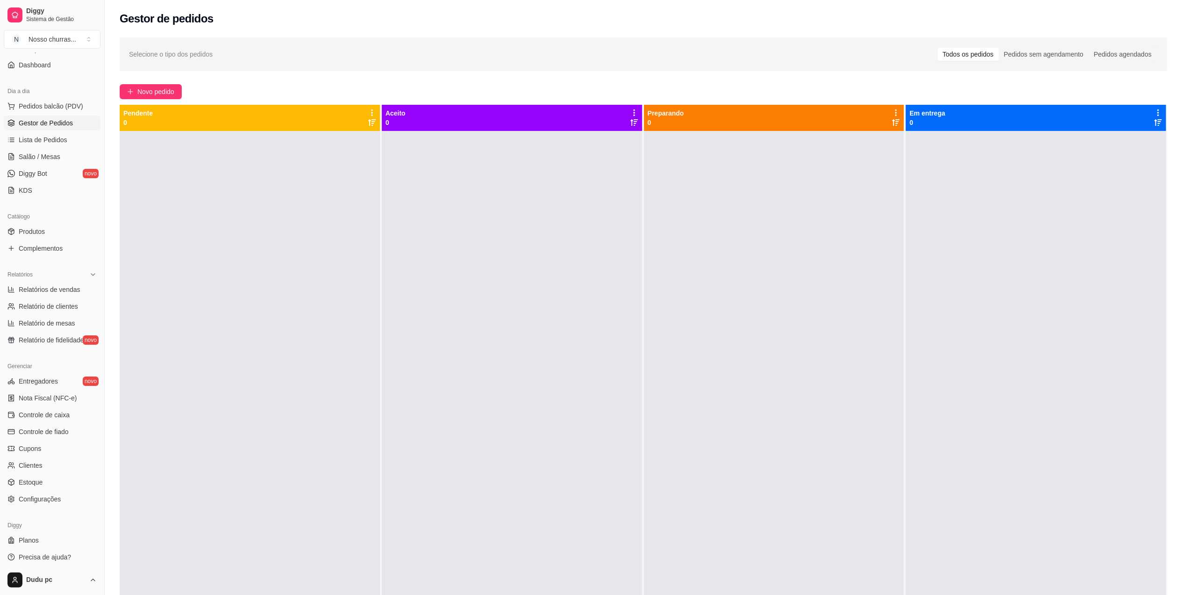
drag, startPoint x: 285, startPoint y: 193, endPoint x: 345, endPoint y: 324, distance: 144.9
click at [345, 324] on div at bounding box center [250, 428] width 260 height 595
click at [48, 133] on link "Lista de Pedidos" at bounding box center [52, 139] width 97 height 15
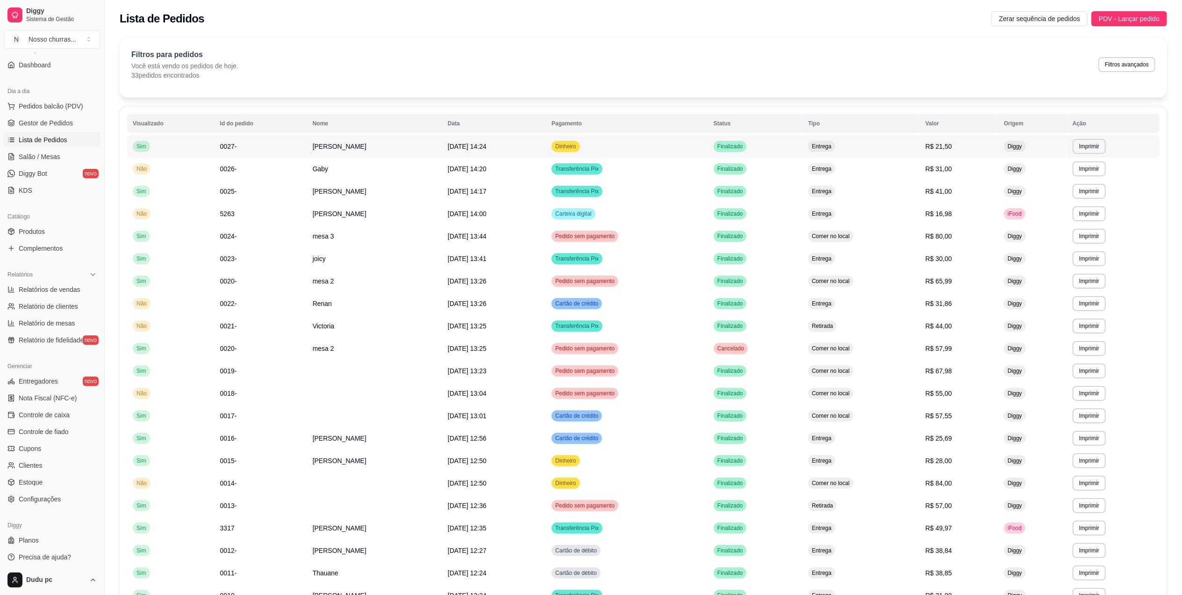
click at [338, 150] on td "Mariana" at bounding box center [374, 146] width 135 height 22
click at [47, 270] on div "Relatórios" at bounding box center [52, 274] width 97 height 15
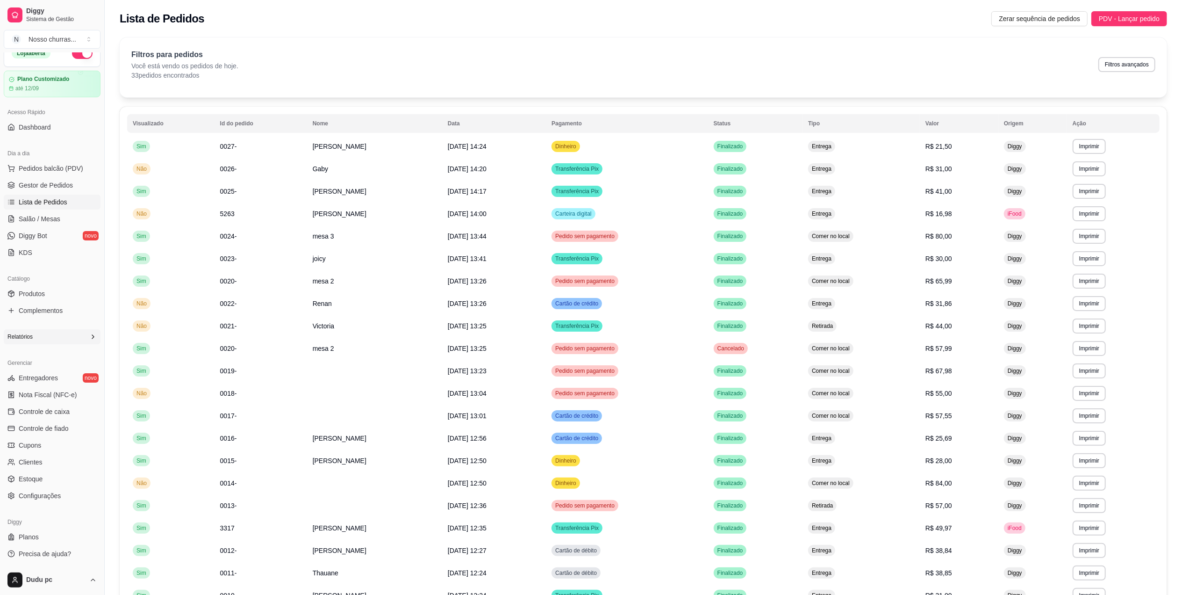
click at [89, 333] on icon at bounding box center [92, 336] width 7 height 7
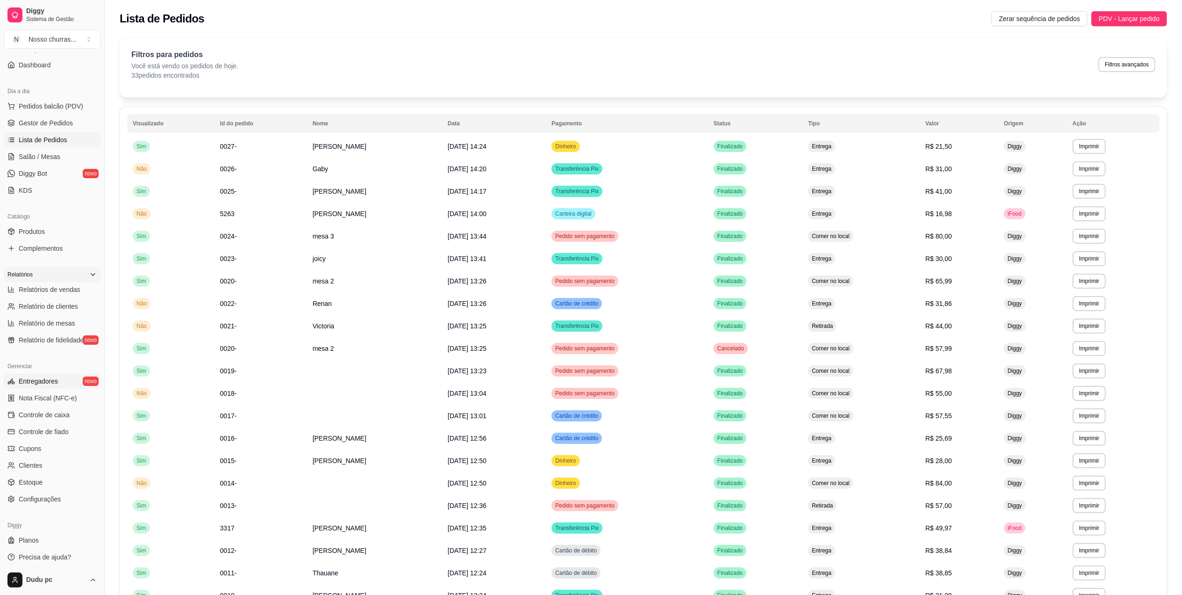
click at [41, 381] on span "Entregadores" at bounding box center [38, 380] width 39 height 9
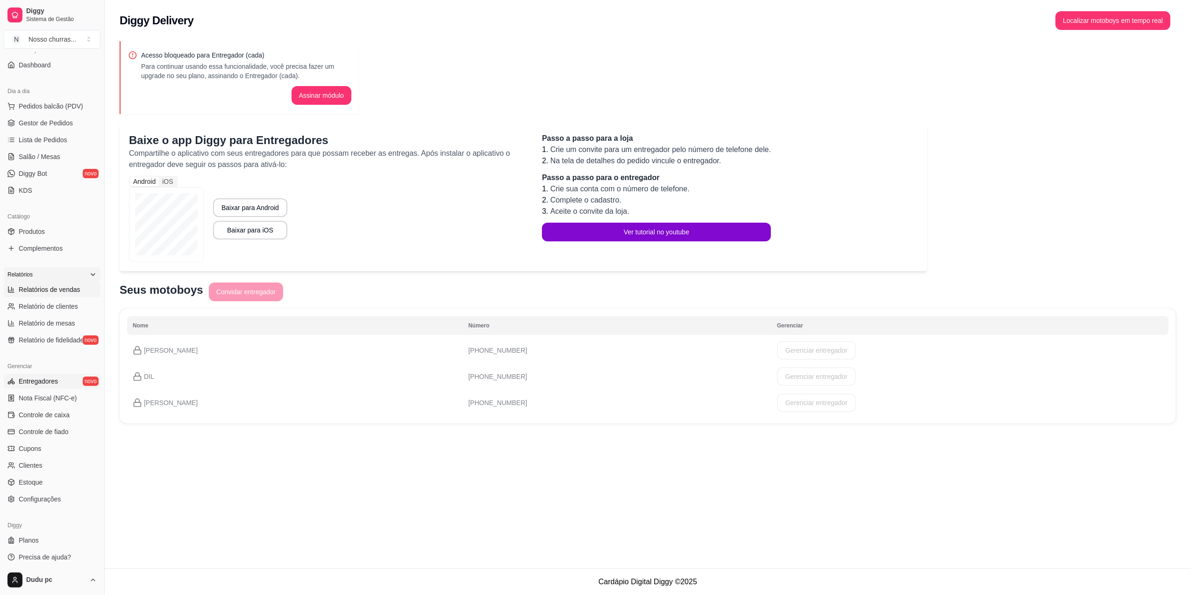
click at [60, 290] on span "Relatórios de vendas" at bounding box center [50, 289] width 62 height 9
select select "ALL"
select select "0"
